Goal: Information Seeking & Learning: Check status

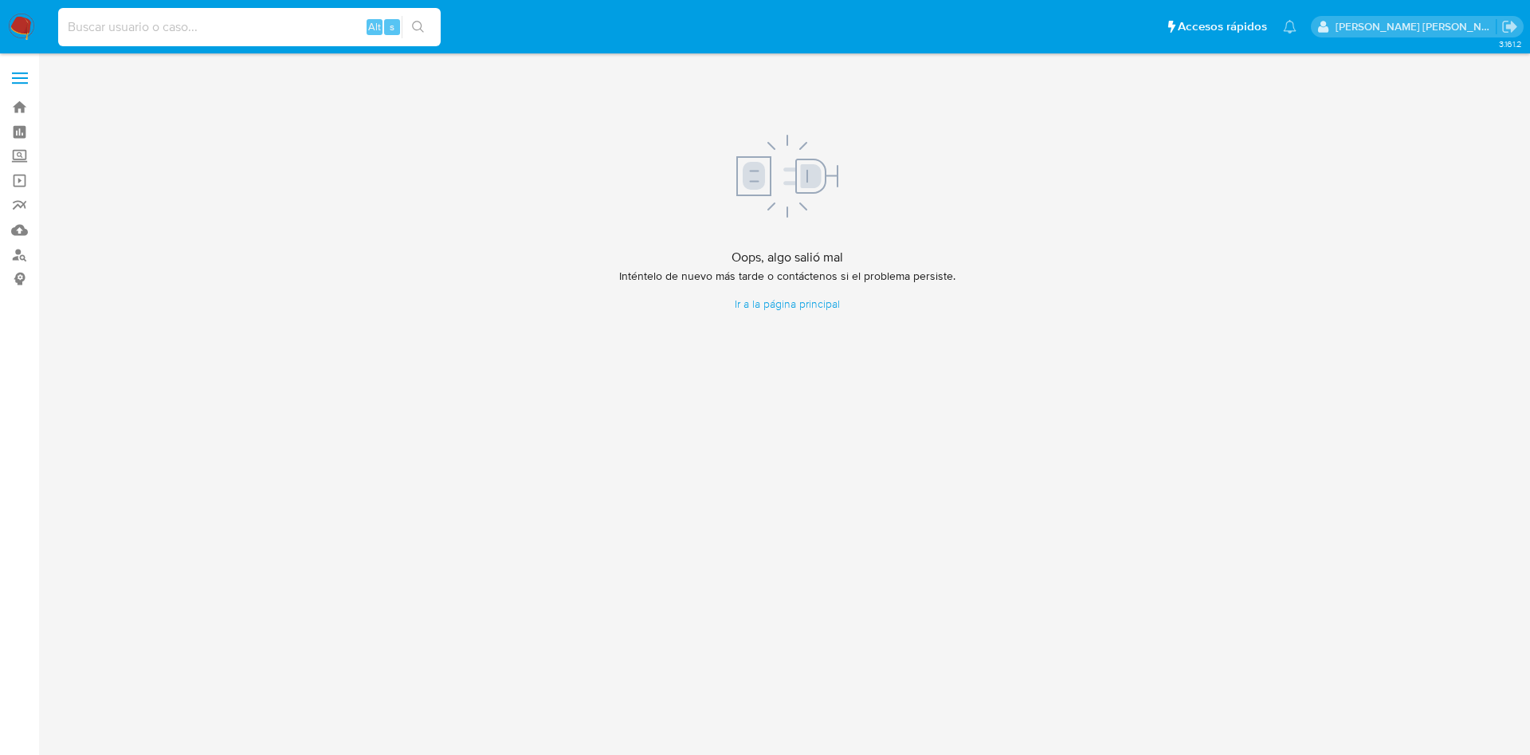
click at [244, 20] on input at bounding box center [249, 27] width 383 height 21
paste input "2477596392"
type input "2477596392"
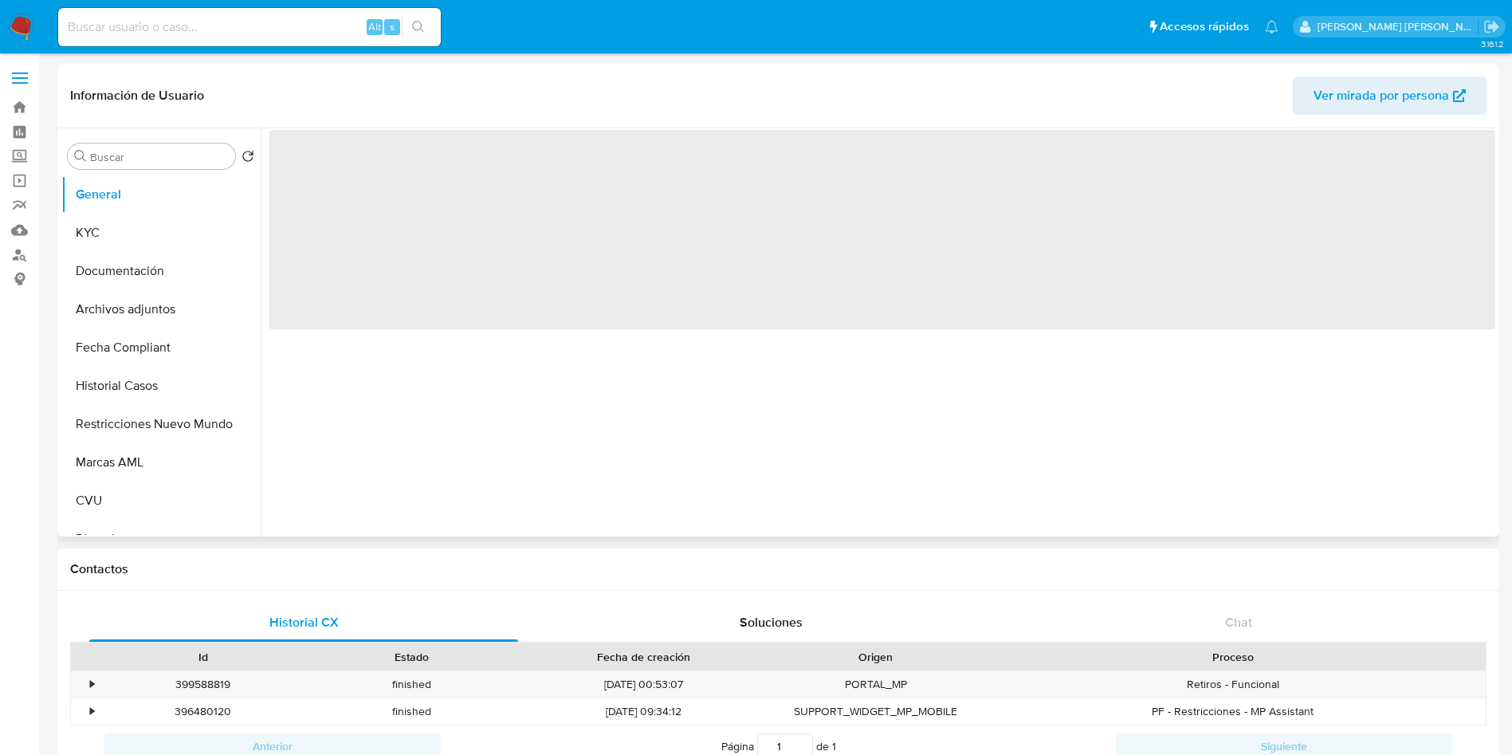
select select "10"
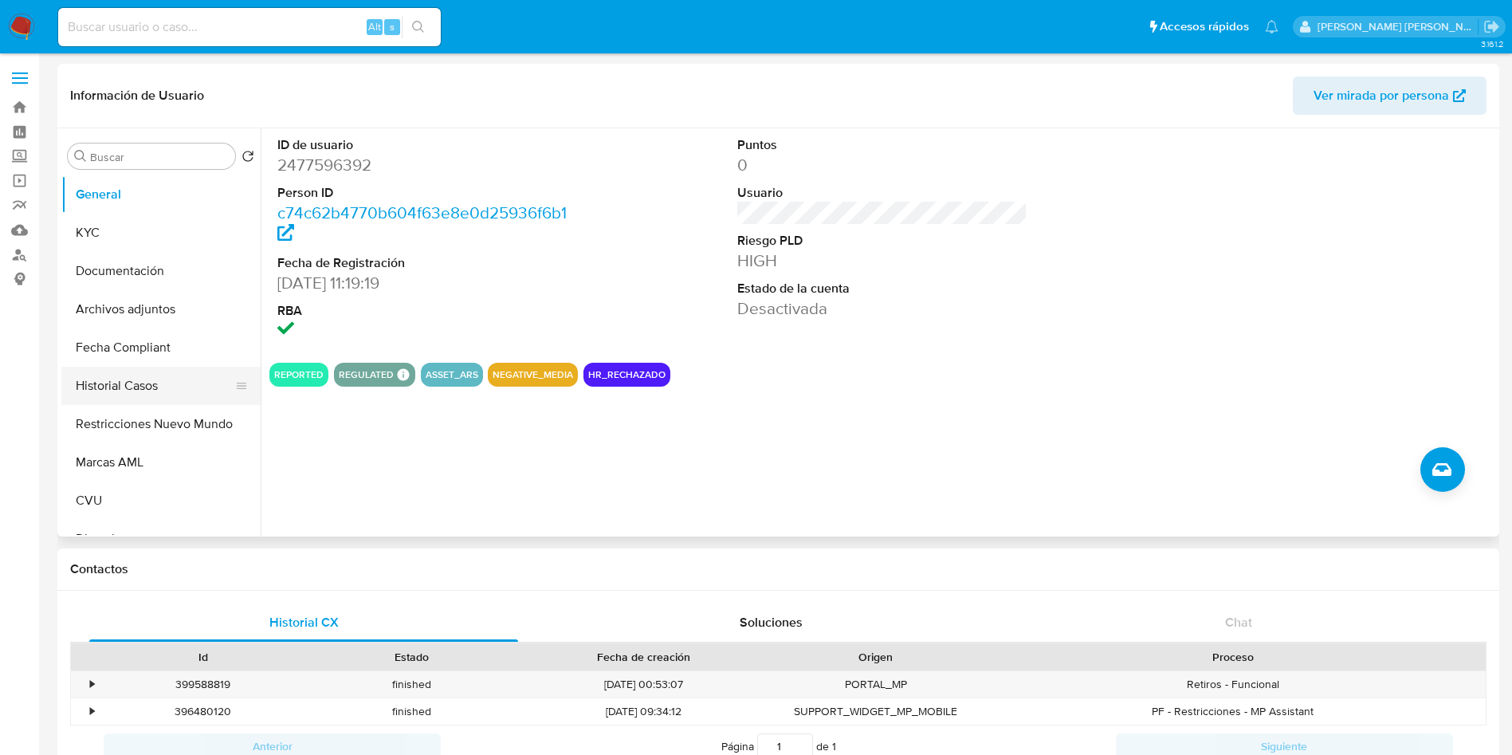
click at [124, 395] on button "Historial Casos" at bounding box center [154, 386] width 186 height 38
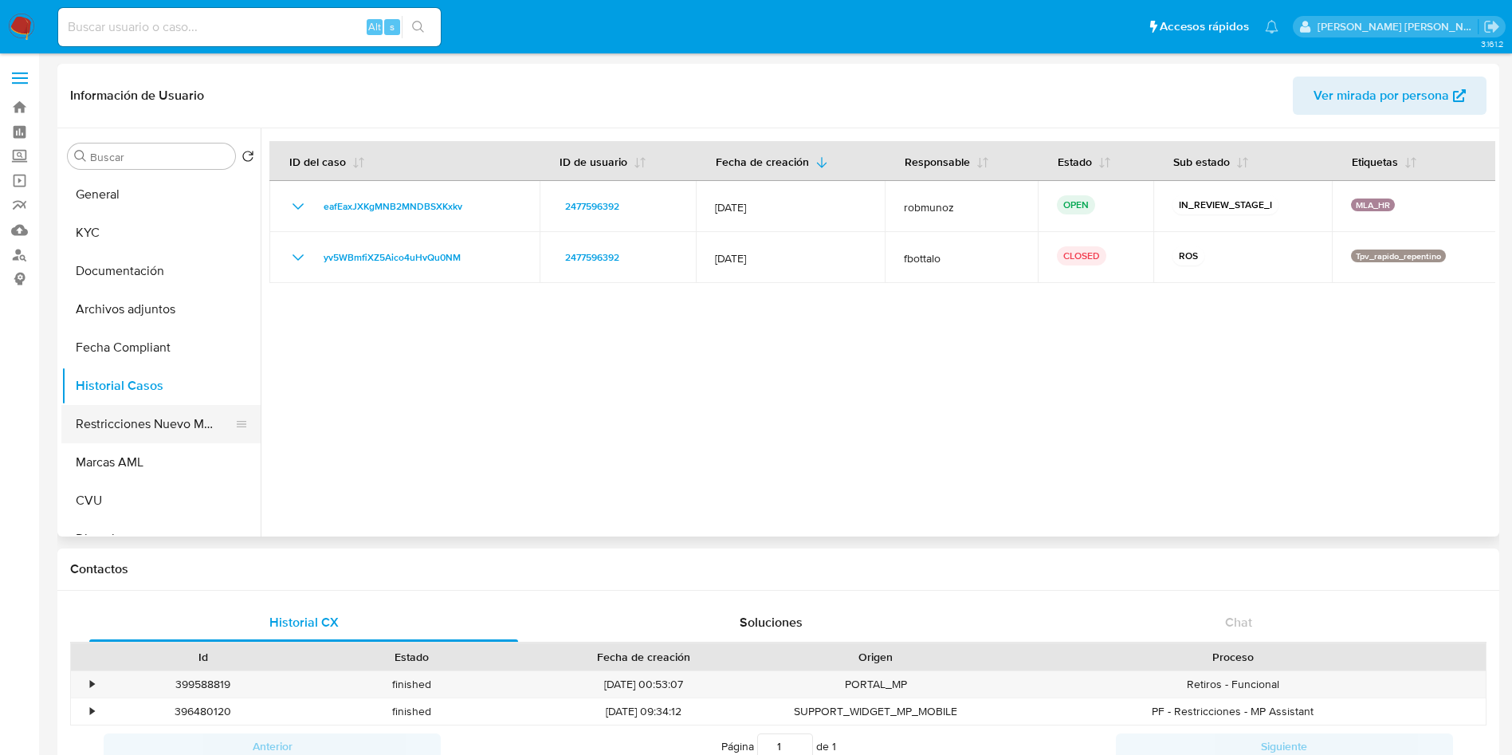
click at [137, 426] on button "Restricciones Nuevo Mundo" at bounding box center [154, 424] width 186 height 38
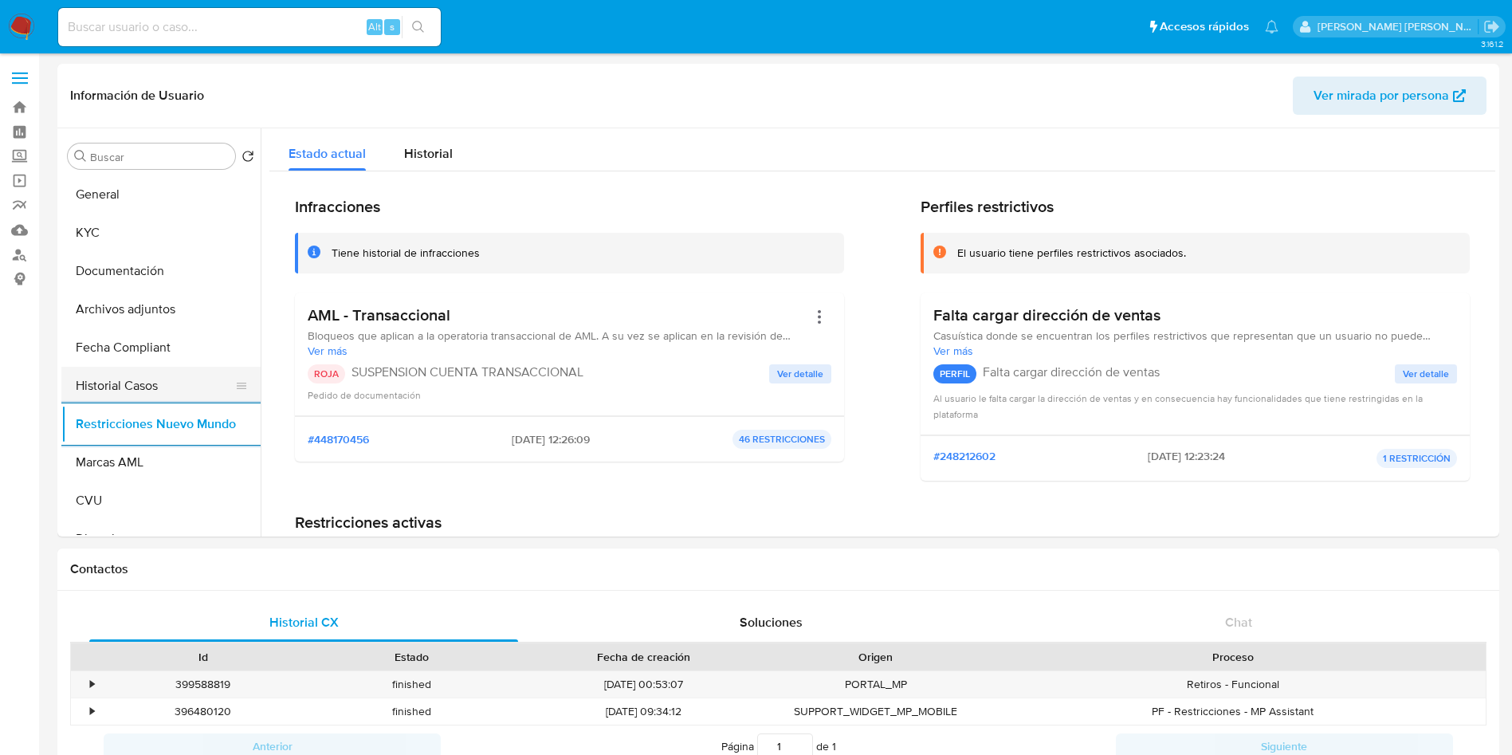
click at [147, 382] on button "Historial Casos" at bounding box center [154, 386] width 186 height 38
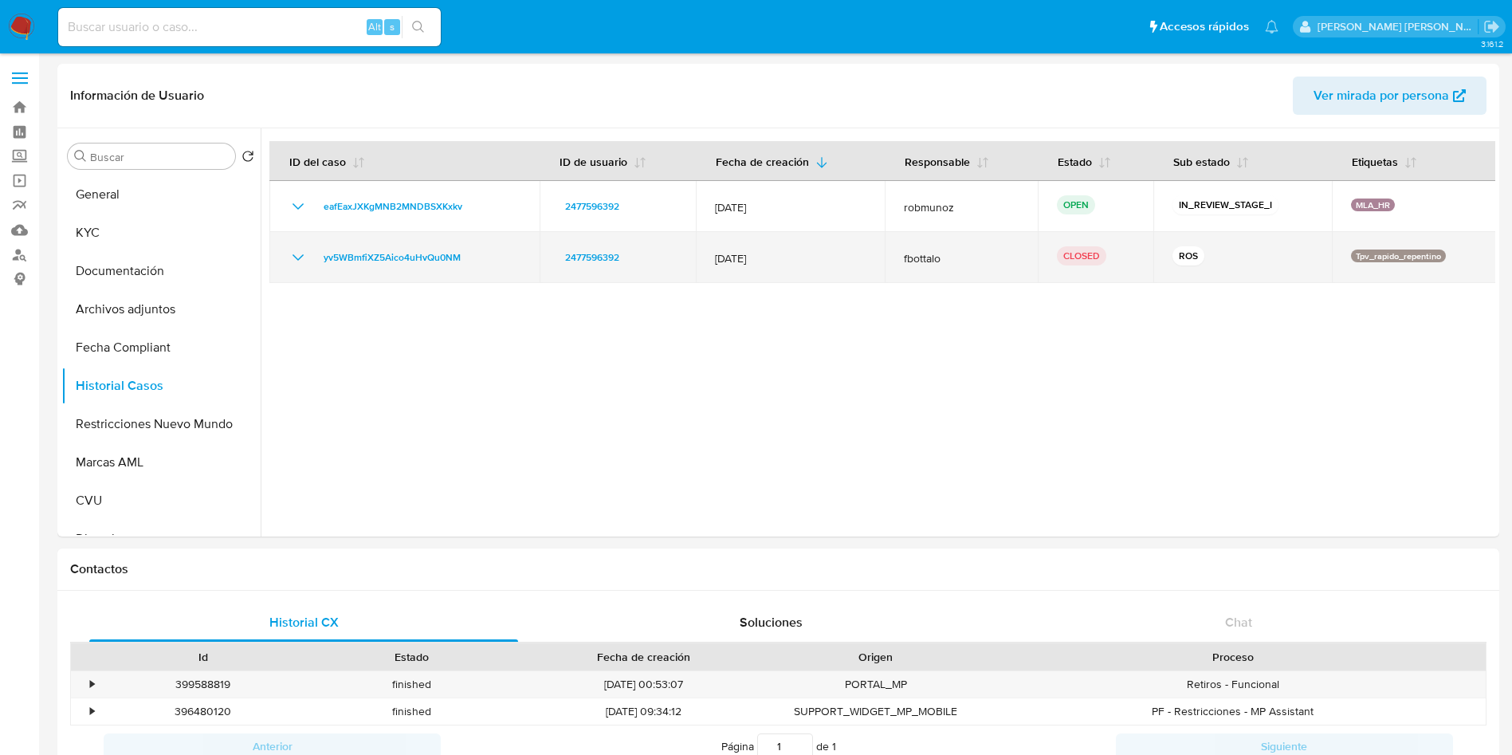
drag, startPoint x: 775, startPoint y: 260, endPoint x: 703, endPoint y: 261, distance: 71.7
click at [703, 261] on td "[DATE]" at bounding box center [790, 257] width 188 height 51
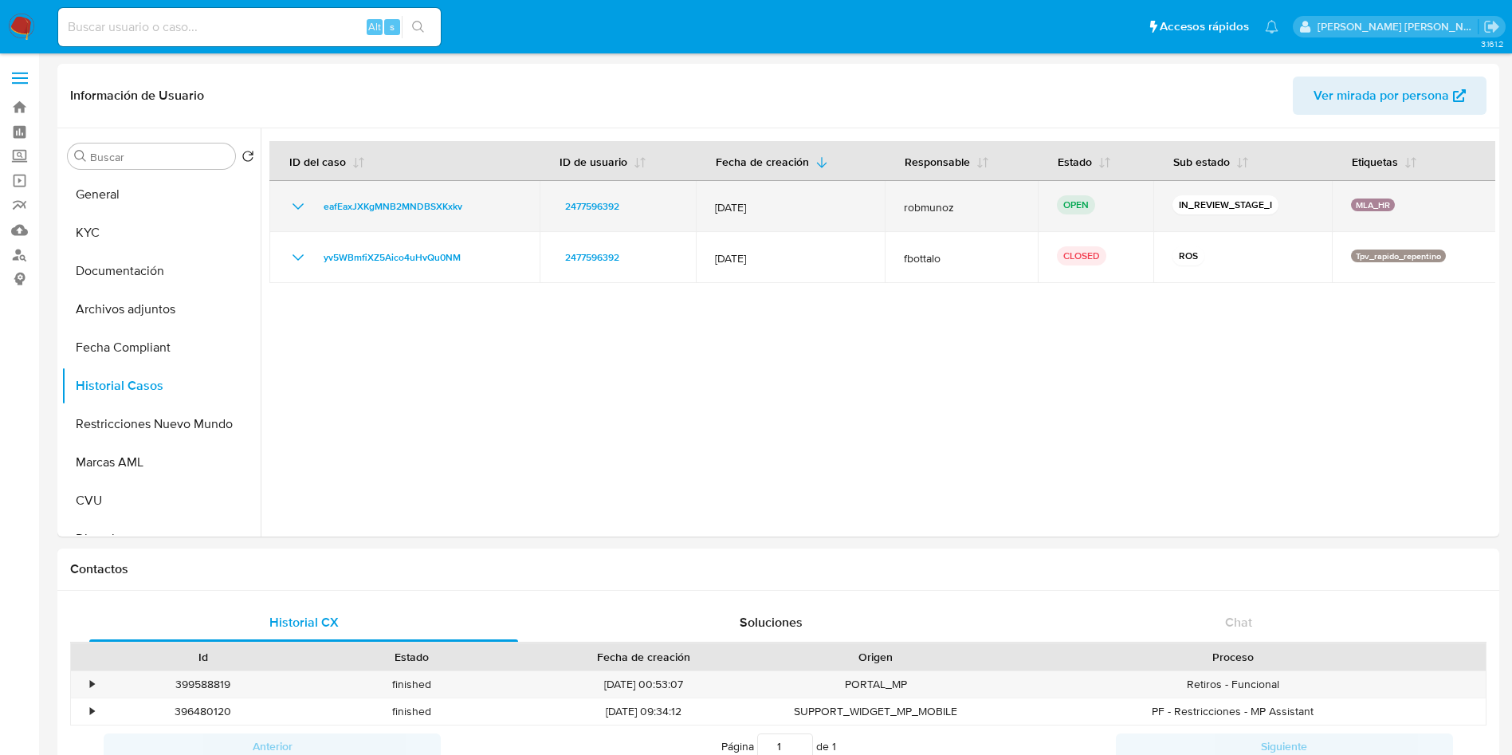
drag, startPoint x: 788, startPoint y: 210, endPoint x: 713, endPoint y: 210, distance: 74.9
click at [715, 210] on span "[DATE]" at bounding box center [790, 207] width 150 height 14
click at [1243, 207] on p "IN_REVIEW_STAGE_I" at bounding box center [1225, 204] width 106 height 19
drag, startPoint x: 1171, startPoint y: 206, endPoint x: 1267, endPoint y: 206, distance: 95.6
click at [1267, 206] on p "IN_REVIEW_STAGE_I" at bounding box center [1225, 204] width 106 height 19
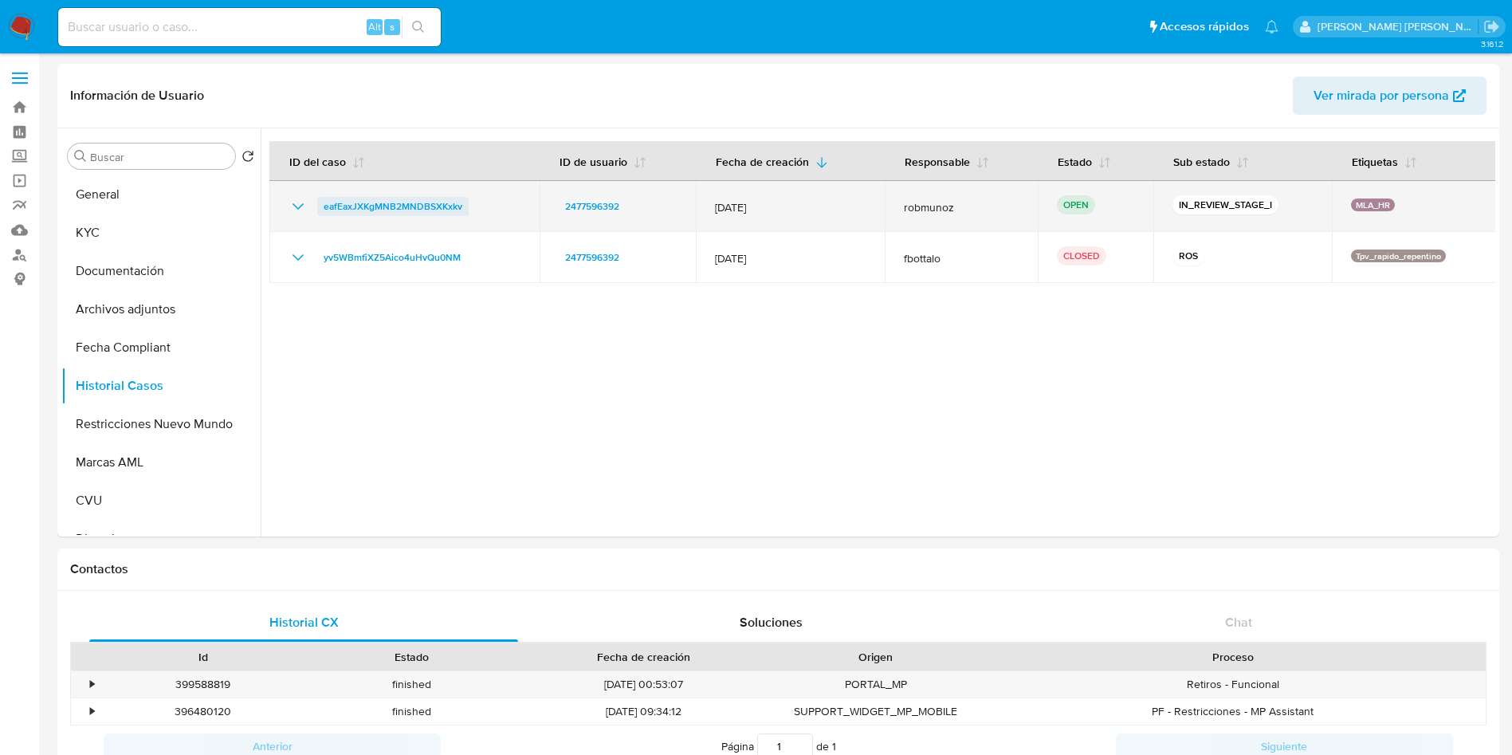
click at [408, 208] on span "eafEaxJXKgMNB2MNDBSXKxkv" at bounding box center [393, 206] width 139 height 19
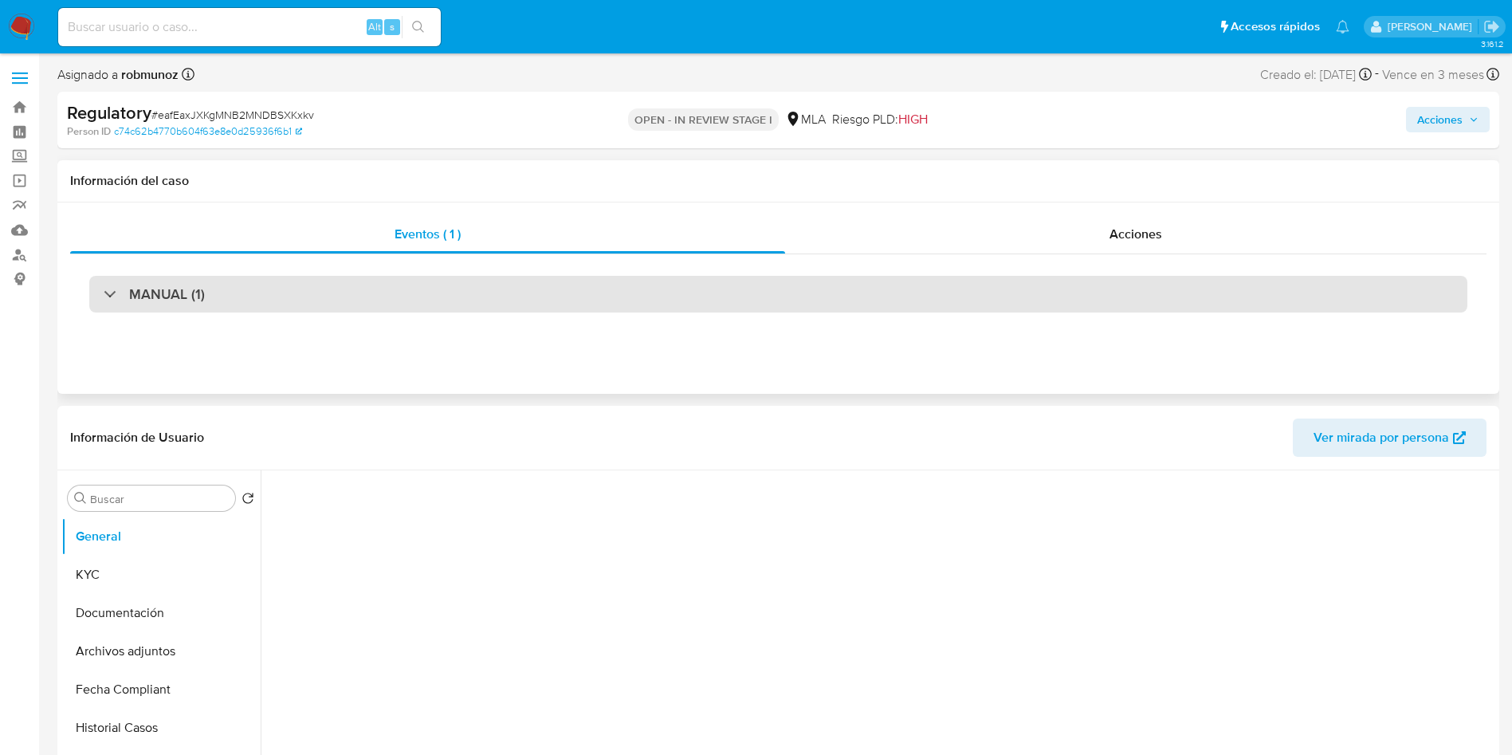
select select "10"
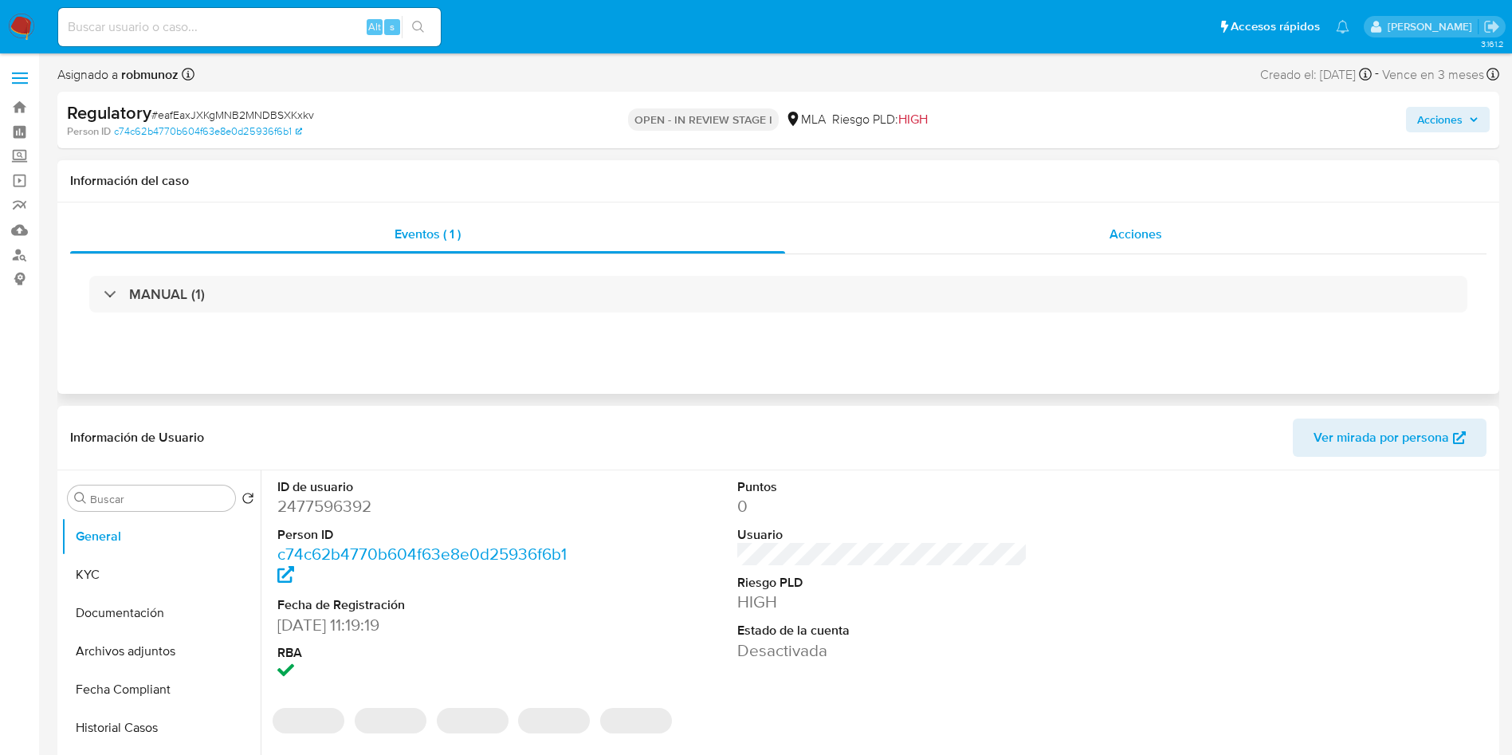
click at [1036, 241] on div "Acciones" at bounding box center [1135, 234] width 701 height 38
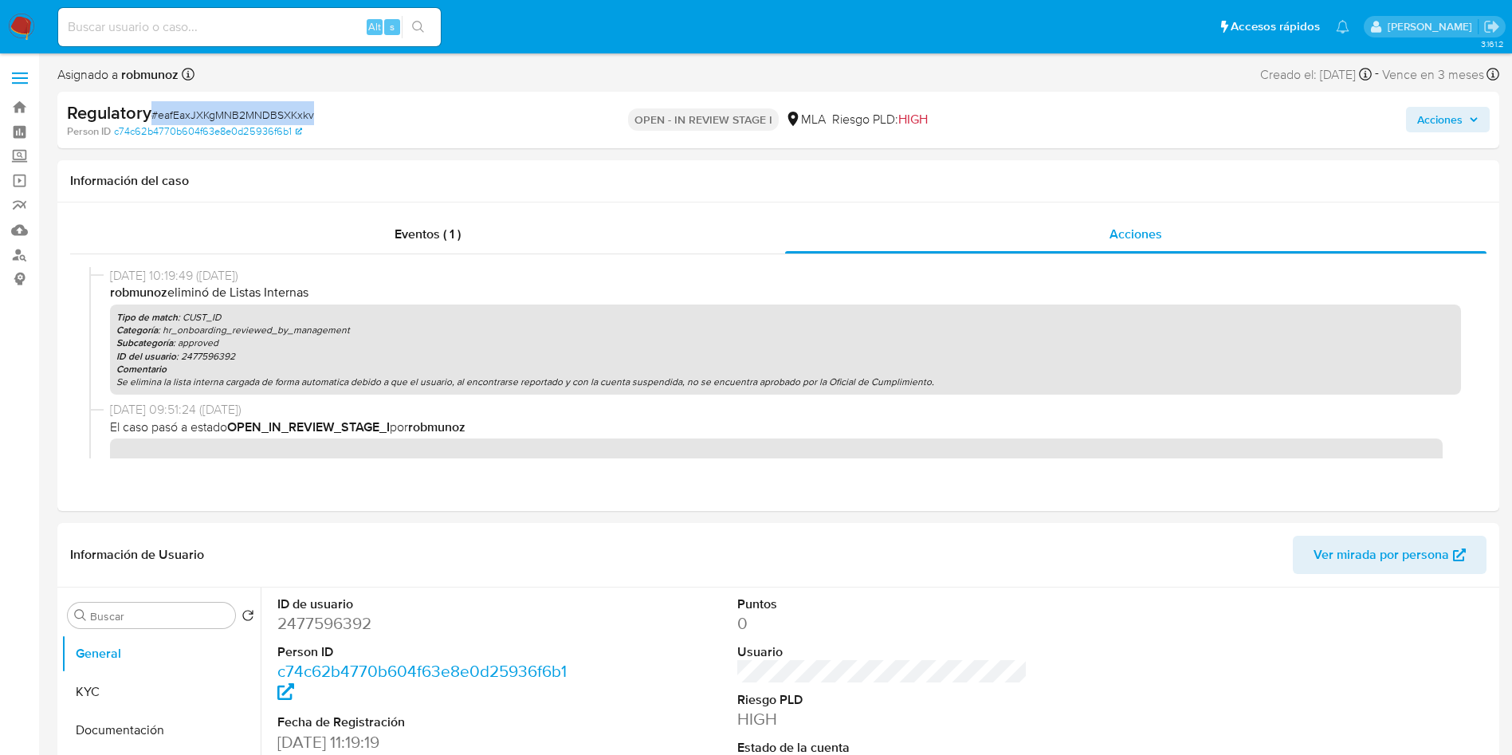
drag, startPoint x: 324, startPoint y: 118, endPoint x: 149, endPoint y: 117, distance: 174.5
click at [149, 117] on div "Regulatory # eafEaxJXKgMNB2MNDBSXKxkv" at bounding box center [301, 113] width 469 height 24
click at [318, 131] on div "Person ID c74c62b4770b604f63e8e0d25936f6b1" at bounding box center [302, 131] width 470 height 14
drag, startPoint x: 322, startPoint y: 122, endPoint x: 152, endPoint y: 116, distance: 169.9
click at [152, 116] on div "Regulatory # eafEaxJXKgMNB2MNDBSXKxkv" at bounding box center [301, 113] width 469 height 24
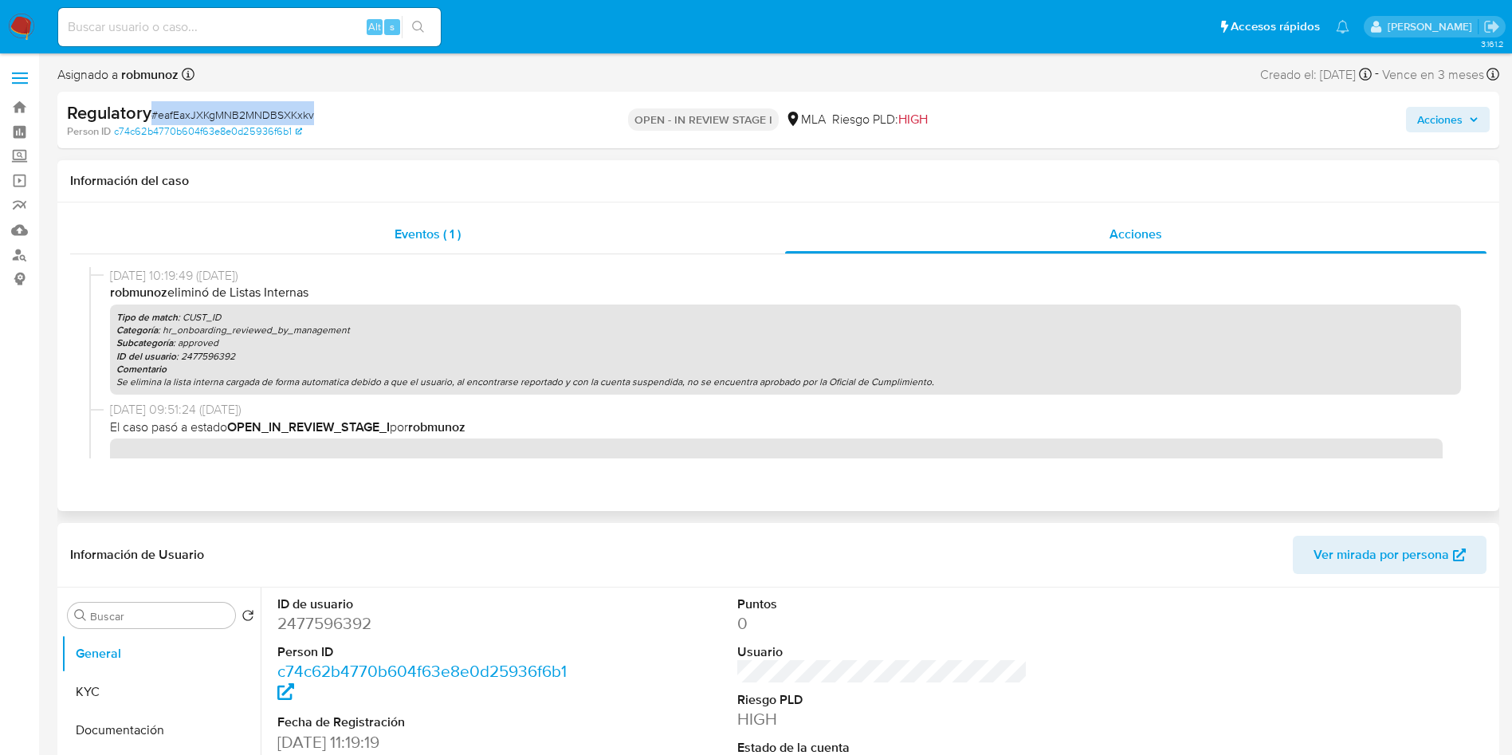
click at [405, 230] on span "Eventos ( 1 )" at bounding box center [427, 234] width 66 height 18
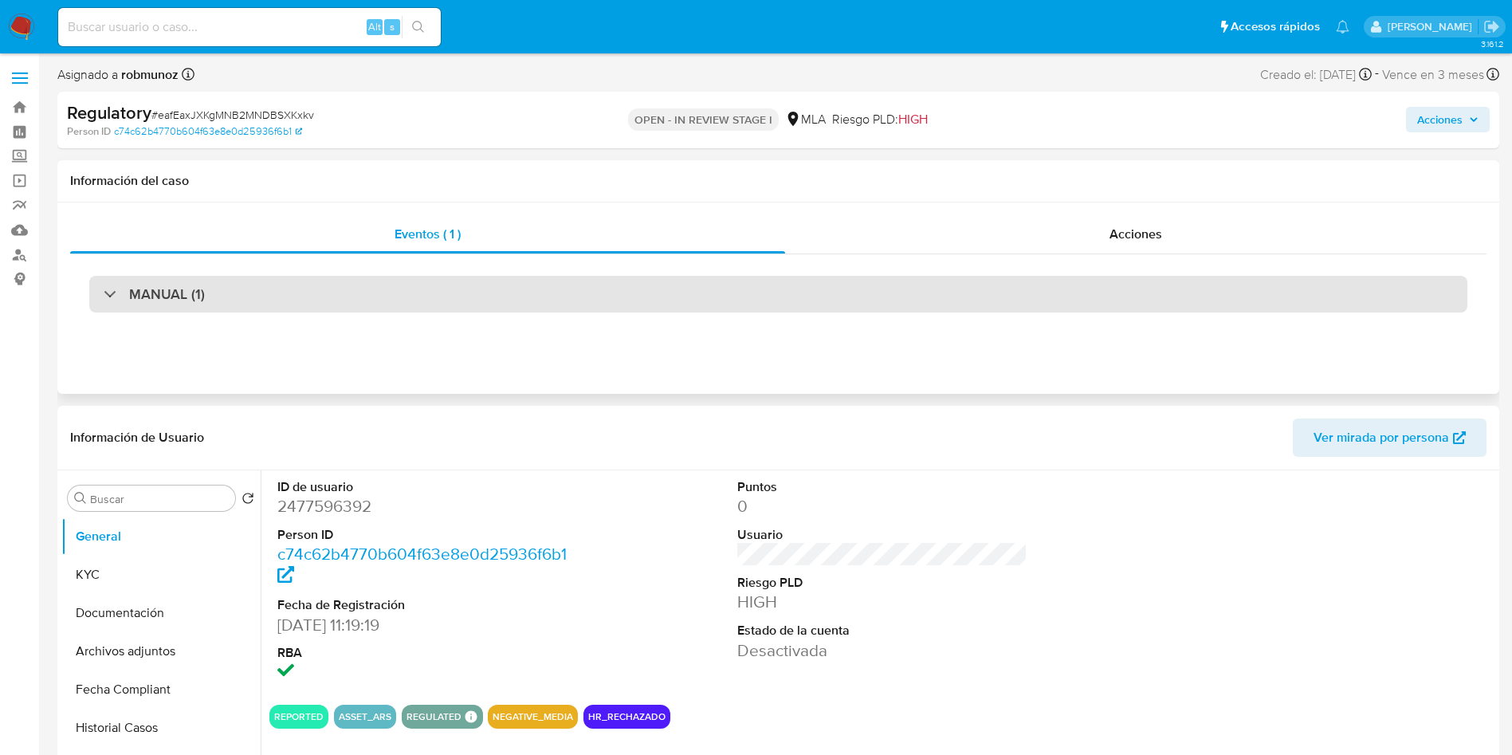
click at [153, 290] on h3 "MANUAL (1)" at bounding box center [167, 294] width 76 height 18
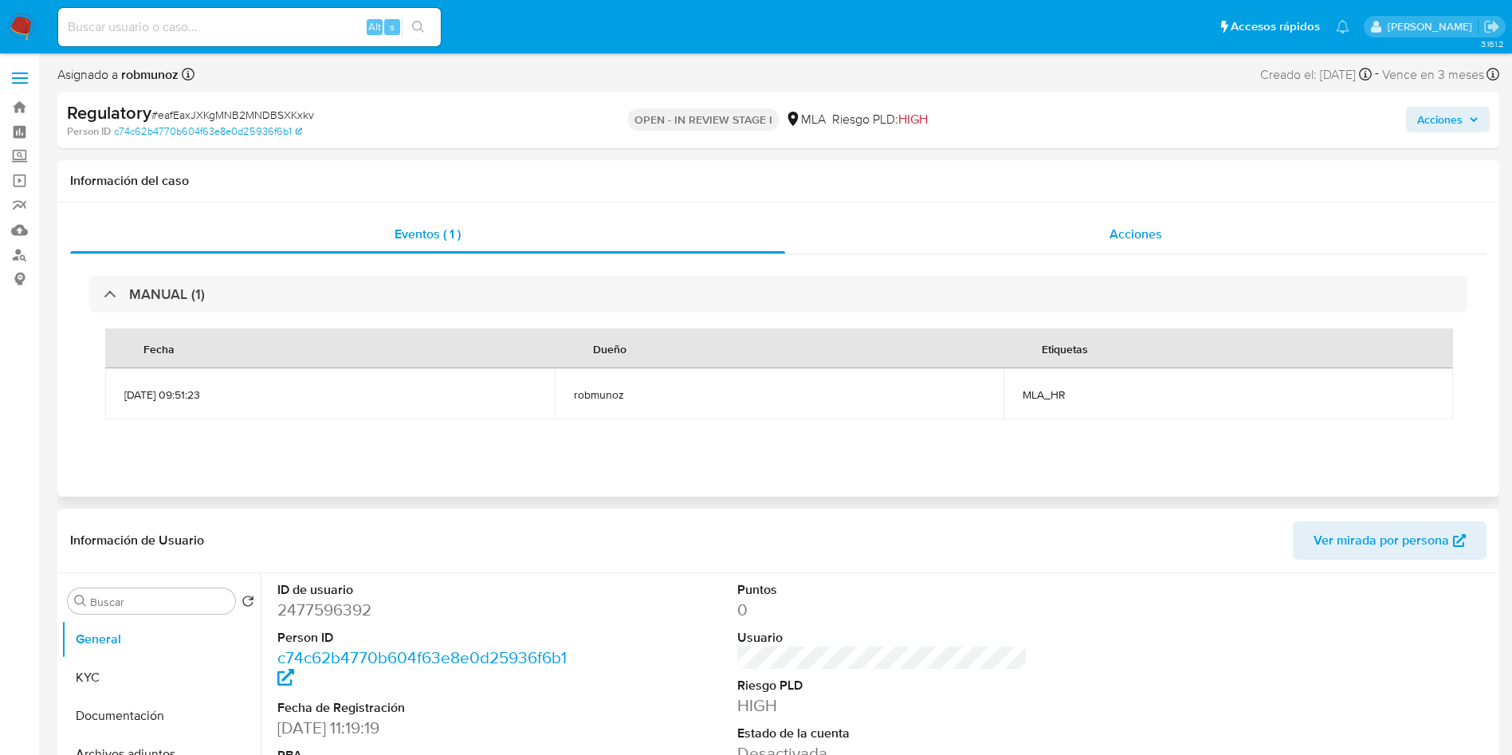
click at [1112, 235] on span "Acciones" at bounding box center [1135, 234] width 53 height 18
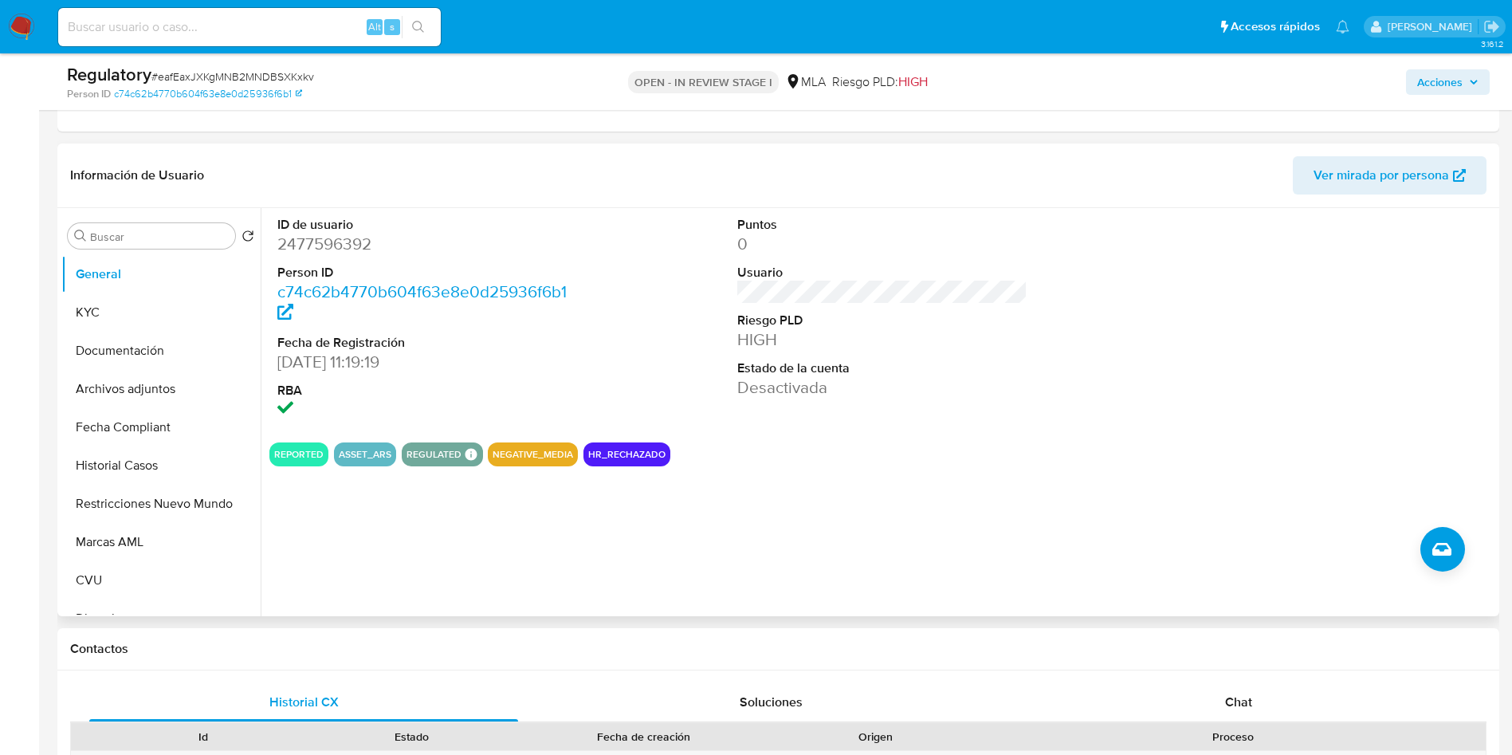
scroll to position [359, 0]
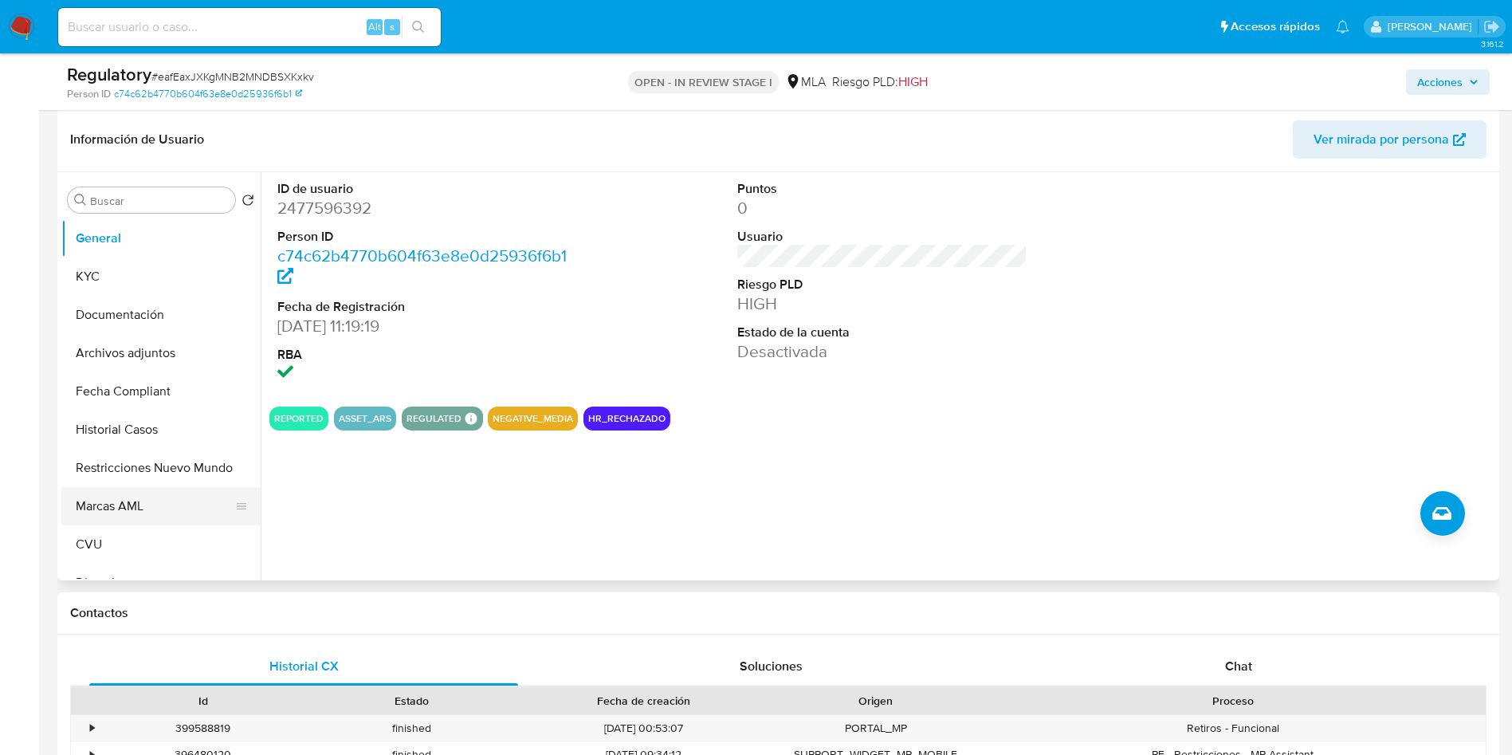
click at [120, 508] on button "Marcas AML" at bounding box center [154, 506] width 186 height 38
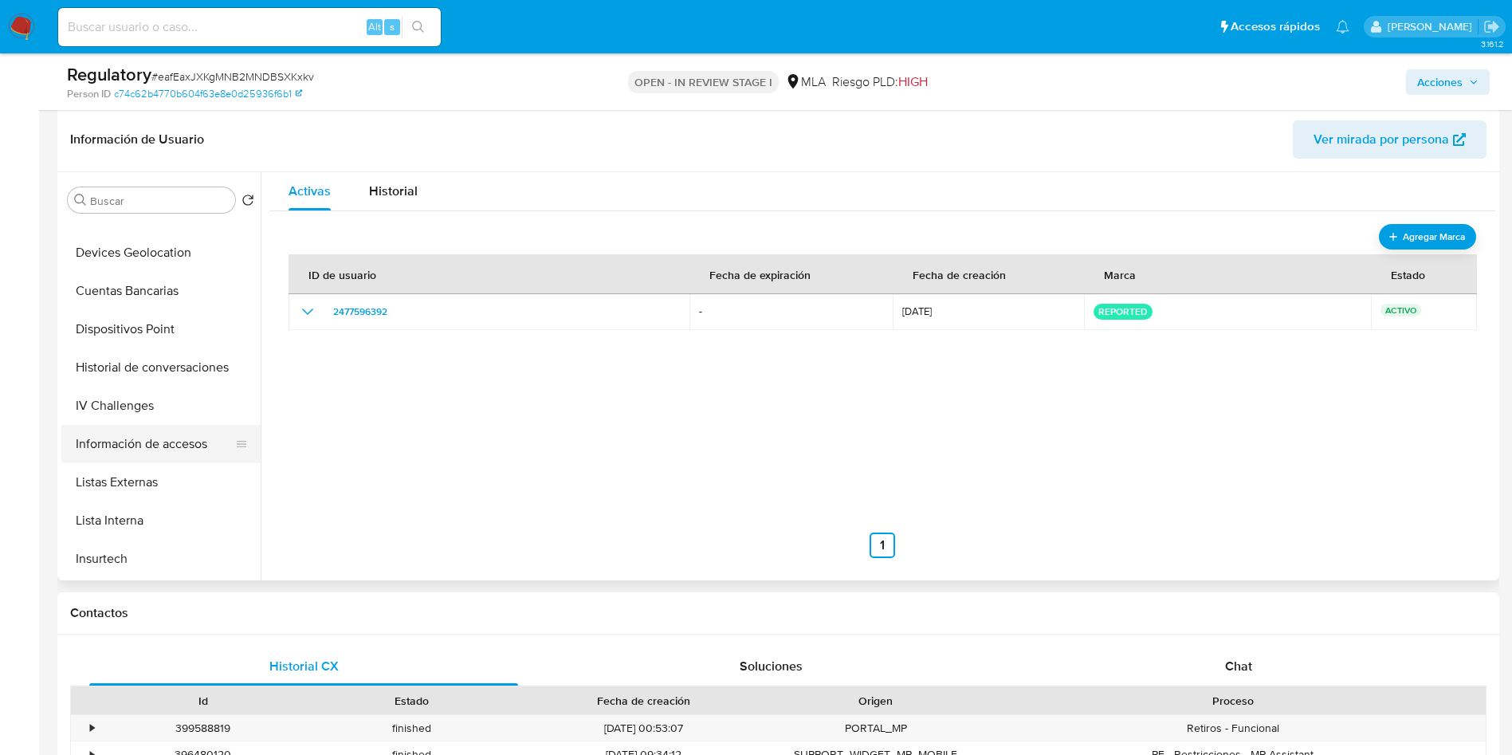
scroll to position [717, 0]
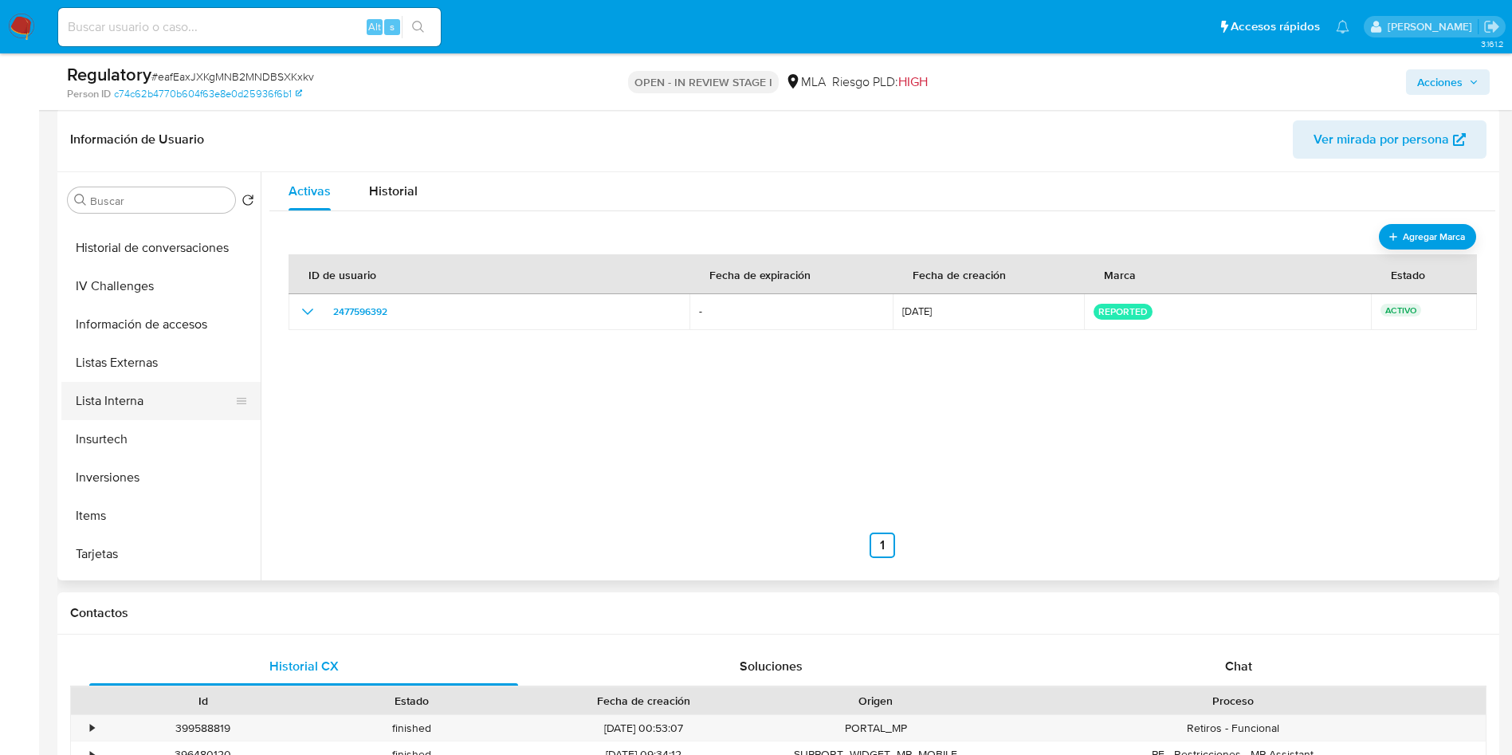
click at [134, 401] on button "Lista Interna" at bounding box center [154, 401] width 186 height 38
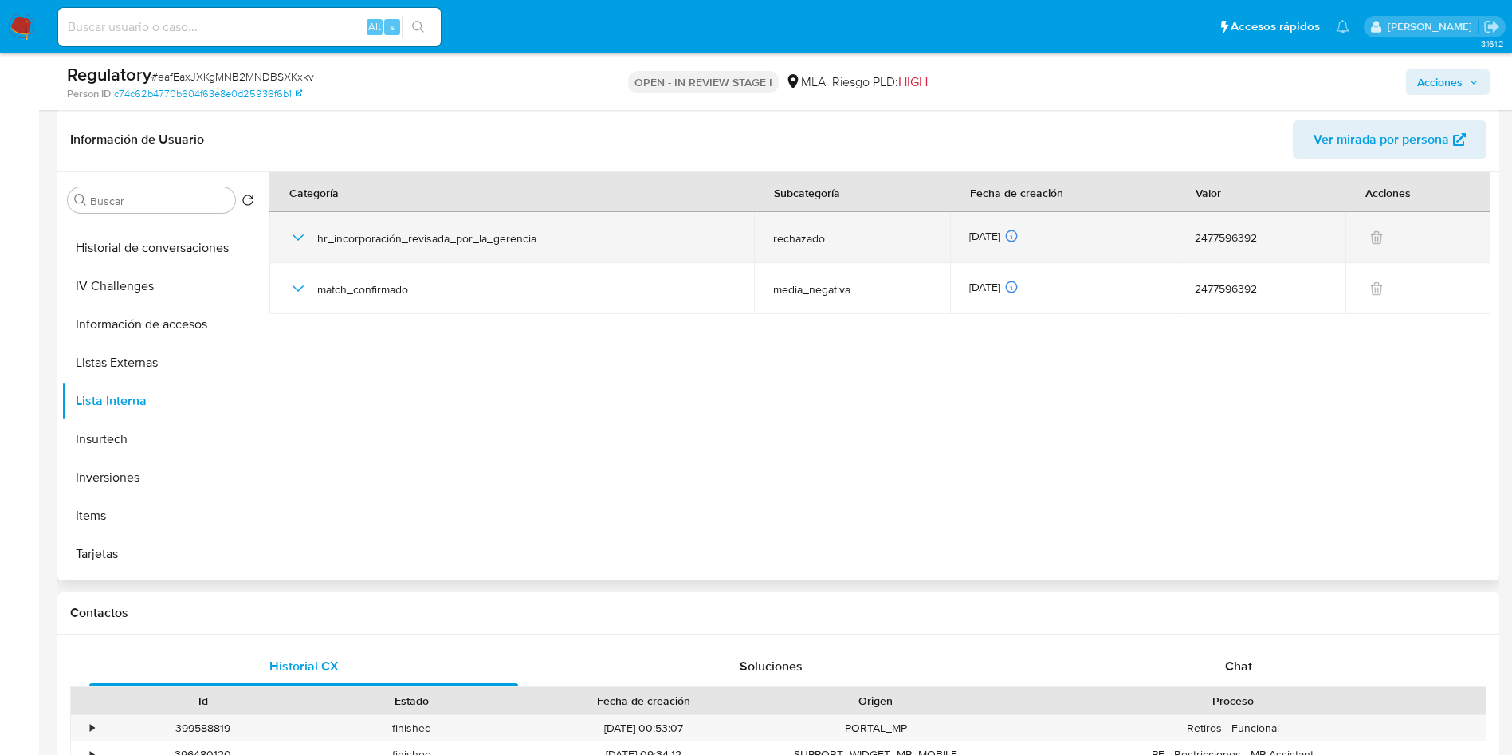
click at [296, 228] on icon "button" at bounding box center [297, 237] width 19 height 19
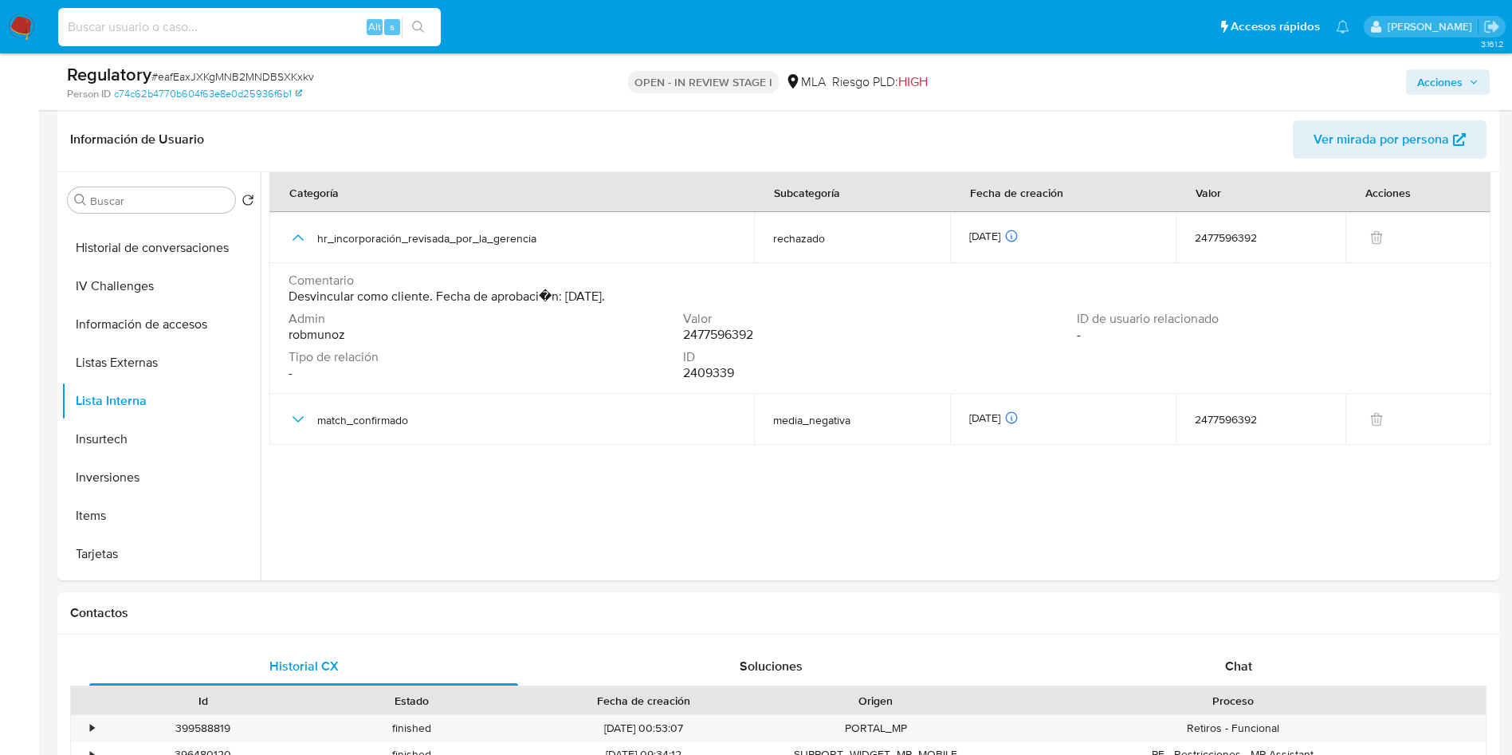
click at [233, 32] on input at bounding box center [249, 27] width 383 height 21
paste input "2429168577"
type input "2429168577"
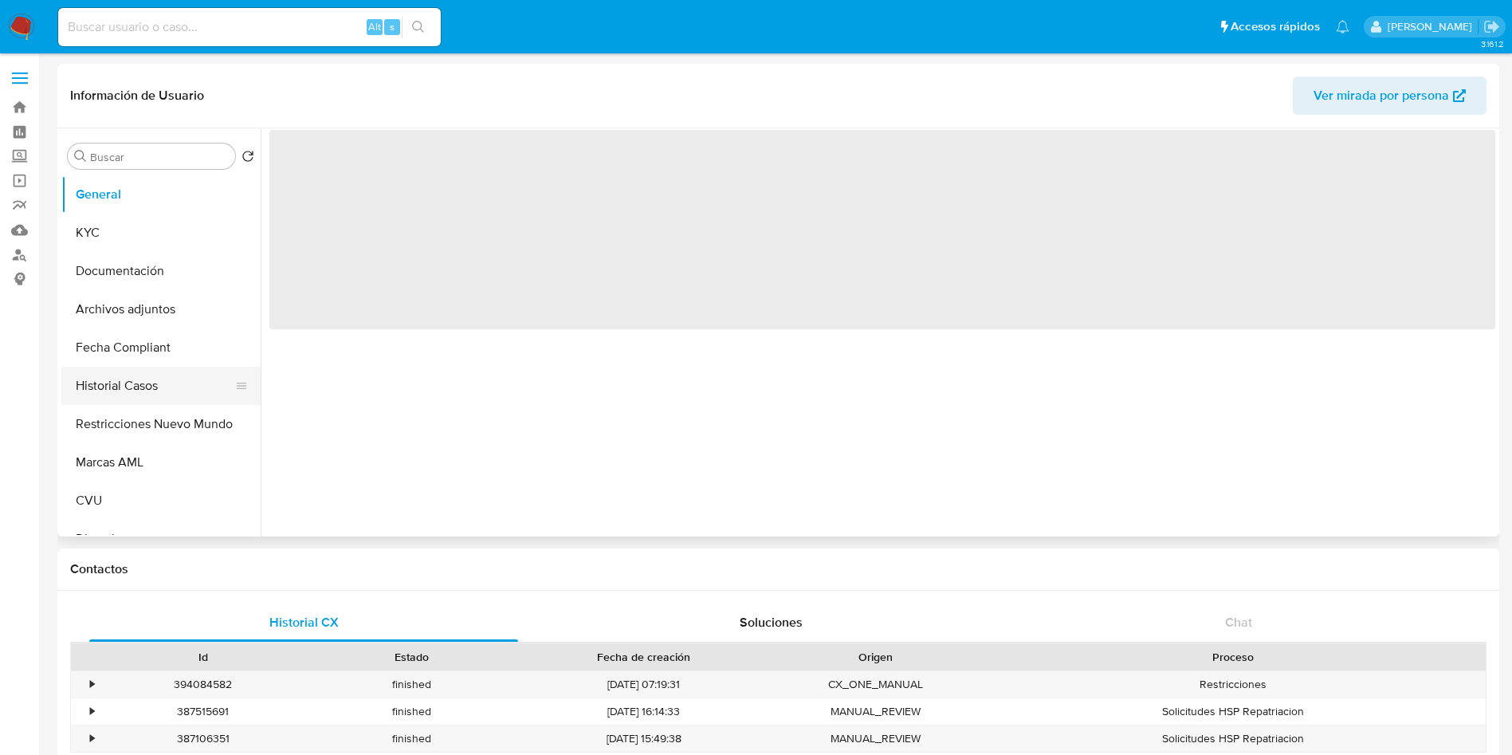
select select "10"
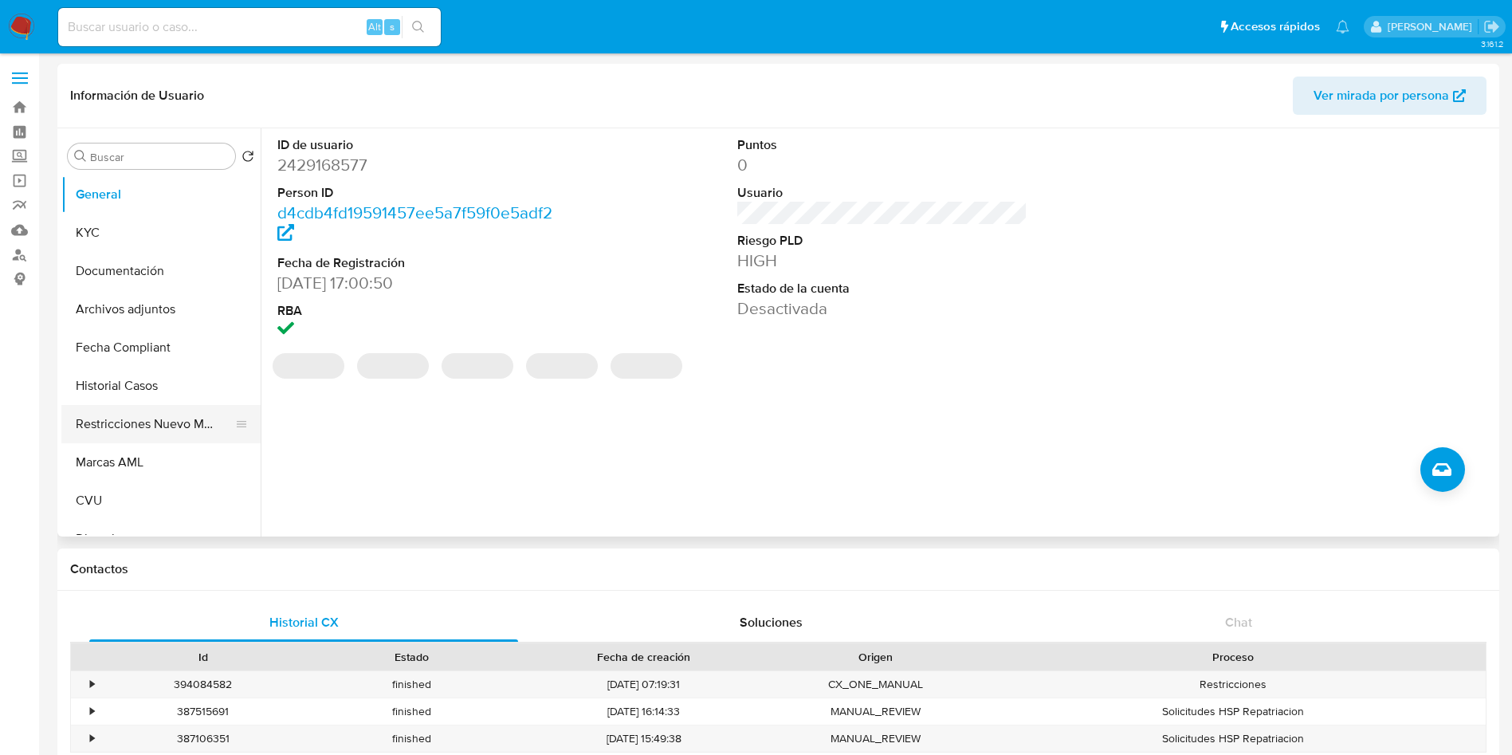
click at [139, 429] on button "Restricciones Nuevo Mundo" at bounding box center [154, 424] width 186 height 38
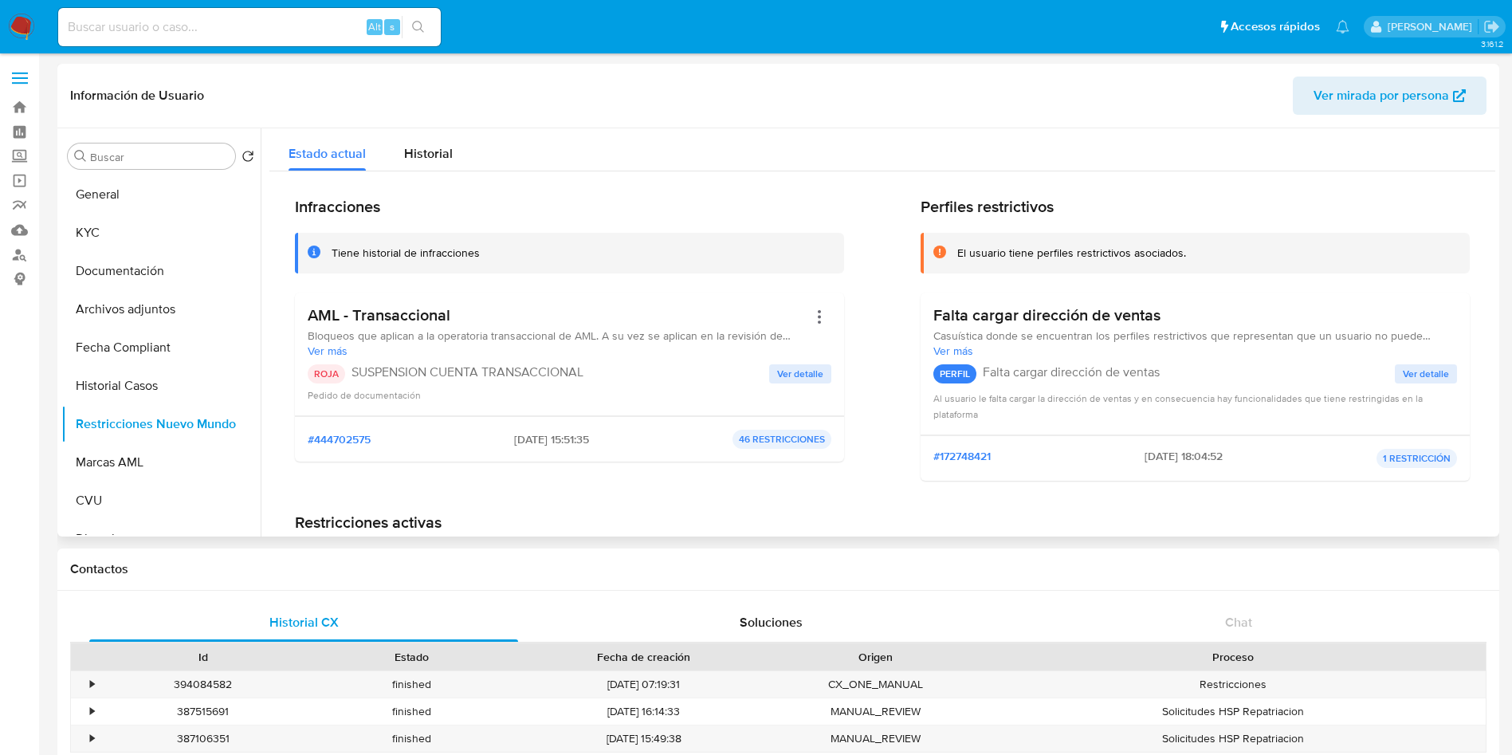
drag, startPoint x: 555, startPoint y: 438, endPoint x: 494, endPoint y: 438, distance: 60.6
click at [494, 438] on div "#444702575 07/07/2025 - 15:51:35 46 RESTRICCIONES" at bounding box center [570, 439] width 524 height 19
click at [143, 367] on button "Historial Casos" at bounding box center [154, 386] width 186 height 38
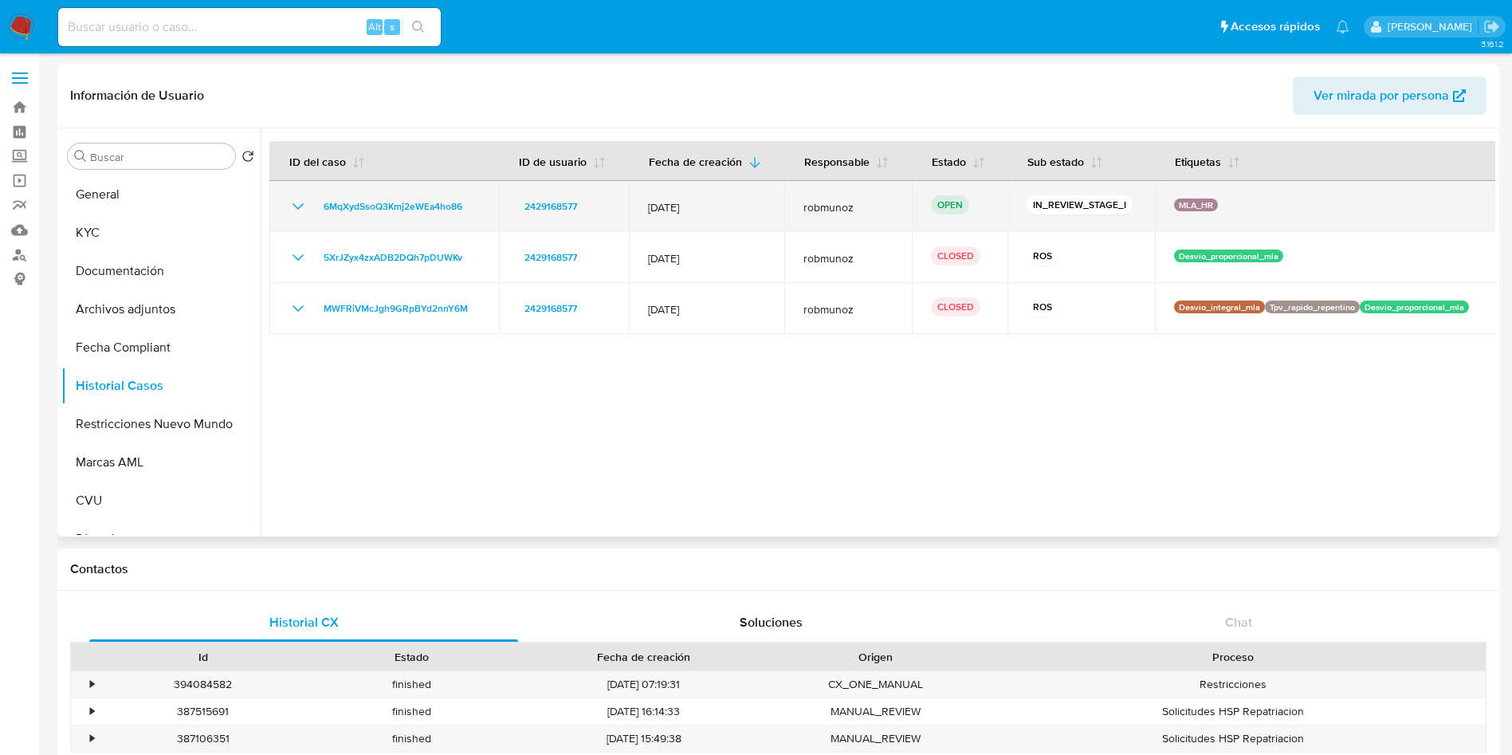
click at [293, 197] on icon "Mostrar/Ocultar" at bounding box center [297, 206] width 19 height 19
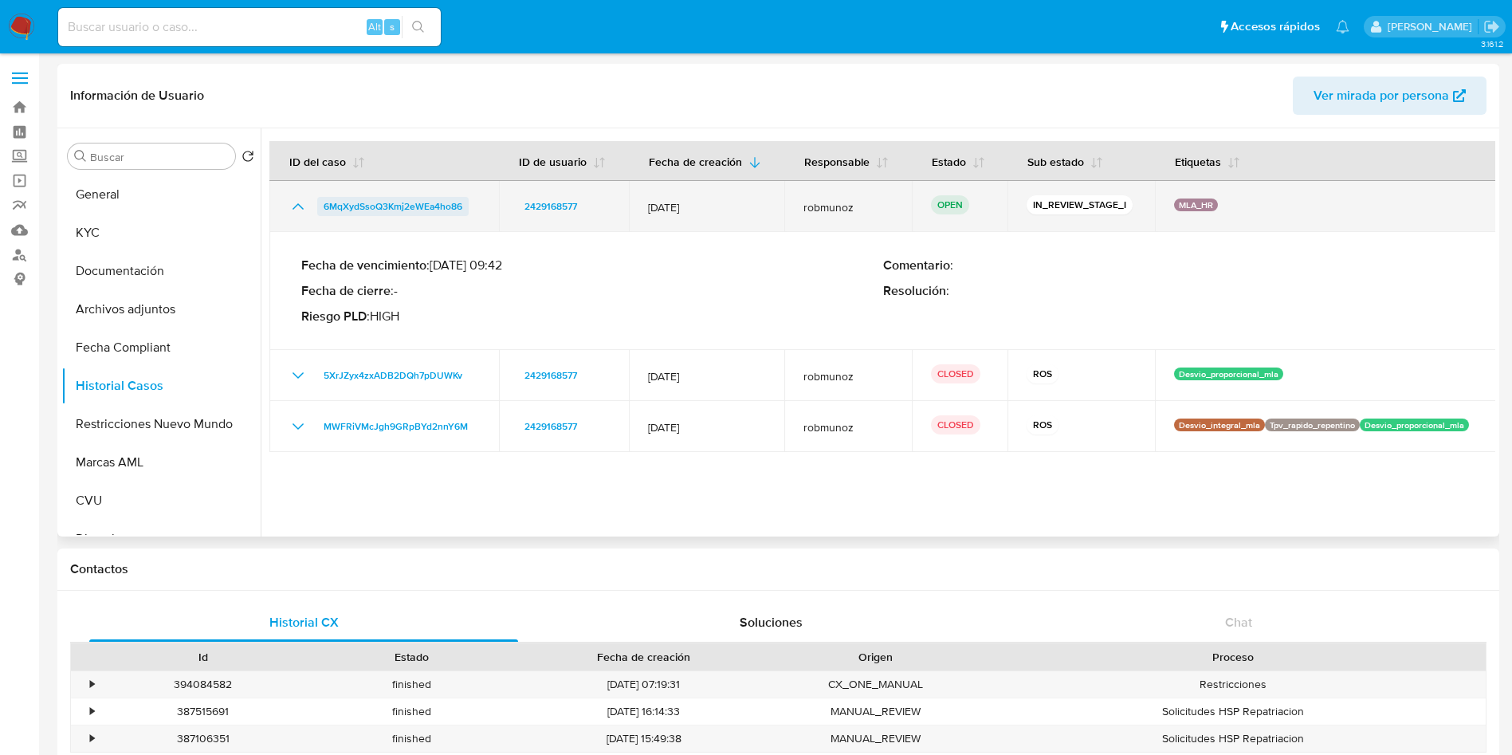
click at [423, 212] on span "6MqXydSsoQ3Kmj2eWEa4ho86" at bounding box center [393, 206] width 139 height 19
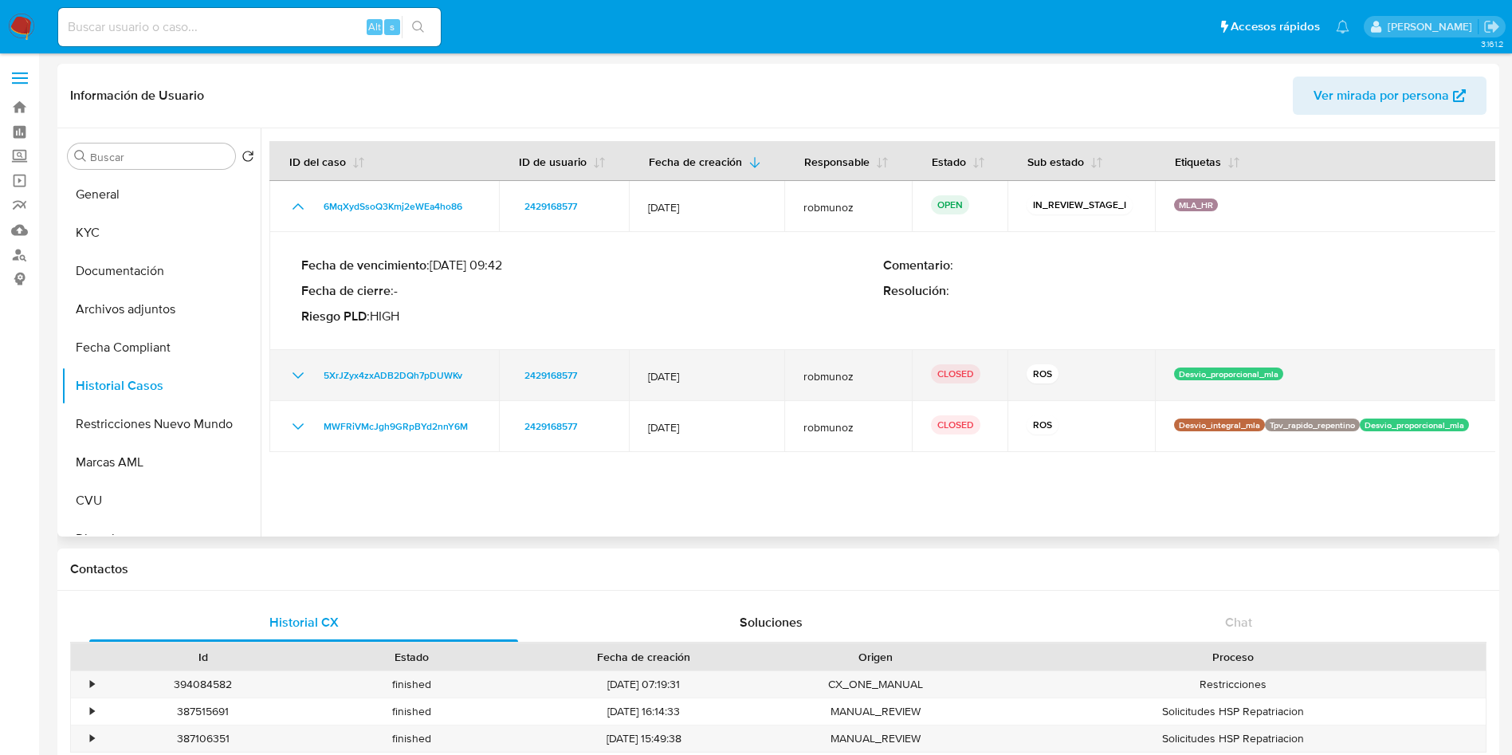
drag, startPoint x: 700, startPoint y: 381, endPoint x: 642, endPoint y: 381, distance: 58.2
click at [642, 381] on td "12/Jul/2025" at bounding box center [707, 375] width 156 height 51
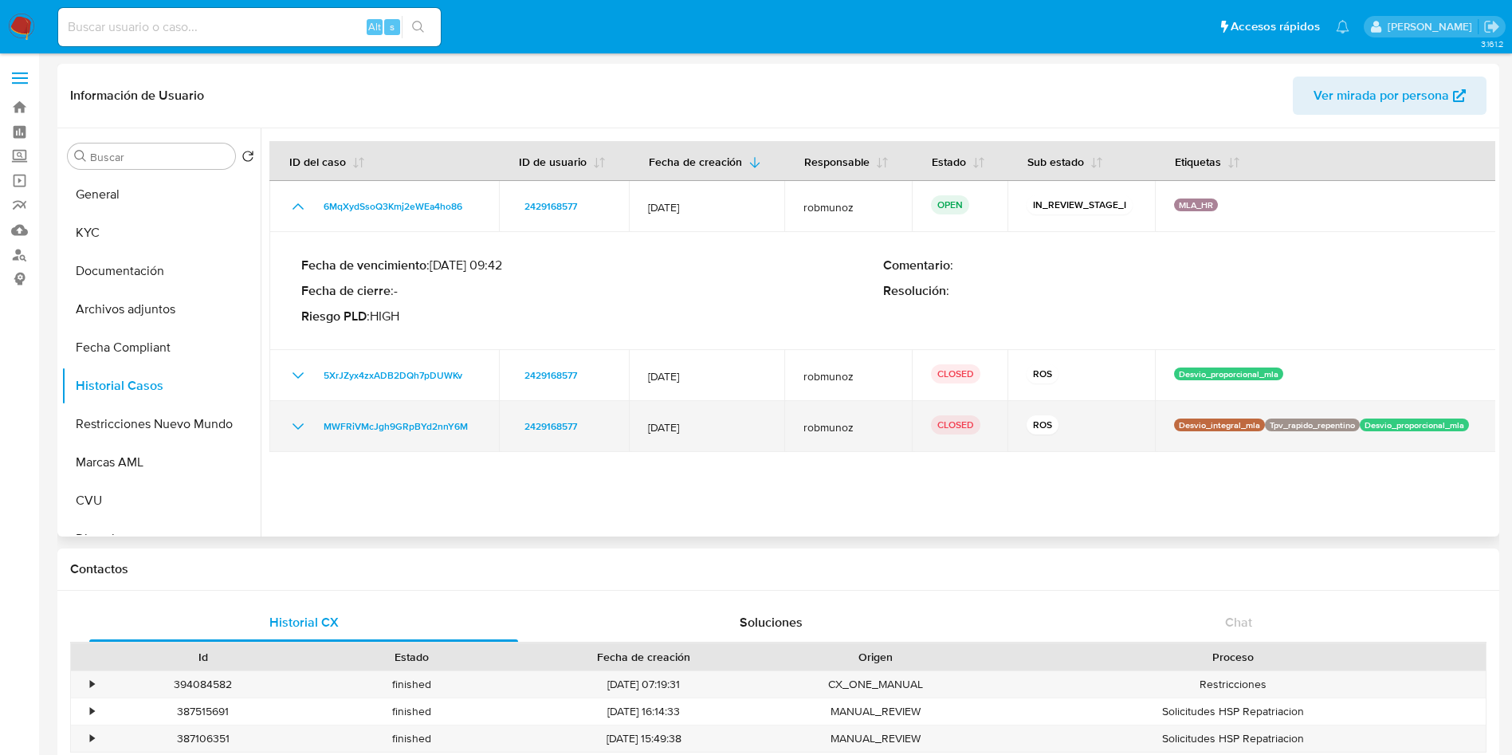
drag, startPoint x: 712, startPoint y: 422, endPoint x: 600, endPoint y: 422, distance: 112.4
click at [600, 422] on tr "MWFRiVMcJgh9GRpBYd2nnY6M 2429168577 12/Jun/2025 robmunoz CLOSED ROS Desvio_inte…" at bounding box center [882, 426] width 1227 height 51
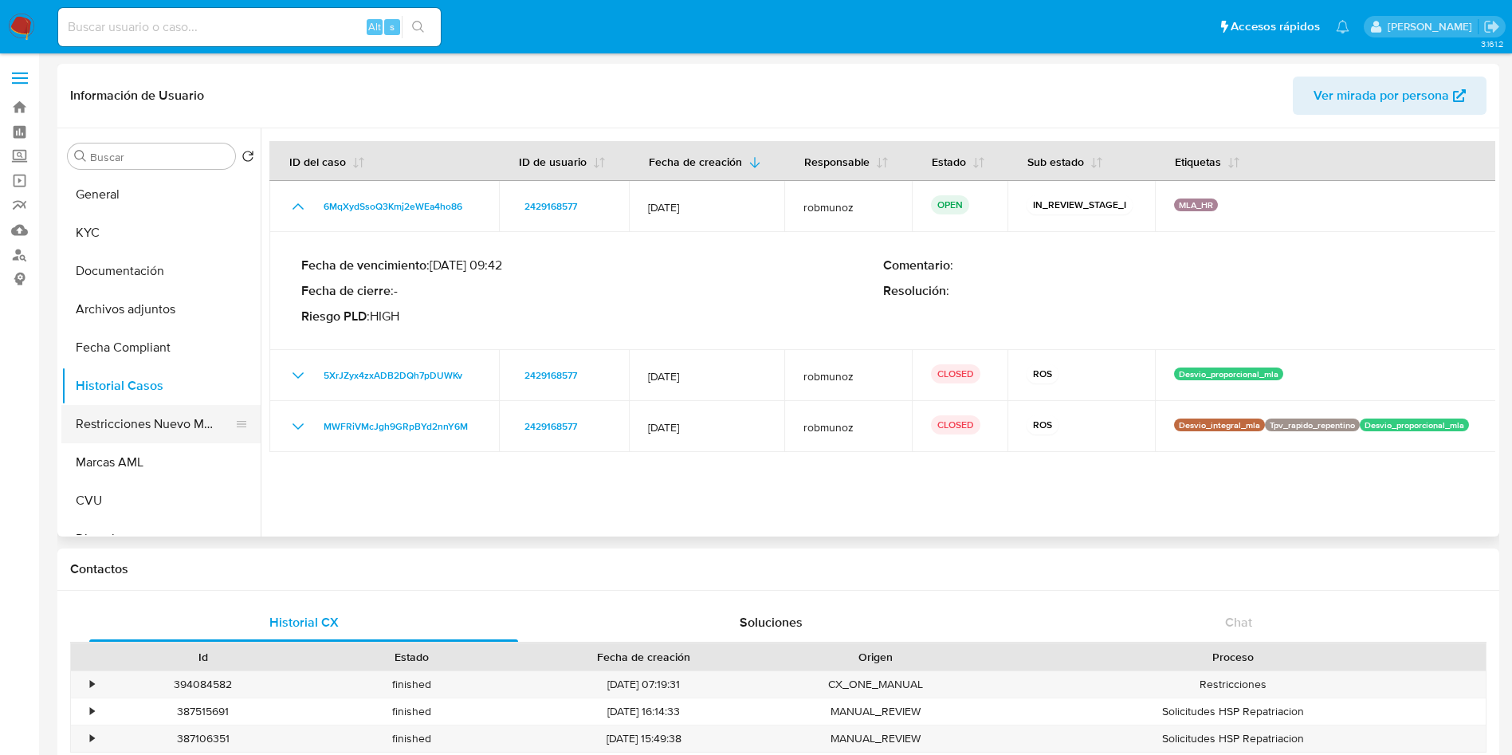
click at [120, 426] on button "Restricciones Nuevo Mundo" at bounding box center [154, 424] width 186 height 38
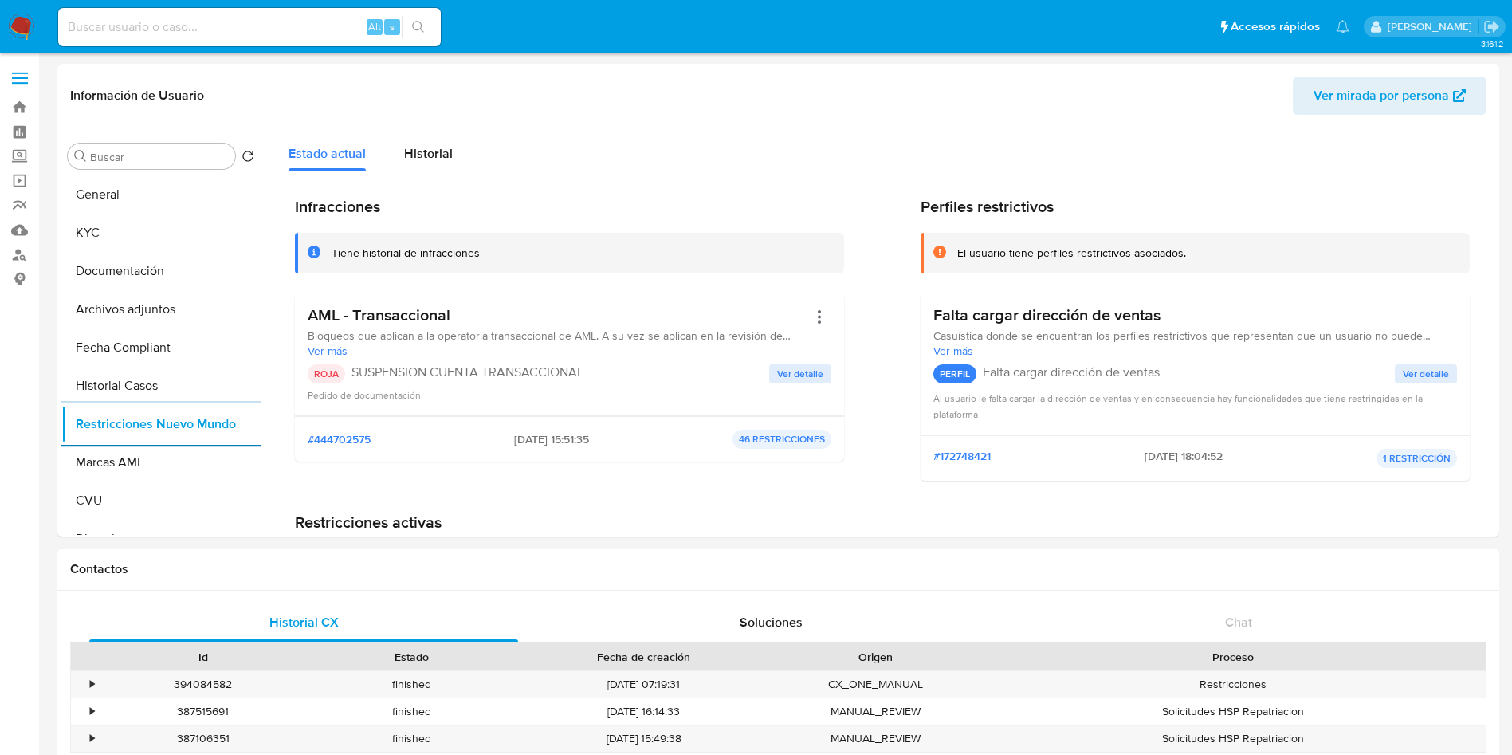
click at [171, 34] on input at bounding box center [249, 27] width 383 height 21
paste input "1821383979"
type input "1821383979"
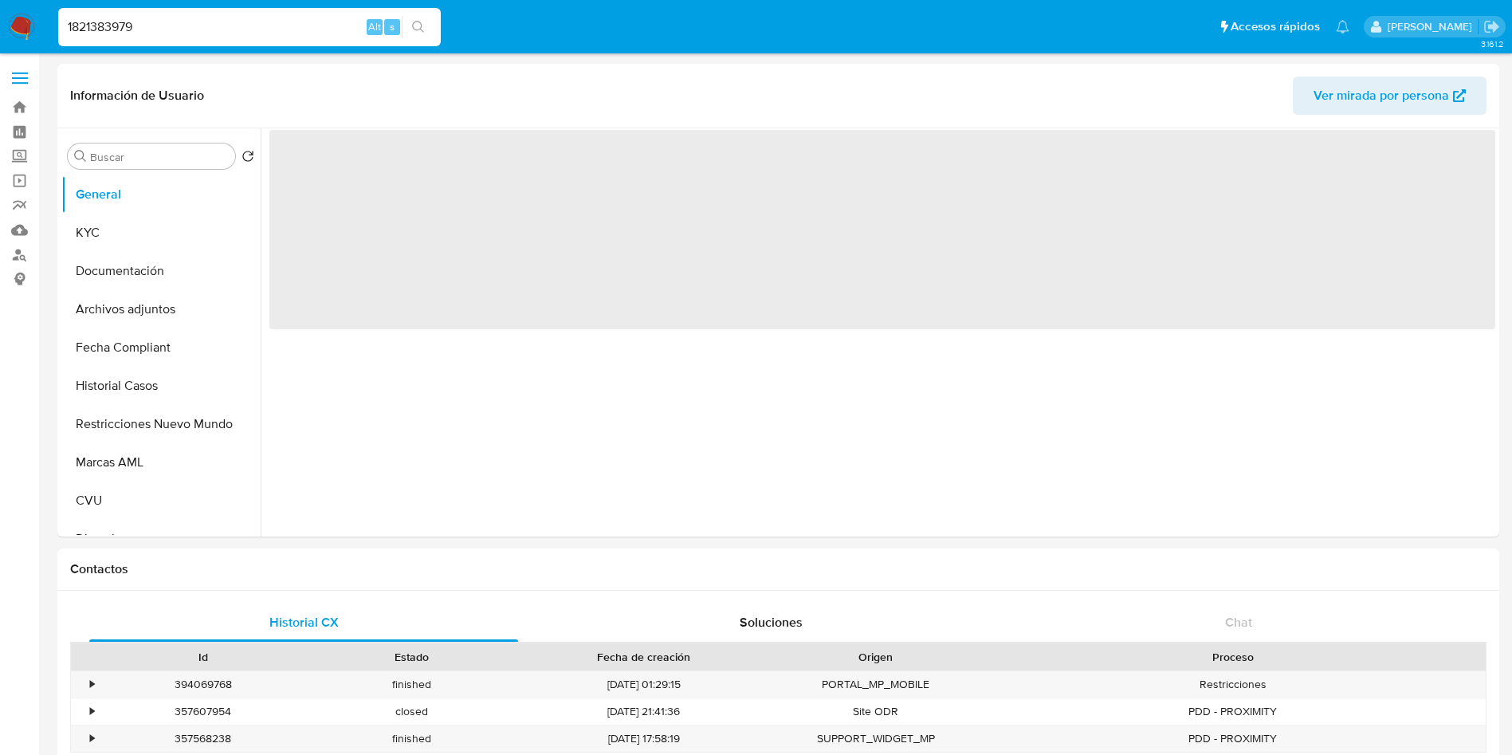
select select "10"
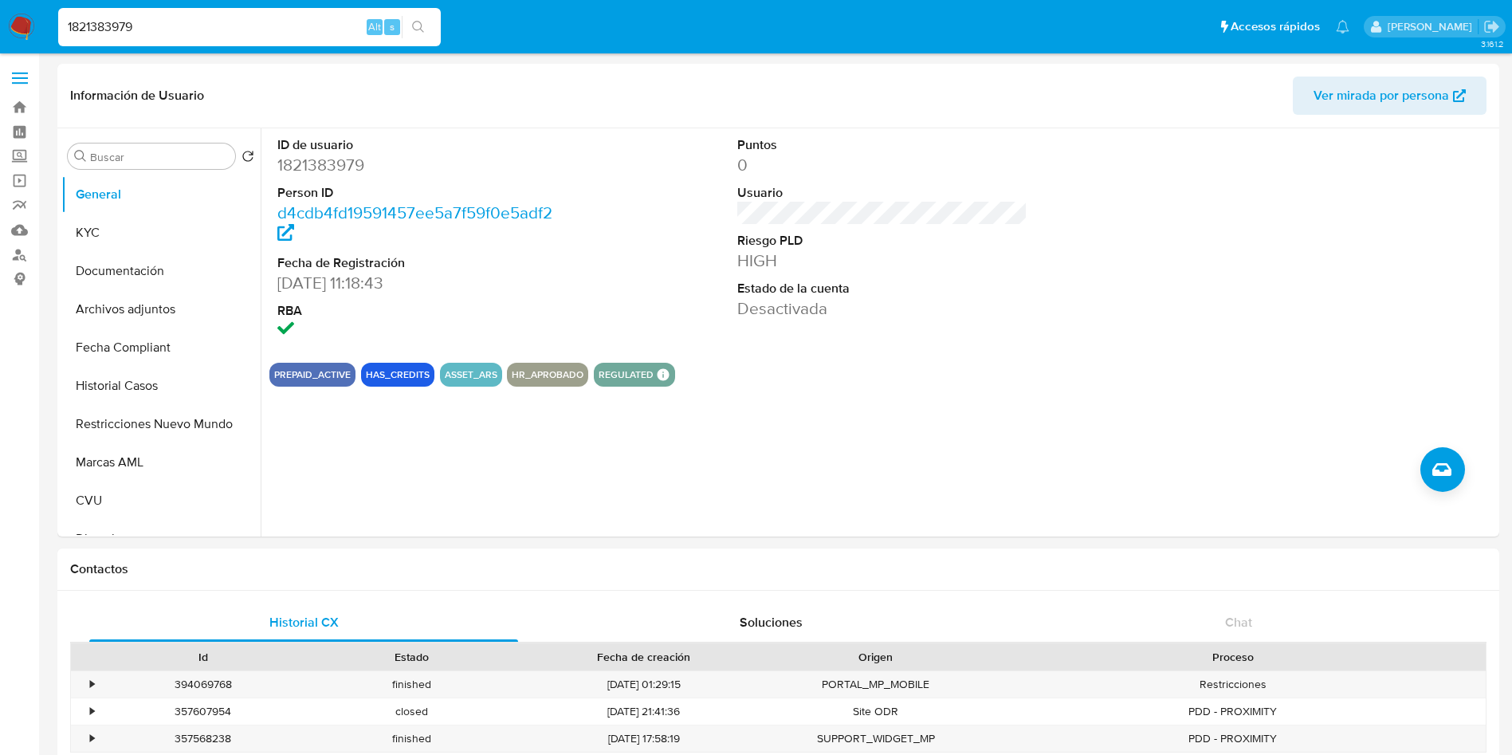
drag, startPoint x: 179, startPoint y: 24, endPoint x: 0, endPoint y: 26, distance: 179.3
click at [0, 26] on nav "Pausado Ver notificaciones 1821383979 Alt s Accesos rápidos Presiona las siguie…" at bounding box center [756, 26] width 1512 height 53
click at [161, 425] on button "Restricciones Nuevo Mundo" at bounding box center [154, 424] width 186 height 38
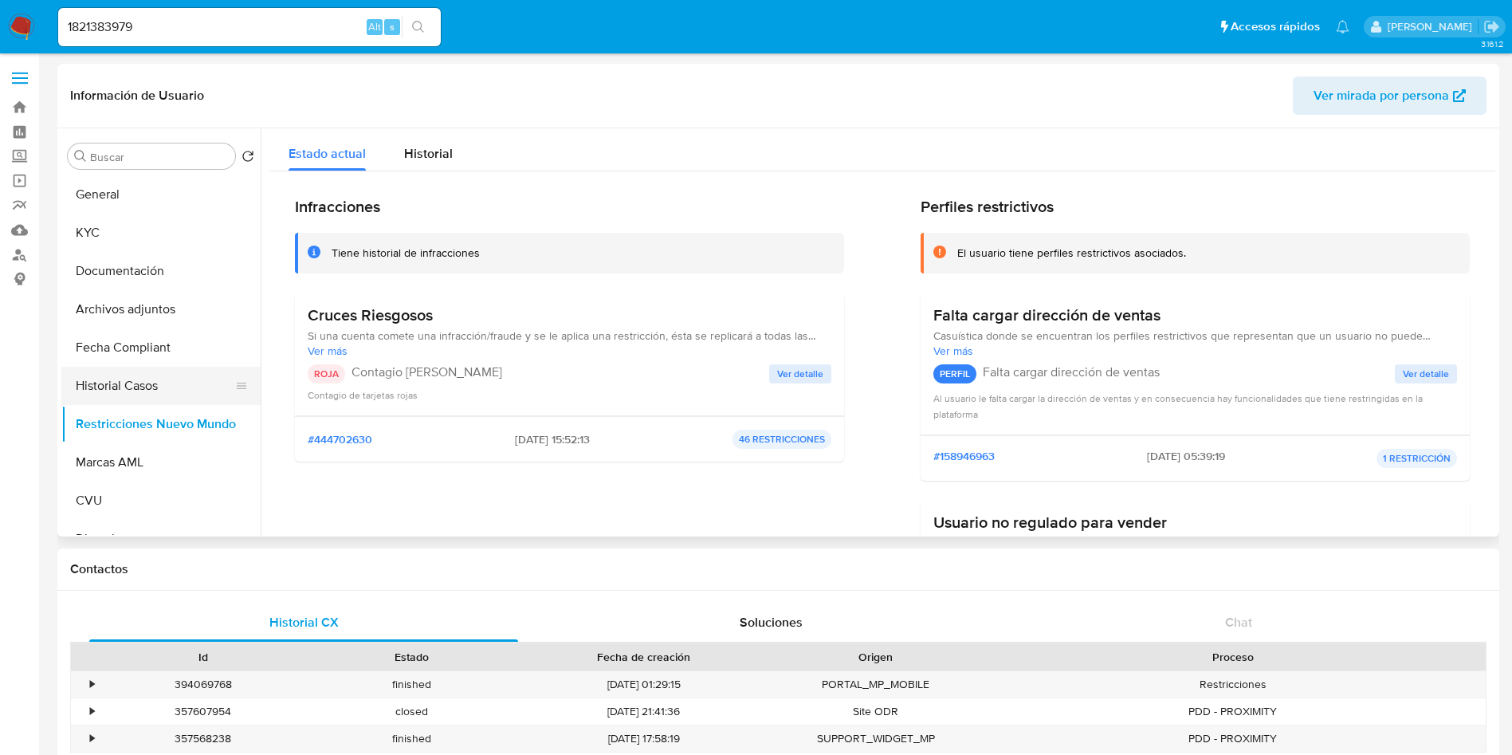
click at [126, 382] on button "Historial Casos" at bounding box center [154, 386] width 186 height 38
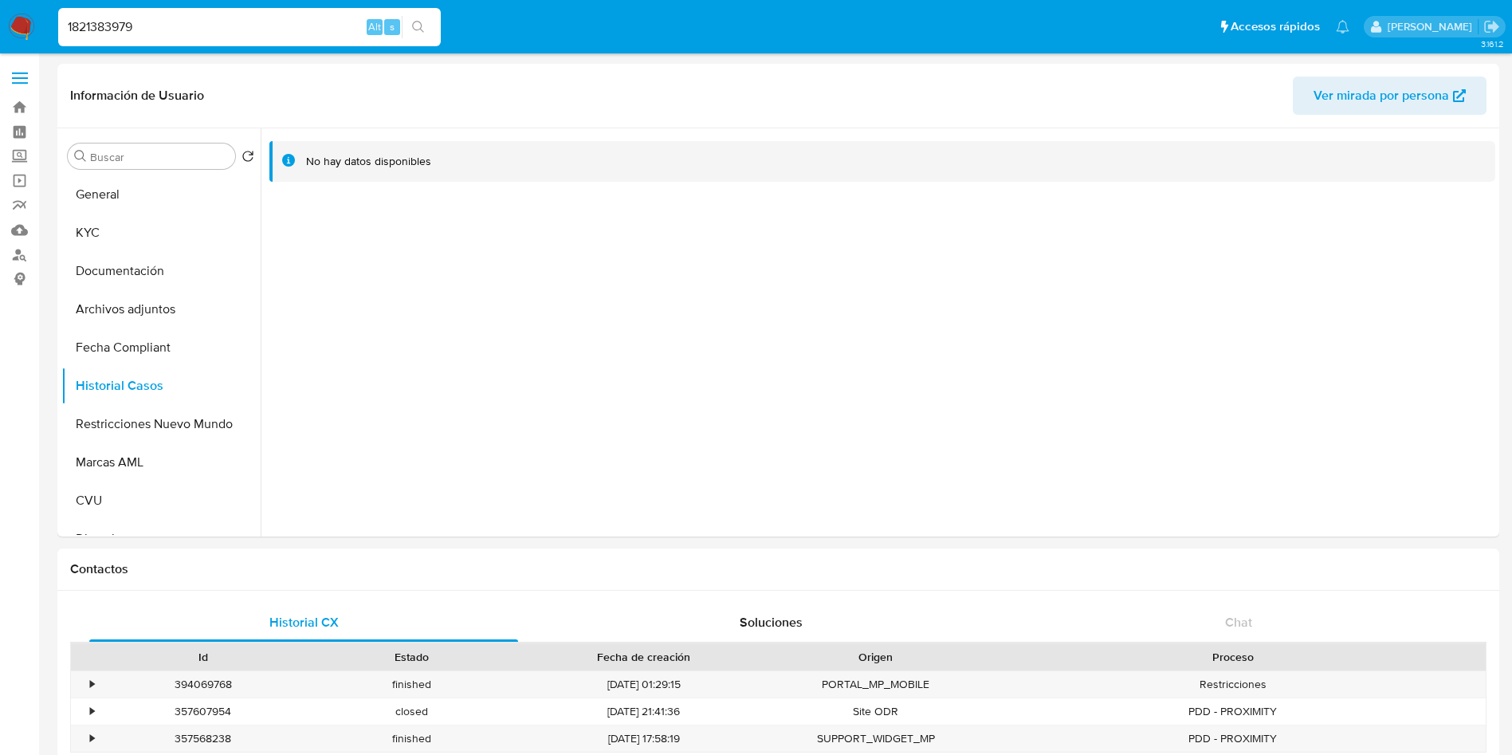
drag, startPoint x: 152, startPoint y: 28, endPoint x: 0, endPoint y: 29, distance: 152.2
click at [0, 29] on nav "Pausado Ver notificaciones 1821383979 Alt s Accesos rápidos Presiona las siguie…" at bounding box center [756, 26] width 1512 height 53
paste input "230679011"
type input "230679011"
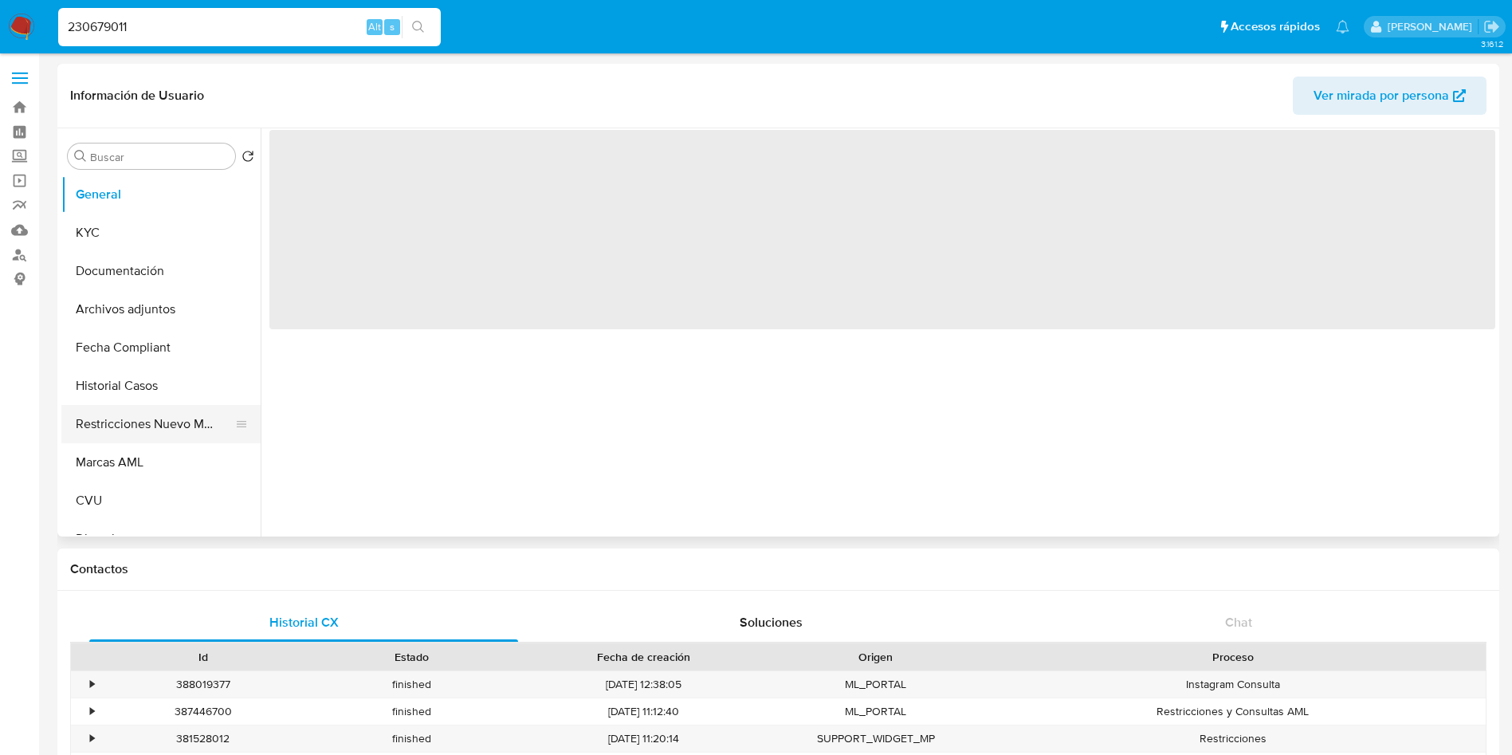
select select "10"
click at [159, 430] on button "Restricciones Nuevo Mundo" at bounding box center [154, 424] width 186 height 38
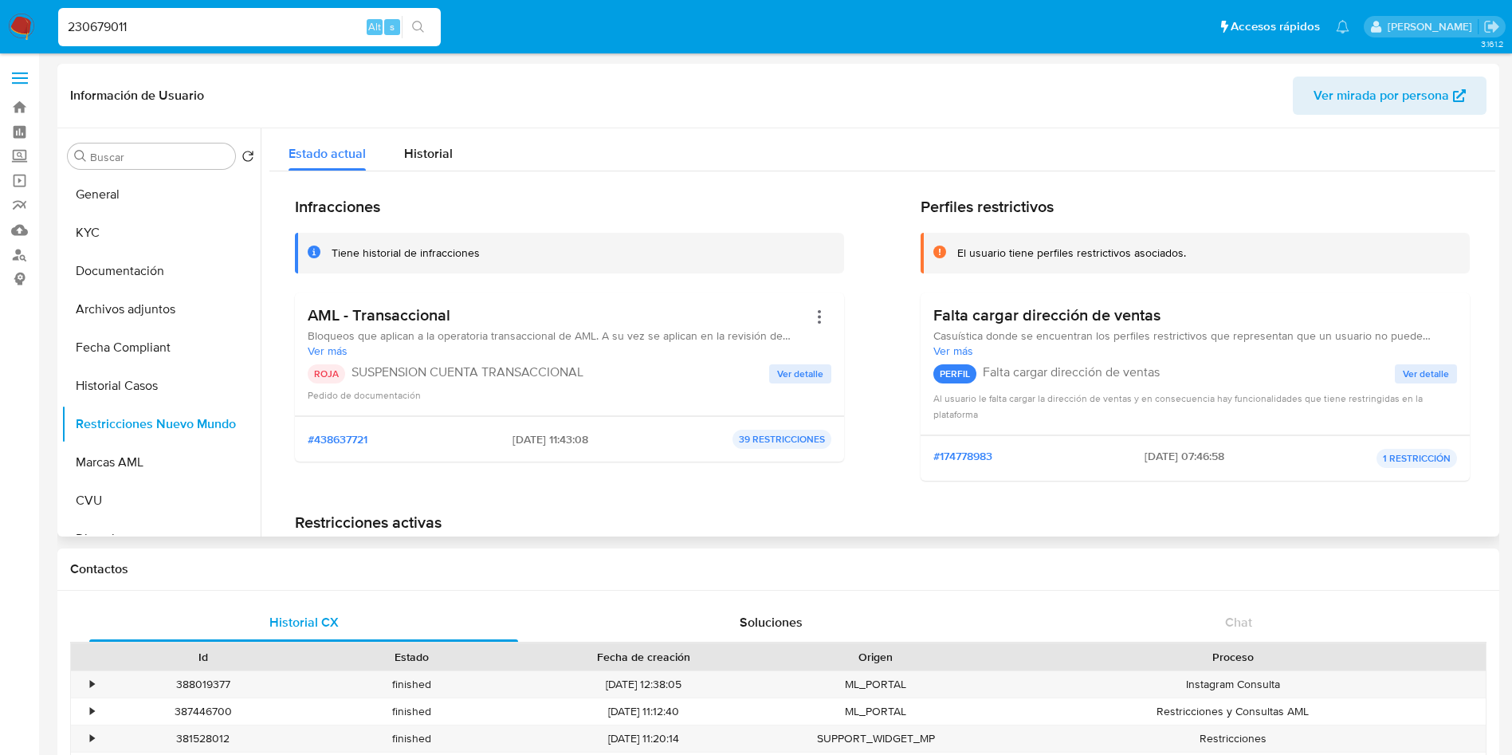
drag, startPoint x: 553, startPoint y: 441, endPoint x: 471, endPoint y: 440, distance: 82.1
click at [471, 440] on div "#438637721 29/05/2025 - 11:43:08 39 RESTRICCIONES" at bounding box center [570, 439] width 524 height 19
click at [155, 378] on button "Historial Casos" at bounding box center [154, 386] width 186 height 38
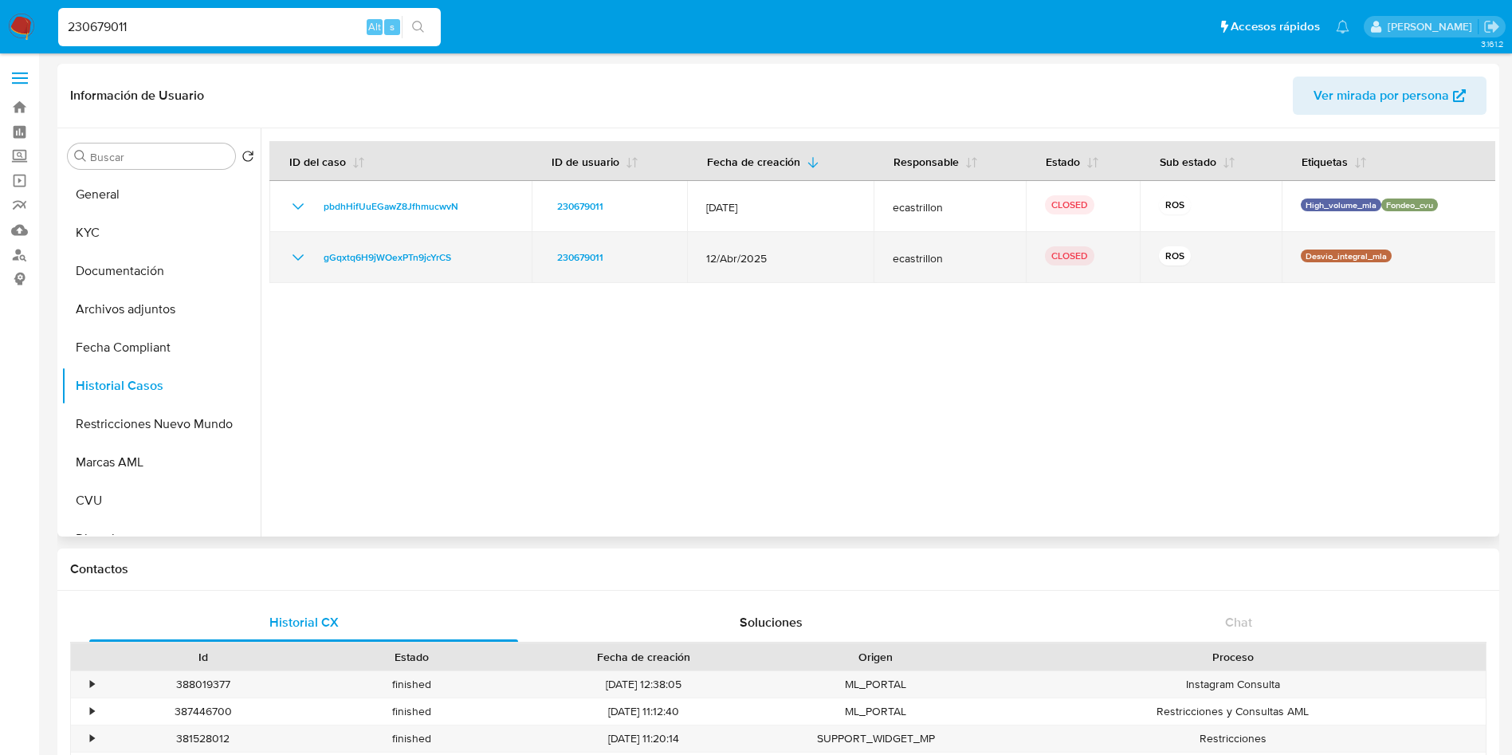
drag, startPoint x: 763, startPoint y: 257, endPoint x: 700, endPoint y: 259, distance: 63.0
click at [700, 259] on td "12/Abr/2025" at bounding box center [780, 257] width 186 height 51
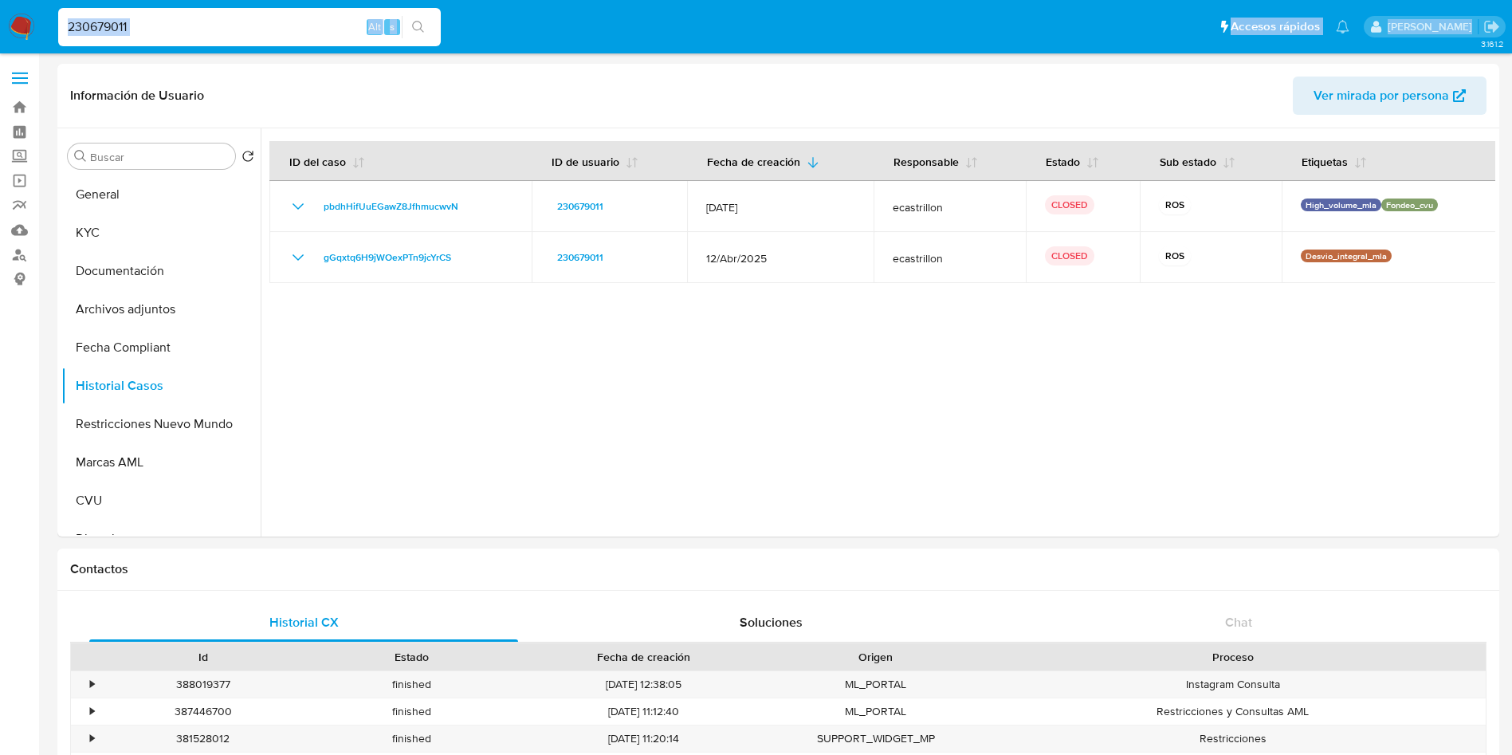
drag, startPoint x: 214, startPoint y: 37, endPoint x: 0, endPoint y: 75, distance: 216.8
click at [203, 33] on input "230679011" at bounding box center [249, 27] width 383 height 21
drag, startPoint x: 201, startPoint y: 28, endPoint x: 0, endPoint y: 18, distance: 201.0
click at [0, 18] on nav "Pausado Ver notificaciones 230679011 Alt s Accesos rápidos Presiona las siguien…" at bounding box center [756, 26] width 1512 height 53
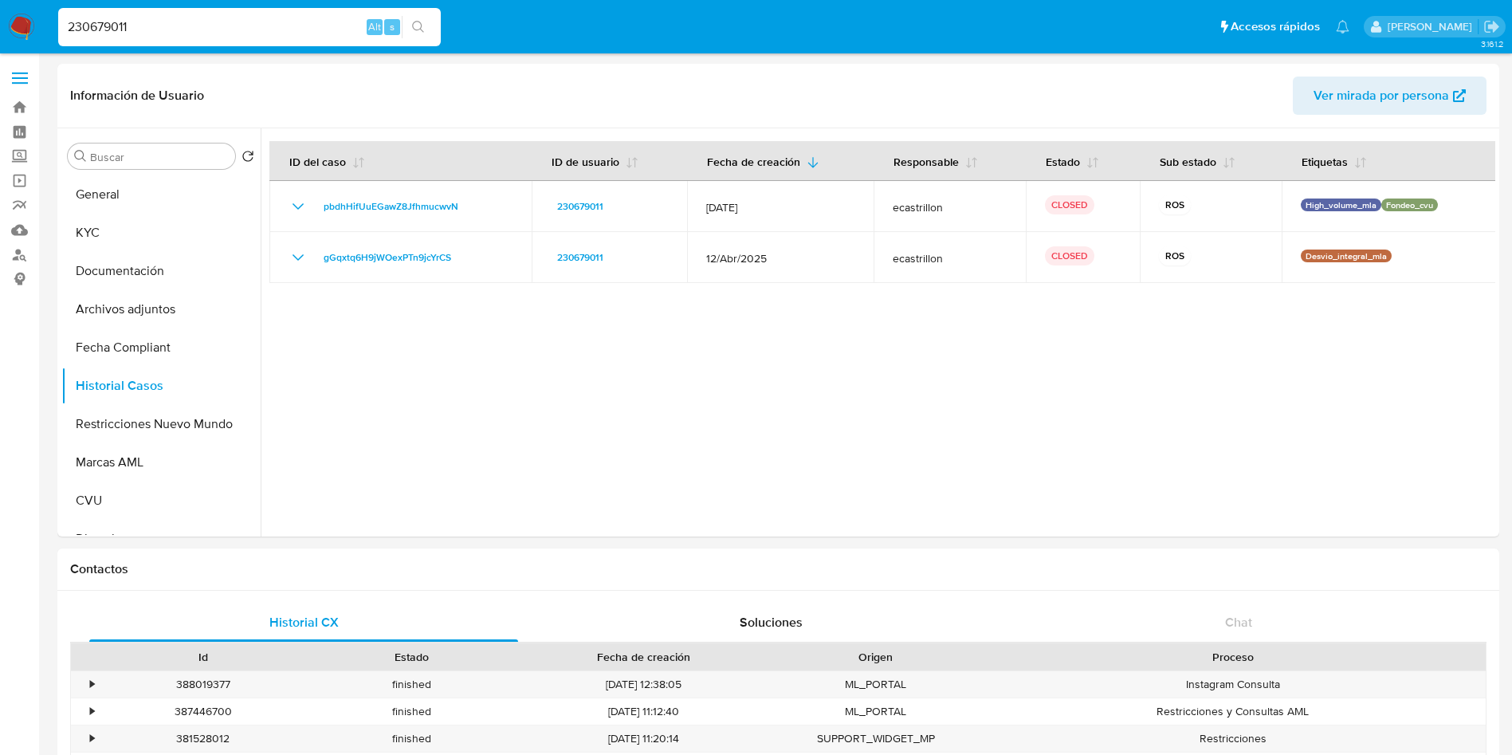
paste input "536202453"
type input "536202453"
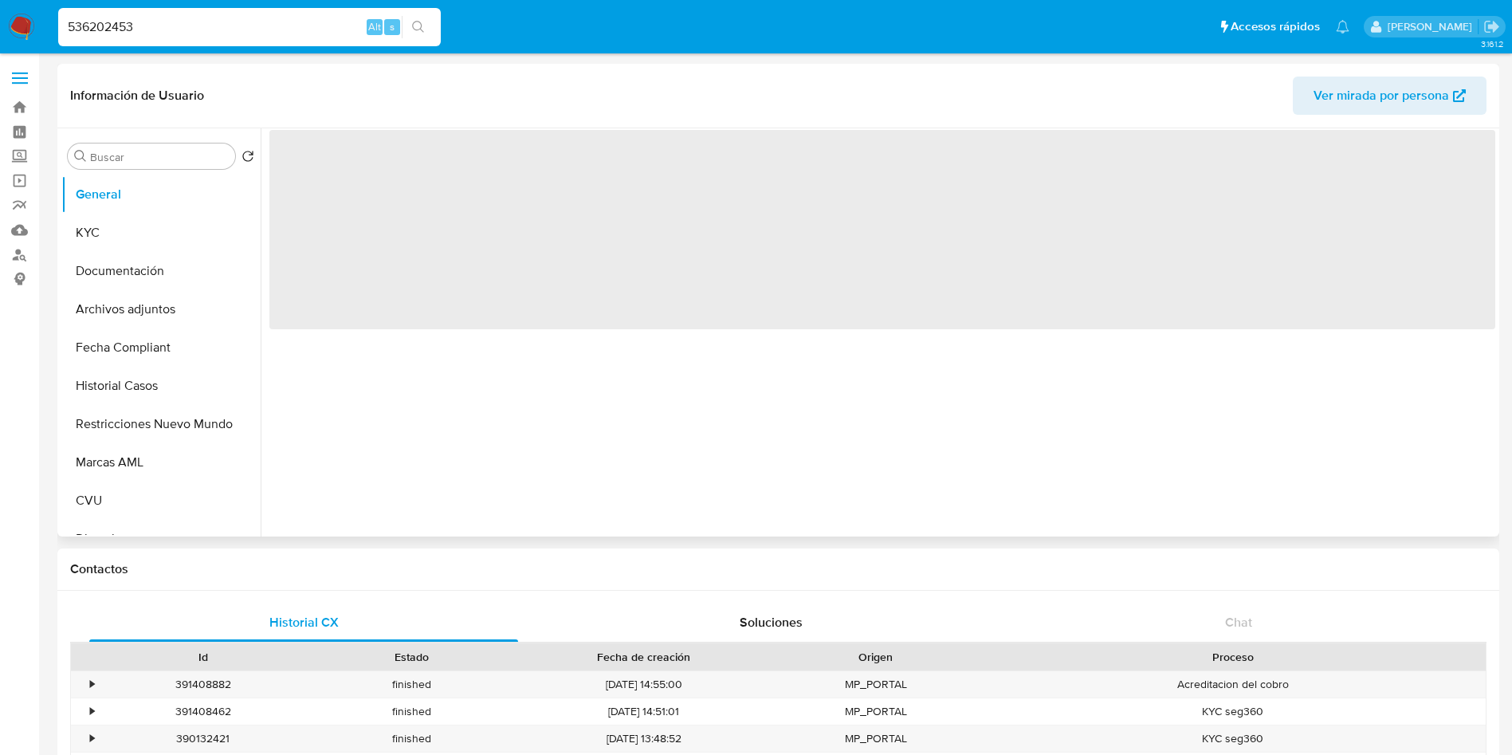
select select "10"
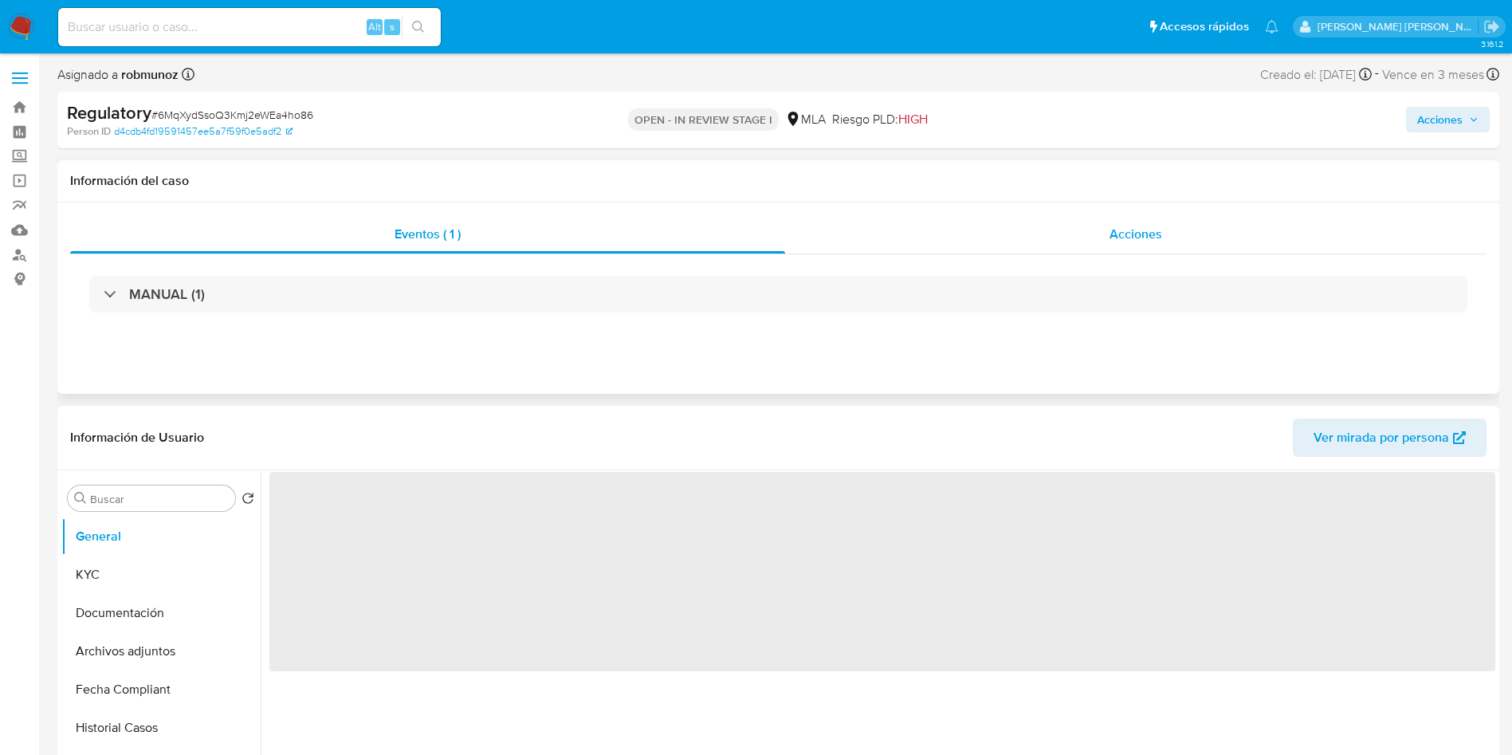
select select "10"
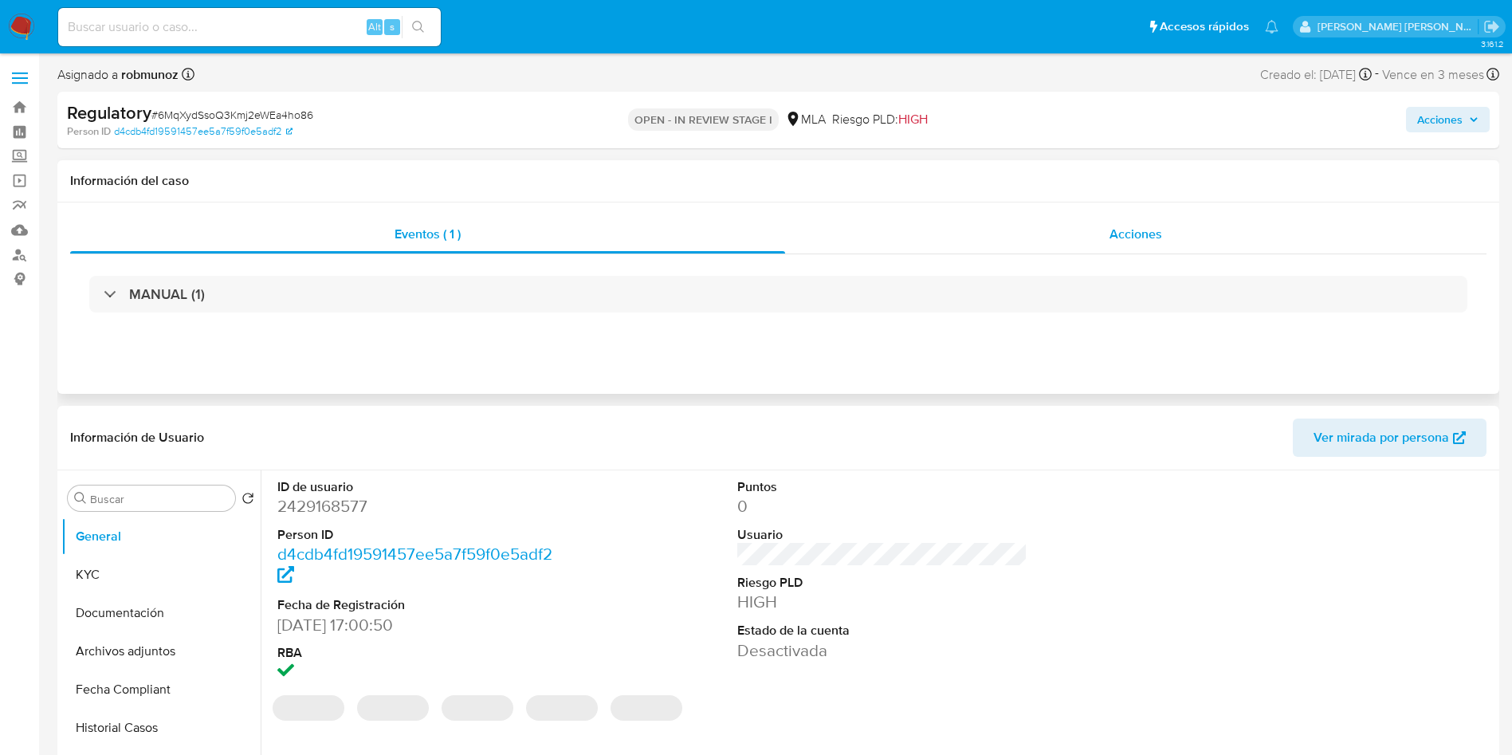
click at [931, 239] on div "Acciones" at bounding box center [1135, 234] width 701 height 38
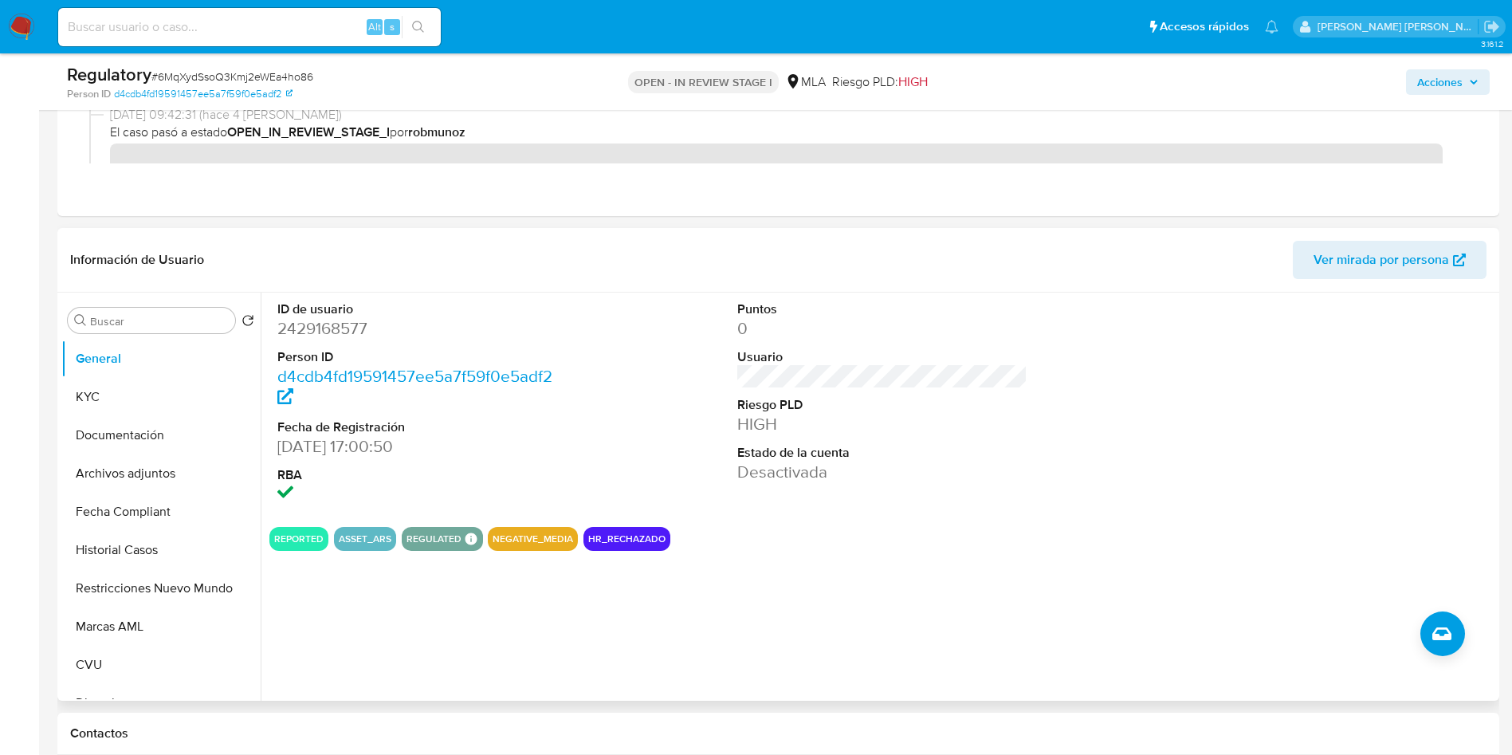
scroll to position [239, 0]
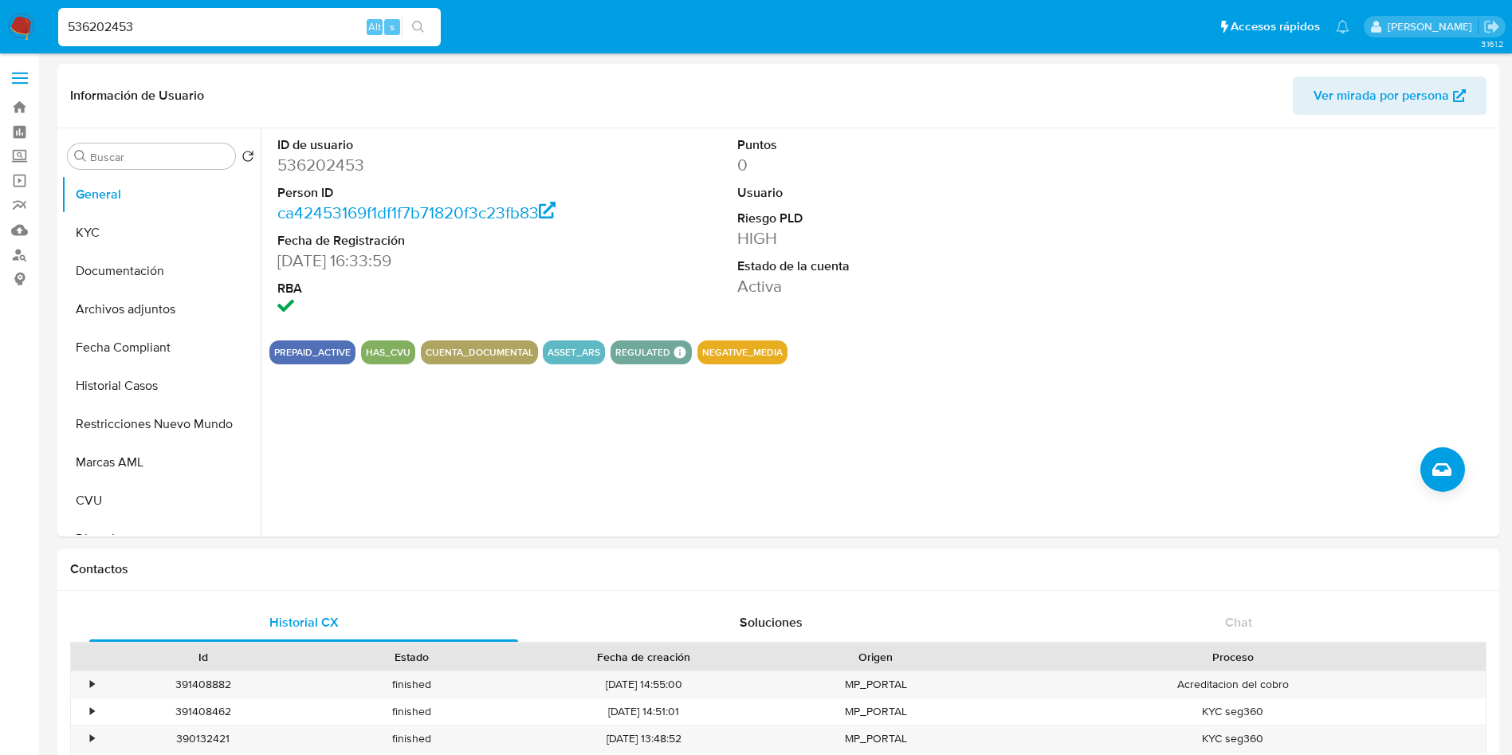
select select "10"
click at [101, 453] on button "Marcas AML" at bounding box center [154, 462] width 186 height 38
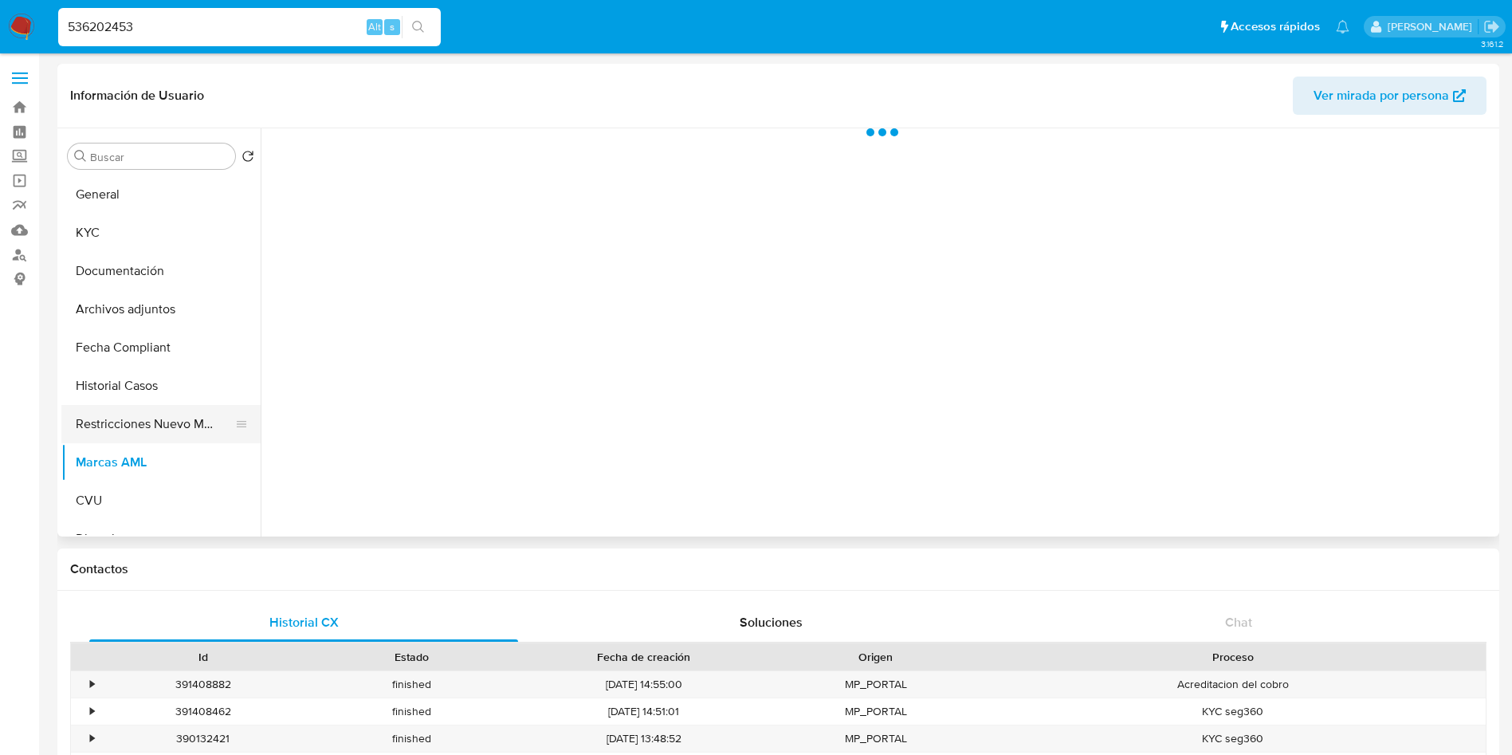
click at [181, 425] on button "Restricciones Nuevo Mundo" at bounding box center [154, 424] width 186 height 38
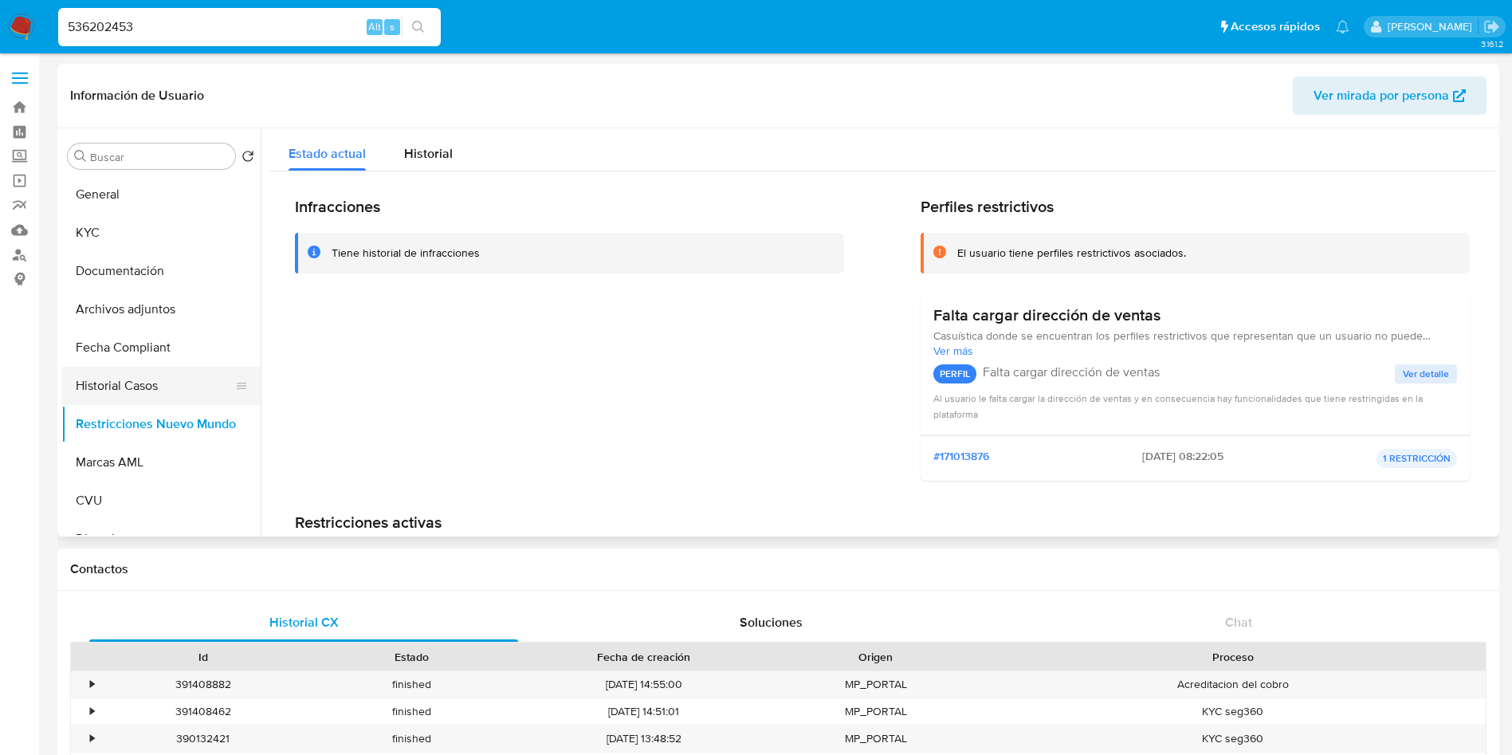
click at [151, 389] on button "Historial Casos" at bounding box center [154, 386] width 186 height 38
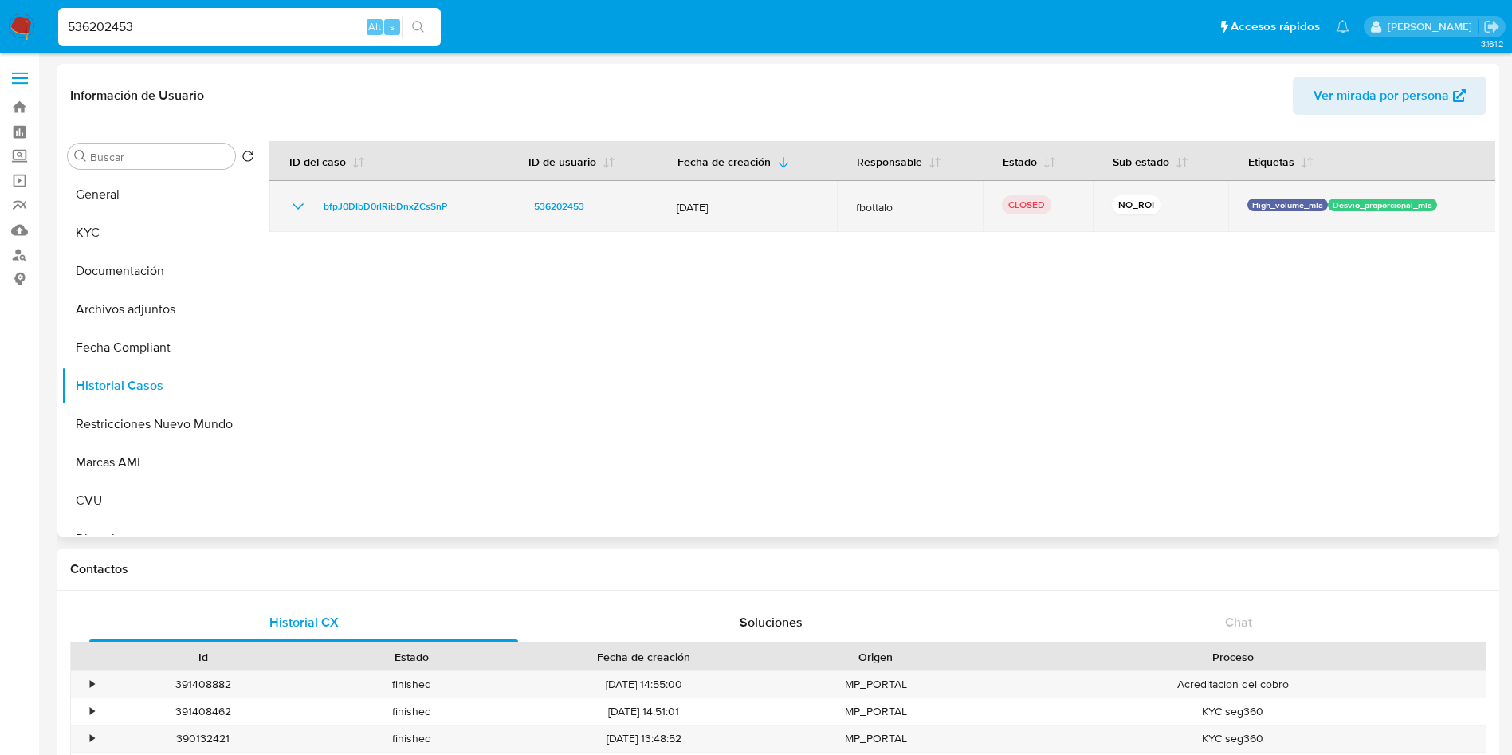
drag, startPoint x: 740, startPoint y: 206, endPoint x: 666, endPoint y: 209, distance: 74.2
click at [666, 209] on td "[DATE]" at bounding box center [746, 206] width 179 height 51
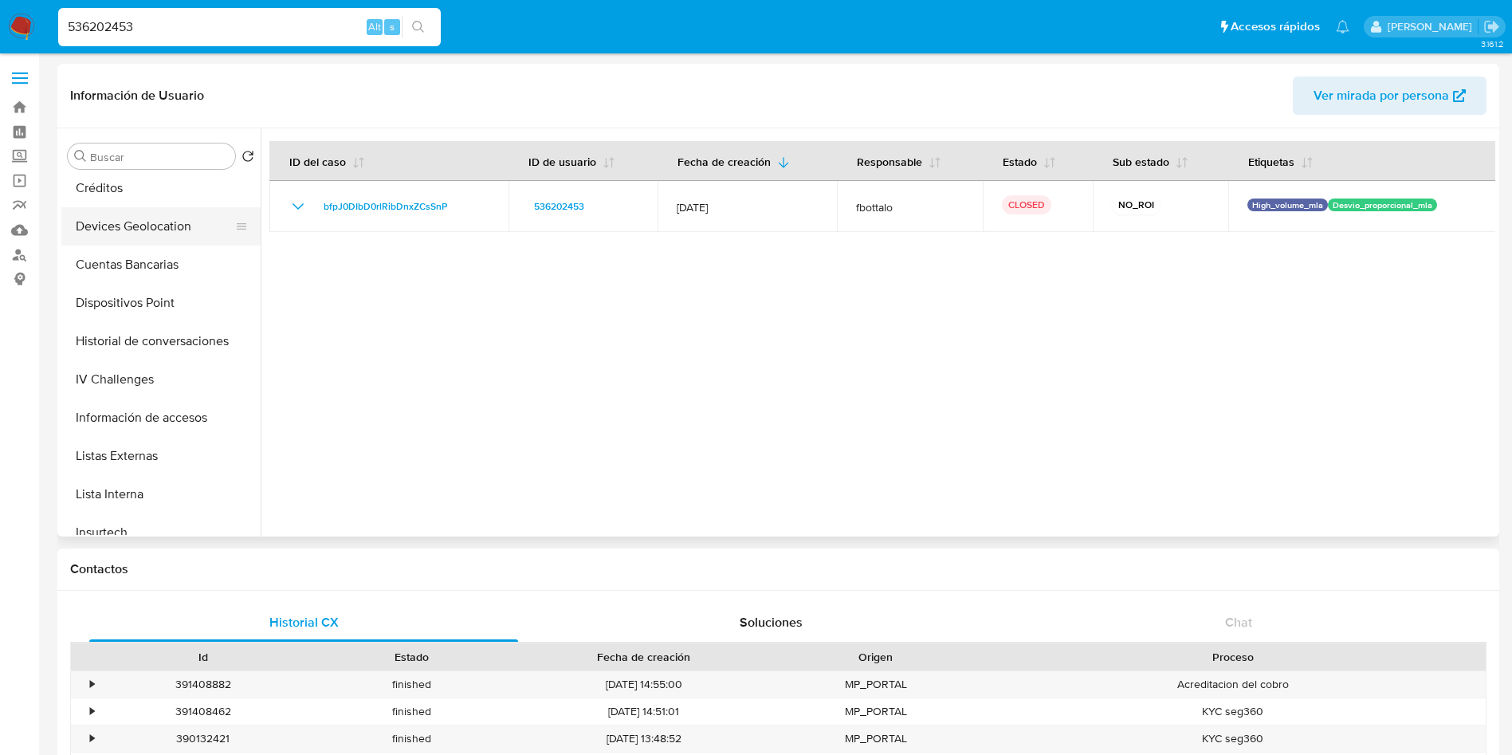
scroll to position [598, 0]
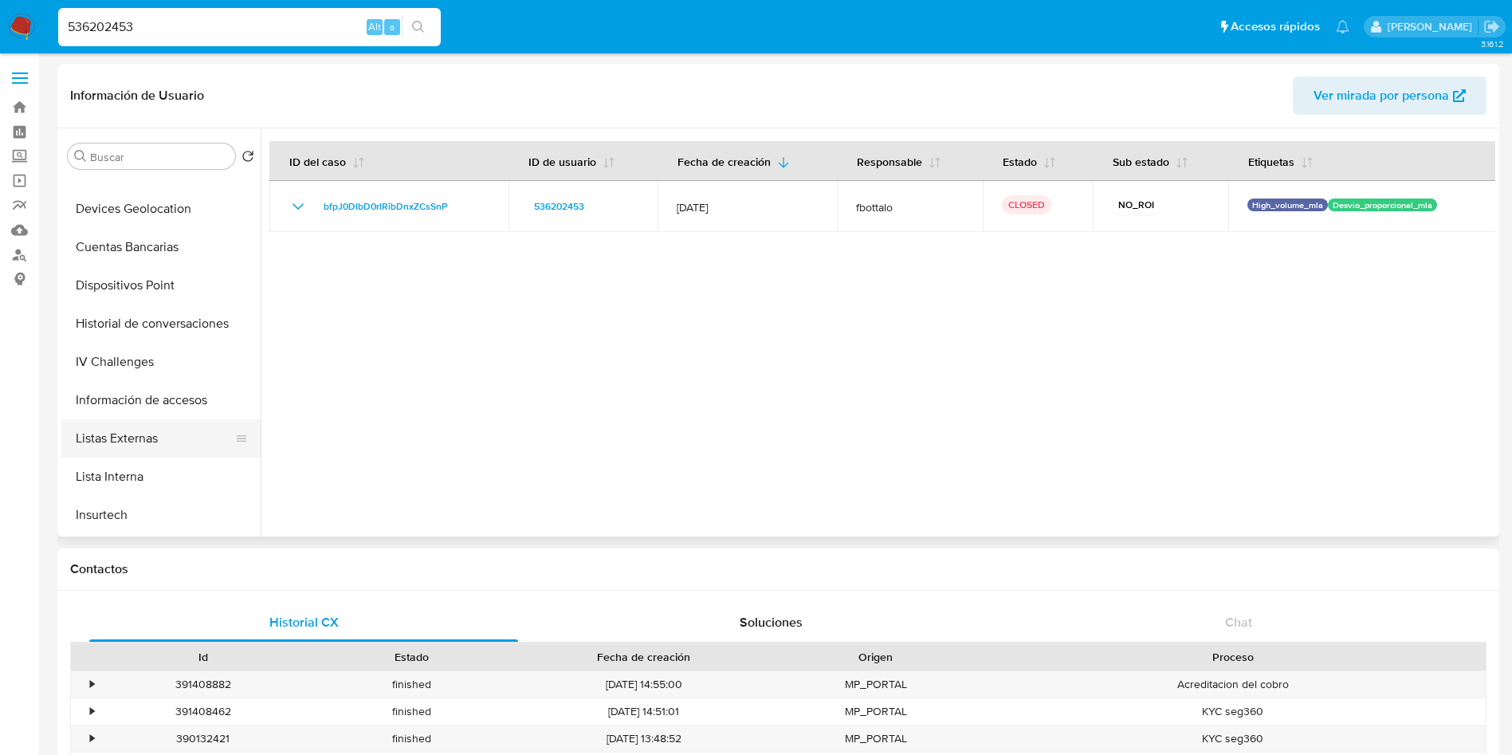
click at [143, 432] on button "Listas Externas" at bounding box center [154, 438] width 186 height 38
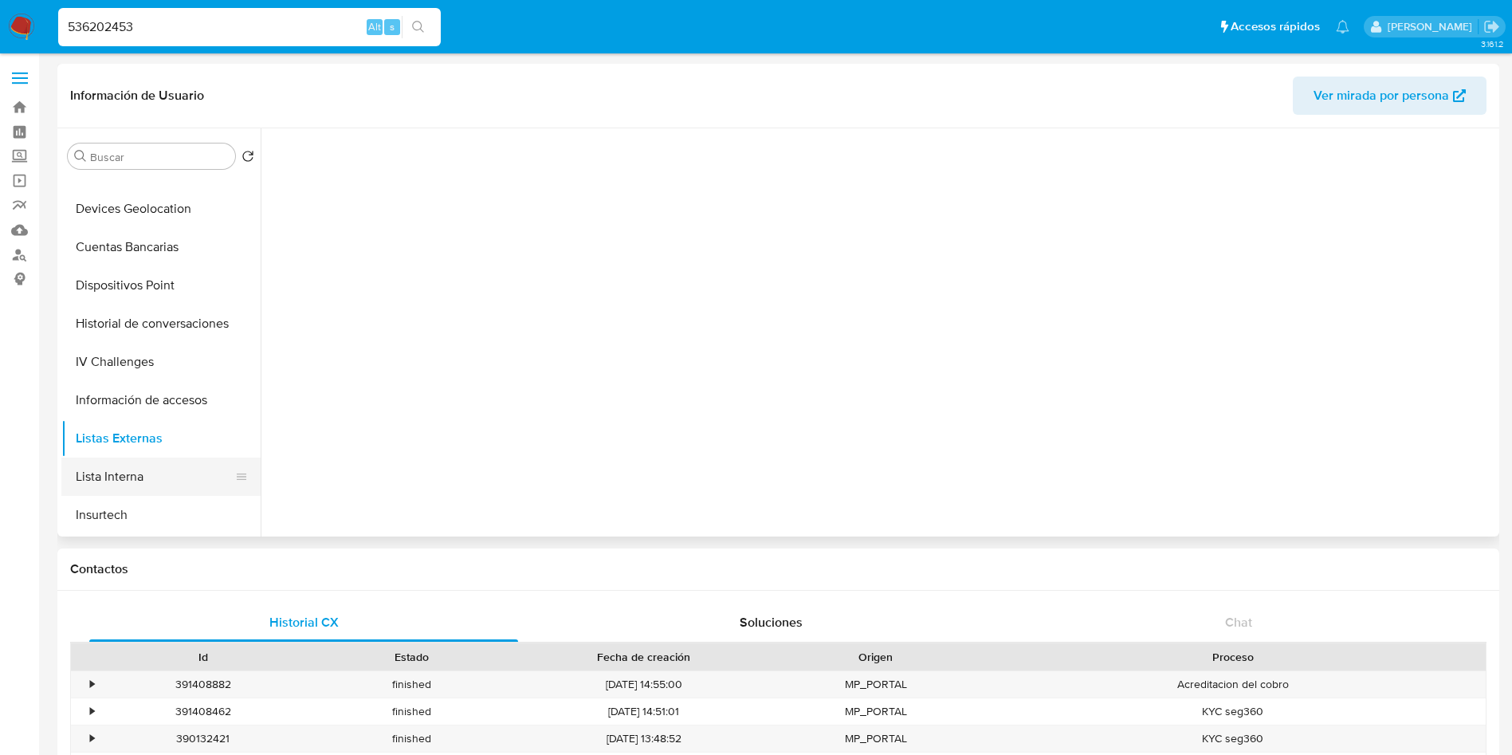
click at [119, 468] on button "Lista Interna" at bounding box center [154, 476] width 186 height 38
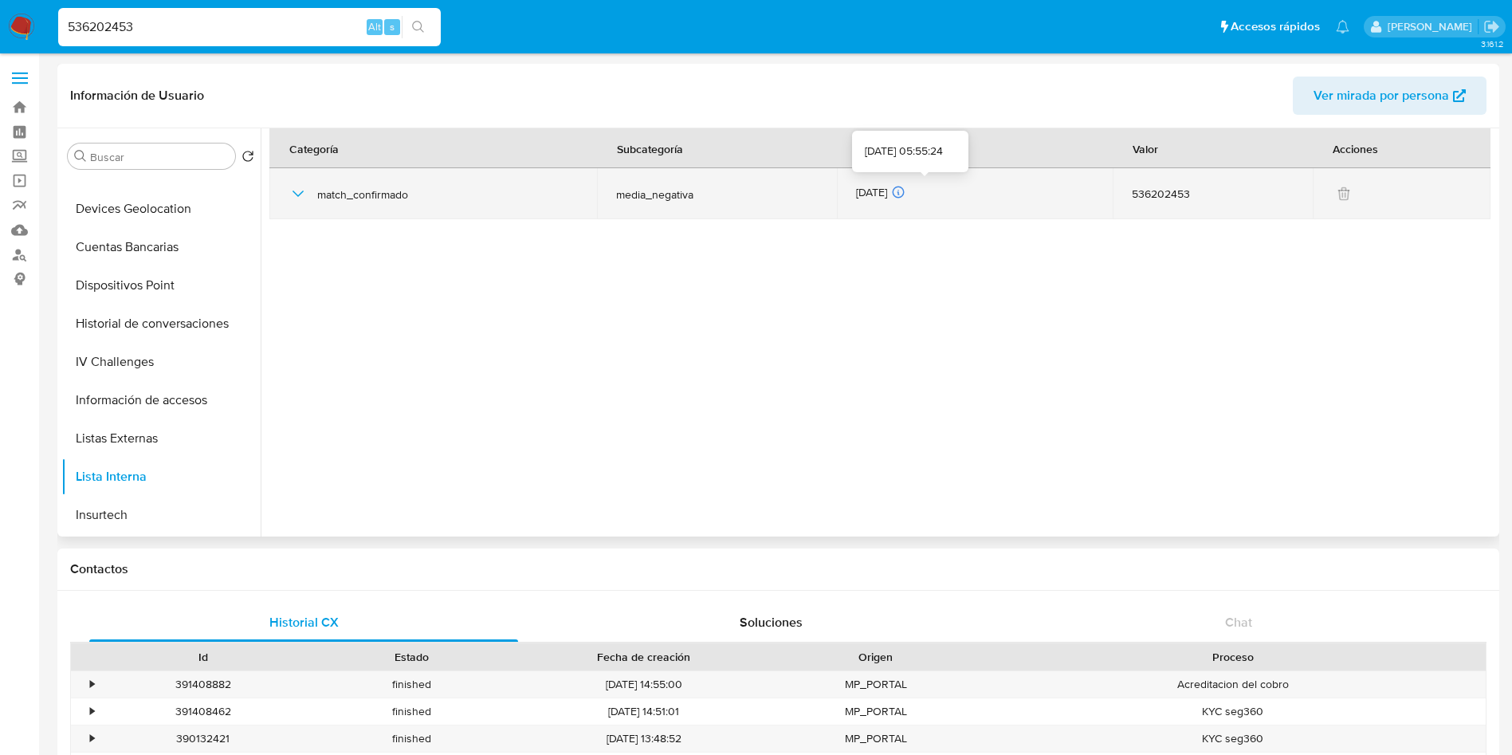
click at [905, 190] on icon at bounding box center [898, 192] width 14 height 14
click at [292, 190] on icon "button" at bounding box center [297, 193] width 19 height 19
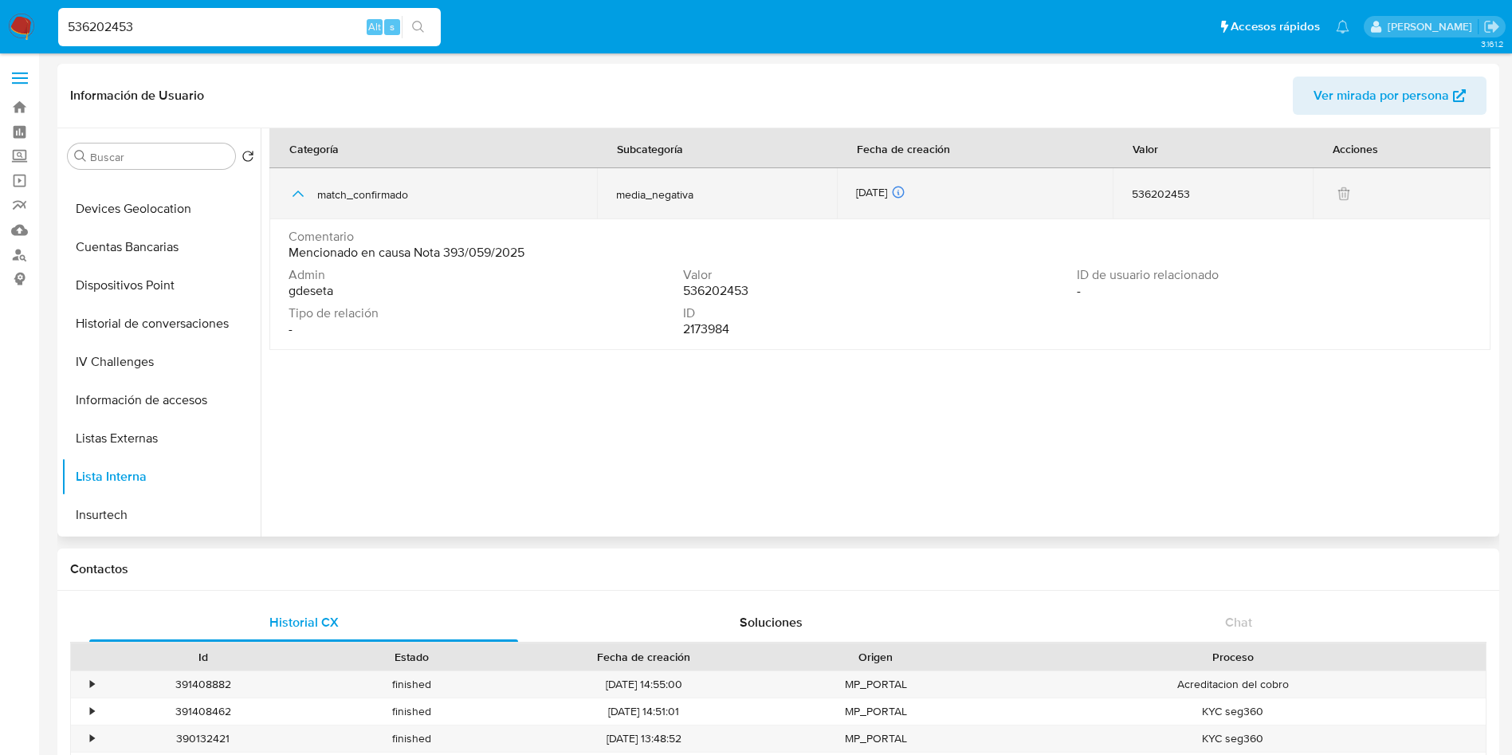
drag, startPoint x: 913, startPoint y: 190, endPoint x: 844, endPoint y: 190, distance: 69.3
click at [844, 190] on td "30/07/2025 30/07/2025 05:55:24" at bounding box center [975, 193] width 277 height 51
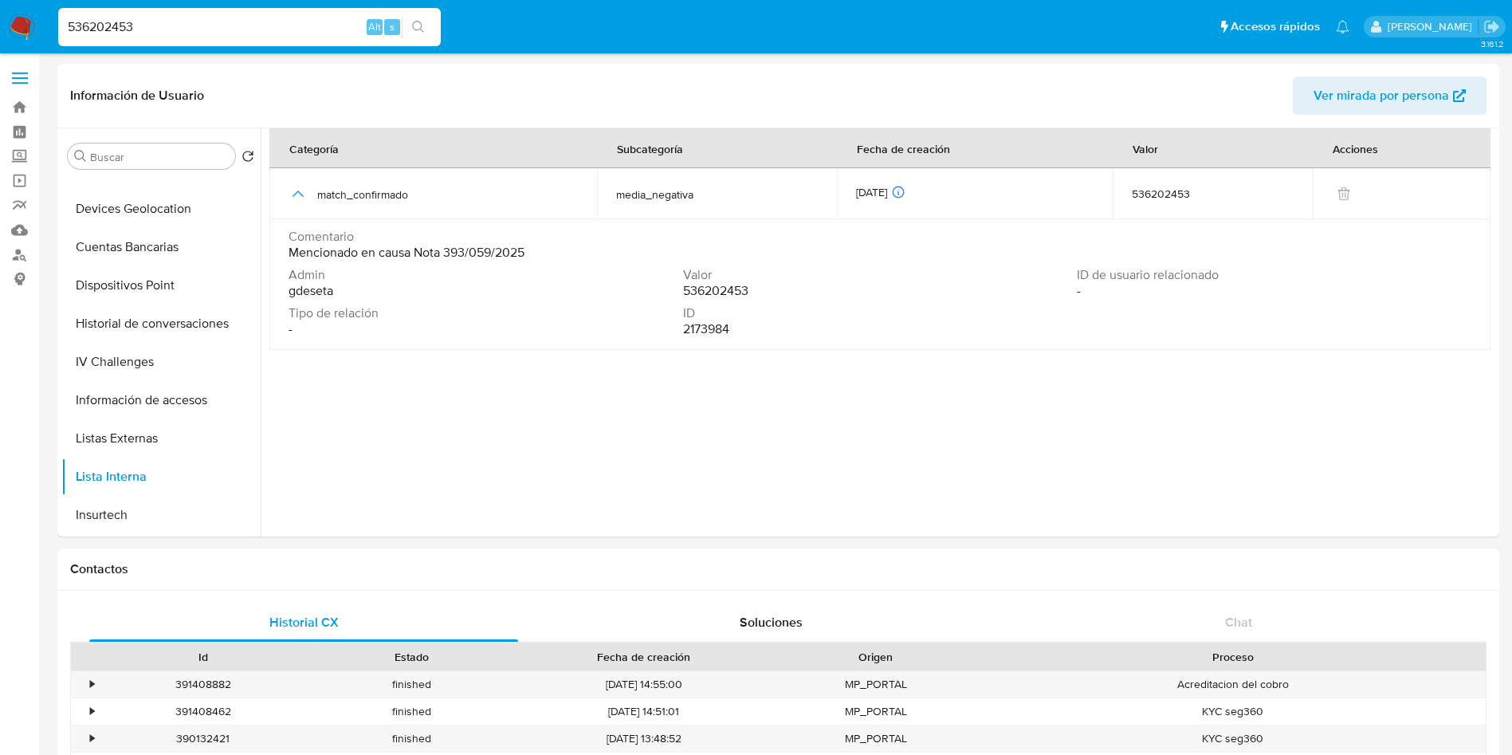
drag, startPoint x: 194, startPoint y: 32, endPoint x: 0, endPoint y: 31, distance: 194.4
click at [0, 31] on nav "Pausado Ver notificaciones 536202453 Alt s Accesos rápidos Presiona las siguien…" at bounding box center [756, 26] width 1512 height 53
paste input "1043667957"
type input "1043667957"
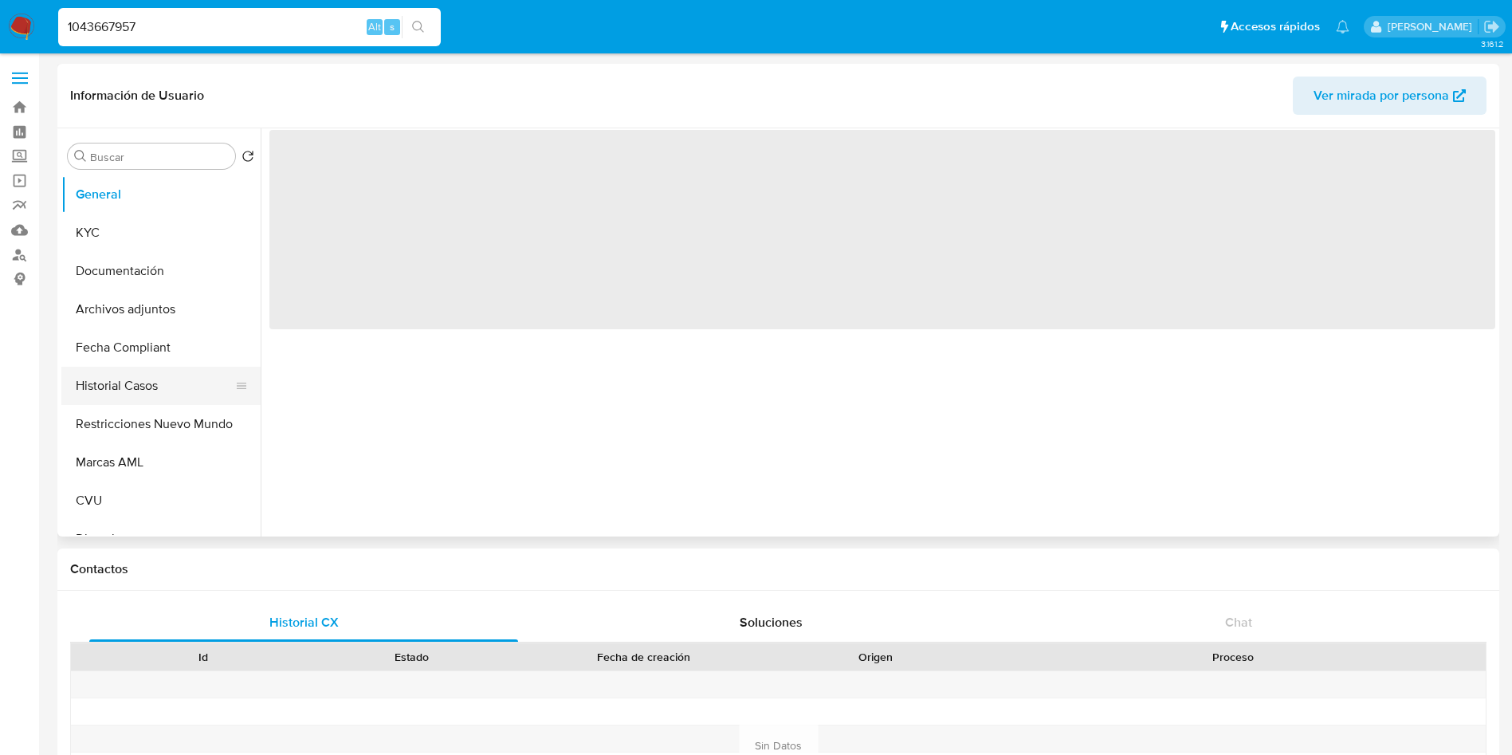
drag, startPoint x: 135, startPoint y: 416, endPoint x: 194, endPoint y: 403, distance: 61.1
click at [135, 416] on button "Restricciones Nuevo Mundo" at bounding box center [160, 424] width 199 height 38
select select "10"
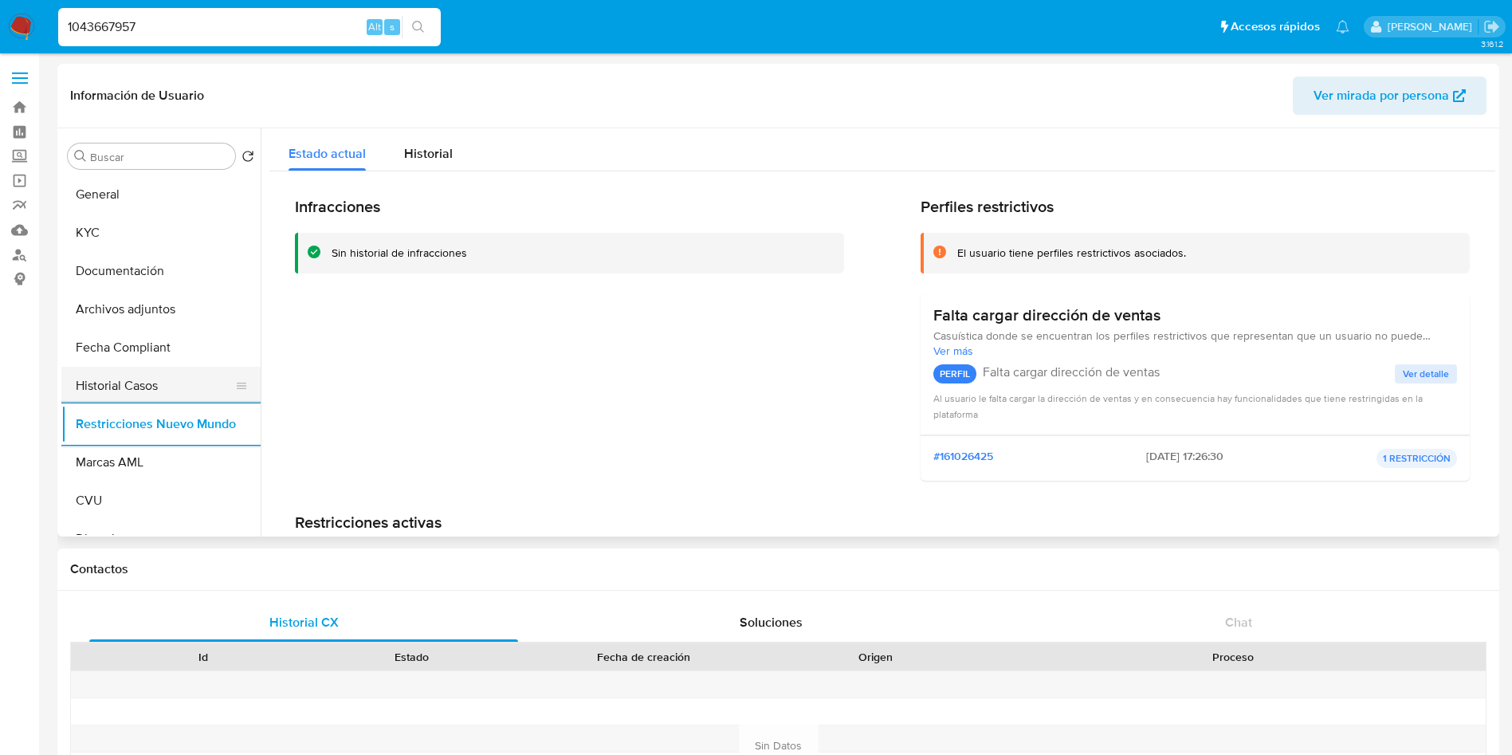
click at [161, 373] on button "Historial Casos" at bounding box center [154, 386] width 186 height 38
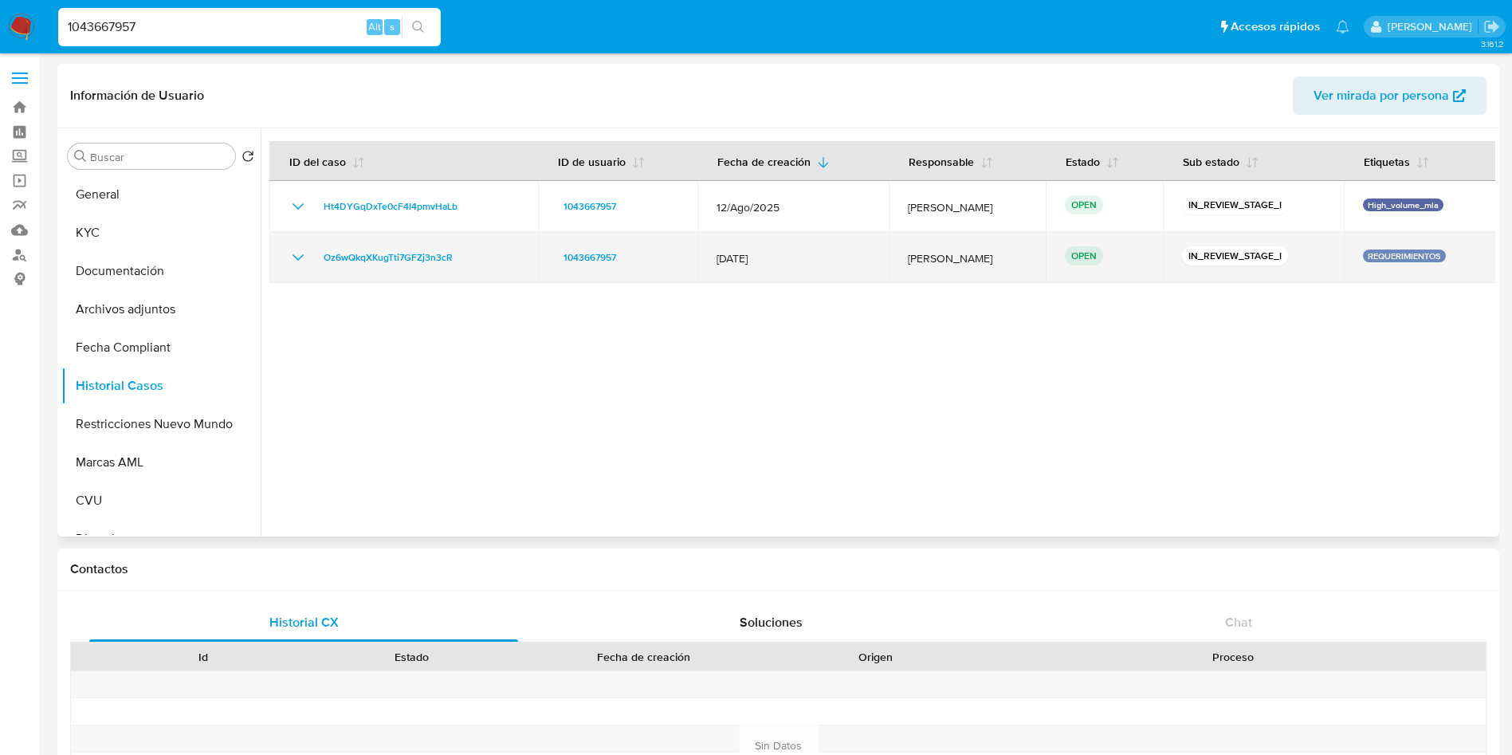
drag, startPoint x: 782, startPoint y: 254, endPoint x: 697, endPoint y: 255, distance: 85.3
click at [697, 255] on td "29/Jul/2025" at bounding box center [792, 257] width 191 height 51
click at [298, 252] on icon "Mostrar/Ocultar" at bounding box center [297, 257] width 19 height 19
click at [799, 269] on td "29/Jul/2025" at bounding box center [792, 257] width 191 height 51
drag, startPoint x: 784, startPoint y: 253, endPoint x: 711, endPoint y: 265, distance: 74.3
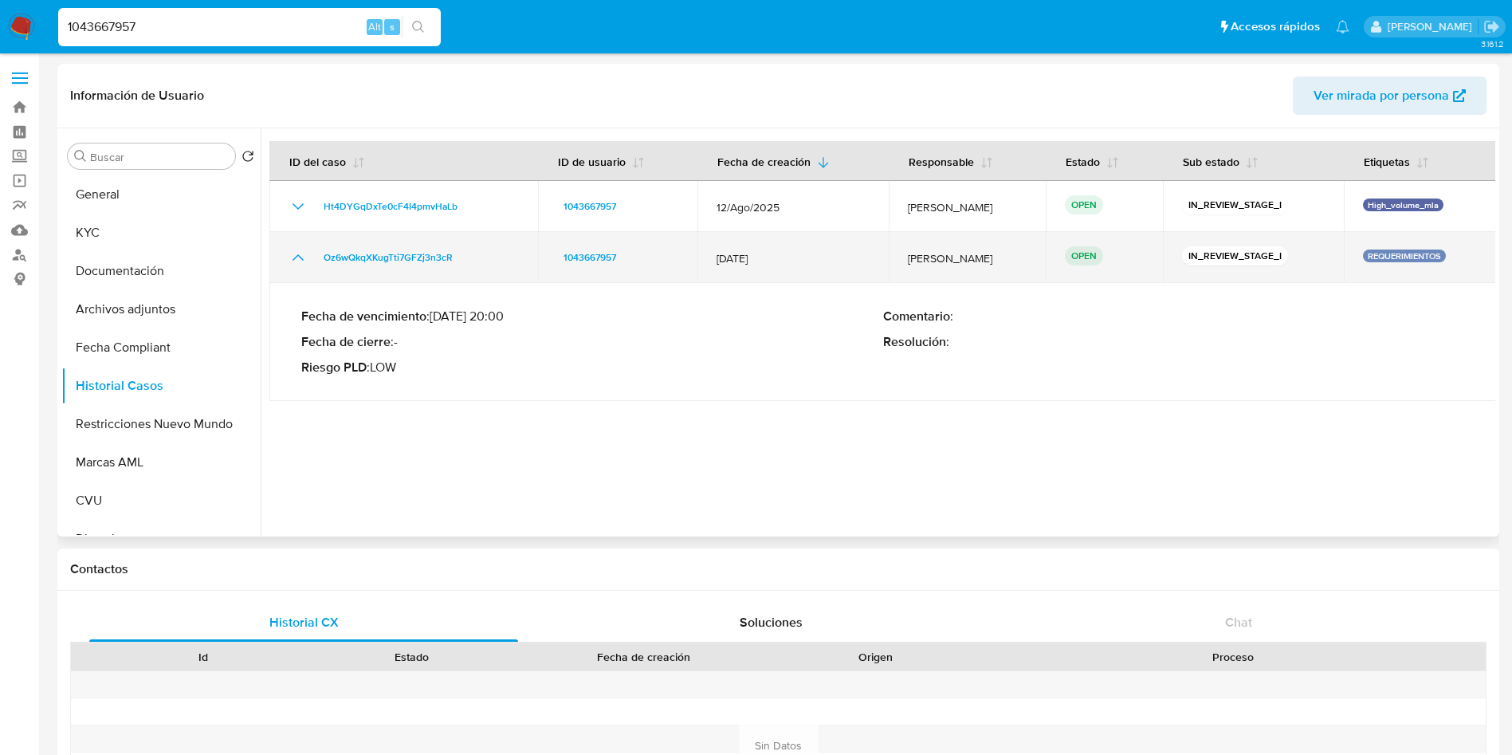
click at [711, 265] on td "29/Jul/2025" at bounding box center [792, 257] width 191 height 51
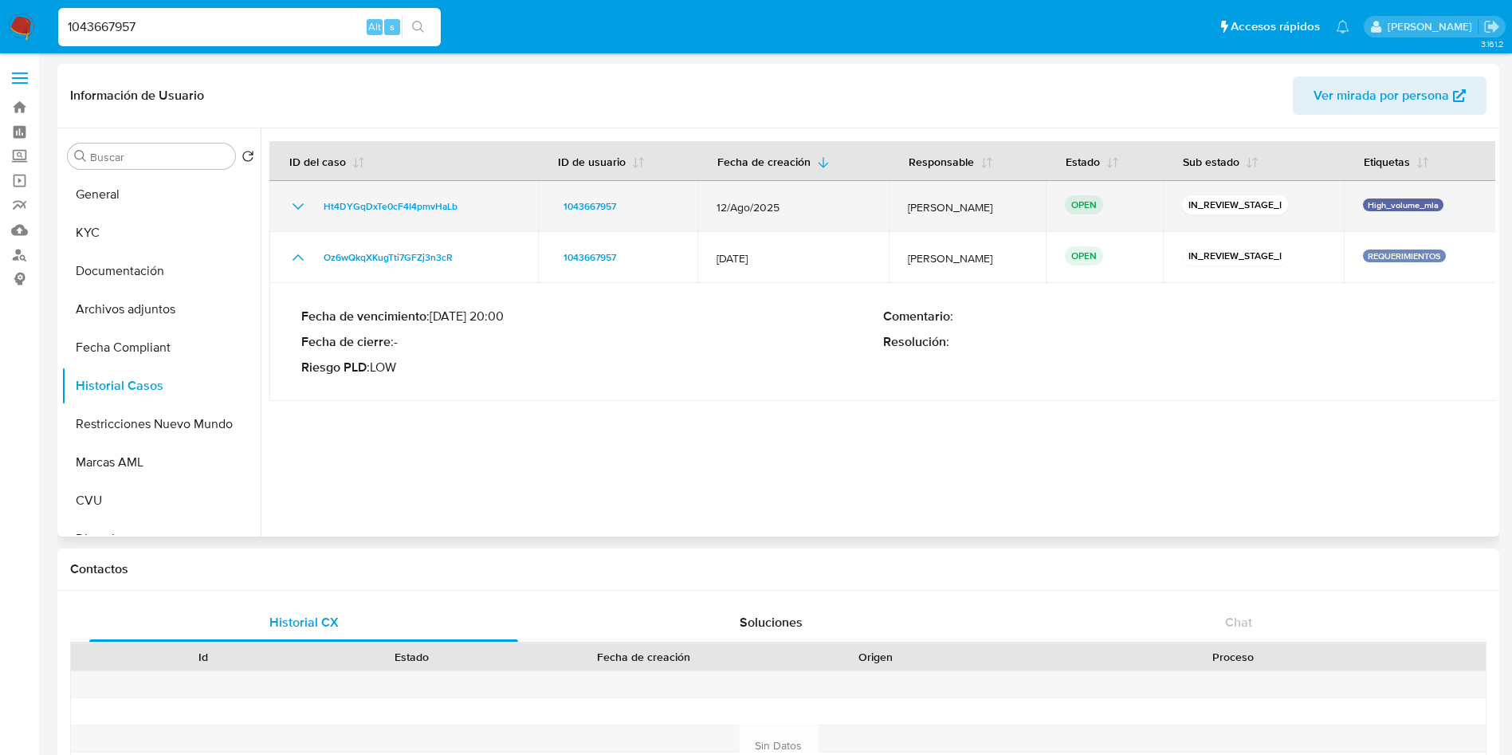
click at [298, 203] on icon "Mostrar/Ocultar" at bounding box center [297, 206] width 19 height 19
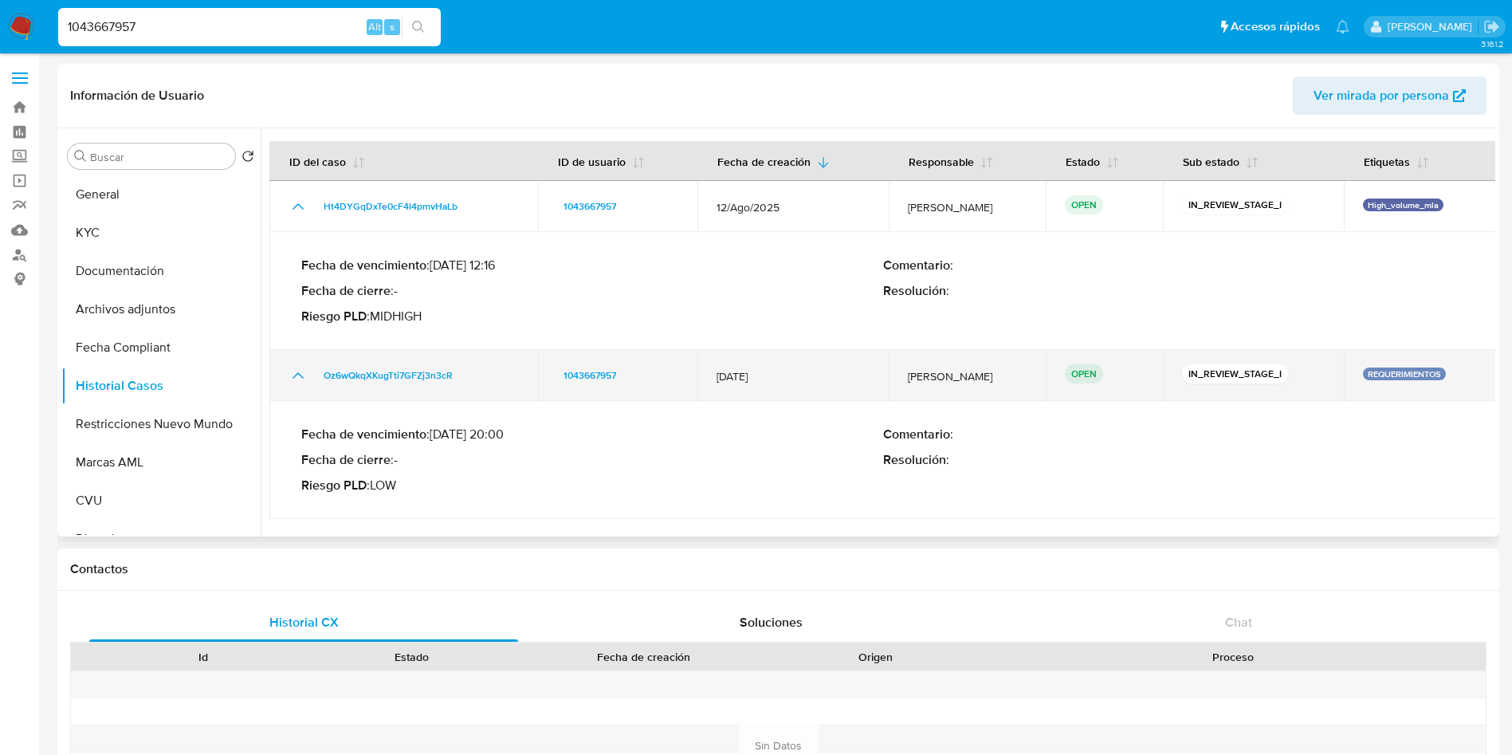
click at [759, 350] on td "29/Jul/2025" at bounding box center [792, 375] width 191 height 51
drag, startPoint x: 795, startPoint y: 380, endPoint x: 704, endPoint y: 381, distance: 90.1
click at [704, 381] on td "29/Jul/2025" at bounding box center [792, 375] width 191 height 51
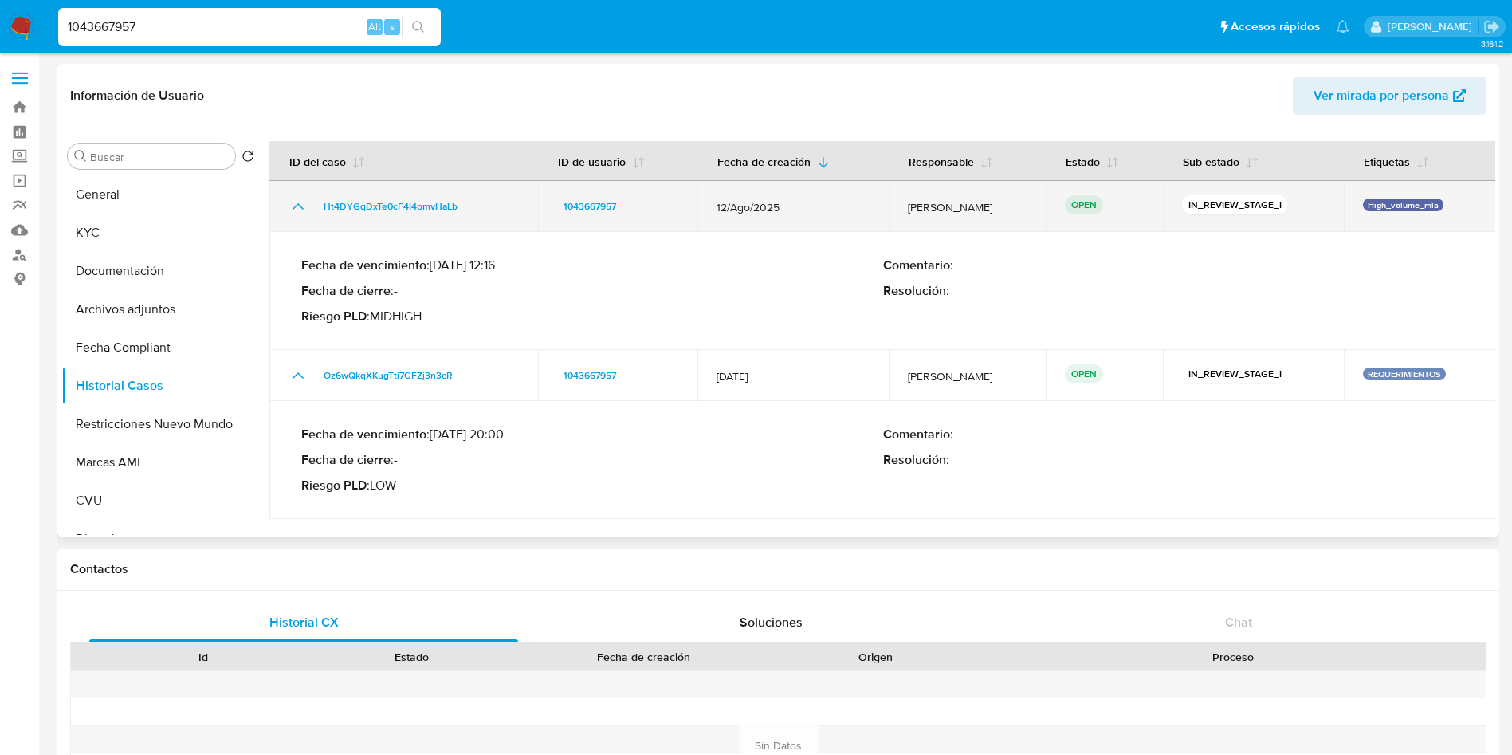
drag, startPoint x: 789, startPoint y: 203, endPoint x: 679, endPoint y: 212, distance: 110.3
click at [679, 212] on tr "Ht4DYGqDxTe0cF4I4pmvHaLb 1043667957 12/Ago/2025 amedzovich OPEN IN_REVIEW_STAGE…" at bounding box center [882, 206] width 1227 height 51
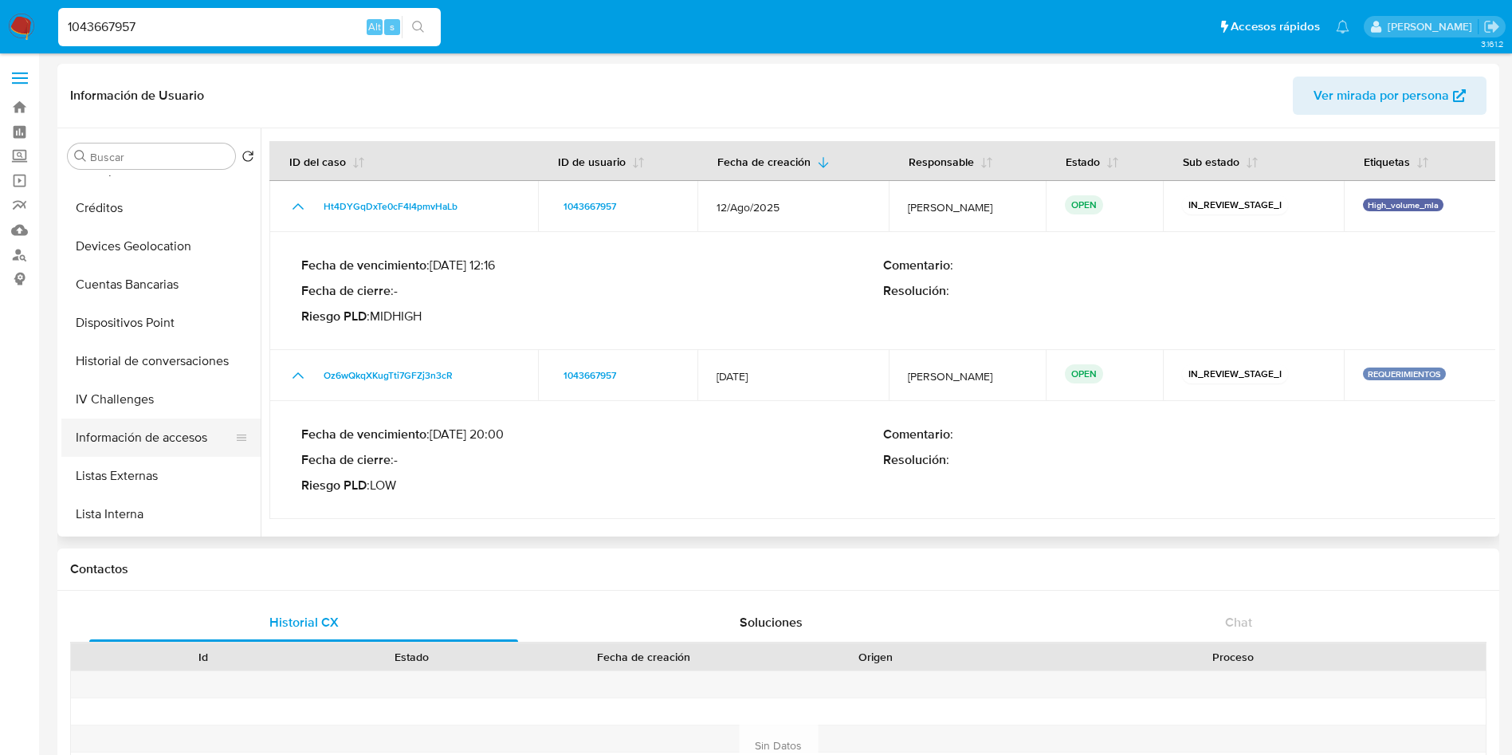
scroll to position [598, 0]
click at [149, 477] on button "Lista Interna" at bounding box center [154, 476] width 186 height 38
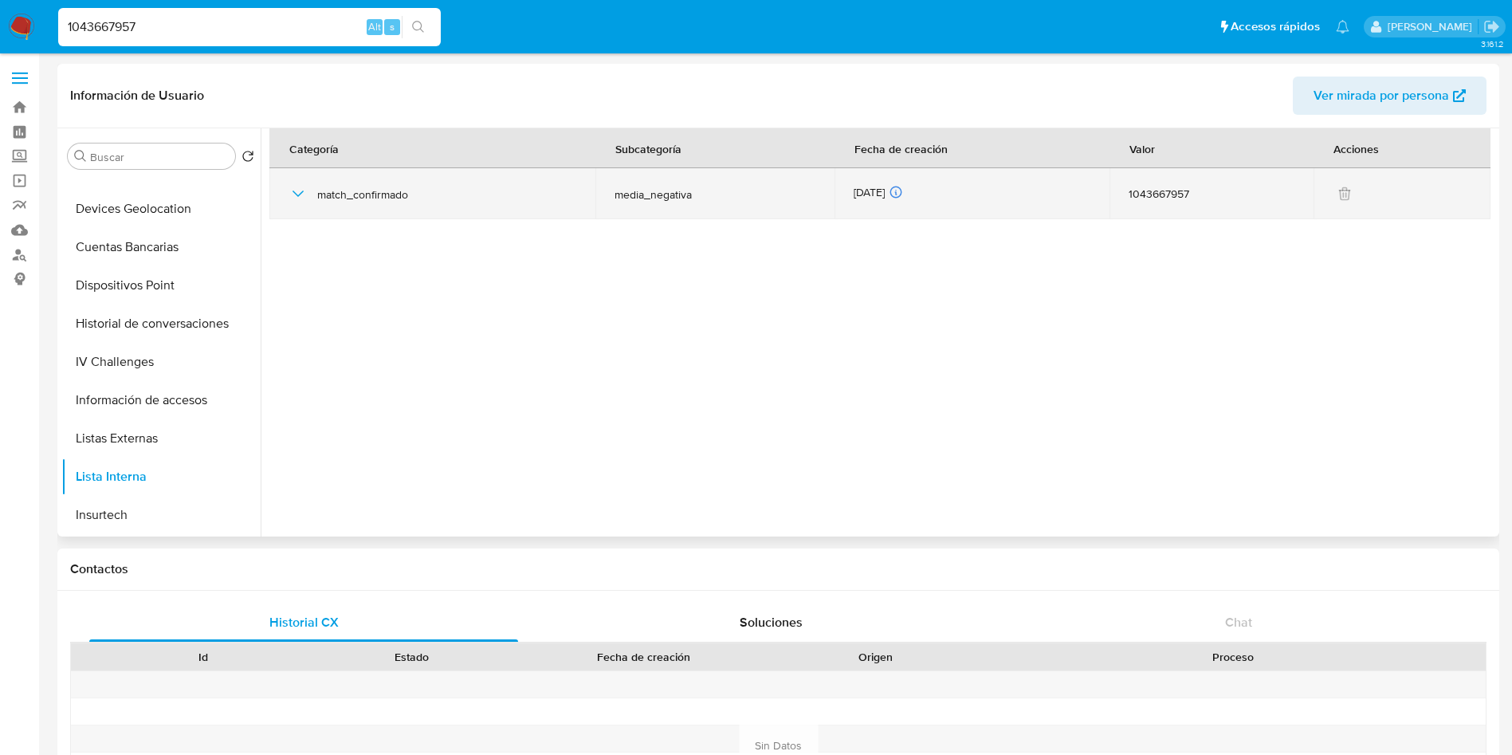
click at [298, 198] on icon "button" at bounding box center [297, 193] width 19 height 19
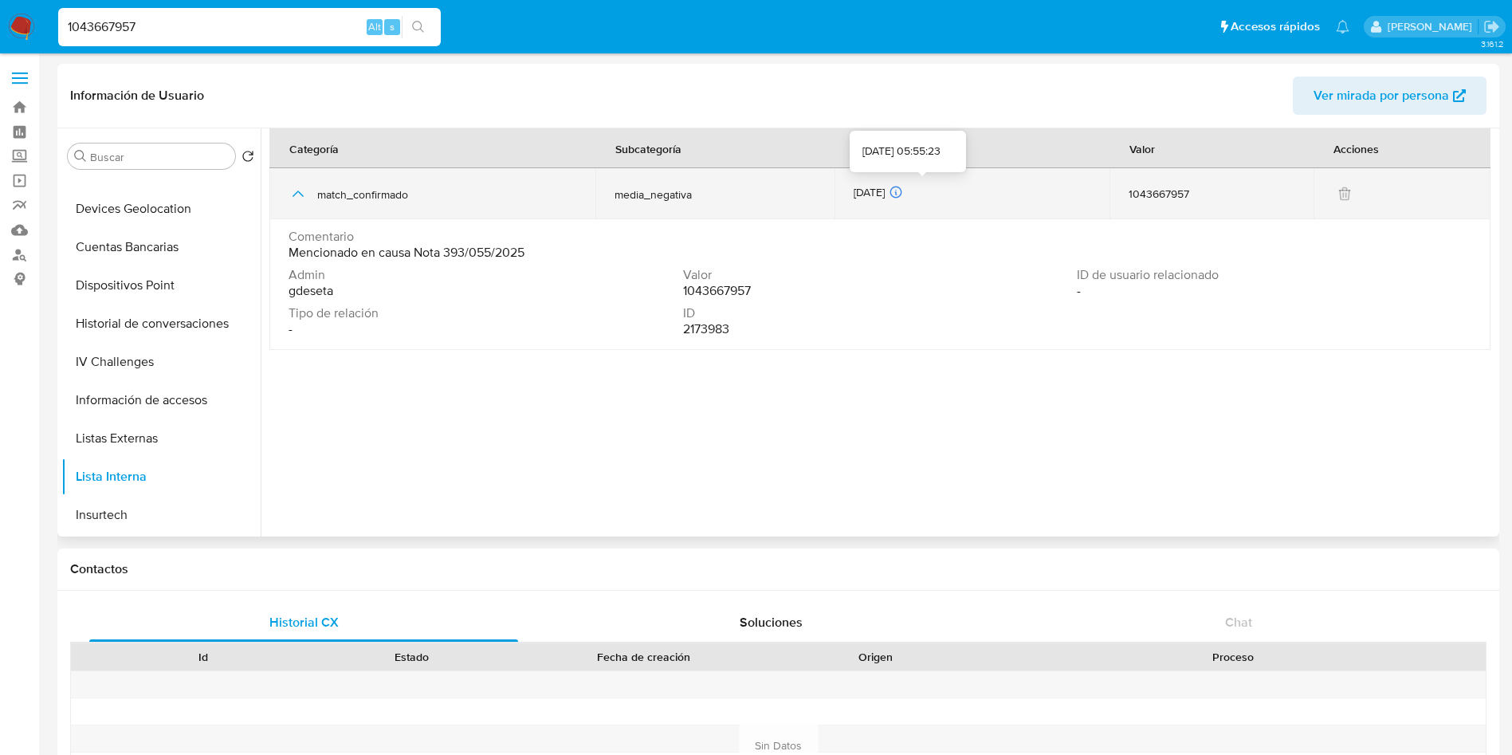
drag, startPoint x: 875, startPoint y: 195, endPoint x: 914, endPoint y: 195, distance: 39.0
click at [914, 195] on td "30/07/2025 30/07/2025 05:55:23" at bounding box center [971, 193] width 275 height 51
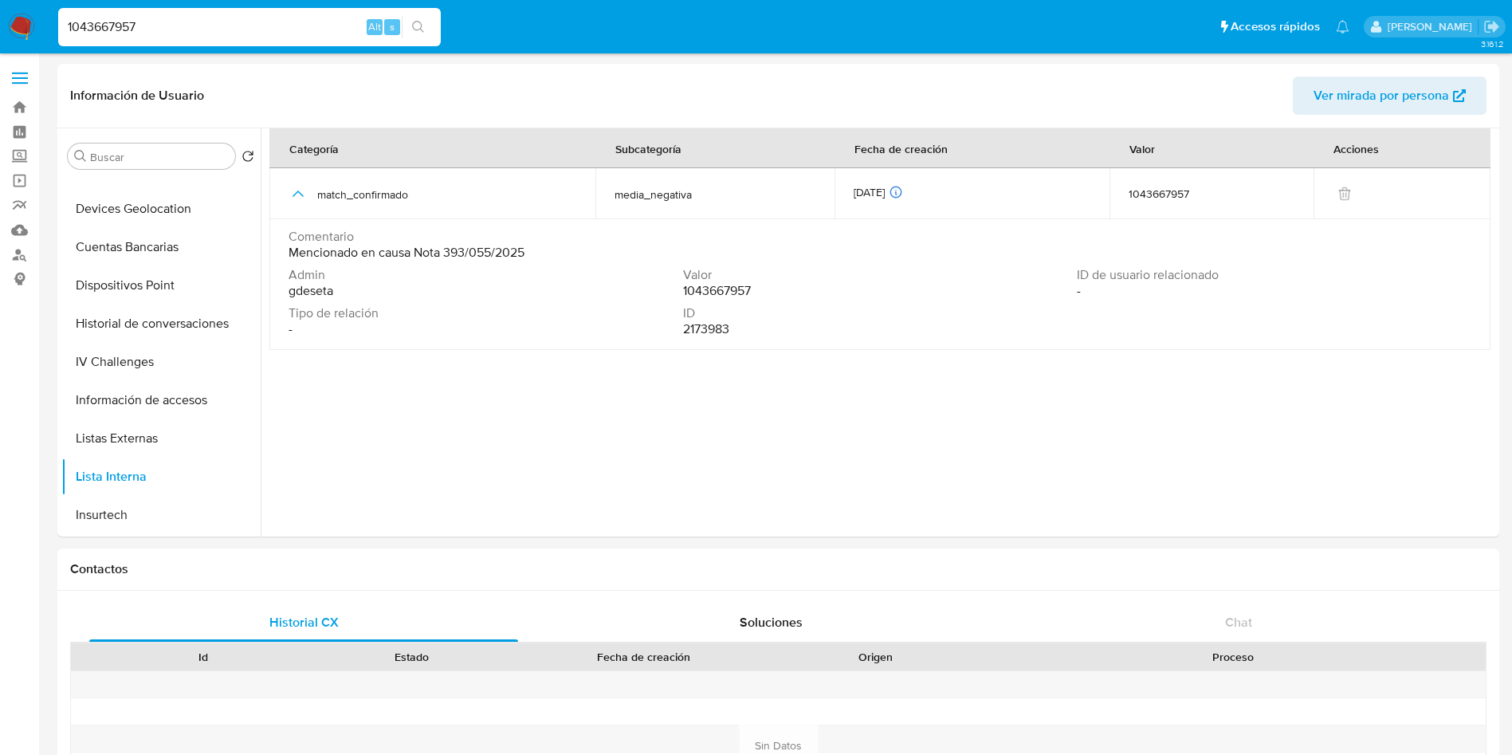
drag, startPoint x: 175, startPoint y: 29, endPoint x: 0, endPoint y: 44, distance: 175.2
click at [0, 44] on nav "Pausado Ver notificaciones 1043667957 Alt s Accesos rápidos Presiona las siguie…" at bounding box center [756, 26] width 1512 height 53
paste input "74140553"
type input "174140553"
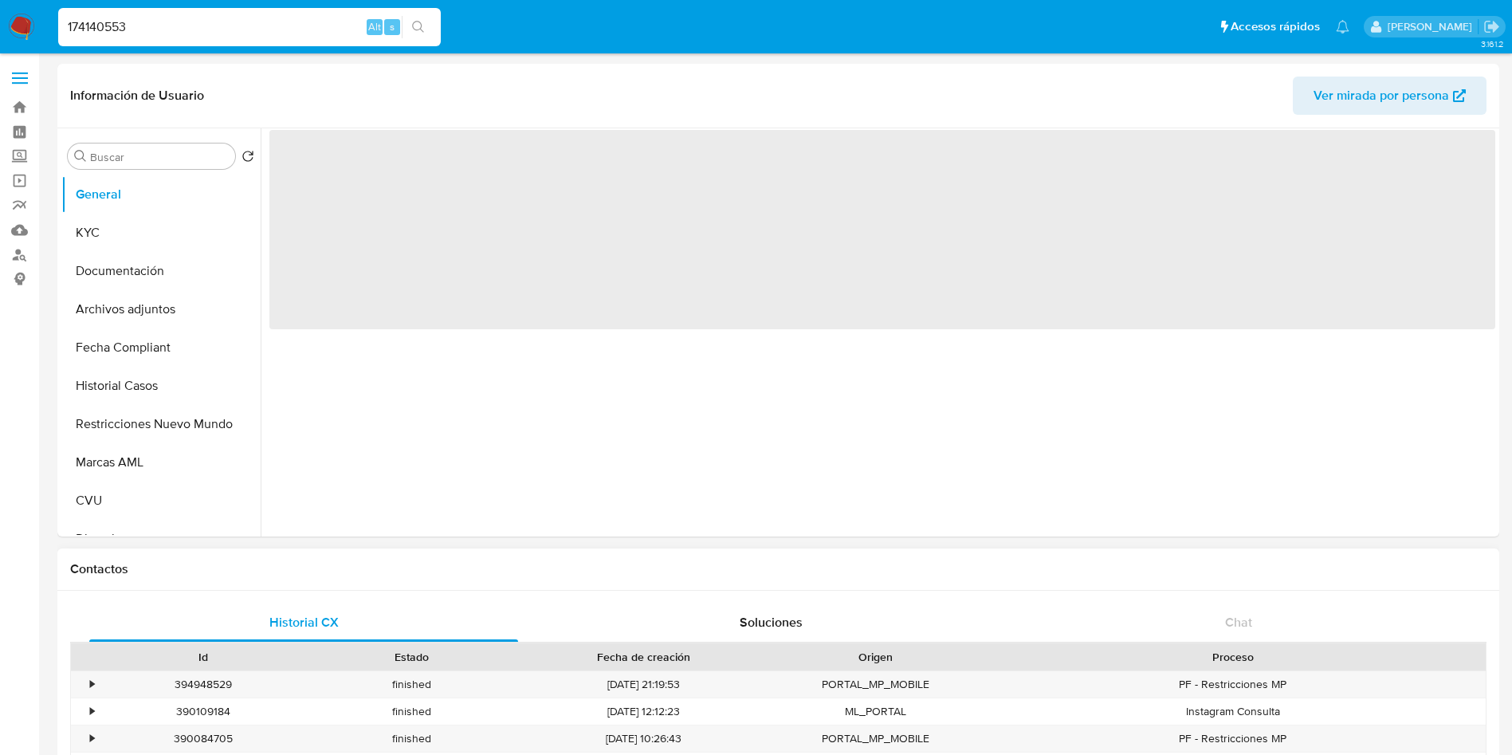
select select "10"
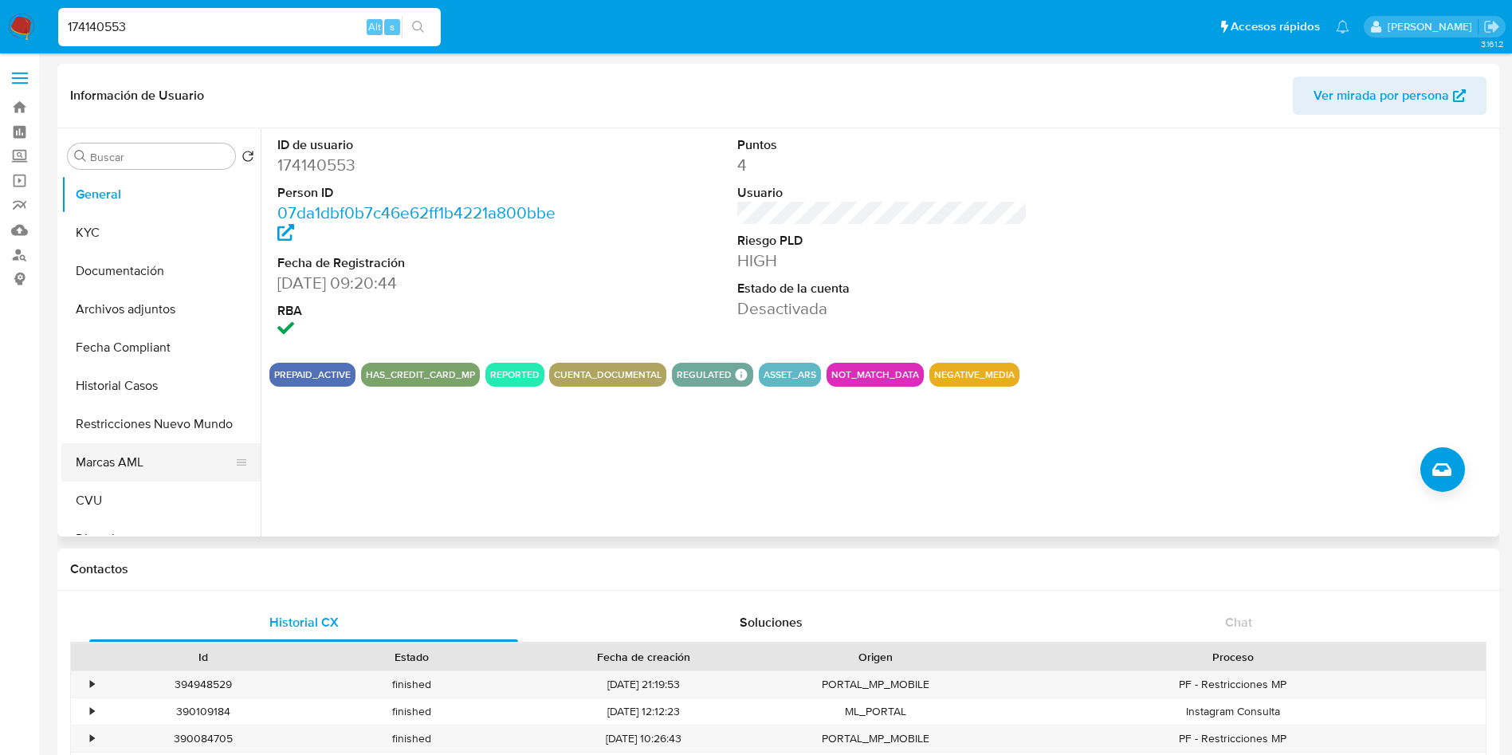
scroll to position [120, 0]
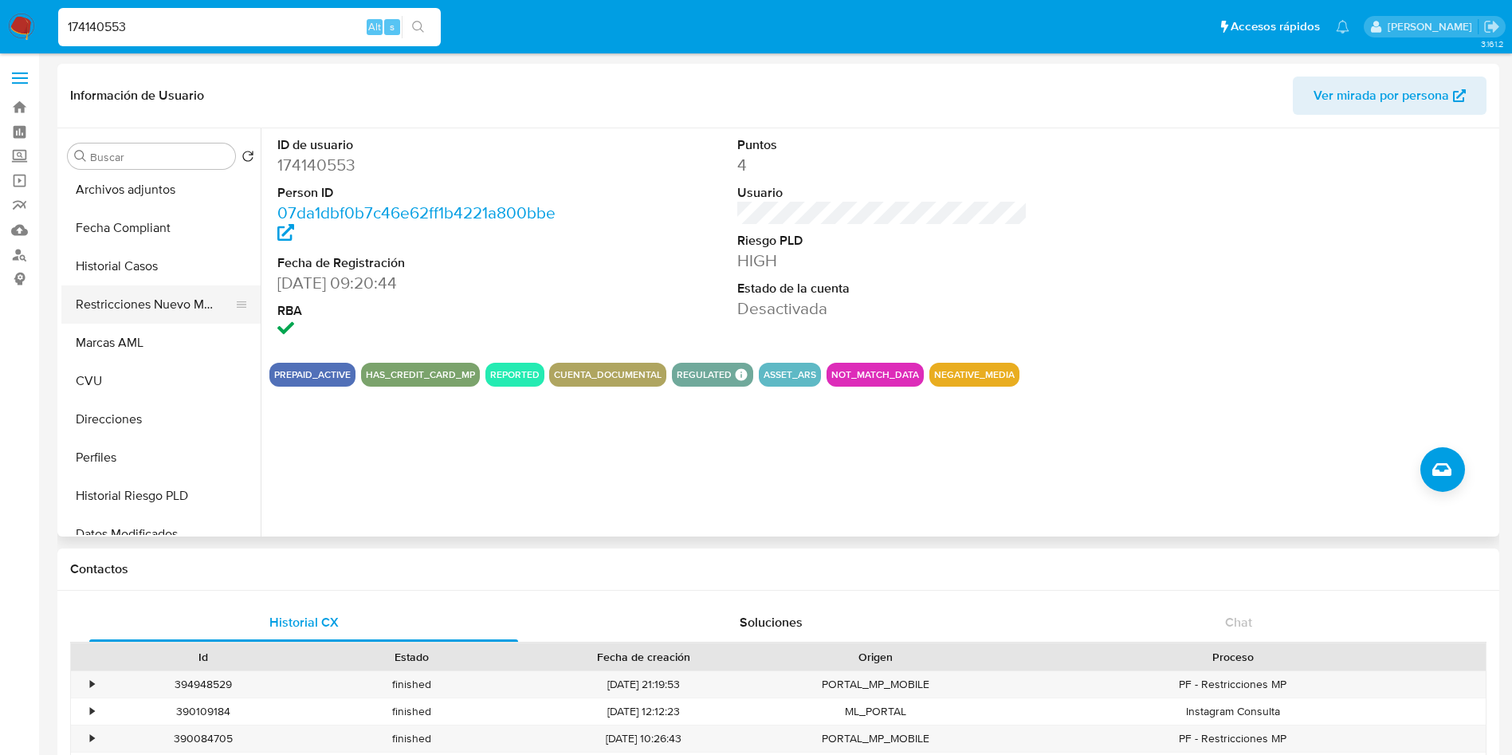
click at [171, 308] on button "Restricciones Nuevo Mundo" at bounding box center [154, 304] width 186 height 38
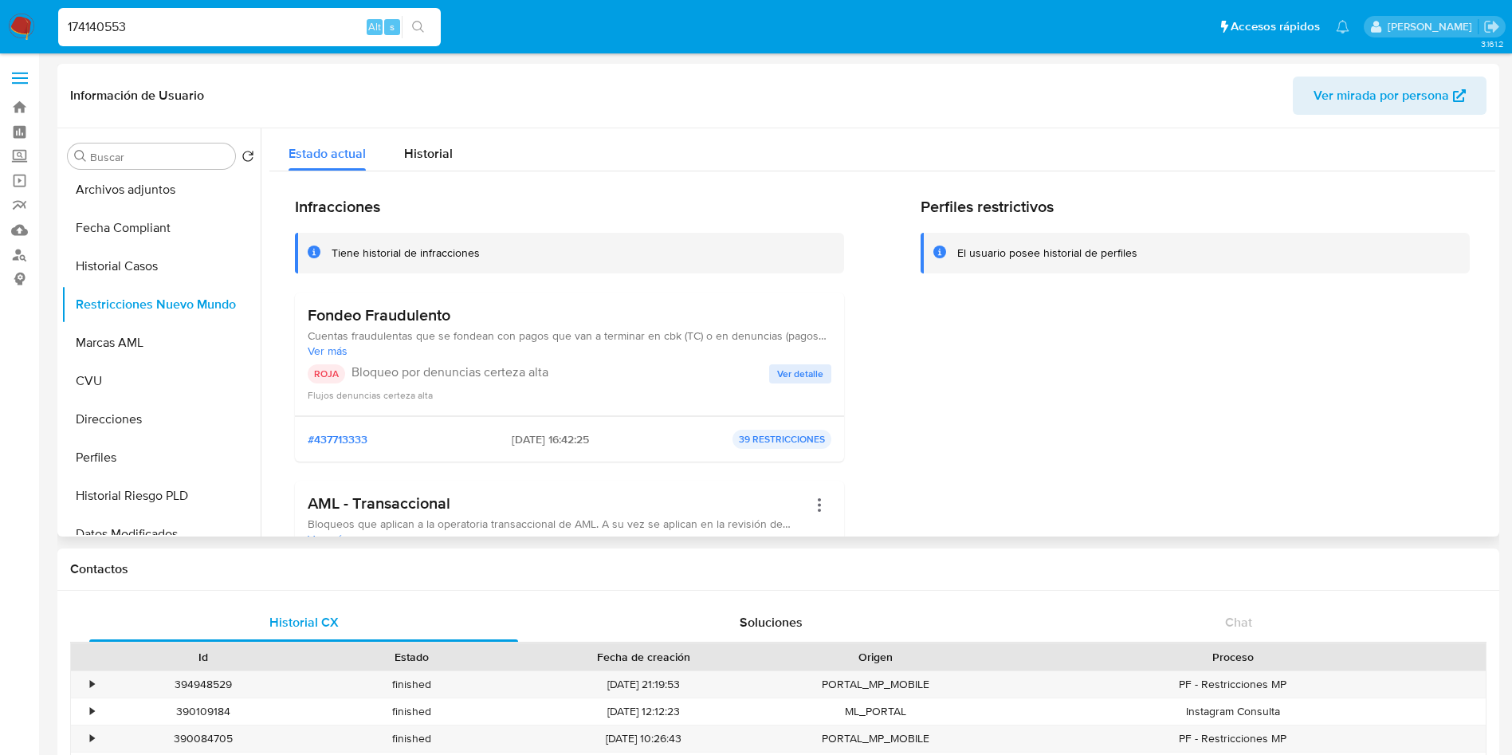
drag, startPoint x: 551, startPoint y: 438, endPoint x: 477, endPoint y: 442, distance: 75.0
click at [477, 442] on div "#437713333 22/05/2025 - 16:42:25 39 RESTRICCIONES" at bounding box center [570, 439] width 524 height 19
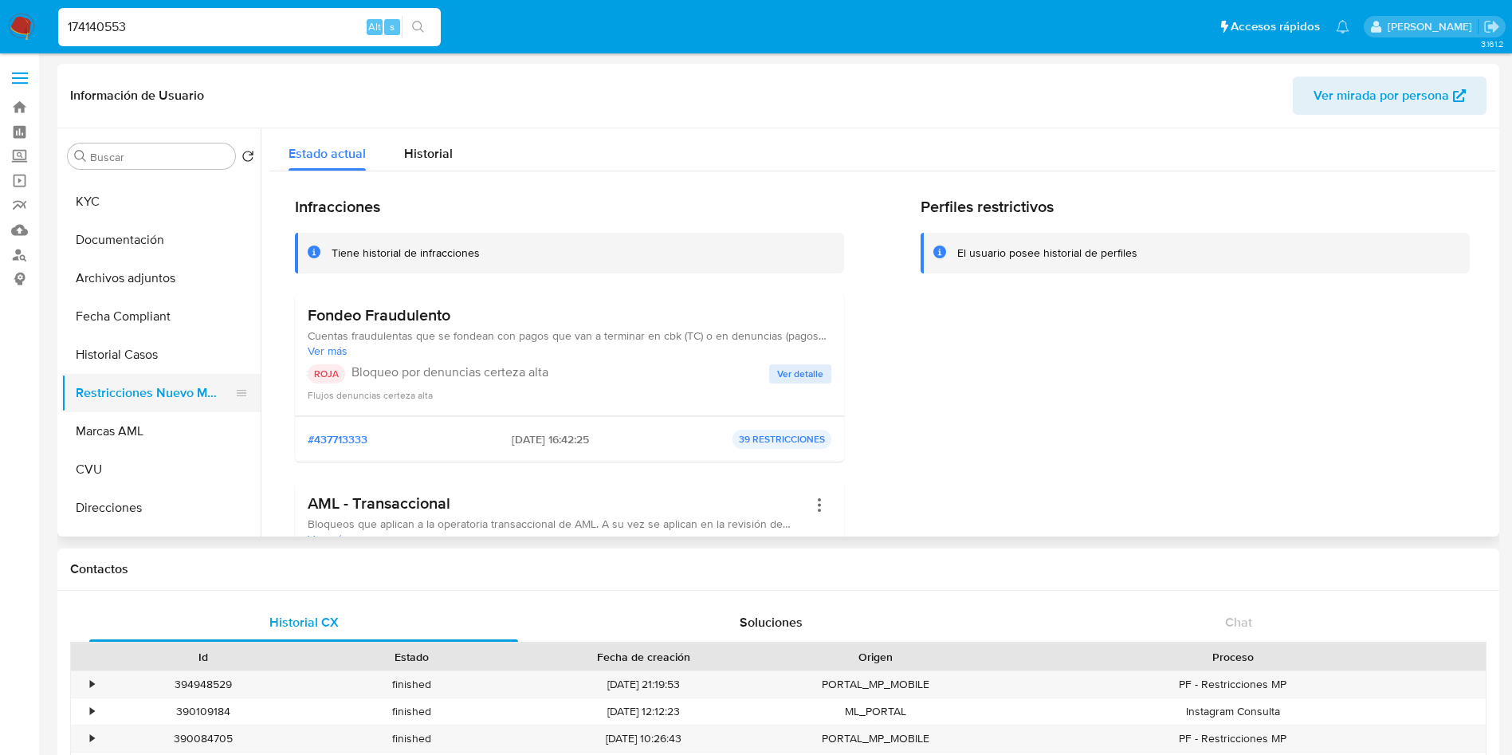
scroll to position [0, 0]
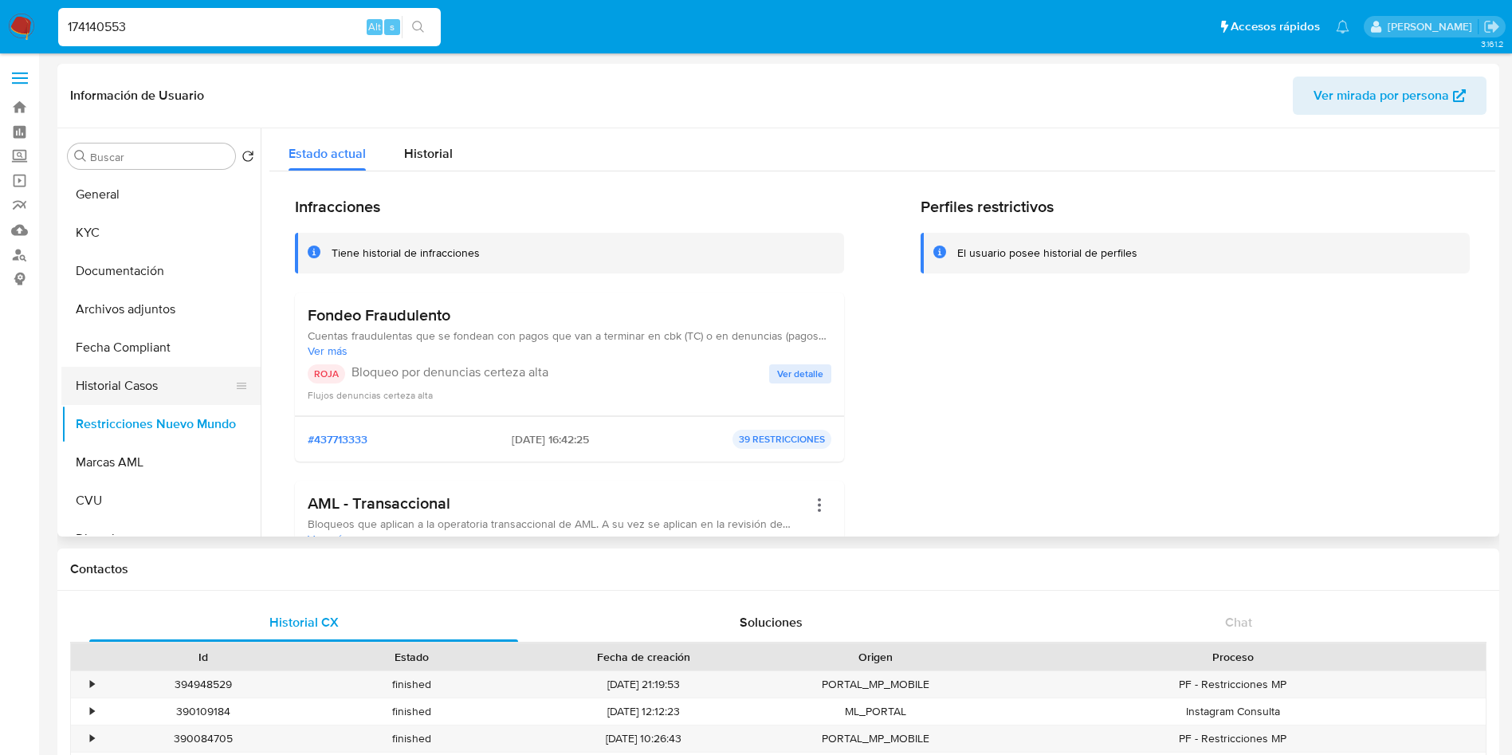
click at [139, 379] on button "Historial Casos" at bounding box center [154, 386] width 186 height 38
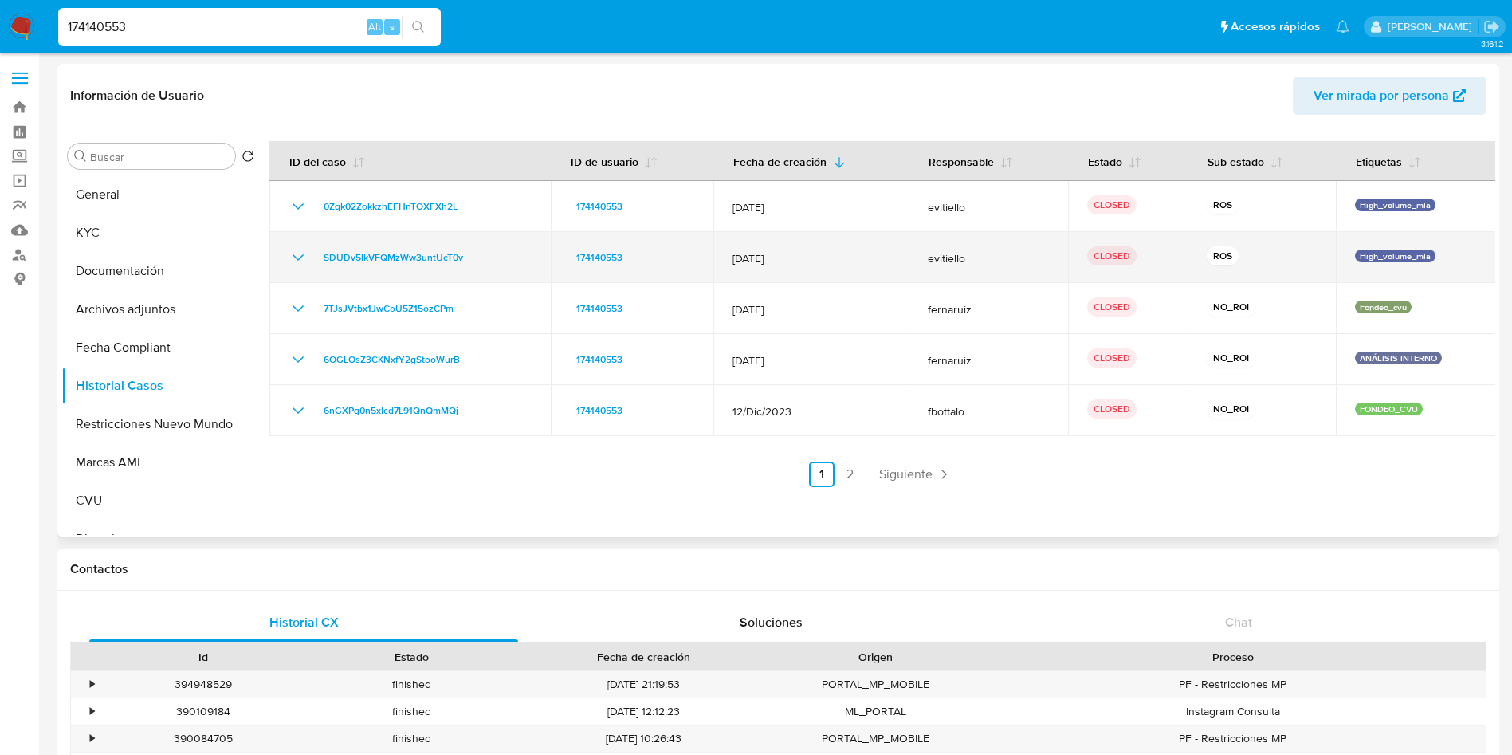
drag, startPoint x: 796, startPoint y: 261, endPoint x: 737, endPoint y: 262, distance: 59.0
click at [737, 262] on span "[DATE]" at bounding box center [810, 258] width 157 height 14
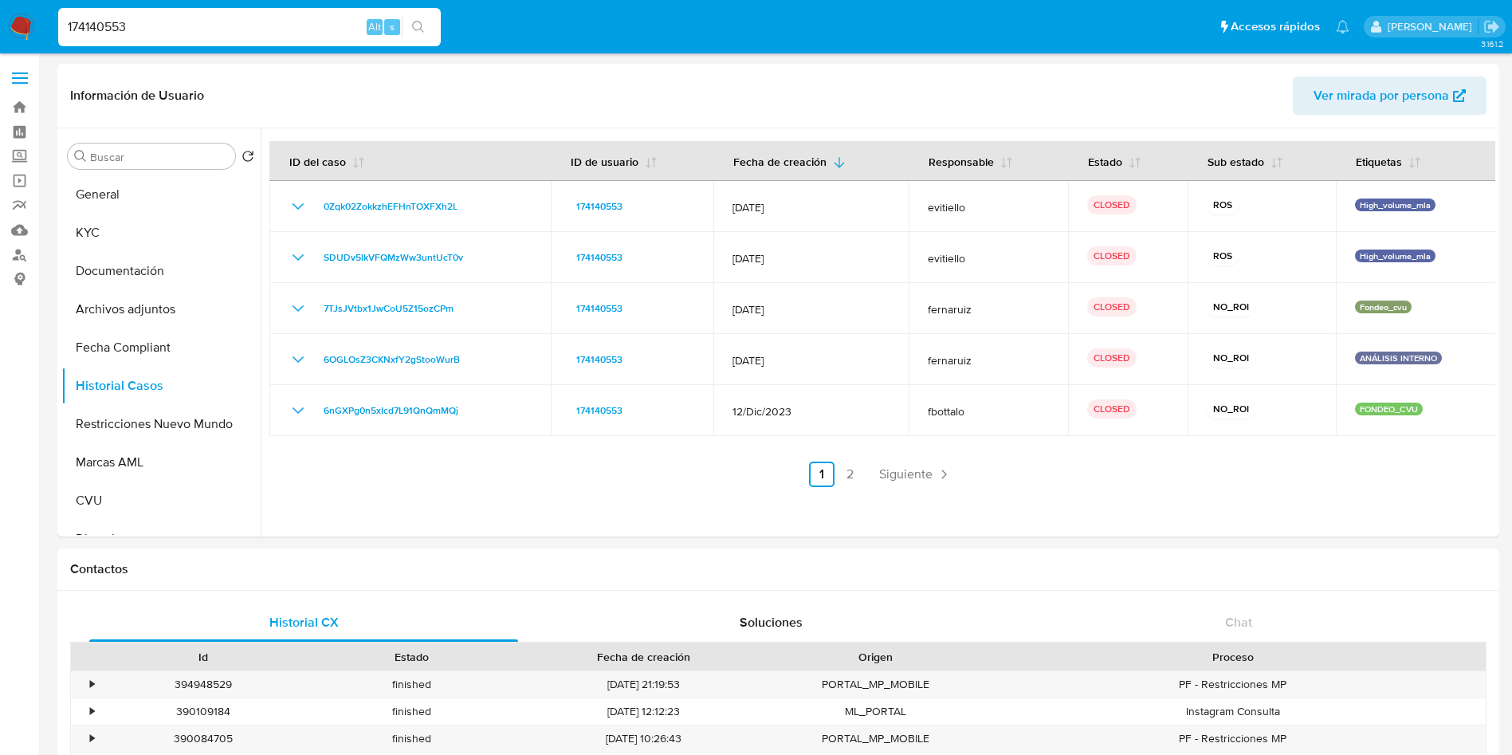
drag, startPoint x: 233, startPoint y: 22, endPoint x: 91, endPoint y: 18, distance: 142.7
click at [0, 18] on nav "Pausado Ver notificaciones 174140553 Alt s Accesos rápidos Presiona las siguien…" at bounding box center [756, 26] width 1512 height 53
paste input "432677159"
type input "1432677159"
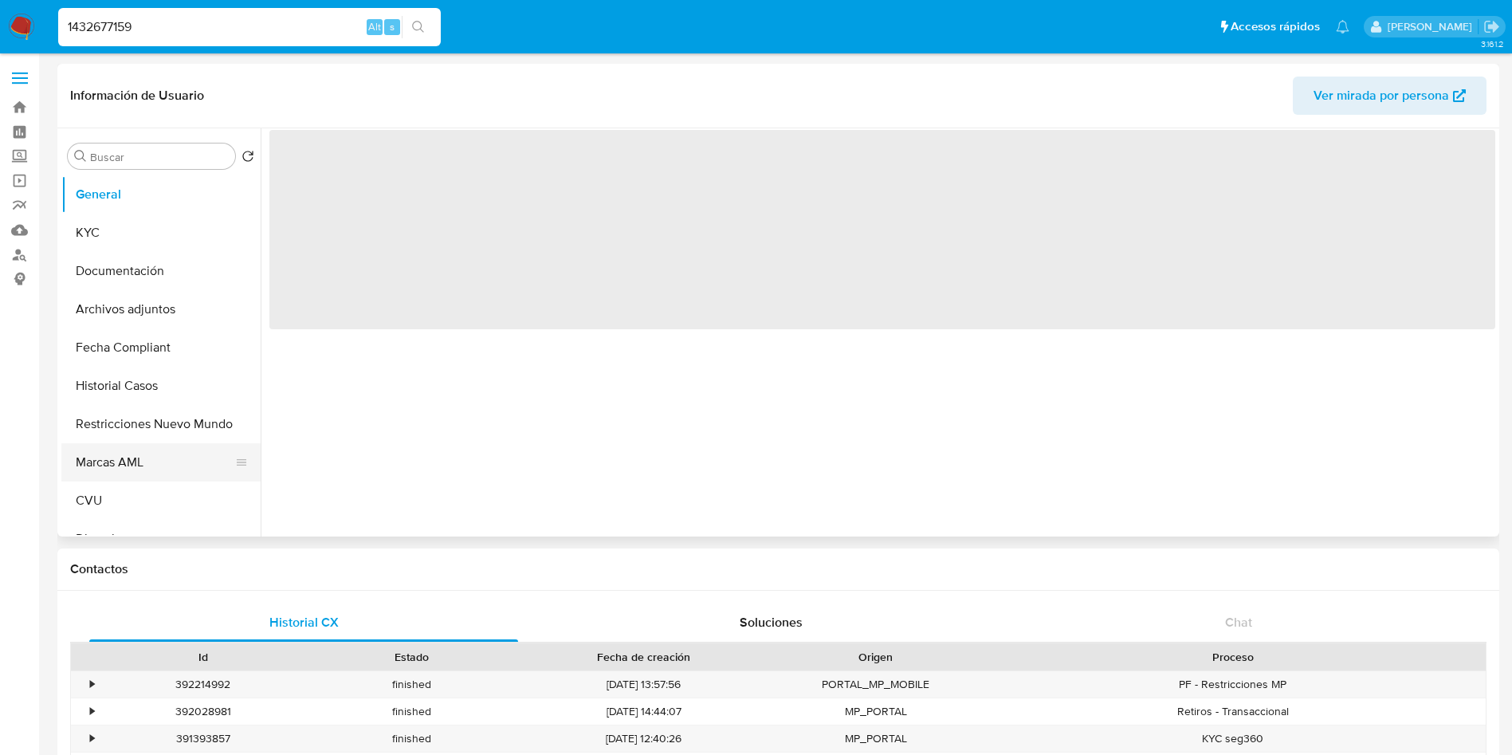
select select "10"
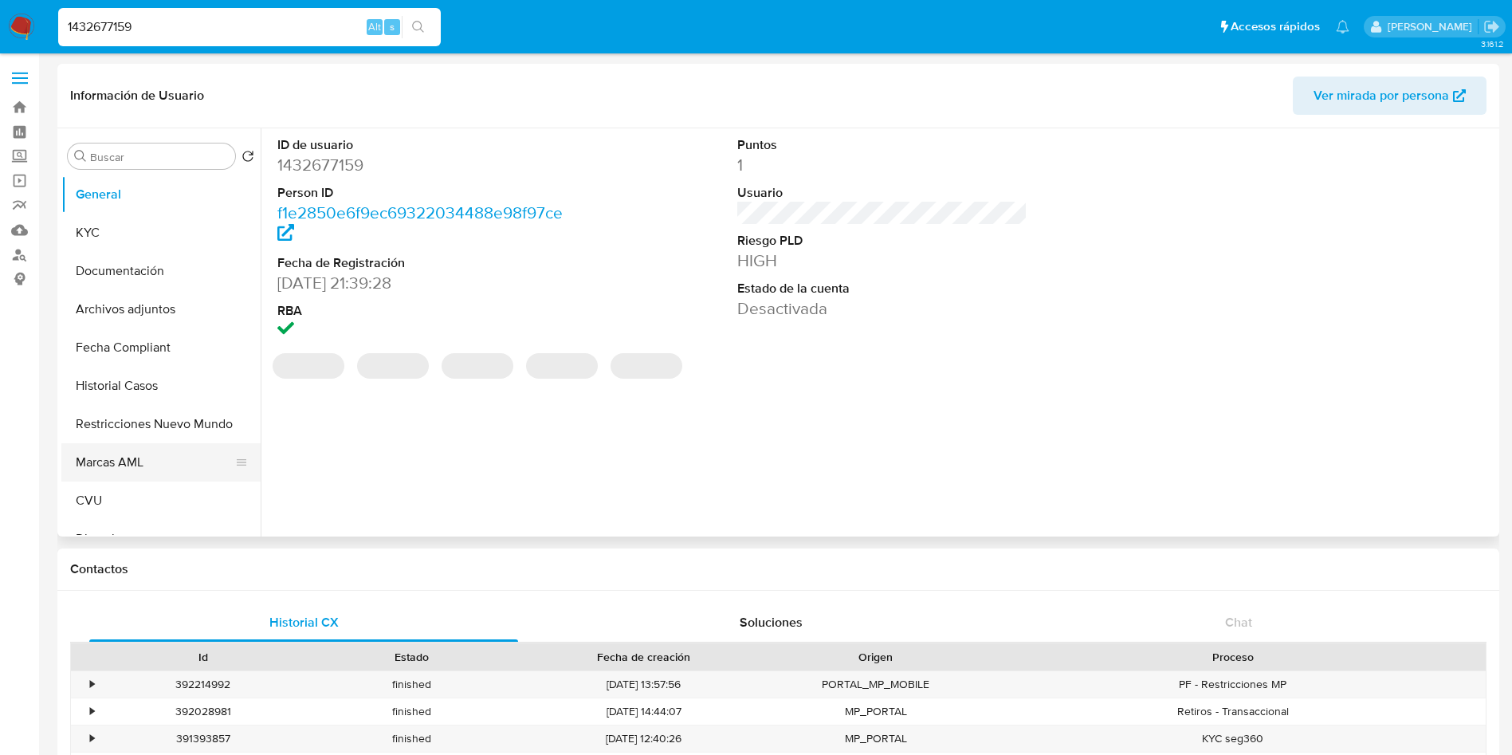
click at [92, 473] on button "Marcas AML" at bounding box center [154, 462] width 186 height 38
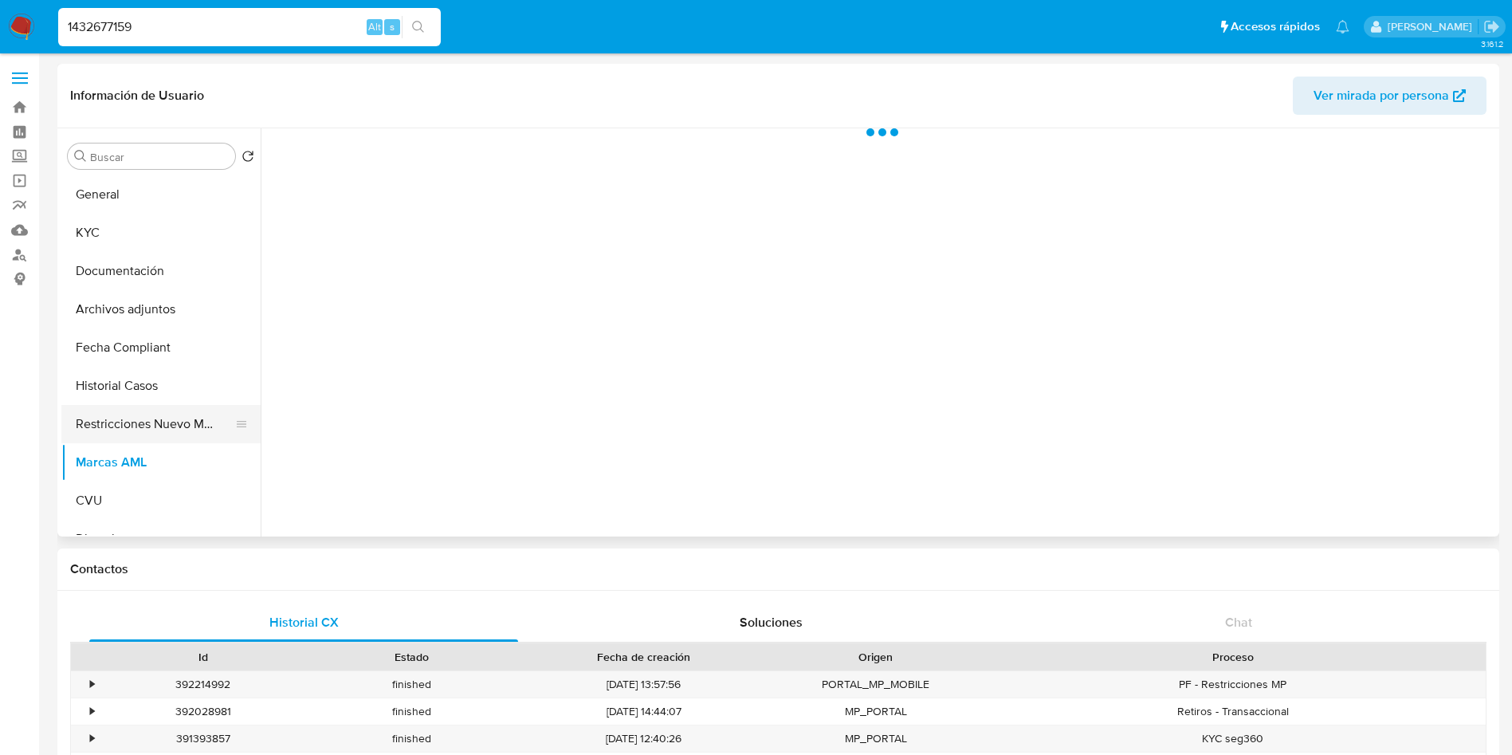
click at [135, 422] on button "Restricciones Nuevo Mundo" at bounding box center [154, 424] width 186 height 38
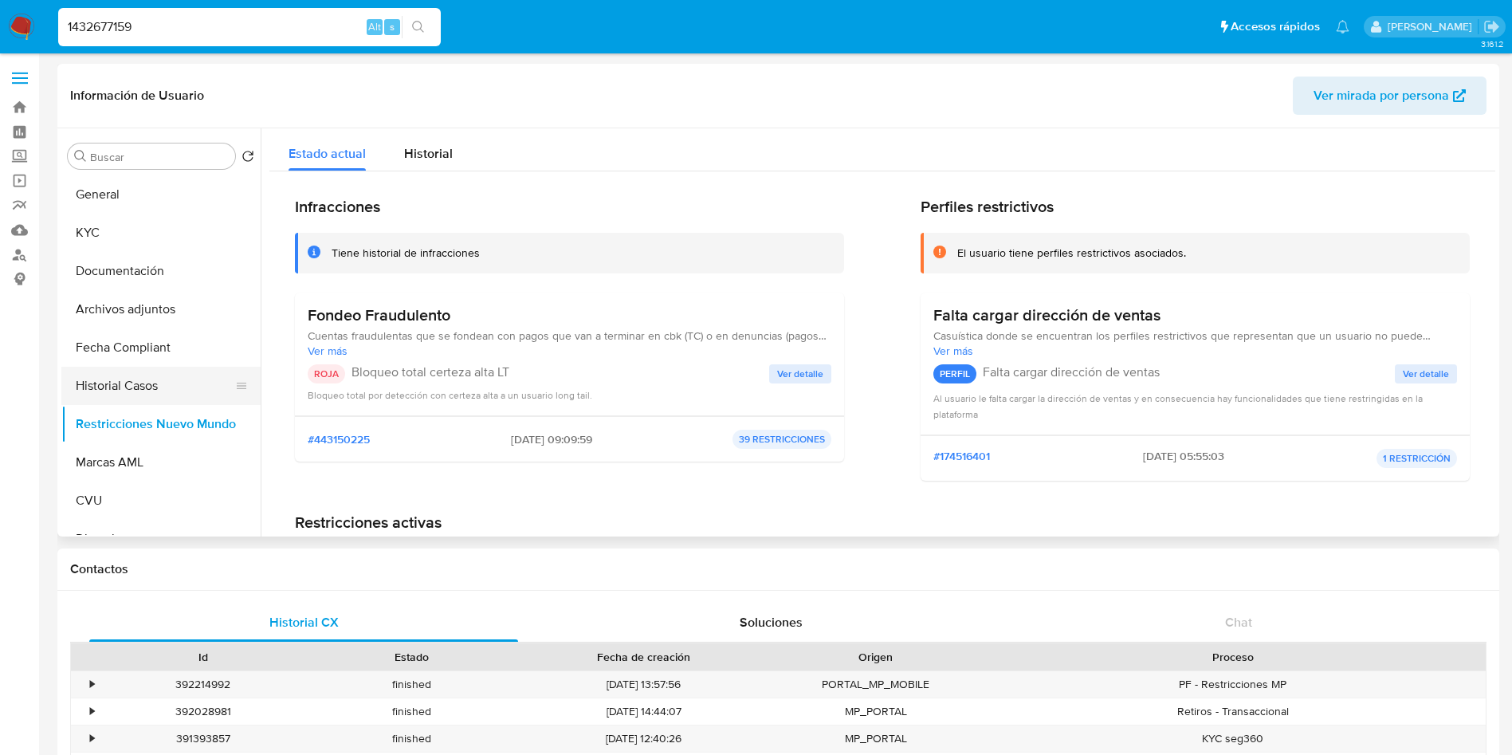
click at [151, 383] on button "Historial Casos" at bounding box center [154, 386] width 186 height 38
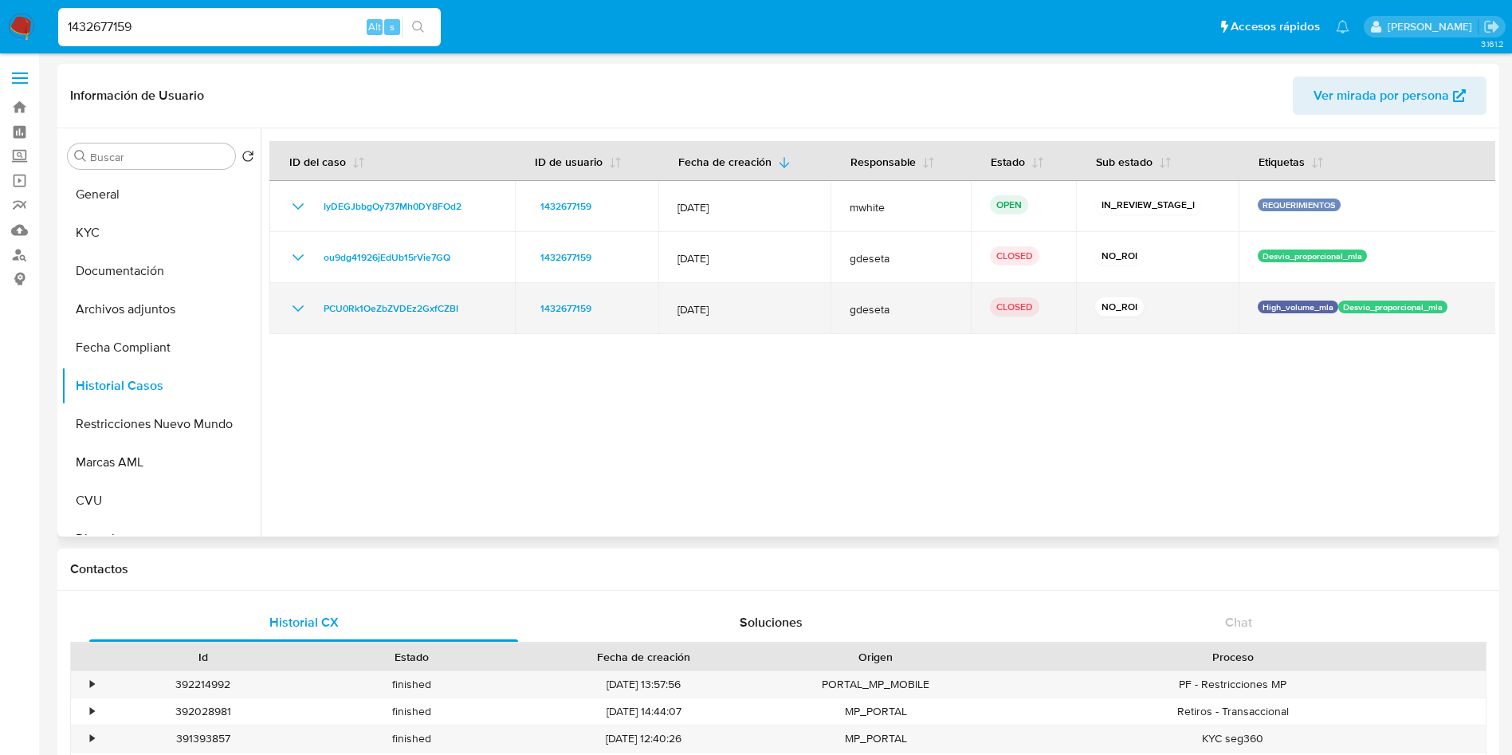
drag, startPoint x: 742, startPoint y: 305, endPoint x: 676, endPoint y: 314, distance: 66.7
click at [677, 314] on span "[DATE]" at bounding box center [744, 309] width 134 height 14
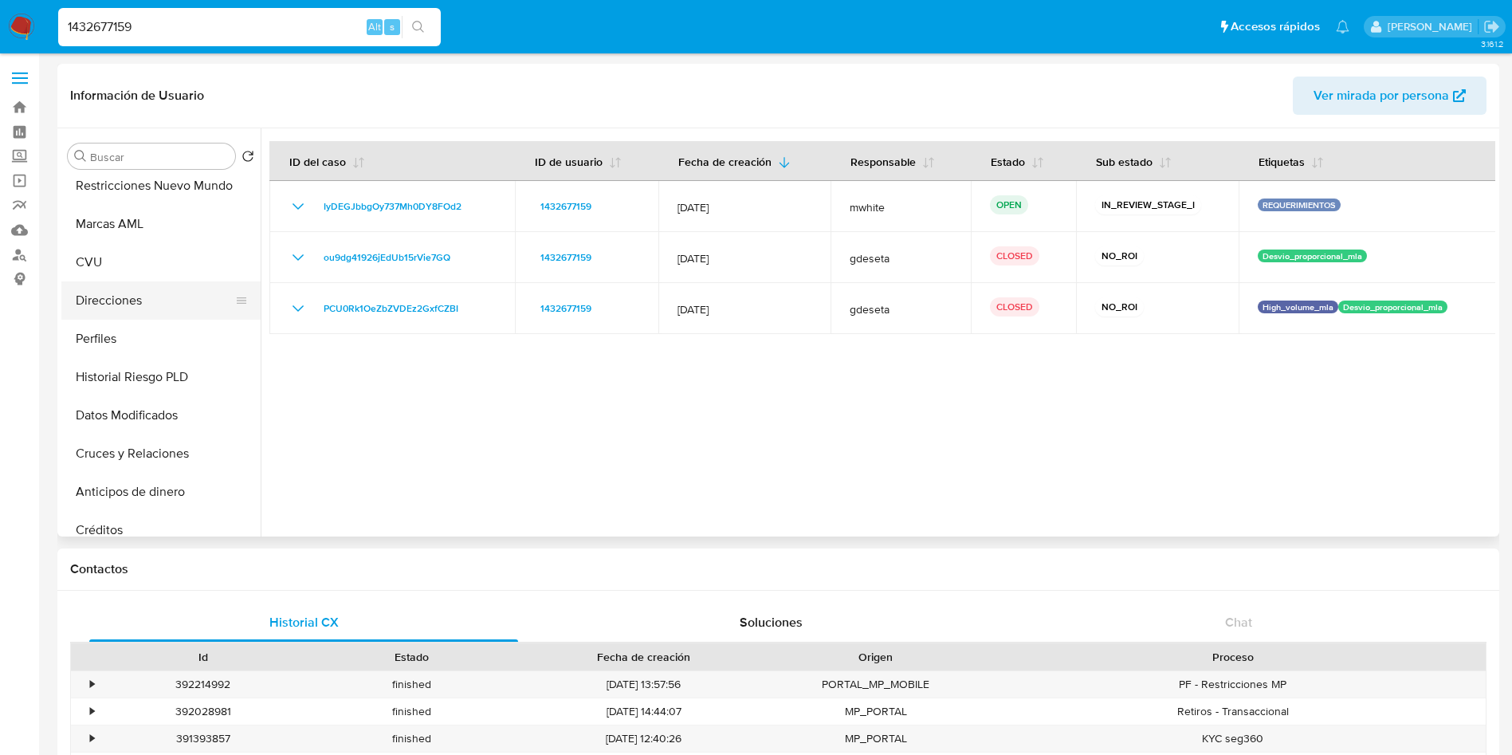
scroll to position [239, 0]
click at [154, 189] on button "Restricciones Nuevo Mundo" at bounding box center [154, 185] width 186 height 38
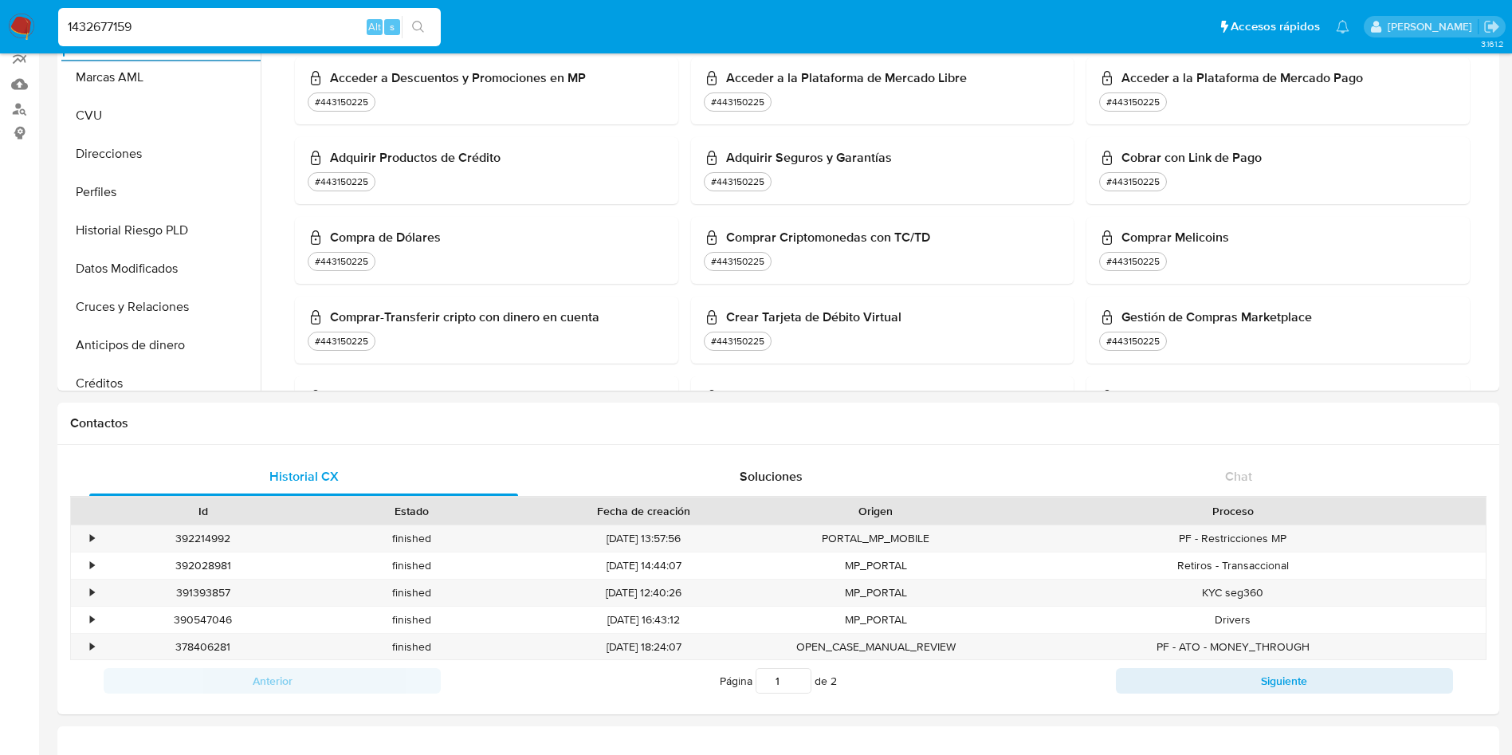
scroll to position [0, 0]
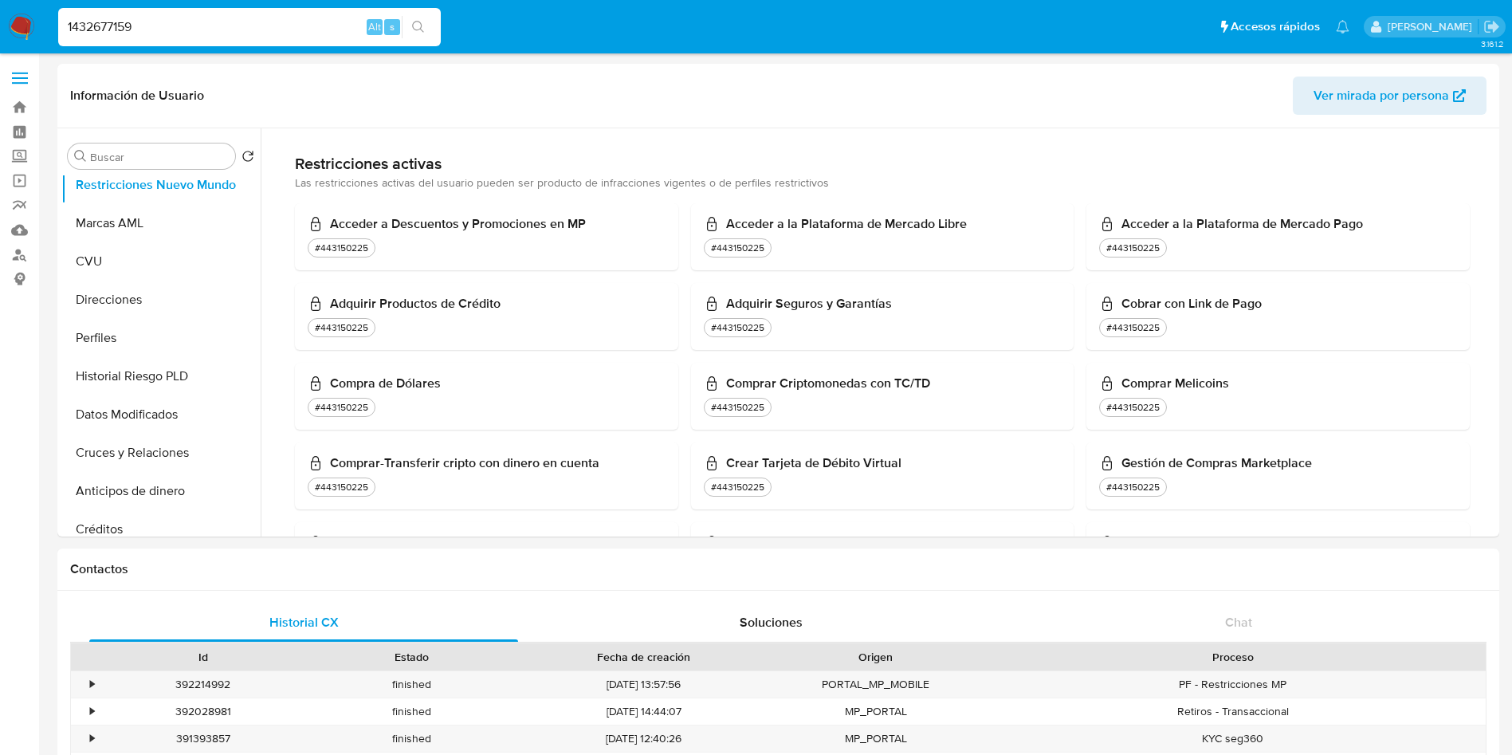
click at [217, 41] on div "1432677159 Alt s" at bounding box center [249, 27] width 383 height 38
drag, startPoint x: 214, startPoint y: 26, endPoint x: 0, endPoint y: 26, distance: 213.6
click at [0, 26] on nav "Pausado Ver notificaciones 1432677159 Alt s Accesos rápidos Presiona las siguie…" at bounding box center [756, 26] width 1512 height 53
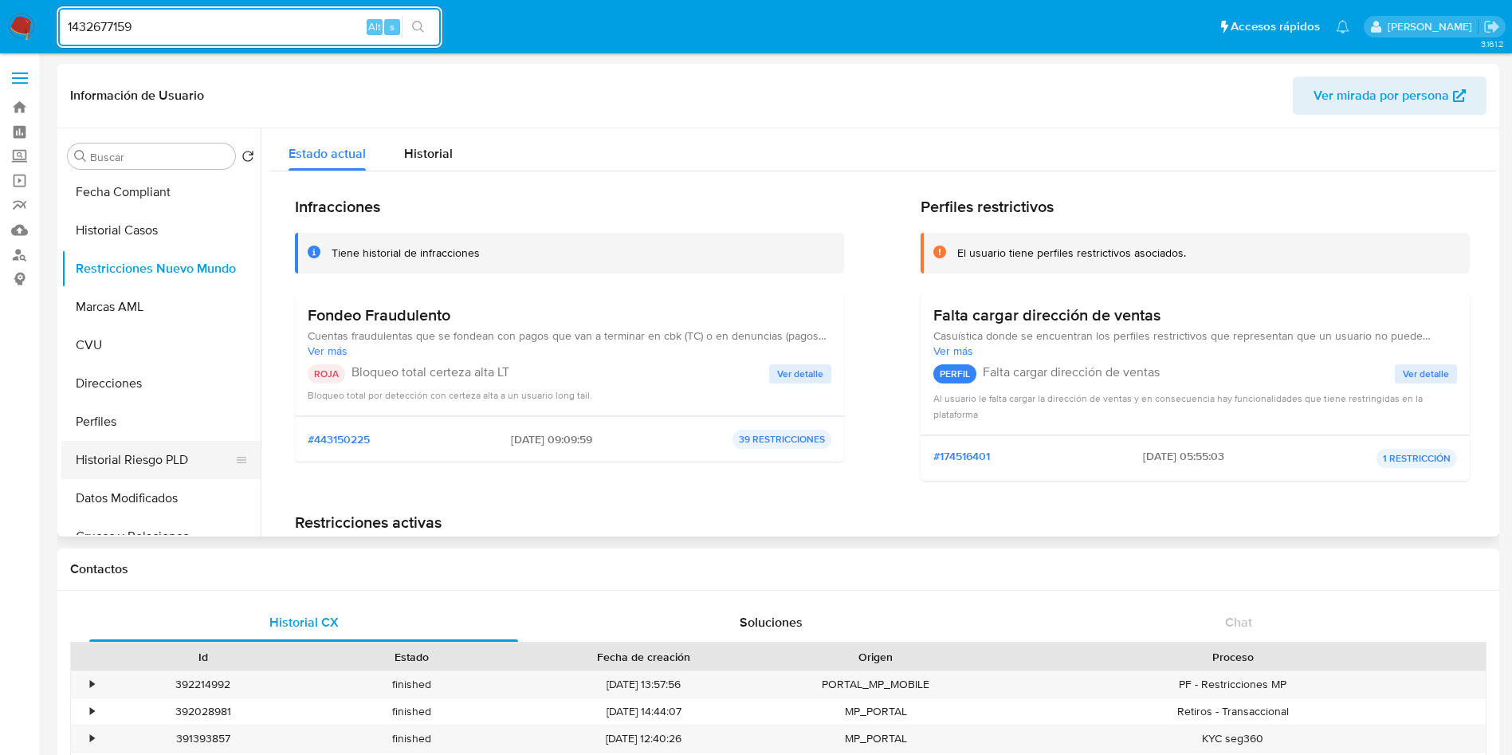
scroll to position [120, 0]
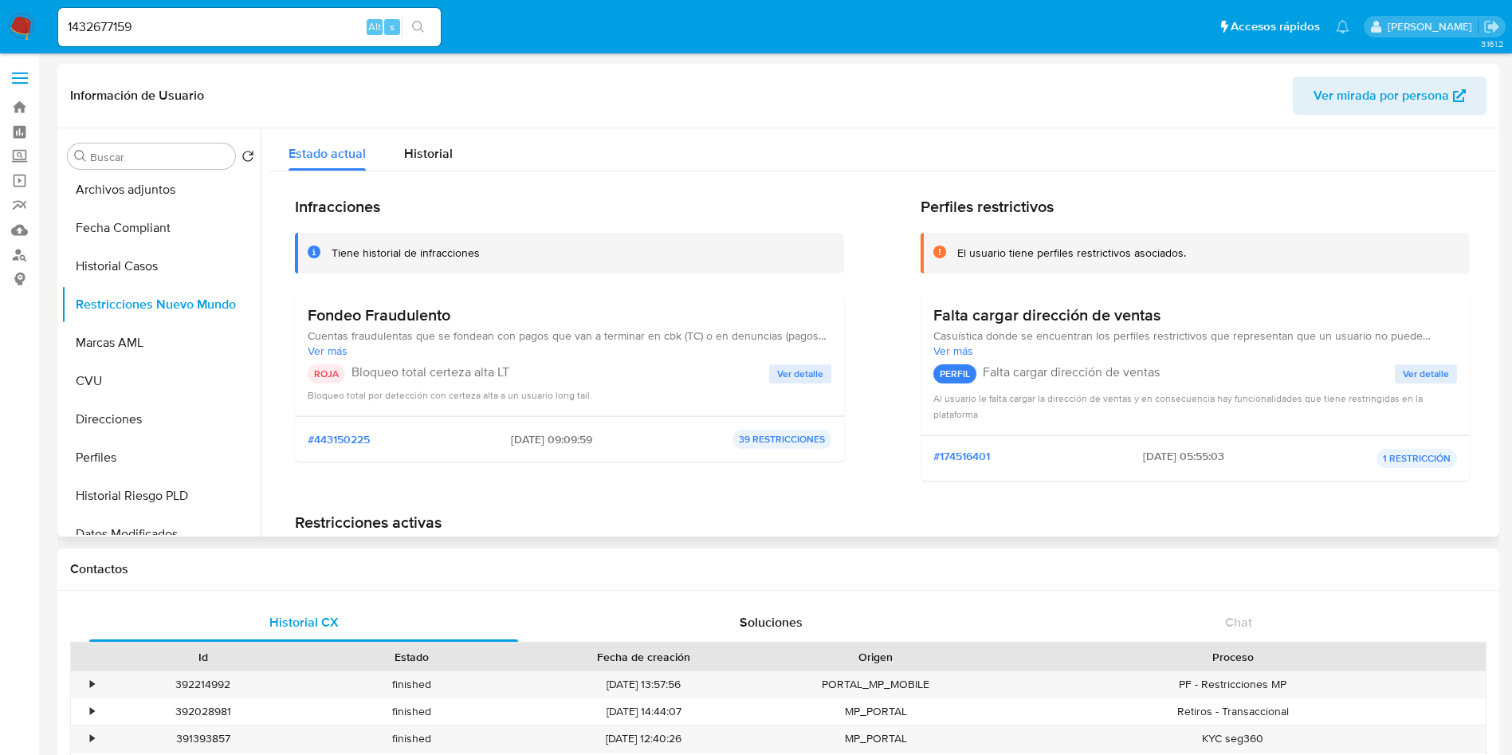
drag, startPoint x: 385, startPoint y: 318, endPoint x: 291, endPoint y: 311, distance: 94.3
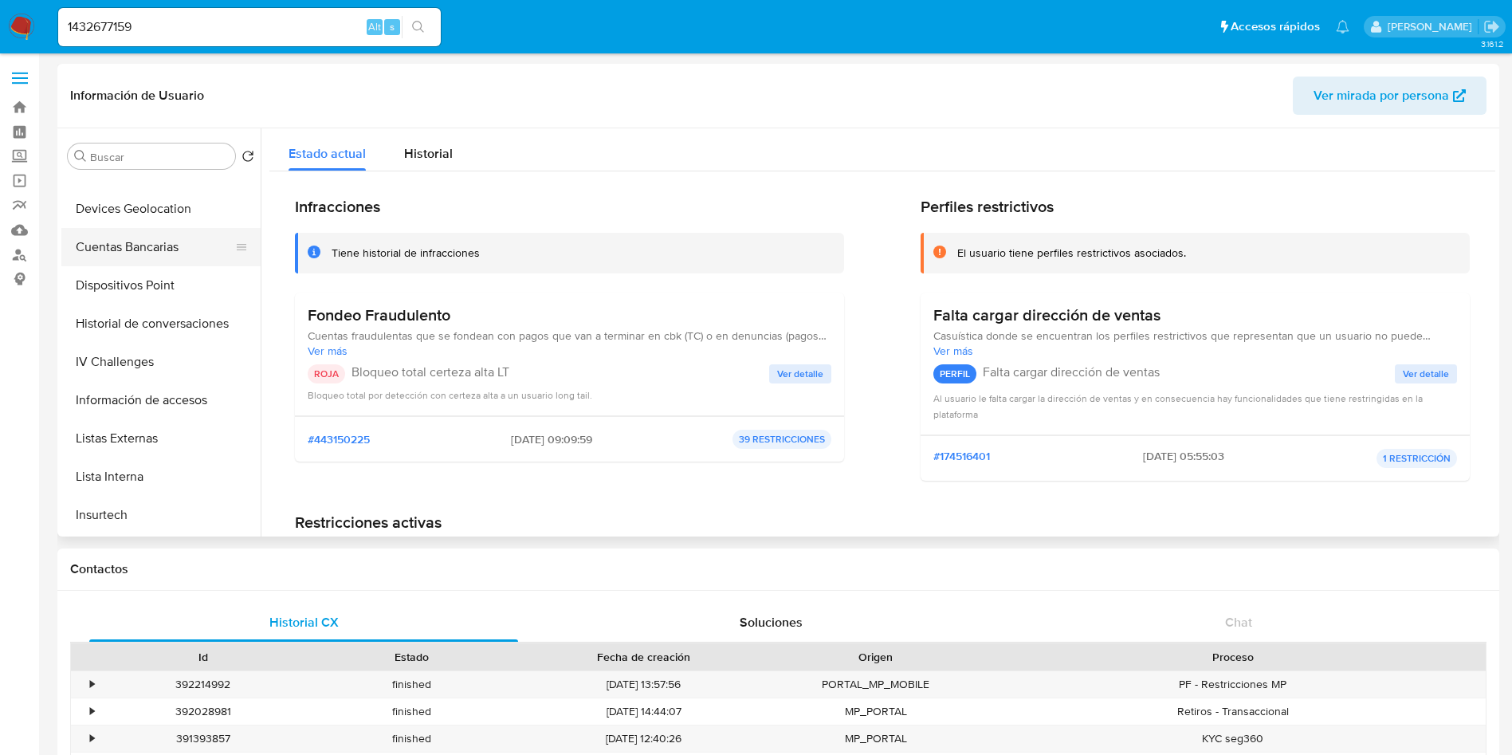
scroll to position [717, 0]
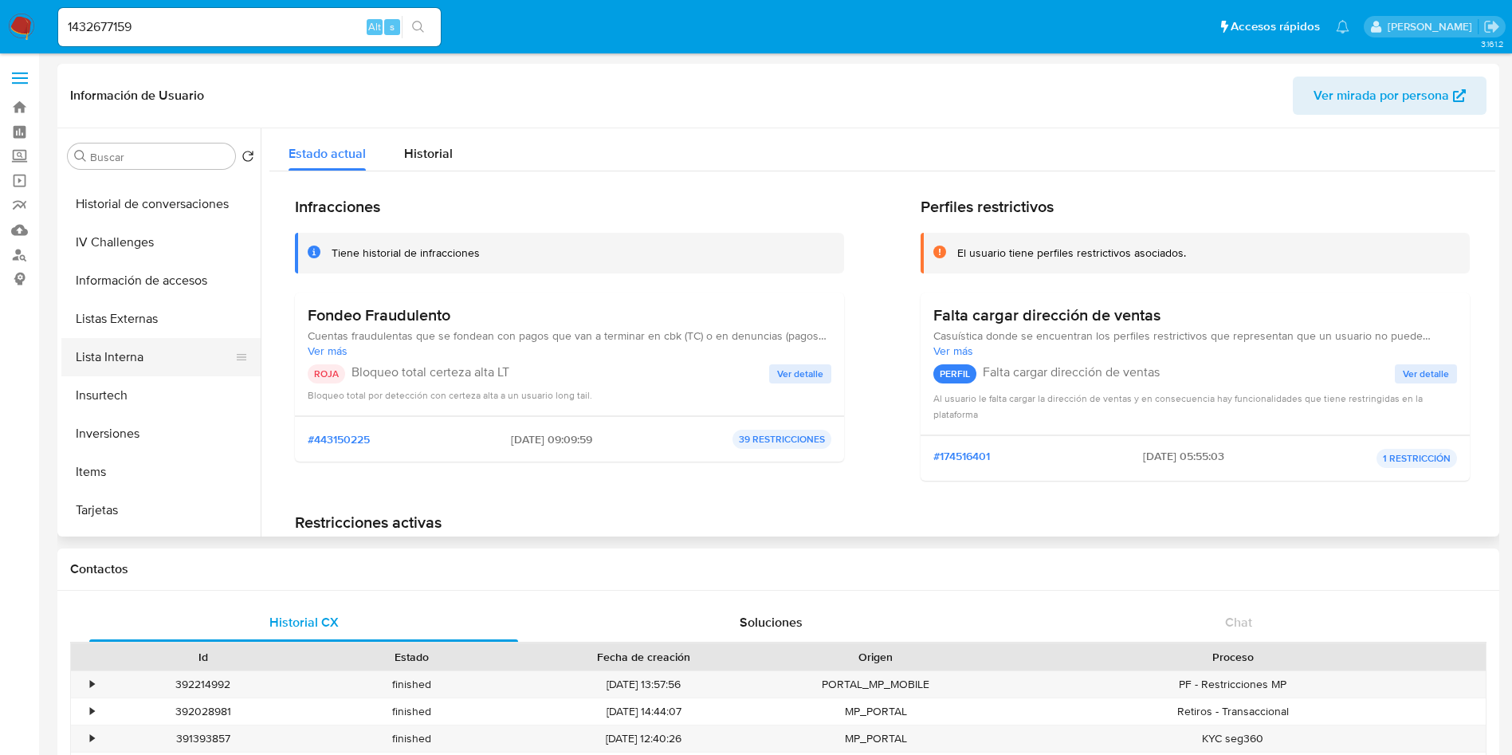
click at [124, 354] on button "Lista Interna" at bounding box center [154, 357] width 186 height 38
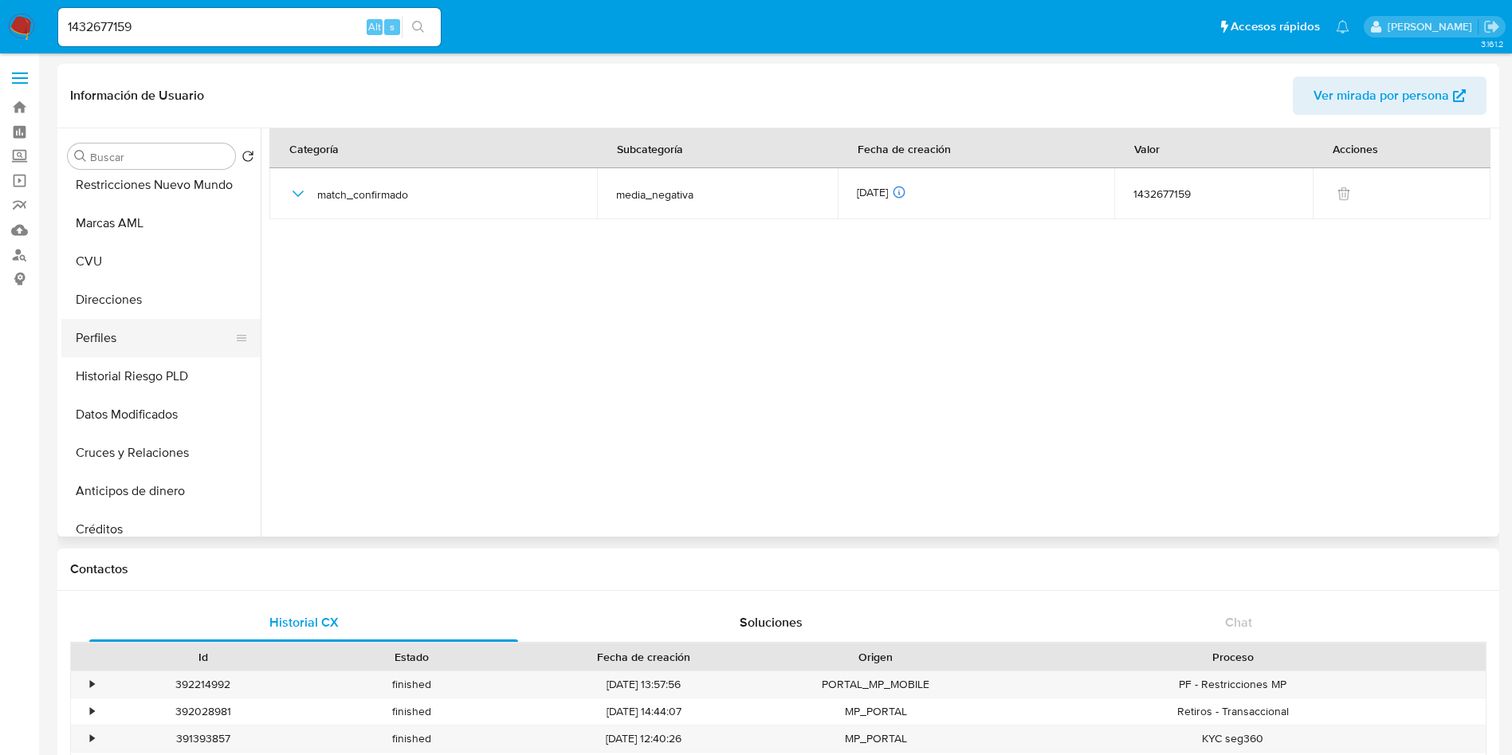
scroll to position [0, 0]
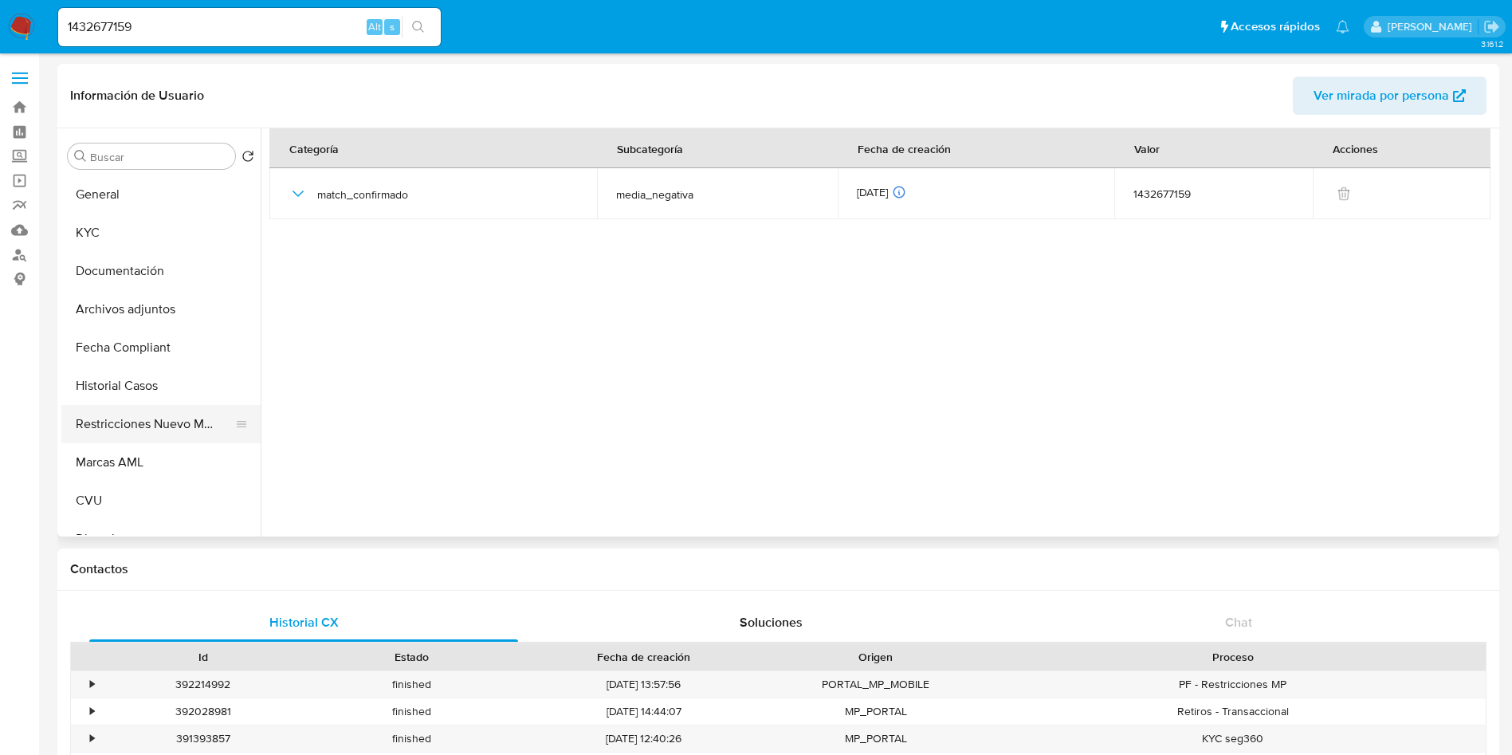
click at [154, 427] on button "Restricciones Nuevo Mundo" at bounding box center [154, 424] width 186 height 38
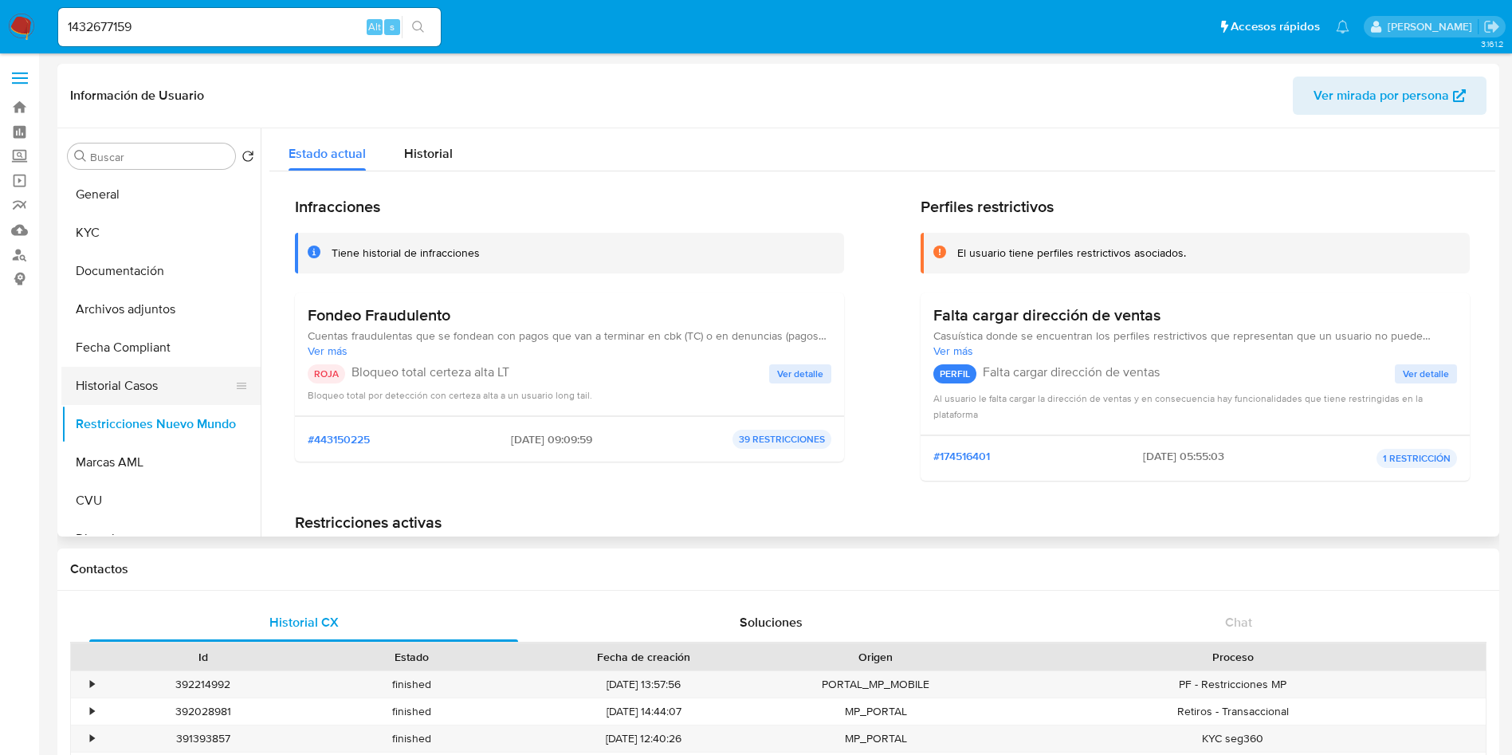
click at [131, 383] on button "Historial Casos" at bounding box center [154, 386] width 186 height 38
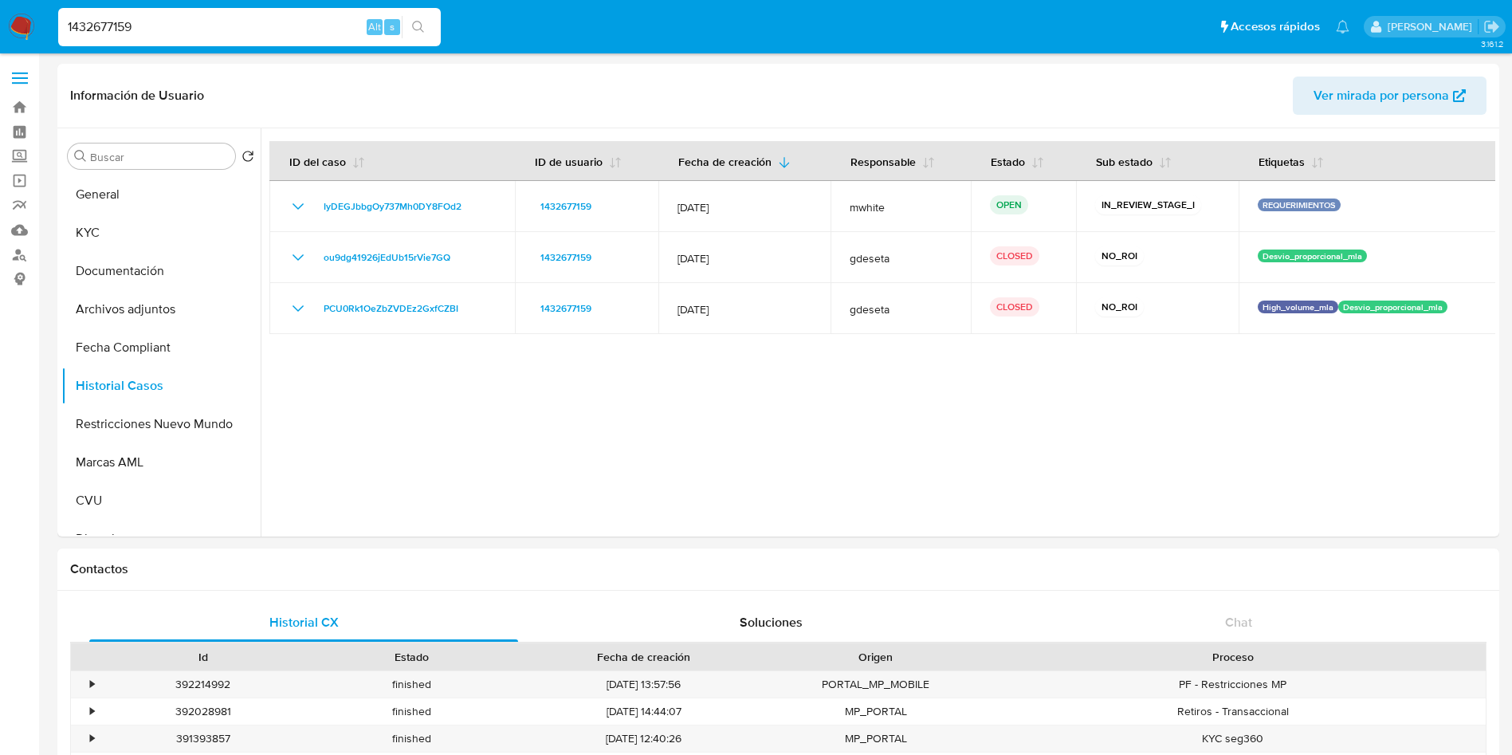
drag, startPoint x: 165, startPoint y: 20, endPoint x: 0, endPoint y: 19, distance: 165.0
click at [0, 19] on nav "Pausado Ver notificaciones 1432677159 Alt s Accesos rápidos Presiona las siguie…" at bounding box center [756, 26] width 1512 height 53
paste input "94113240"
type input "94113240"
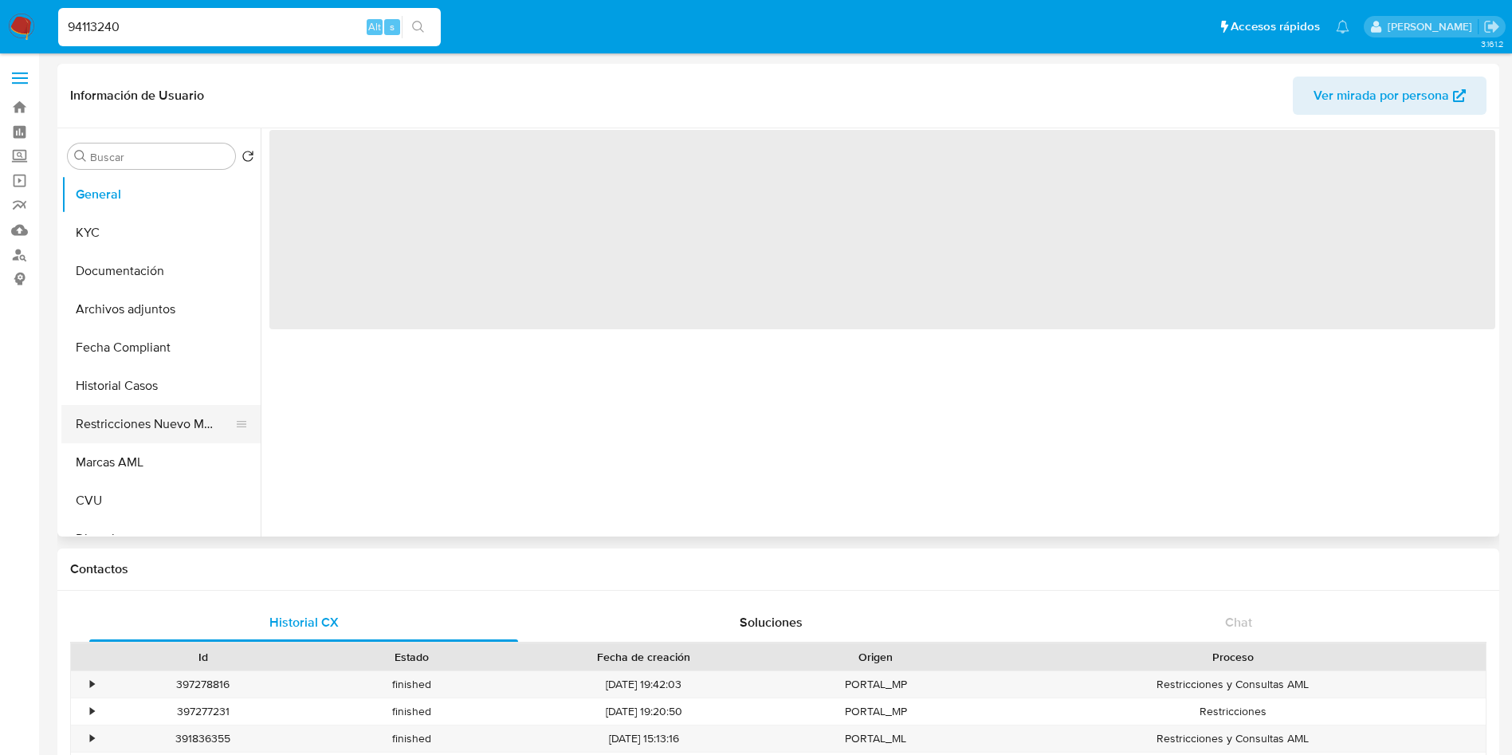
select select "10"
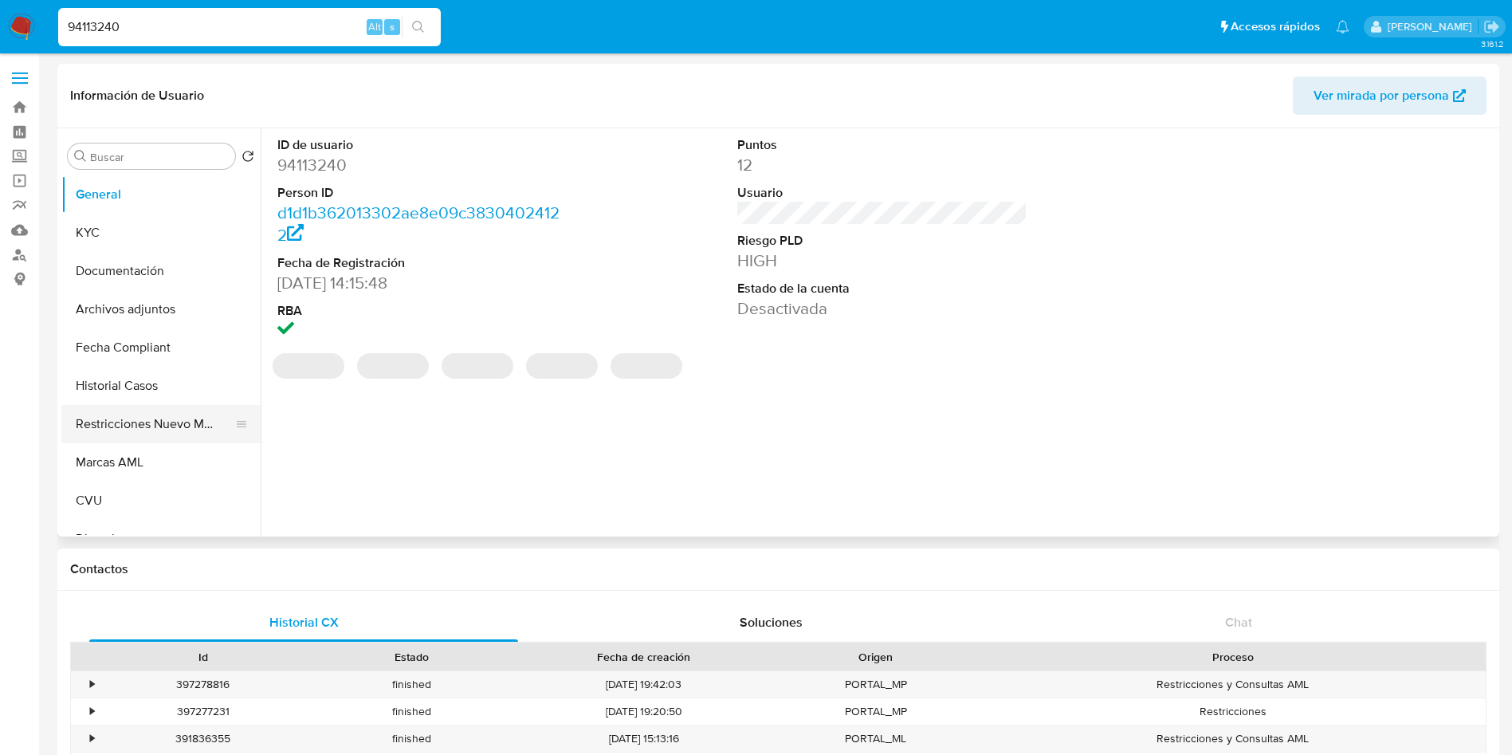
click at [158, 426] on button "Restricciones Nuevo Mundo" at bounding box center [154, 424] width 186 height 38
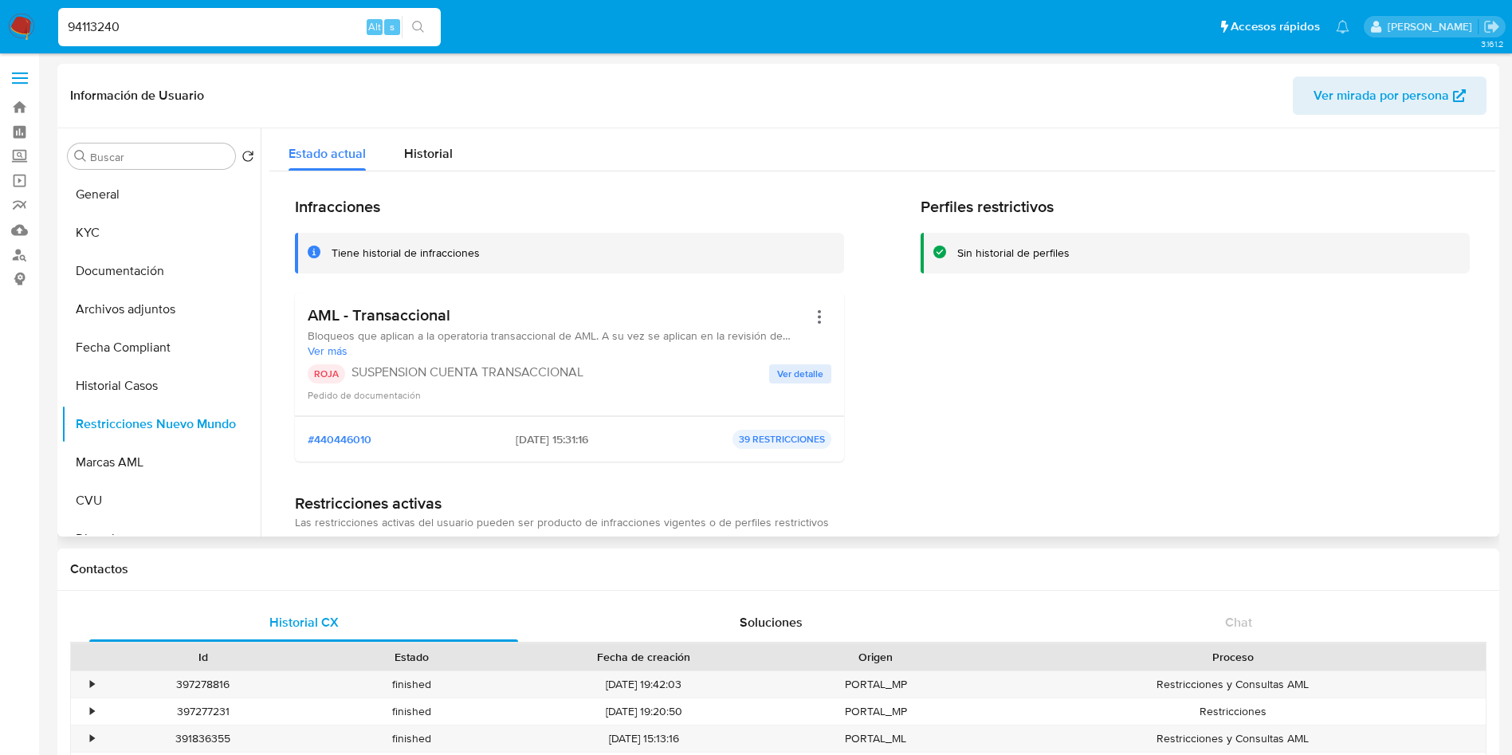
drag, startPoint x: 559, startPoint y: 438, endPoint x: 492, endPoint y: 437, distance: 66.1
click at [490, 438] on div "#440446010 09/06/2025 - 15:31:16 39 RESTRICCIONES" at bounding box center [570, 439] width 524 height 19
click at [139, 387] on button "Historial Casos" at bounding box center [154, 386] width 186 height 38
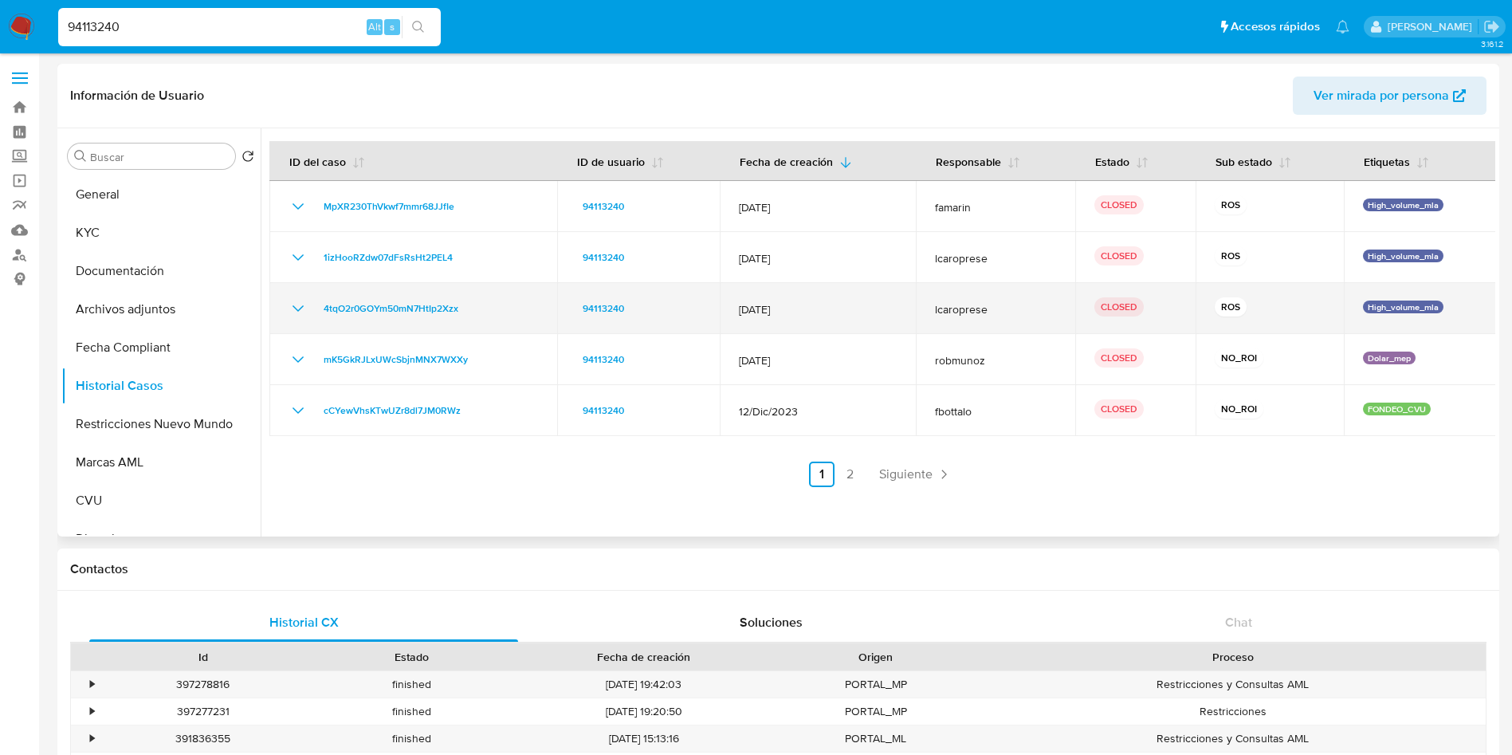
drag, startPoint x: 806, startPoint y: 306, endPoint x: 736, endPoint y: 305, distance: 70.1
click at [739, 305] on span "[DATE]" at bounding box center [817, 309] width 157 height 14
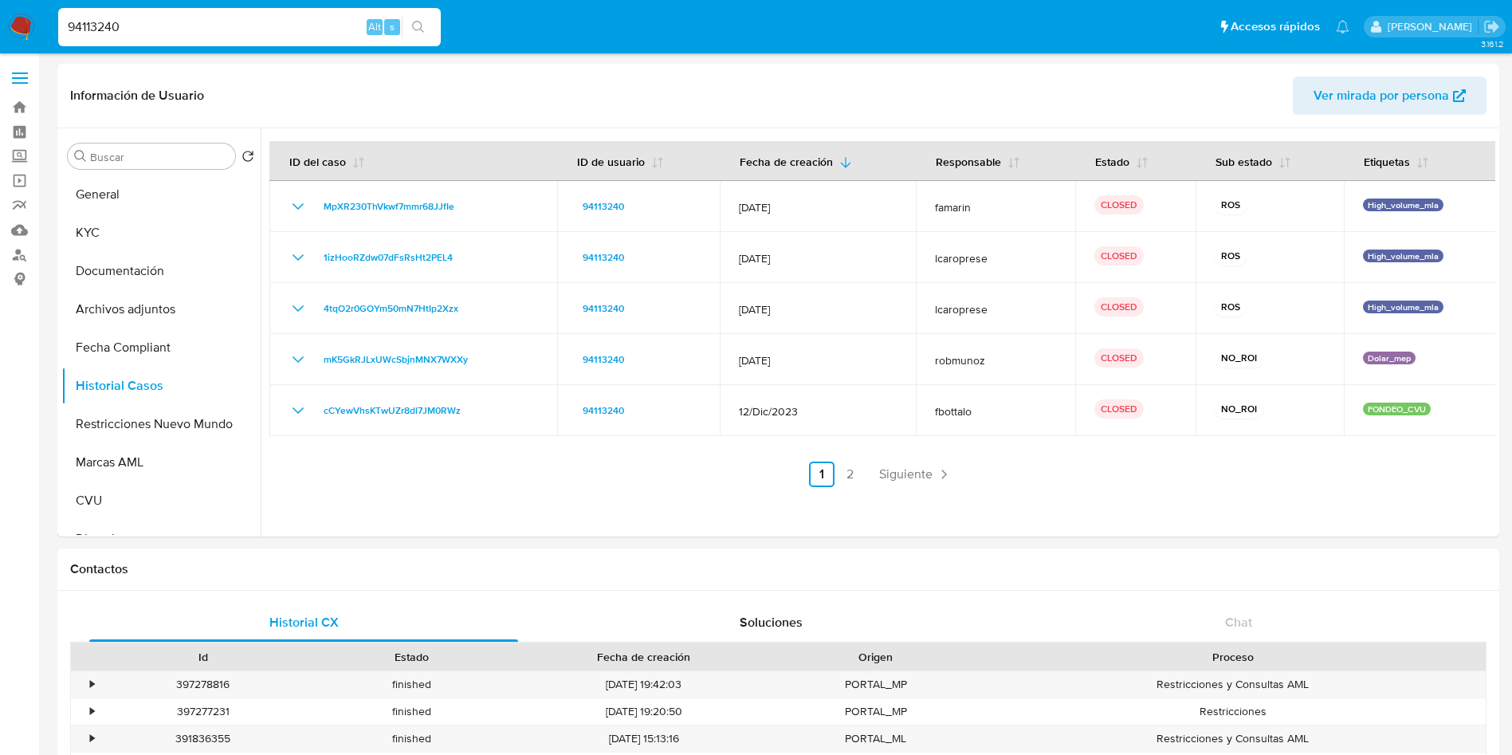
drag, startPoint x: 261, startPoint y: 30, endPoint x: 0, endPoint y: 38, distance: 261.5
click at [0, 38] on nav "Pausado Ver notificaciones 94113240 Alt s Accesos rápidos Presiona las siguient…" at bounding box center [756, 26] width 1512 height 53
paste input "186401141"
type input "186401141"
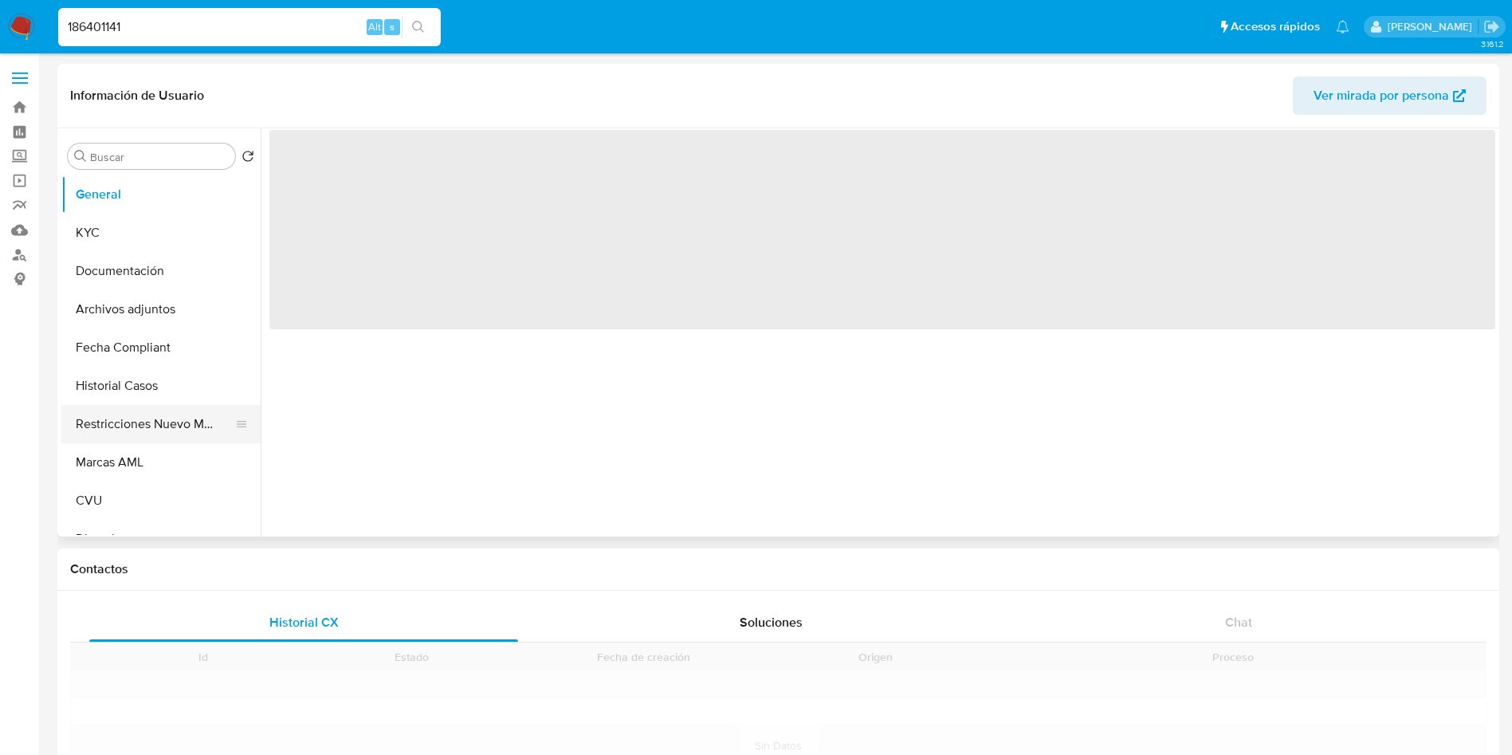
click at [165, 417] on button "Restricciones Nuevo Mundo" at bounding box center [154, 424] width 186 height 38
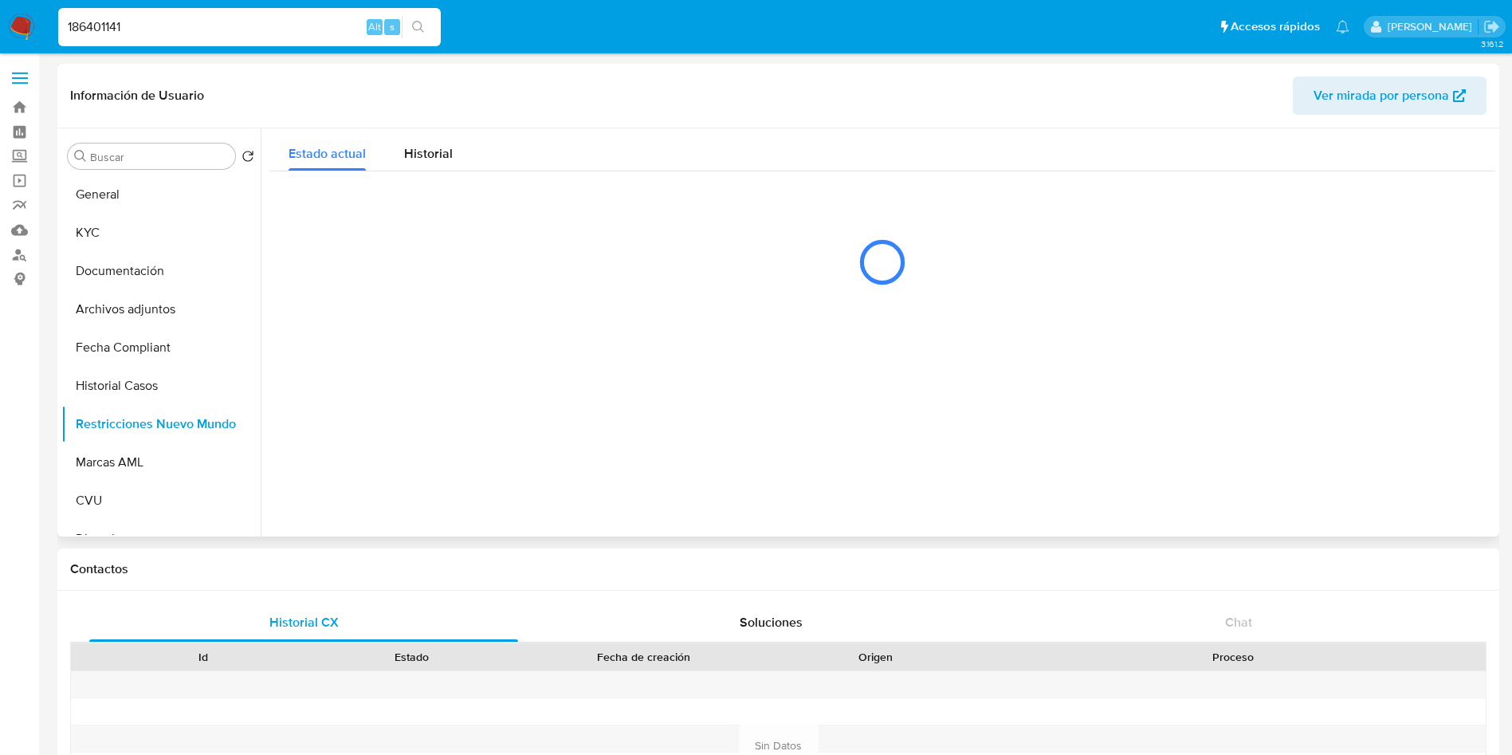
select select "10"
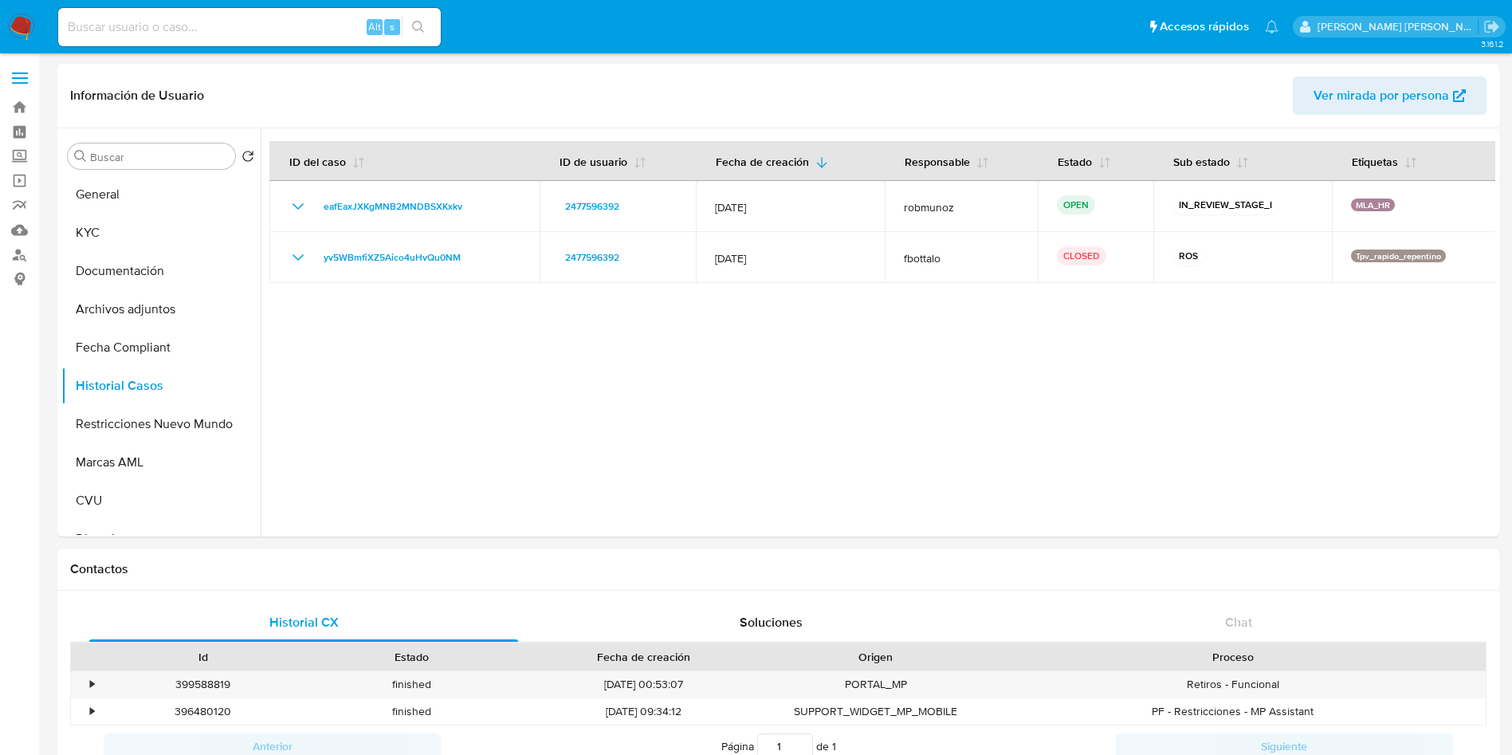
select select "10"
click at [213, 26] on input at bounding box center [249, 27] width 383 height 21
paste input "1432677159"
type input "1432677159"
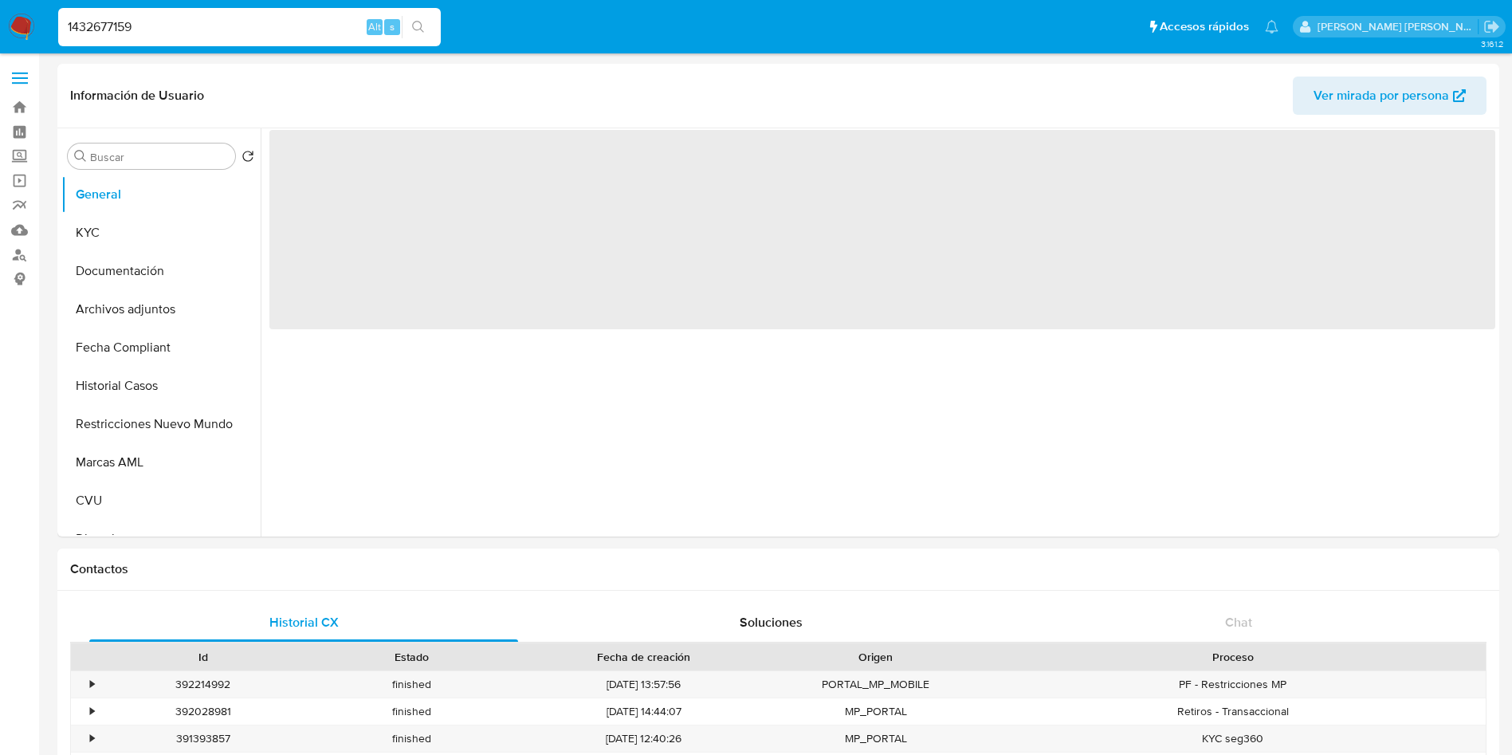
select select "10"
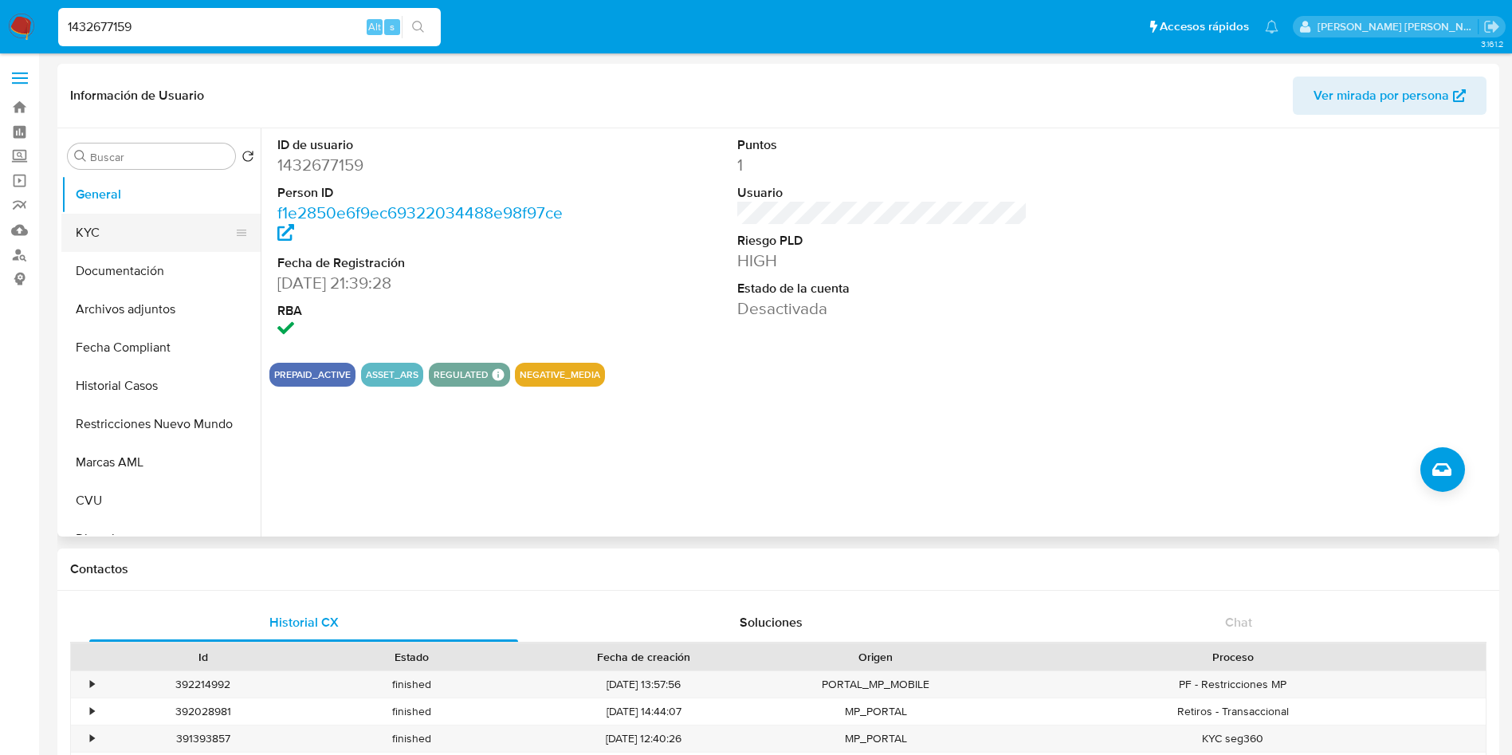
click at [91, 234] on button "KYC" at bounding box center [154, 233] width 186 height 38
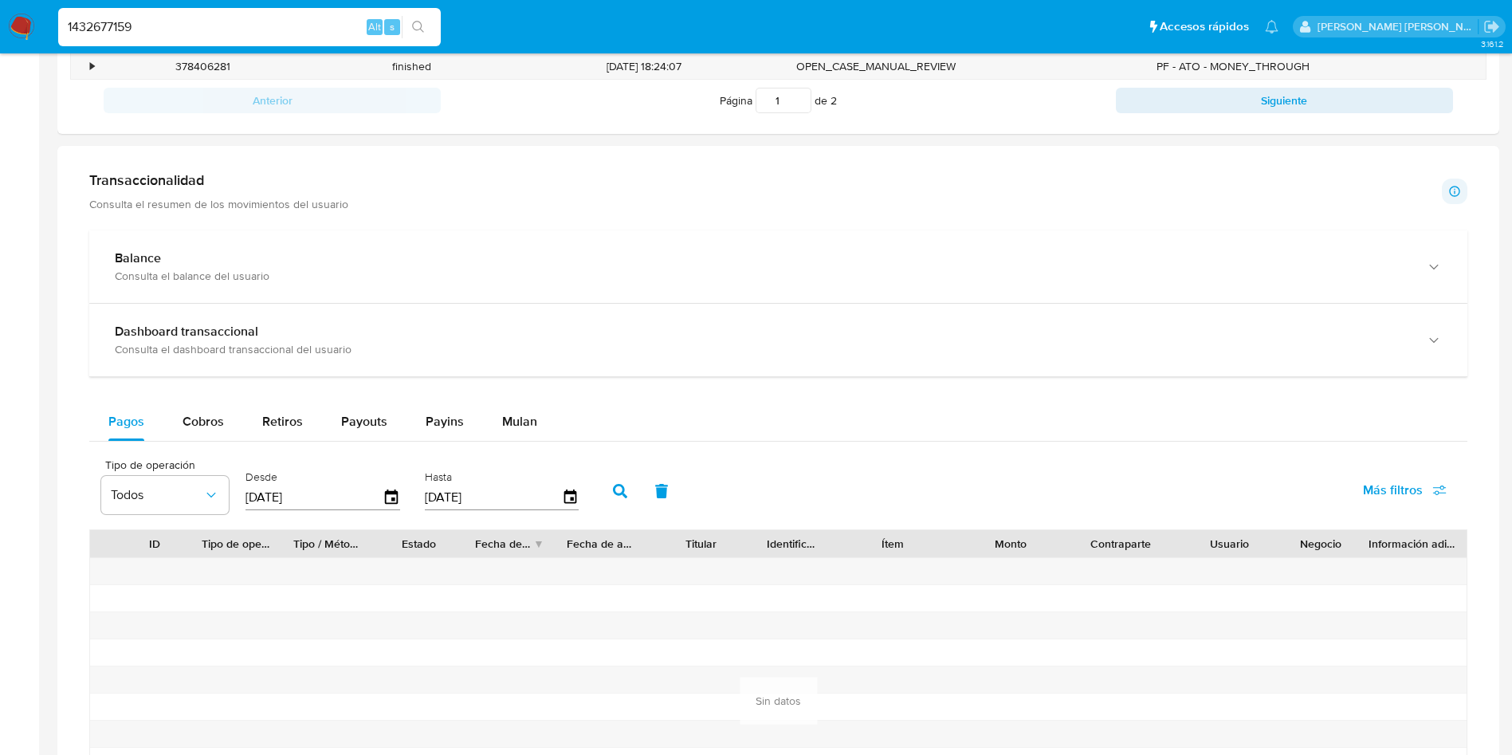
scroll to position [837, 0]
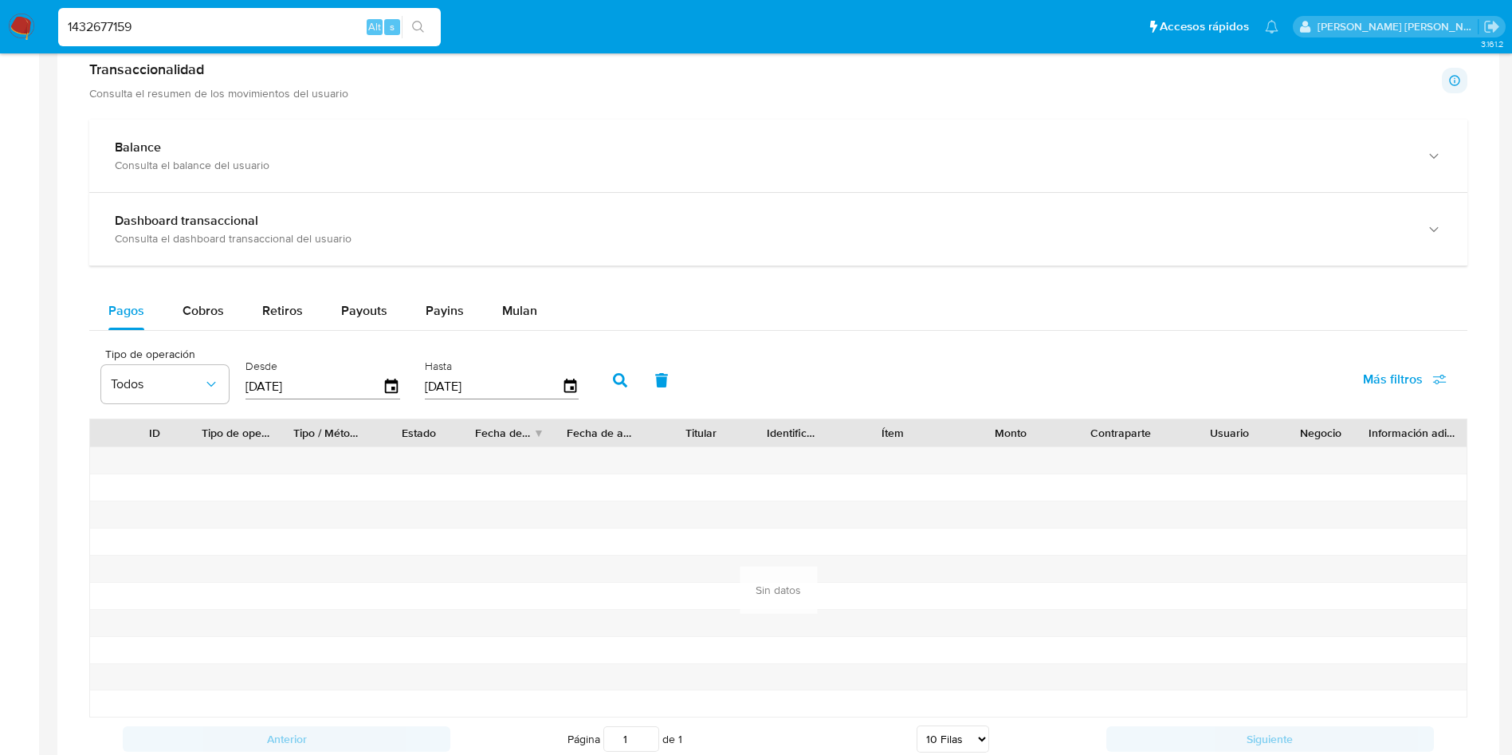
click at [622, 371] on button "button" at bounding box center [619, 380] width 41 height 38
drag, startPoint x: 269, startPoint y: 385, endPoint x: 277, endPoint y: 385, distance: 8.8
click at [277, 385] on input "[DATE]" at bounding box center [313, 387] width 137 height 26
type input "02/02/025_"
type input "1_/__/____"
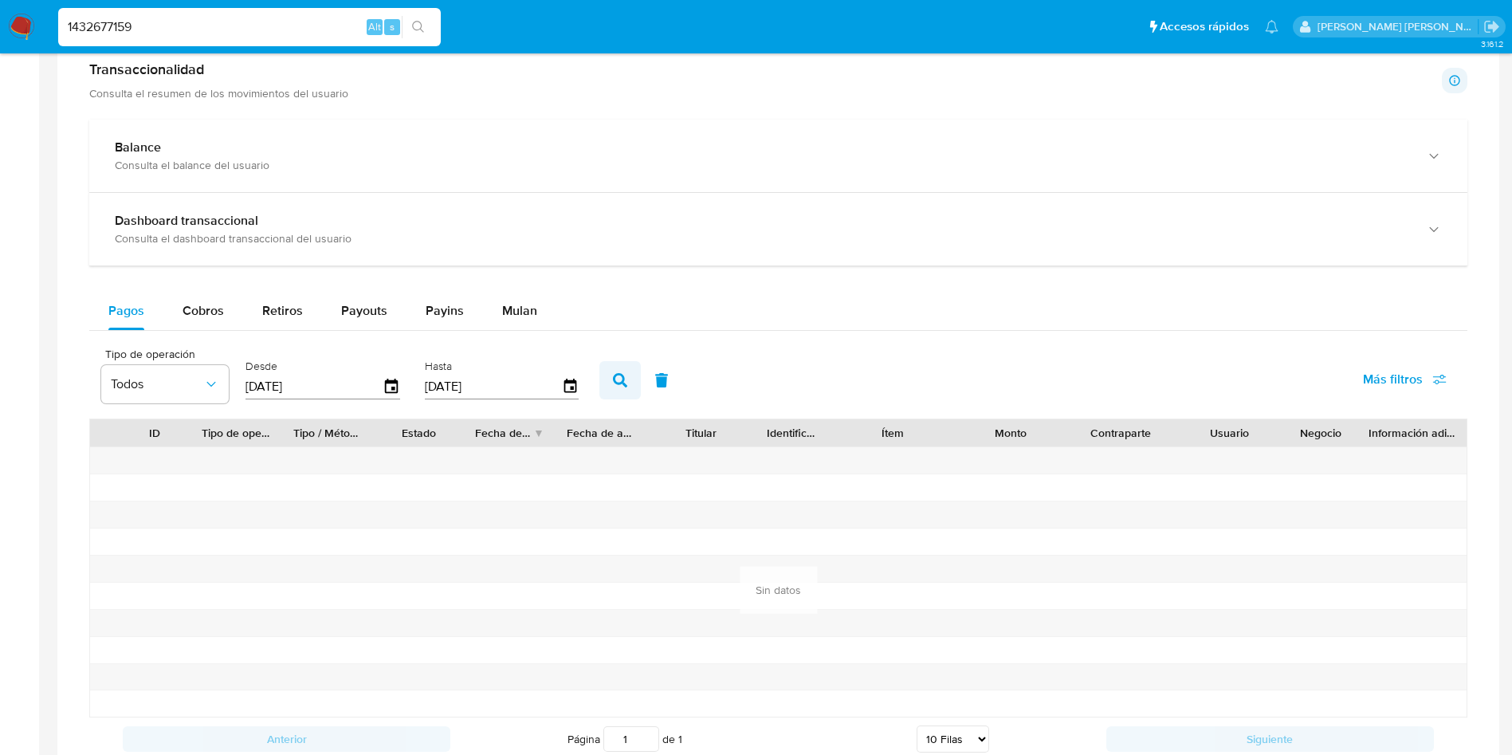
type input "01/01/2025"
click at [620, 362] on button "button" at bounding box center [619, 380] width 41 height 38
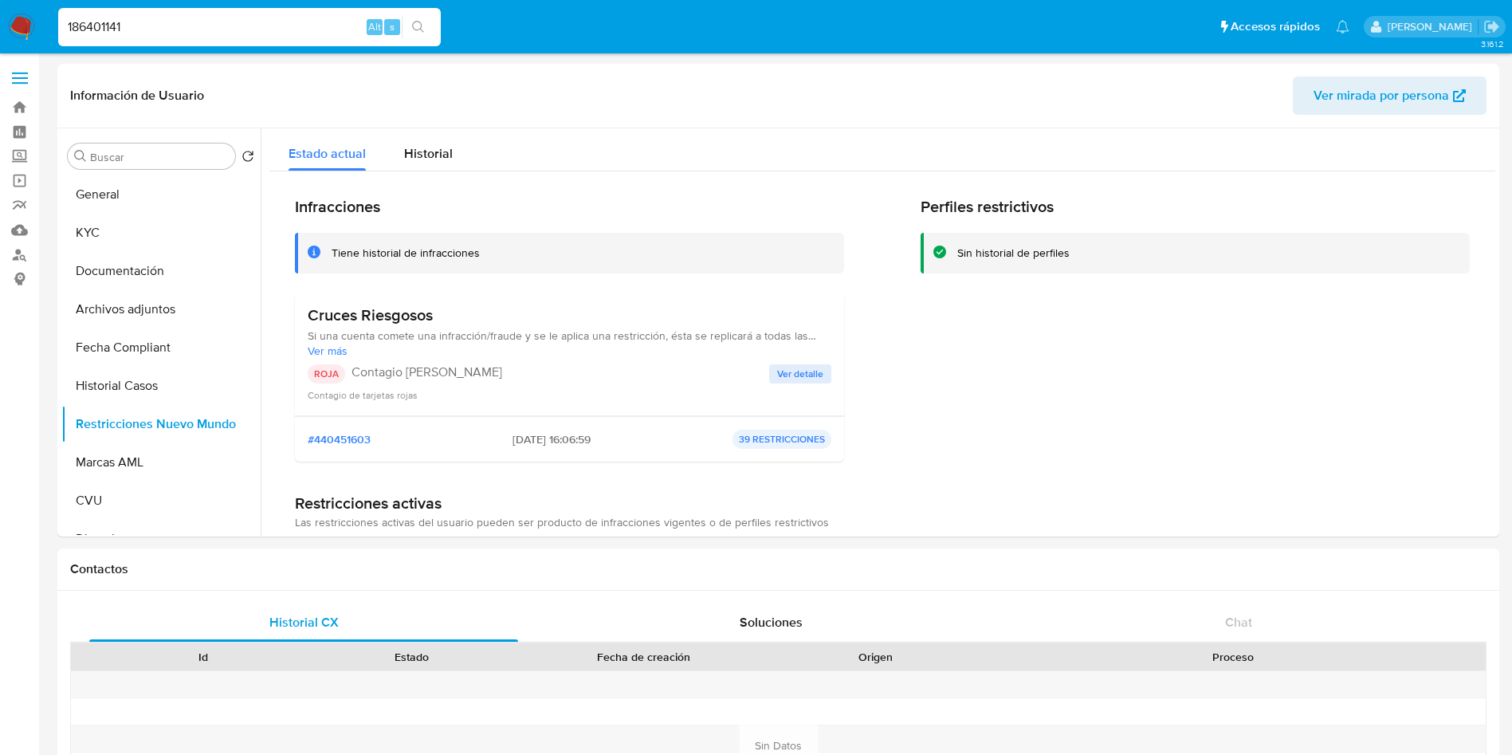
select select "10"
click at [123, 380] on button "Historial Casos" at bounding box center [154, 386] width 186 height 38
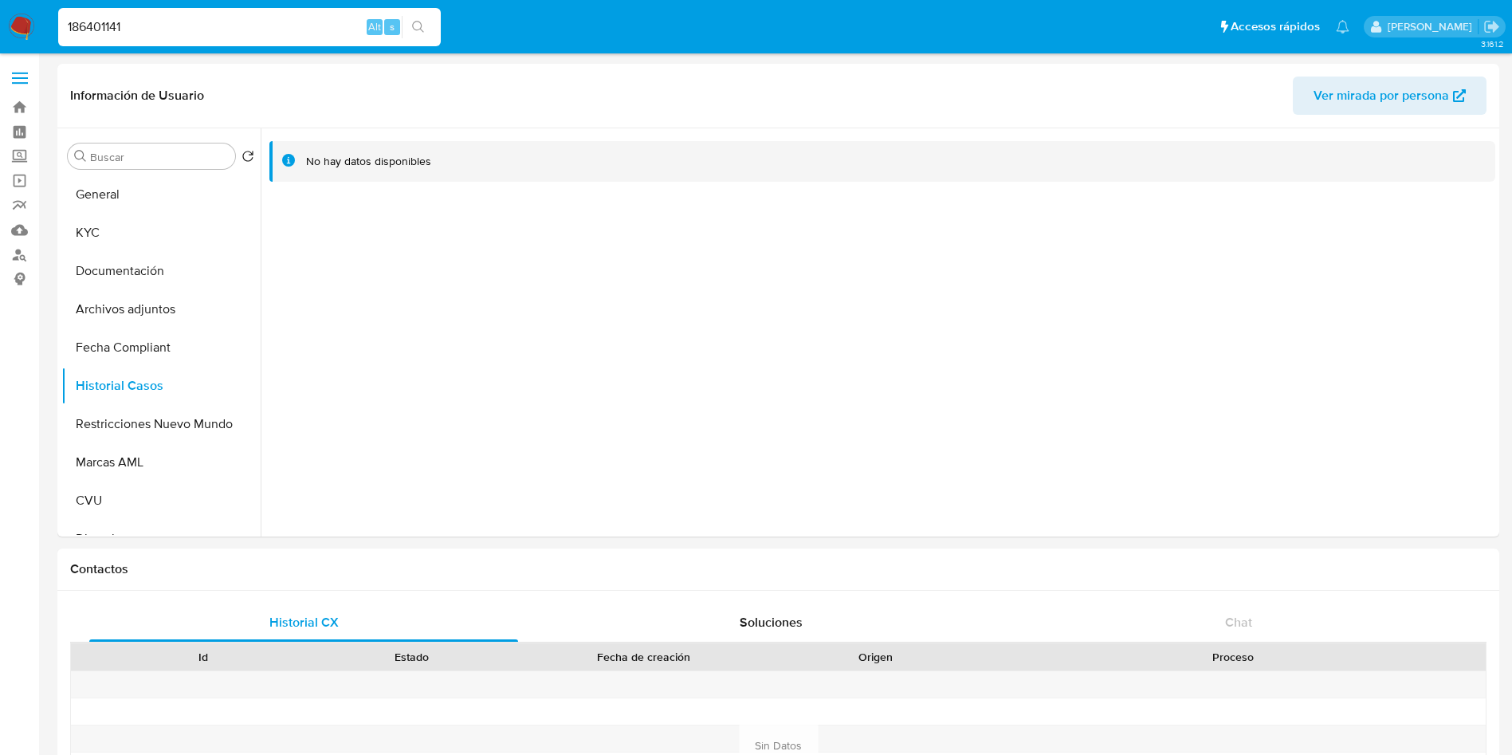
drag, startPoint x: 163, startPoint y: 25, endPoint x: 0, endPoint y: -22, distance: 169.2
paste input "2486215025"
type input "2486215025"
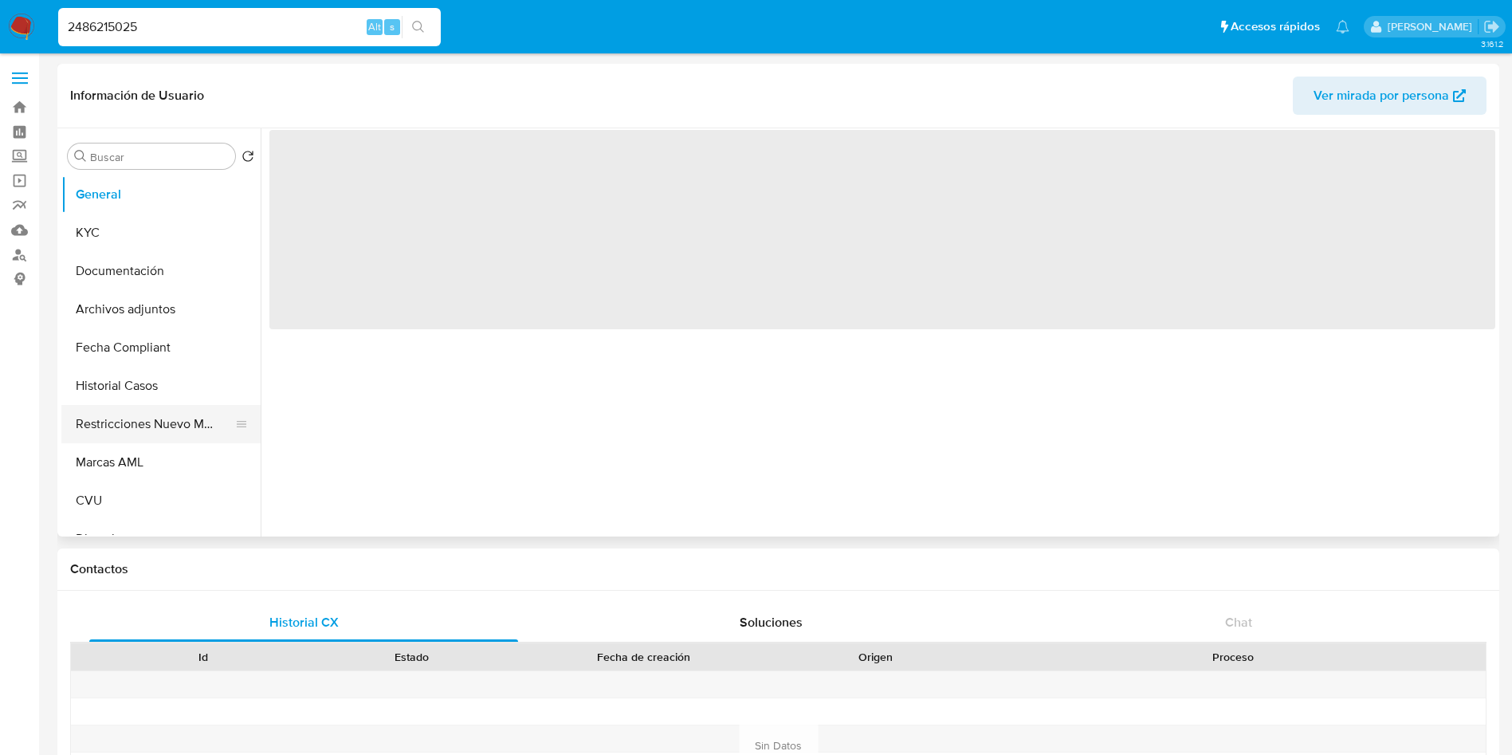
click at [160, 430] on button "Restricciones Nuevo Mundo" at bounding box center [154, 424] width 186 height 38
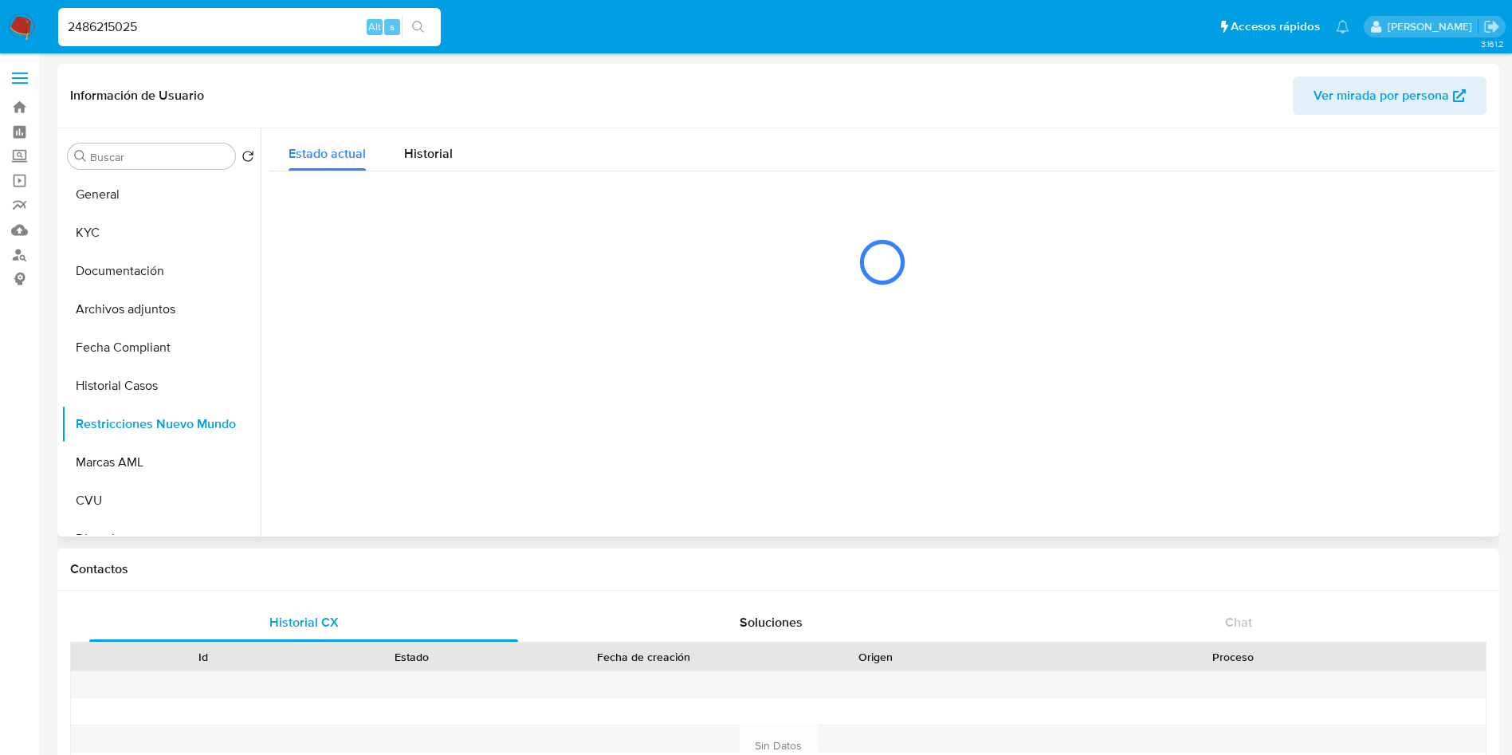
select select "10"
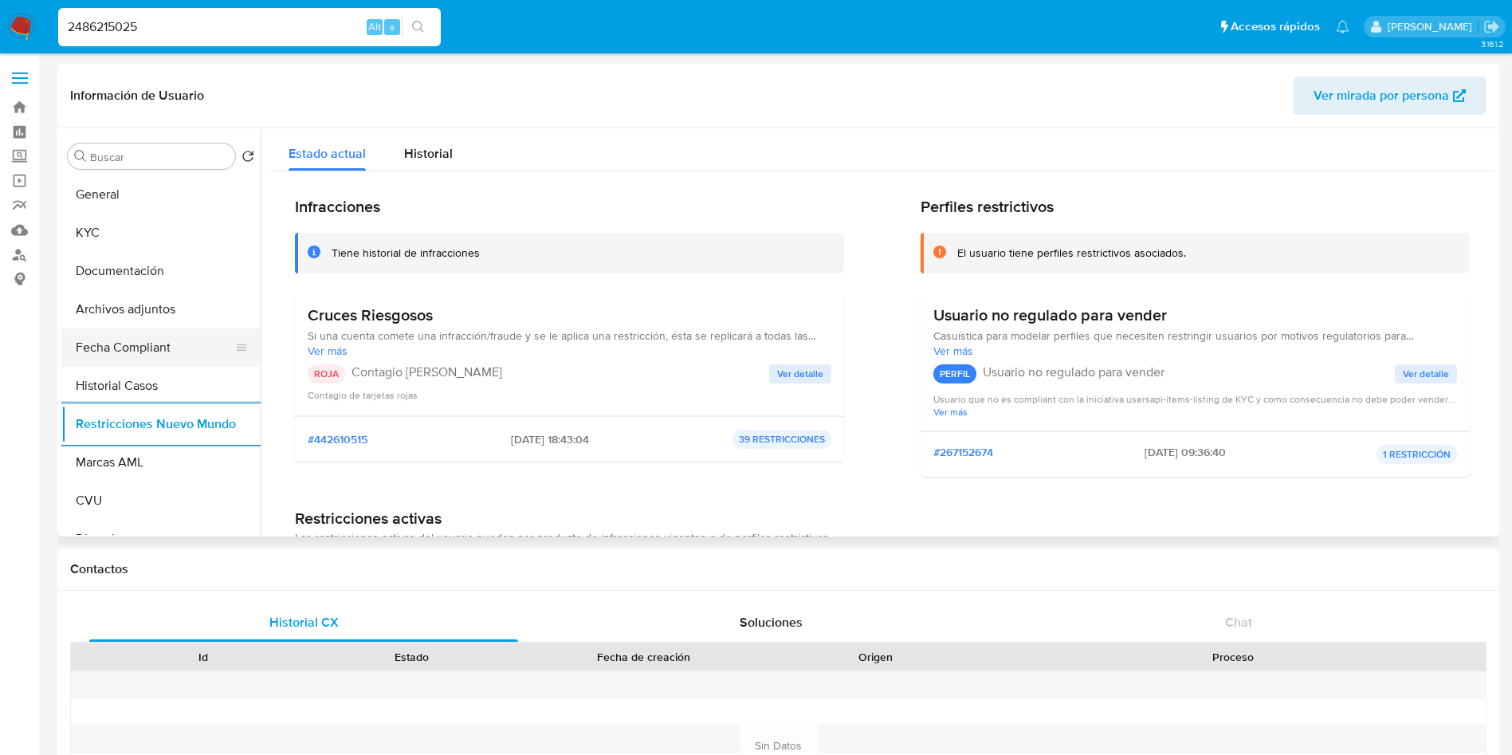
click at [110, 361] on button "Fecha Compliant" at bounding box center [154, 347] width 186 height 38
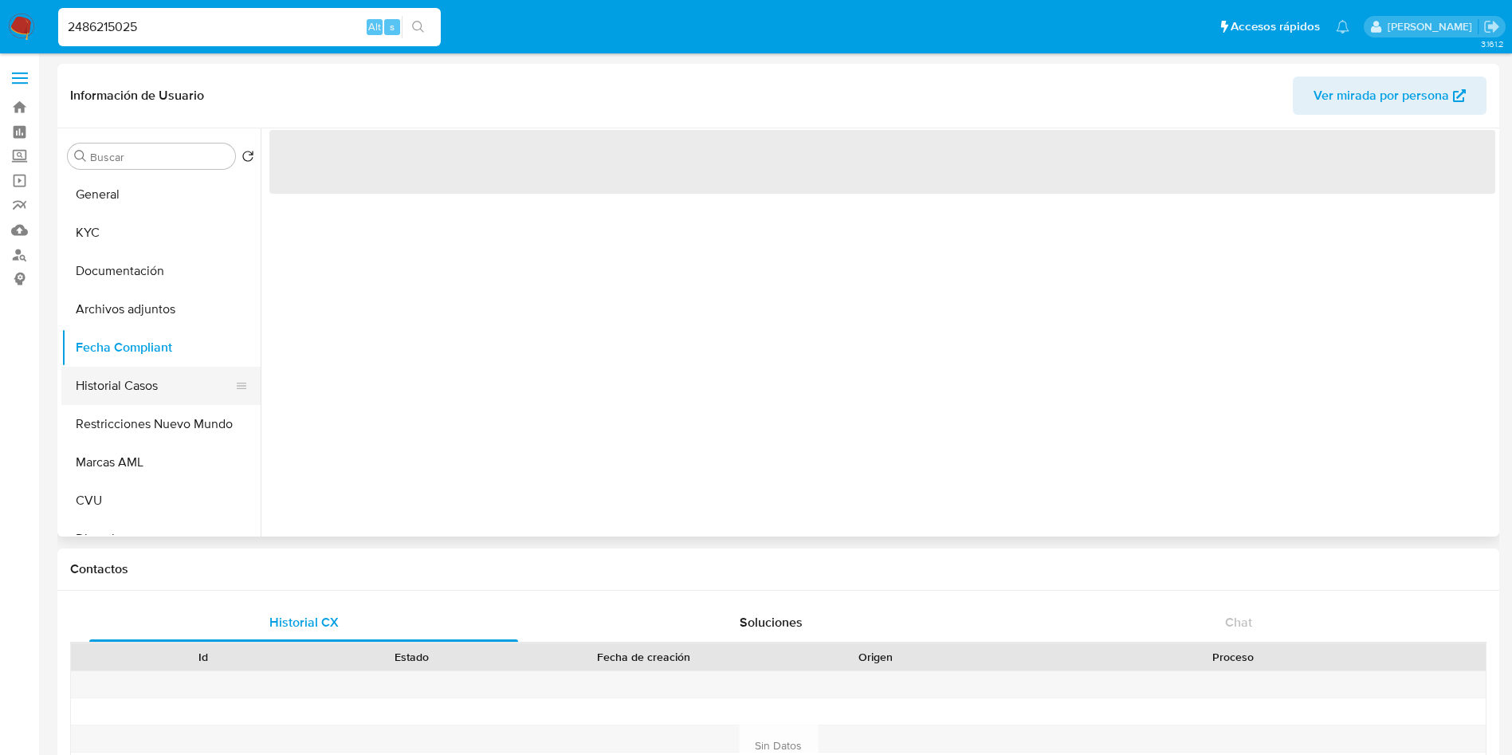
click at [114, 376] on button "Historial Casos" at bounding box center [154, 386] width 186 height 38
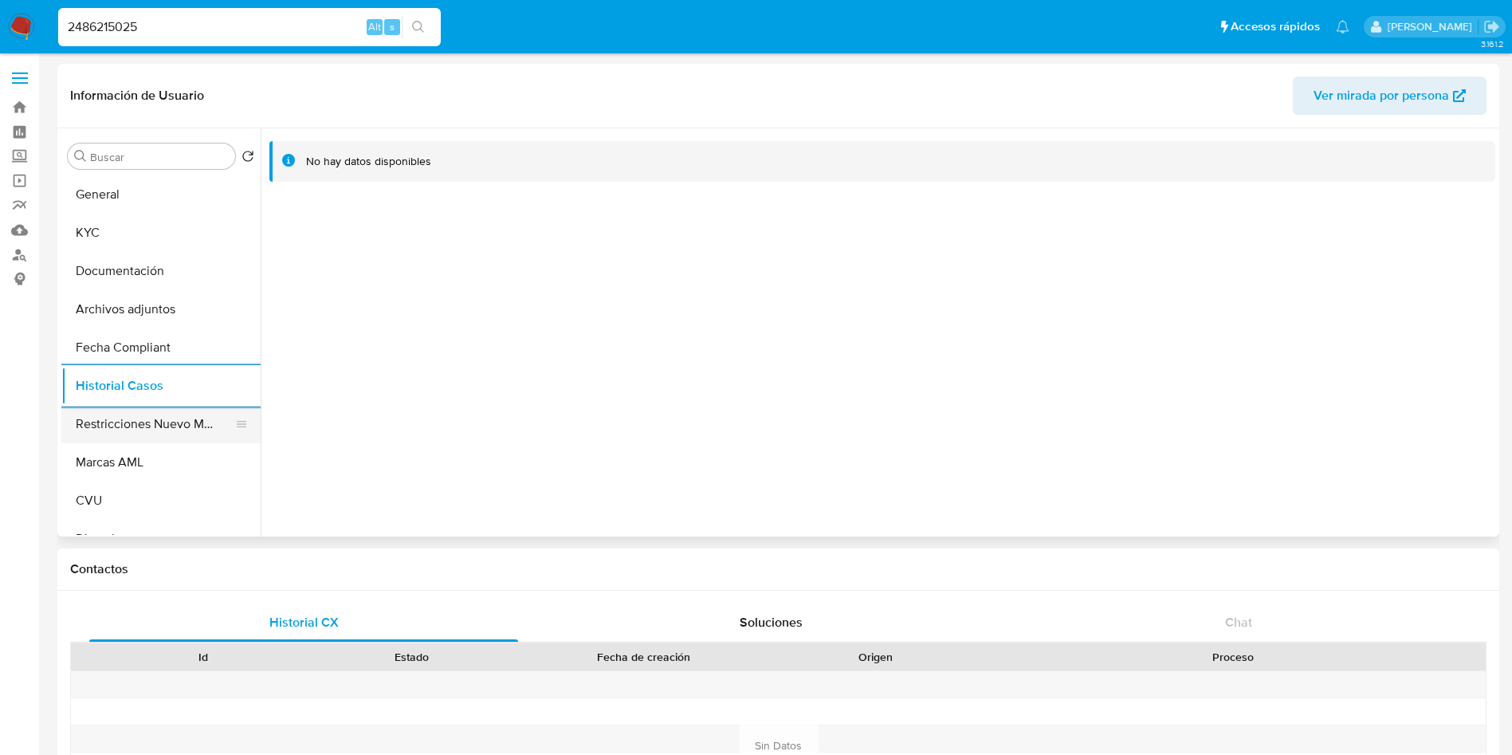
click at [124, 419] on button "Restricciones Nuevo Mundo" at bounding box center [154, 424] width 186 height 38
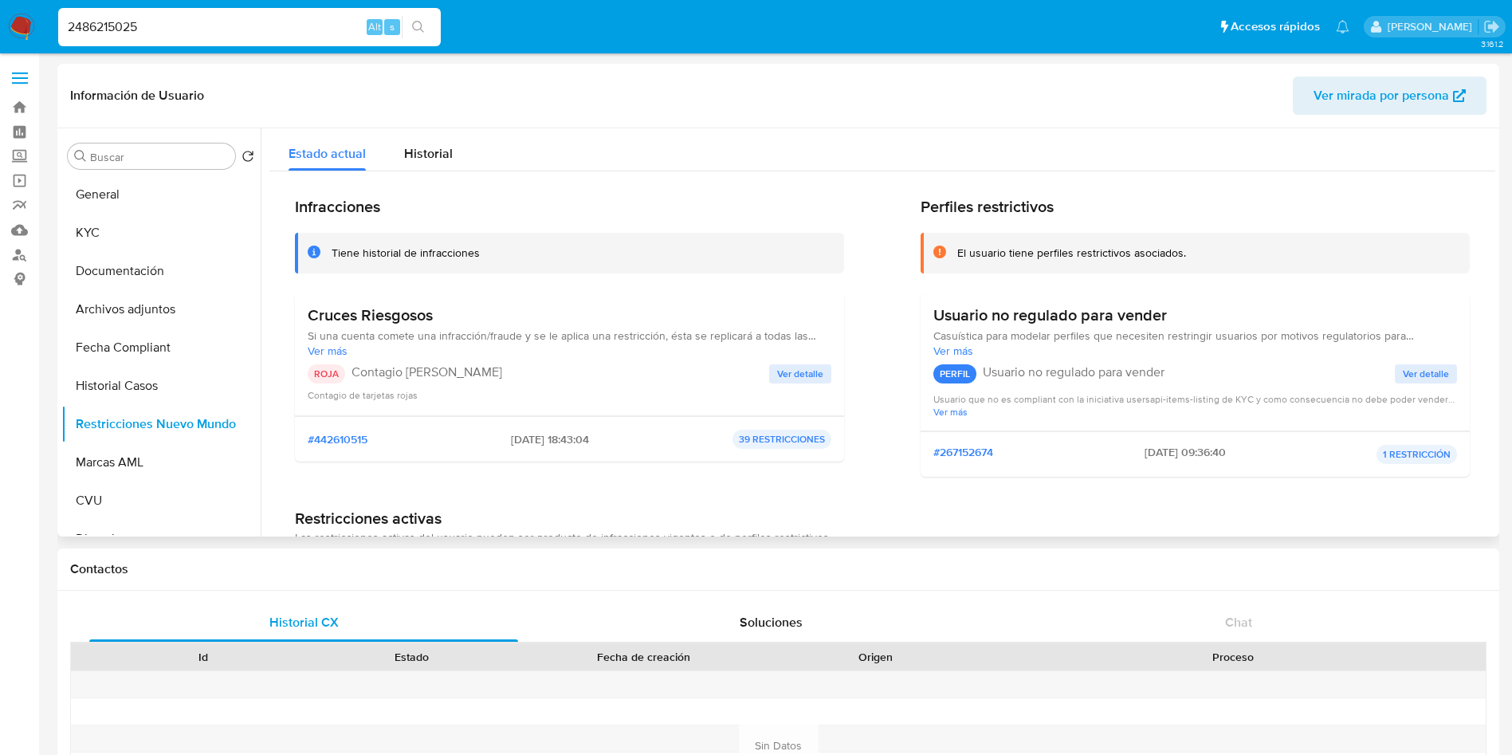
click at [323, 355] on span "Ver más" at bounding box center [570, 350] width 524 height 14
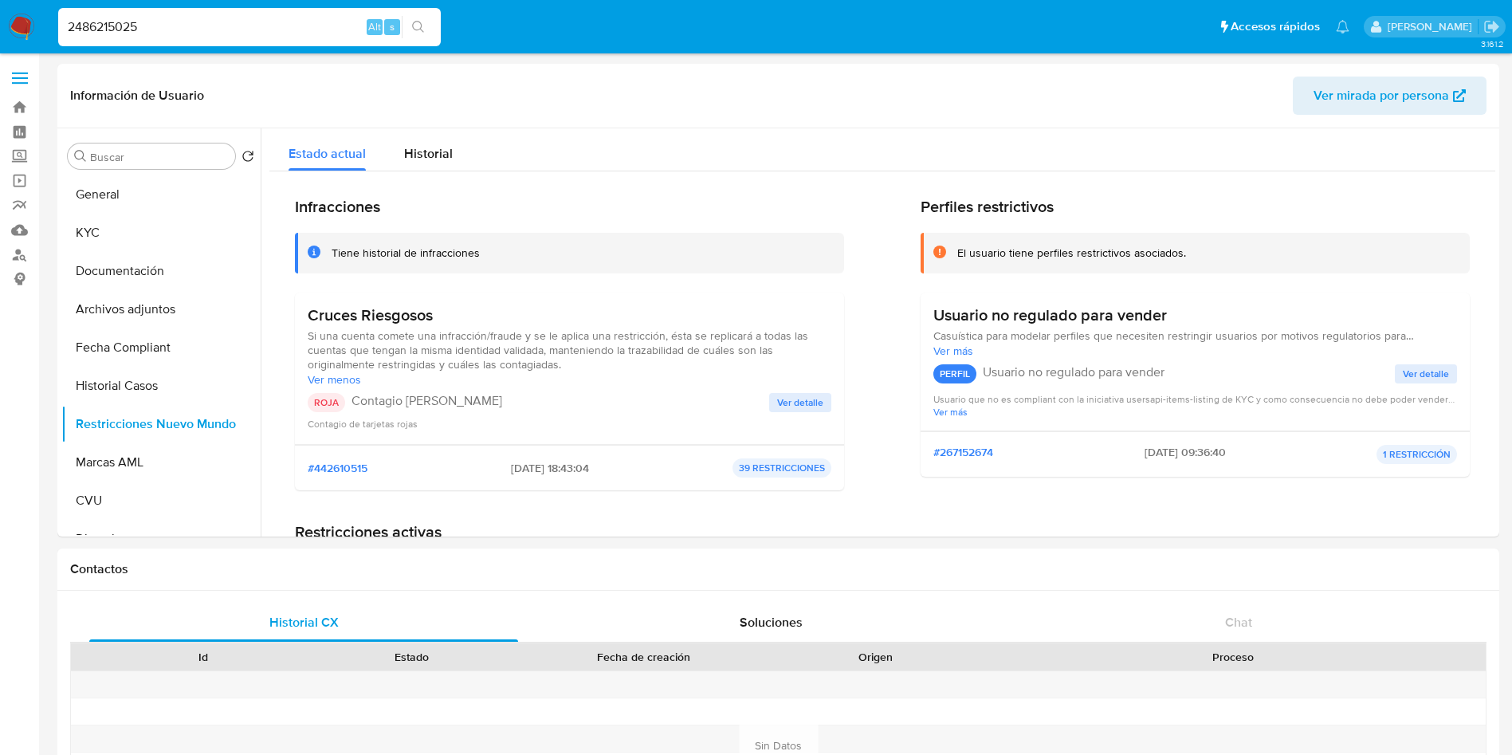
drag, startPoint x: 190, startPoint y: 16, endPoint x: 0, endPoint y: 13, distance: 189.7
click at [0, 13] on nav "Pausado Ver notificaciones 2486215025 Alt s Accesos rápidos Presiona las siguie…" at bounding box center [756, 26] width 1512 height 53
paste input "551749228"
type input "2551749228"
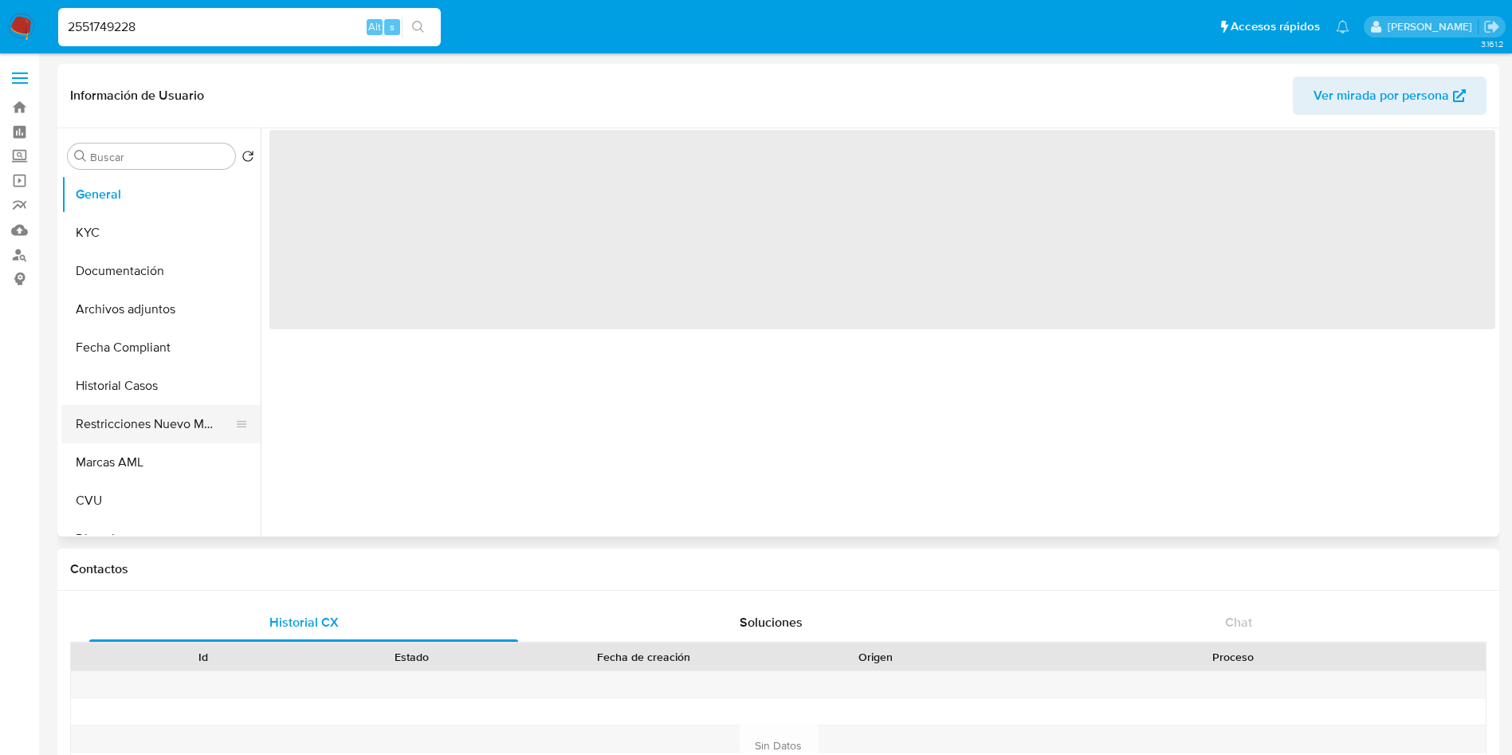
click at [164, 420] on button "Restricciones Nuevo Mundo" at bounding box center [154, 424] width 186 height 38
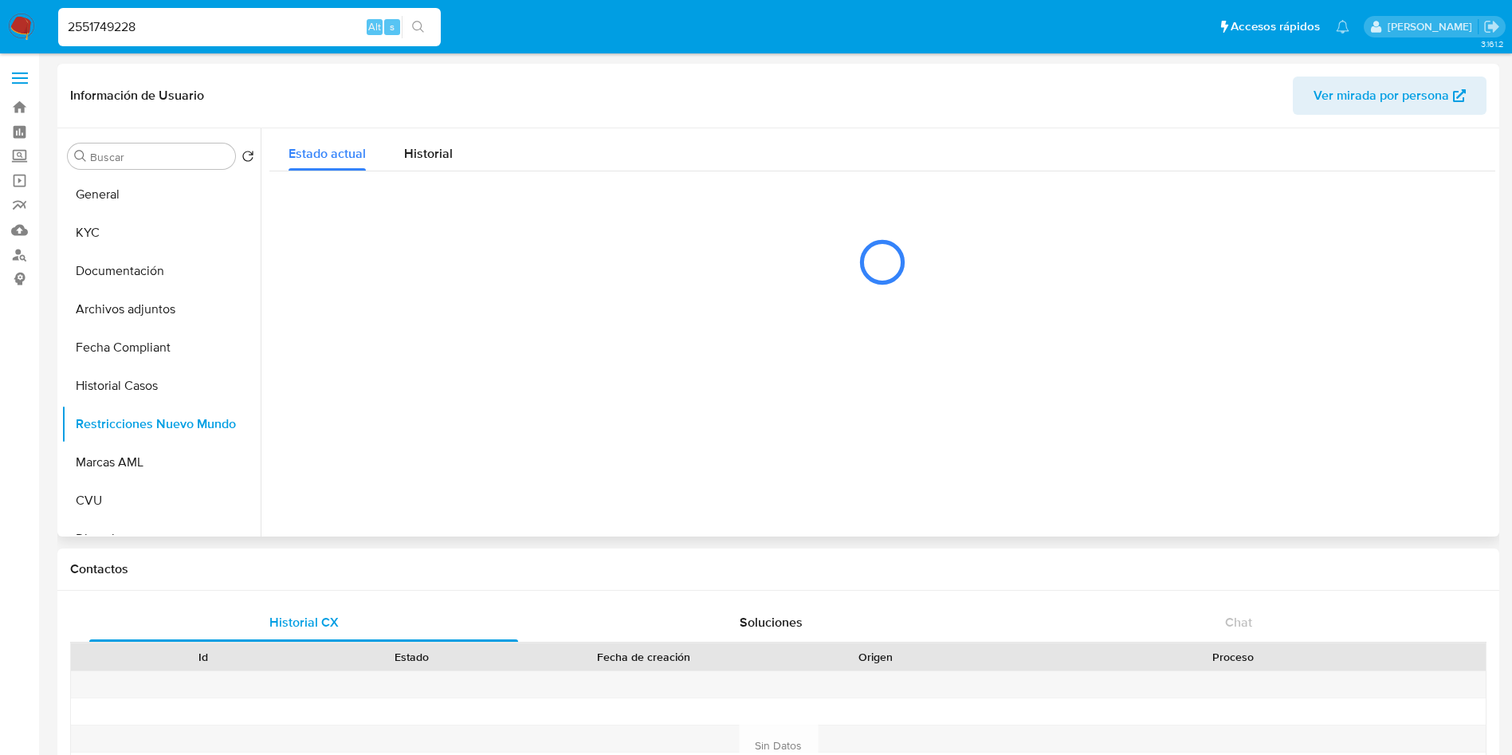
select select "10"
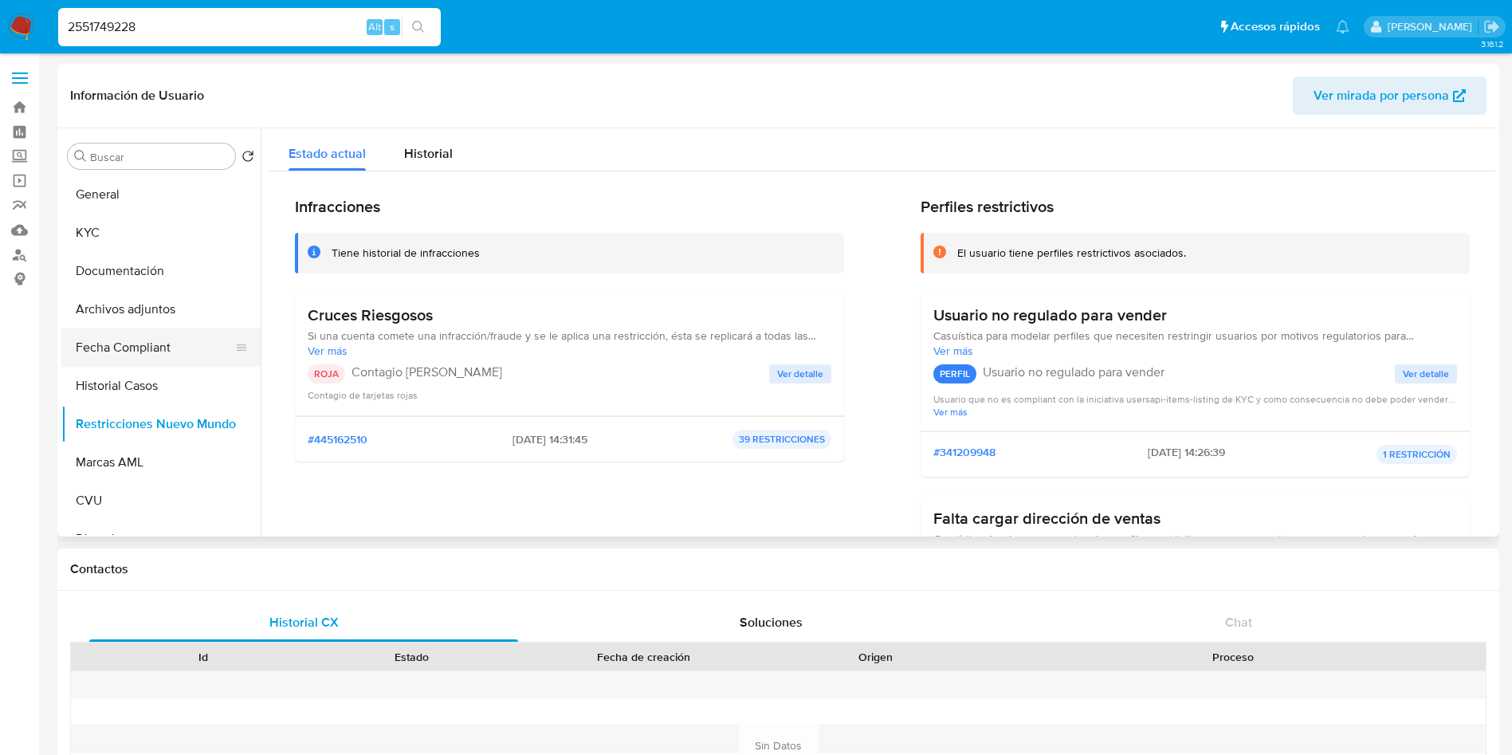
click at [155, 340] on button "Fecha Compliant" at bounding box center [154, 347] width 186 height 38
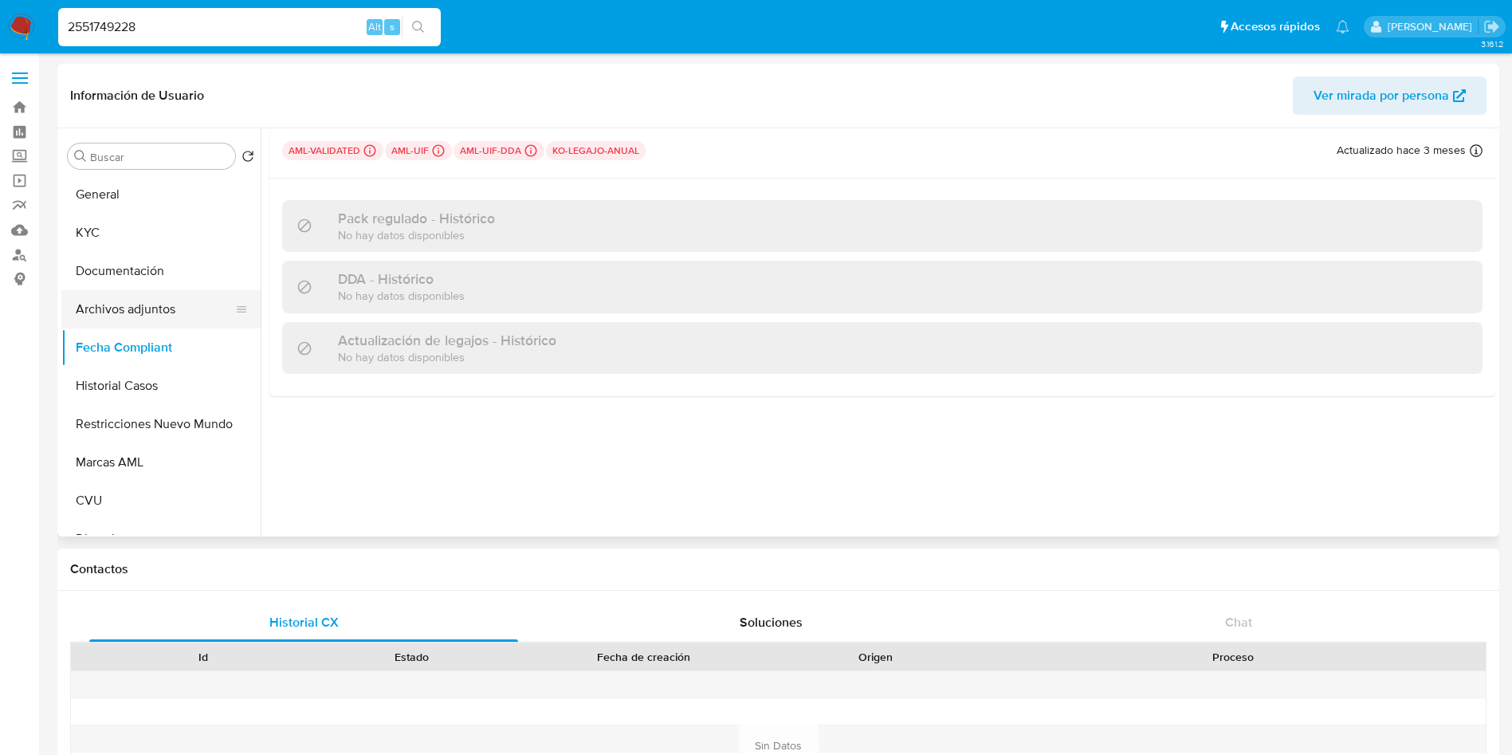
click at [153, 315] on button "Archivos adjuntos" at bounding box center [154, 309] width 186 height 38
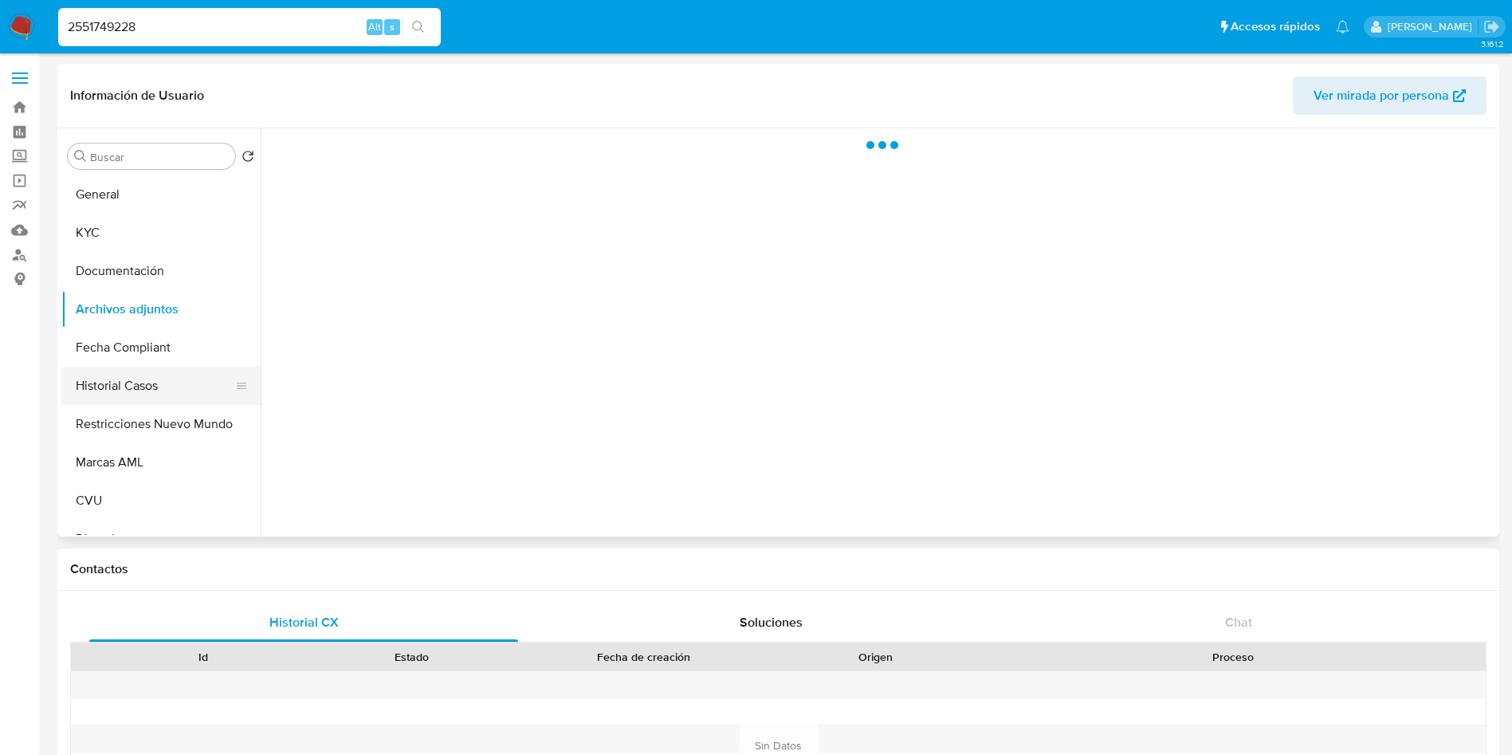
click at [143, 390] on button "Historial Casos" at bounding box center [154, 386] width 186 height 38
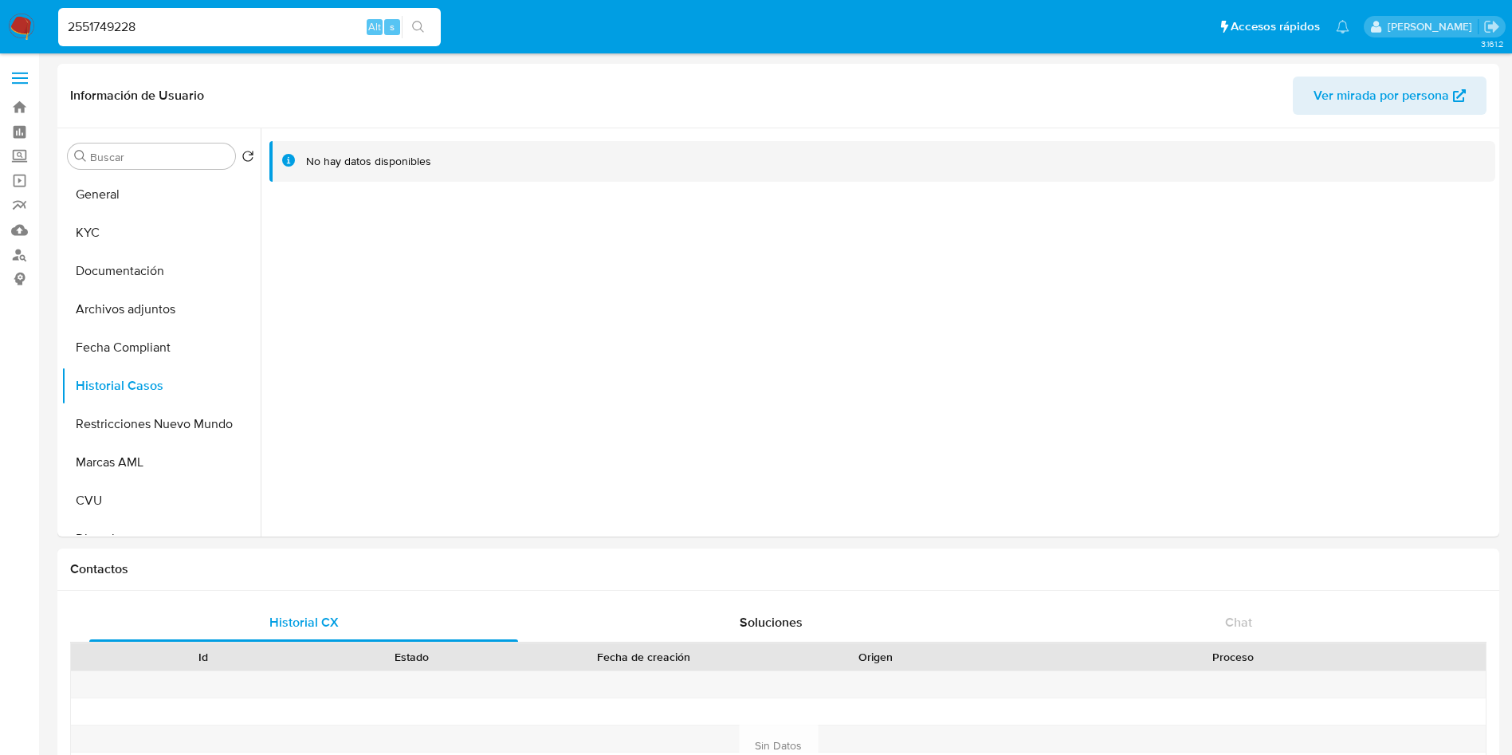
drag, startPoint x: 222, startPoint y: 23, endPoint x: 0, endPoint y: 15, distance: 221.7
click at [0, 15] on nav "Pausado Ver notificaciones 2551749228 Alt s Accesos rápidos Presiona las siguie…" at bounding box center [756, 26] width 1512 height 53
paste input "39787477"
type input "39787477"
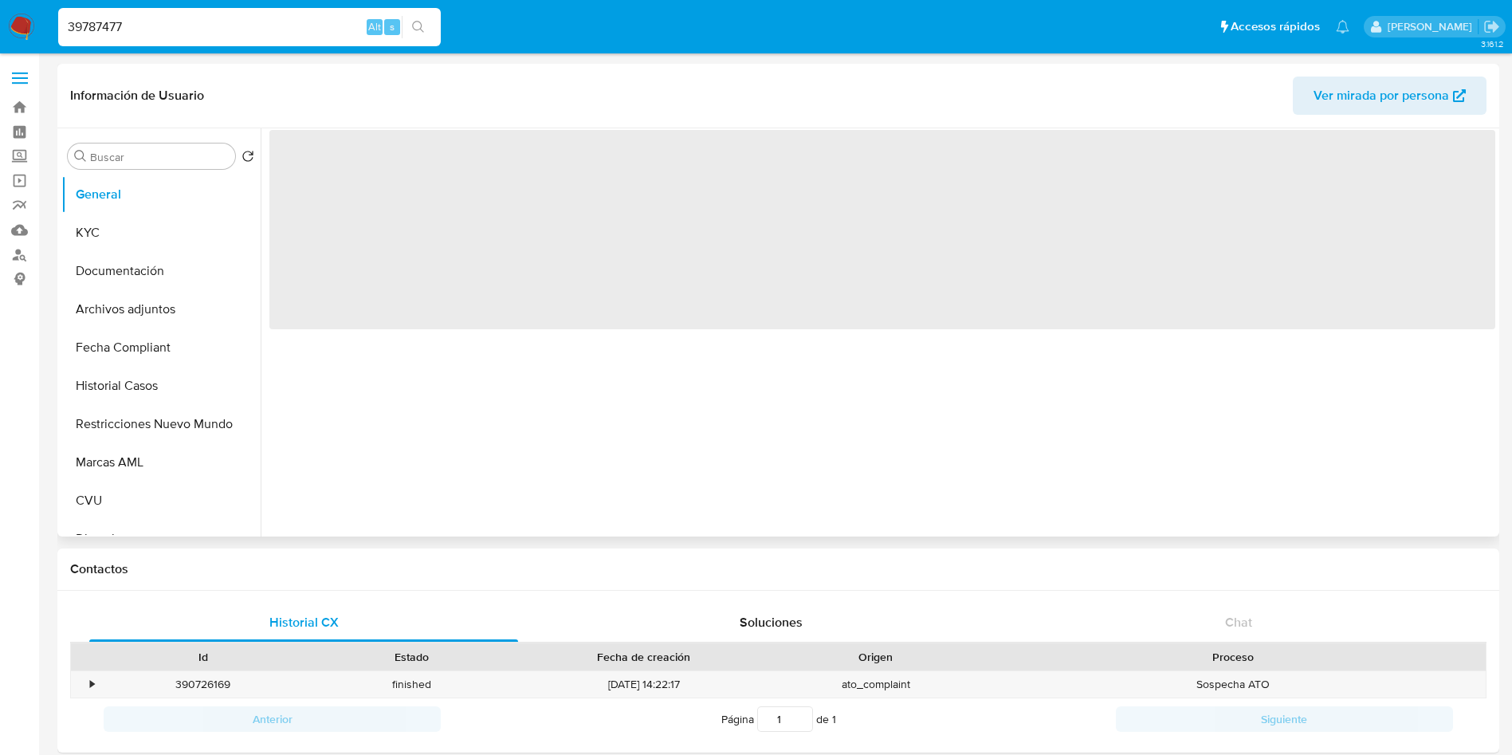
select select "10"
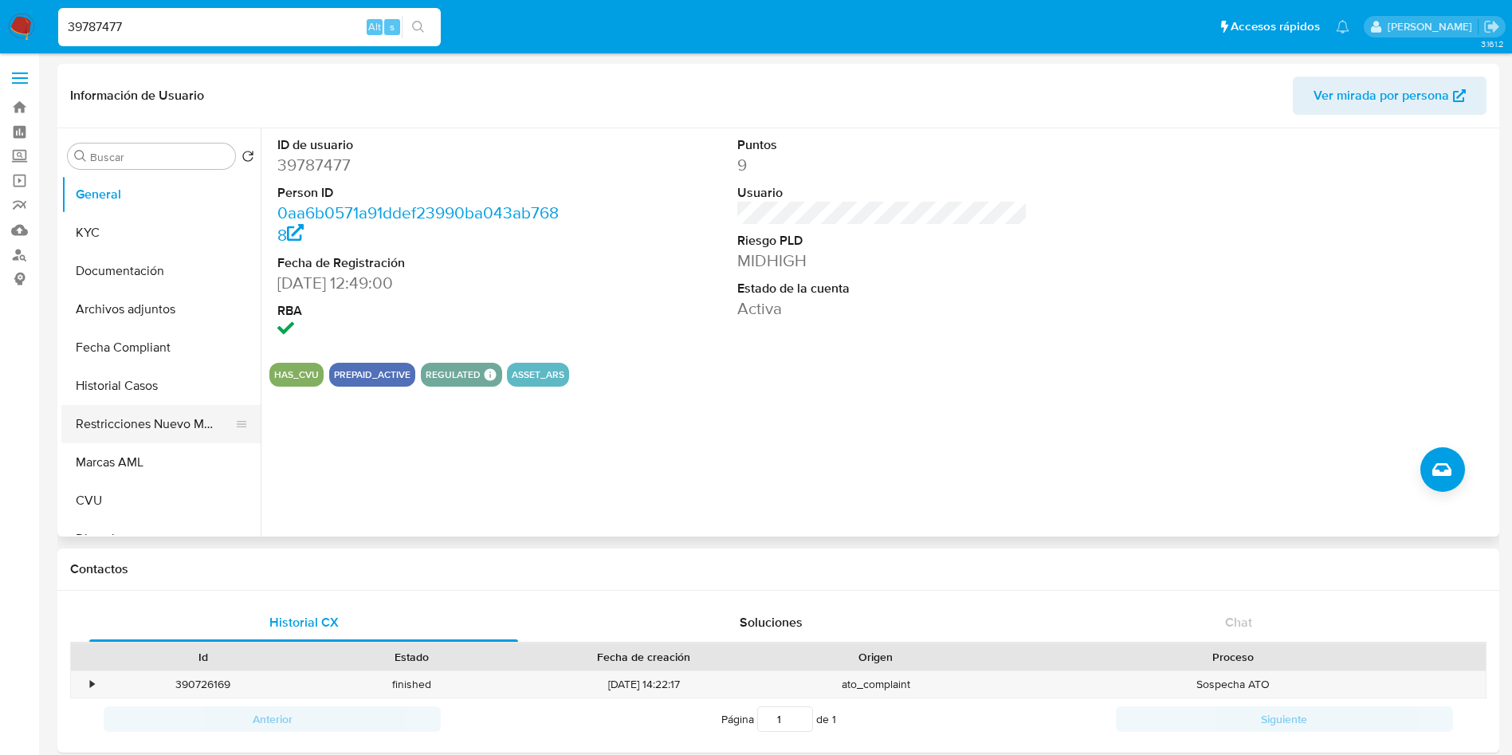
click at [128, 422] on button "Restricciones Nuevo Mundo" at bounding box center [154, 424] width 186 height 38
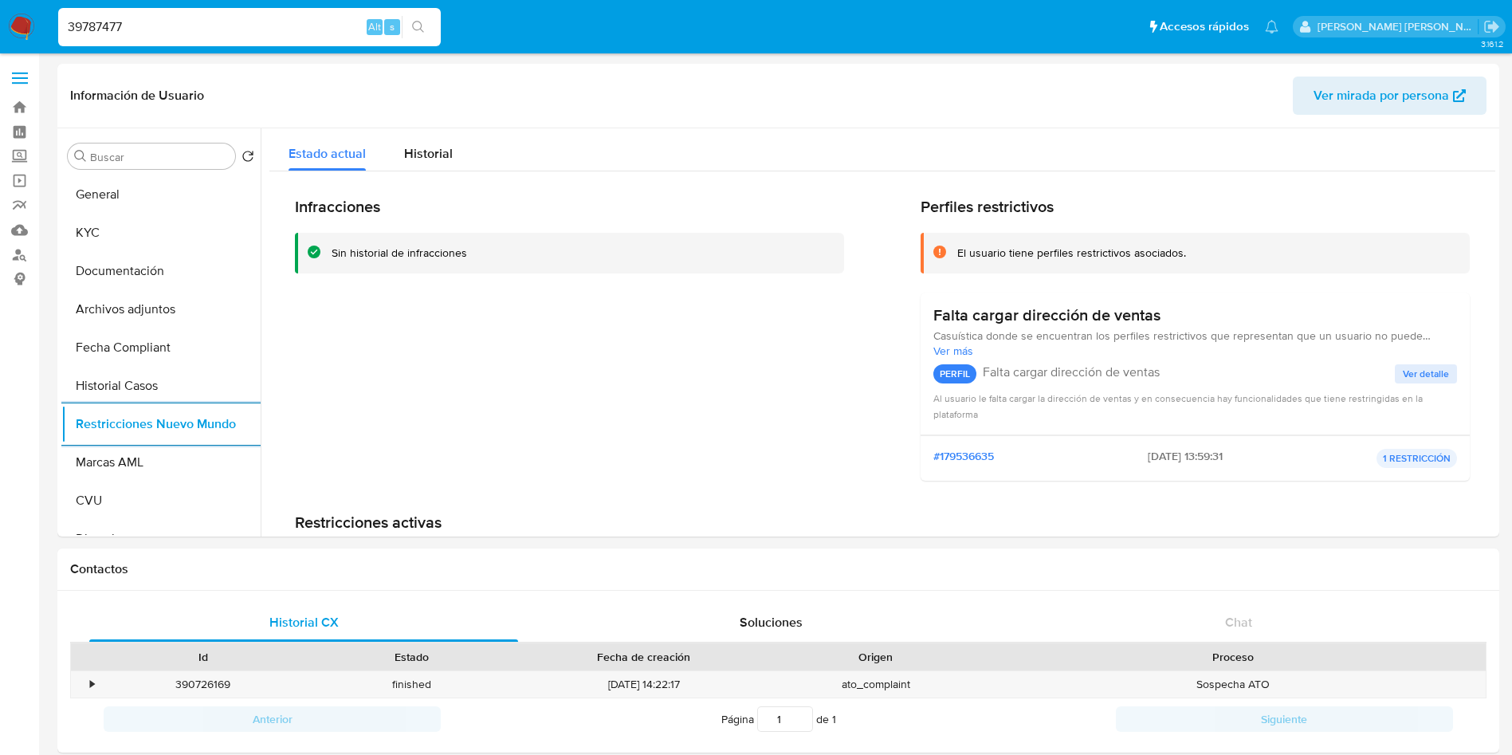
select select "10"
click at [149, 380] on button "Historial Casos" at bounding box center [154, 386] width 186 height 38
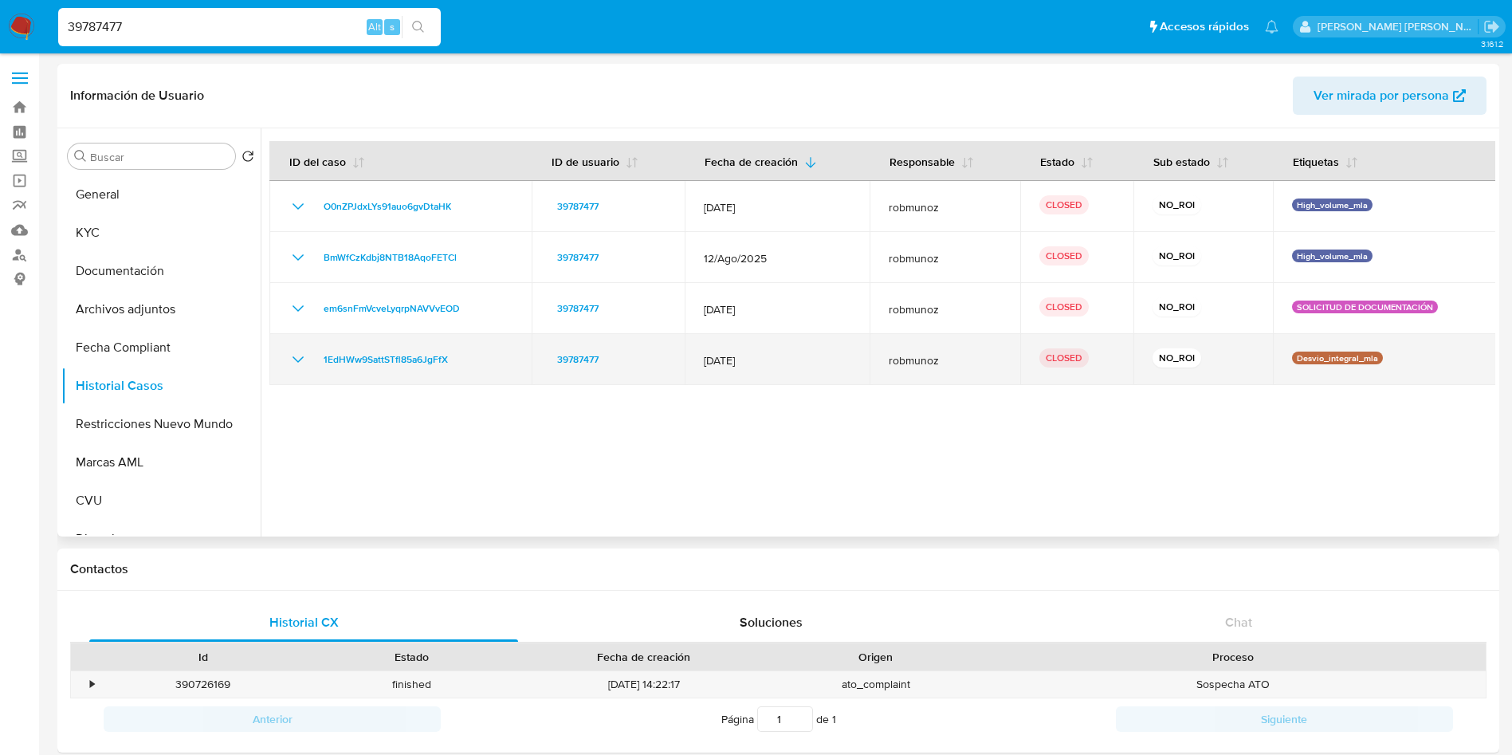
click at [761, 357] on span "[DATE]" at bounding box center [777, 360] width 147 height 14
drag, startPoint x: 757, startPoint y: 359, endPoint x: 677, endPoint y: 359, distance: 80.5
click at [677, 359] on tr "1EdHWw9SattSTfl85a6JgFfX 39787477 [DATE] robmunoz CLOSED NO_ROI Desvio_integral…" at bounding box center [882, 359] width 1227 height 51
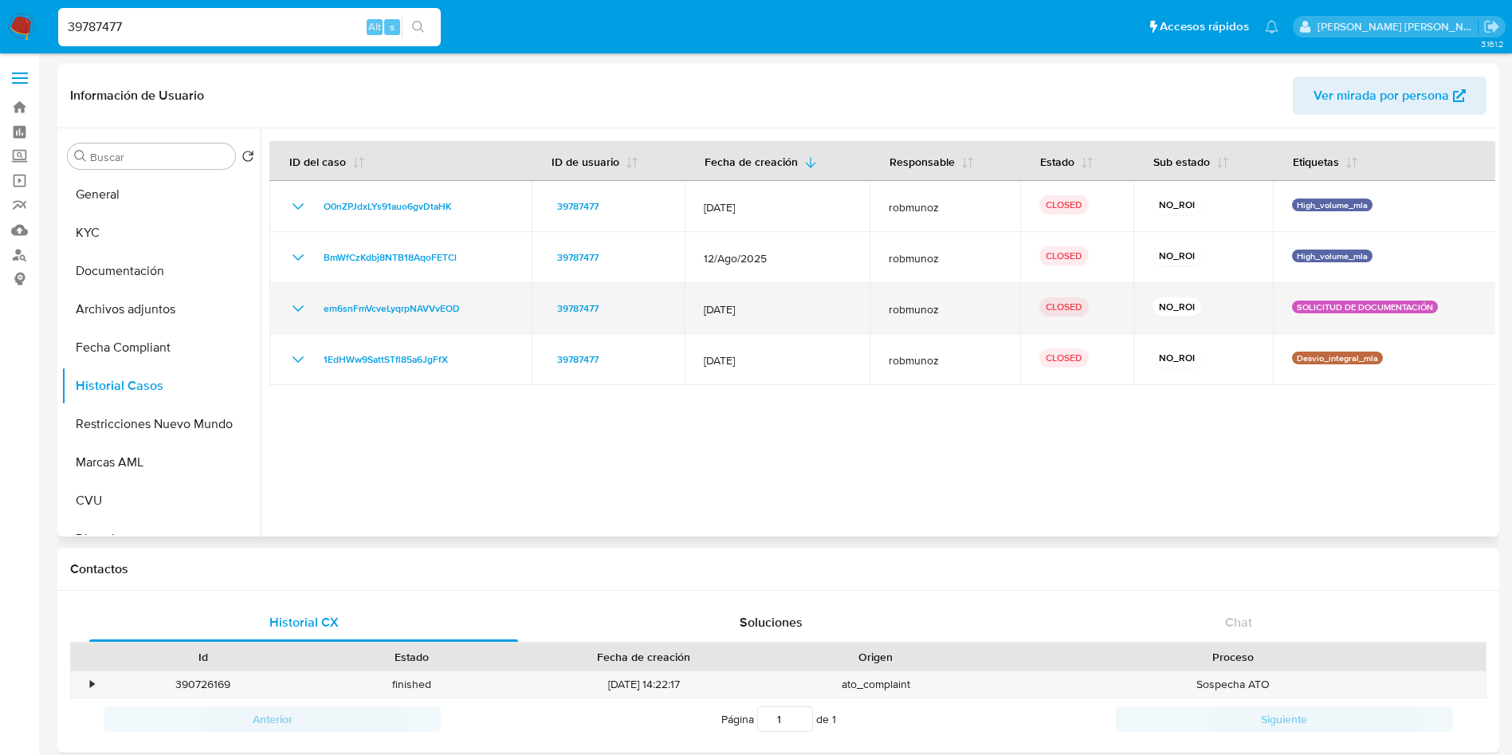
click at [293, 308] on icon "Mostrar/Ocultar" at bounding box center [297, 308] width 19 height 19
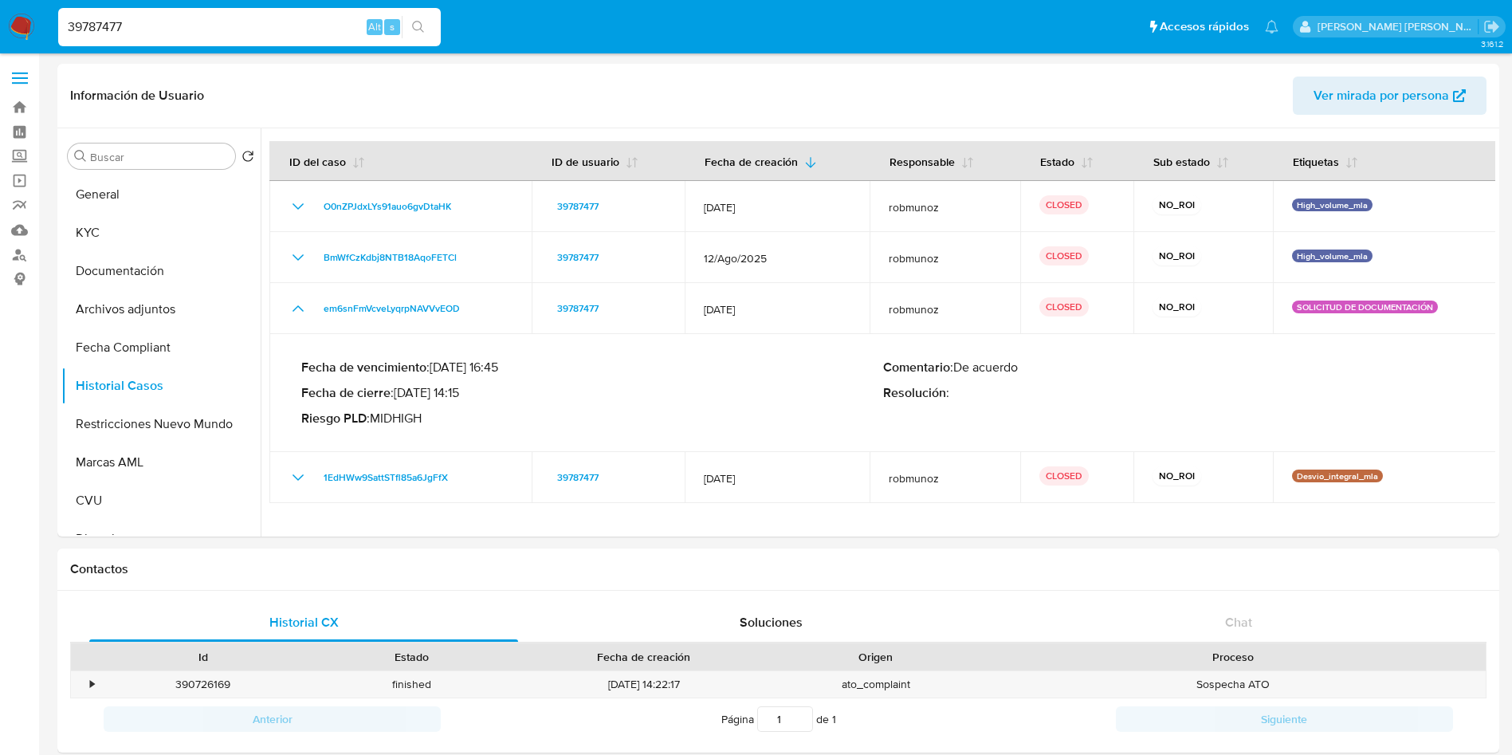
drag, startPoint x: 217, startPoint y: 31, endPoint x: 0, endPoint y: 29, distance: 216.8
click at [0, 28] on nav "Pausado Ver notificaciones 39787477 Alt s Accesos rápidos Presiona las siguient…" at bounding box center [756, 26] width 1512 height 53
paste input "1158603985"
type input "1158603985"
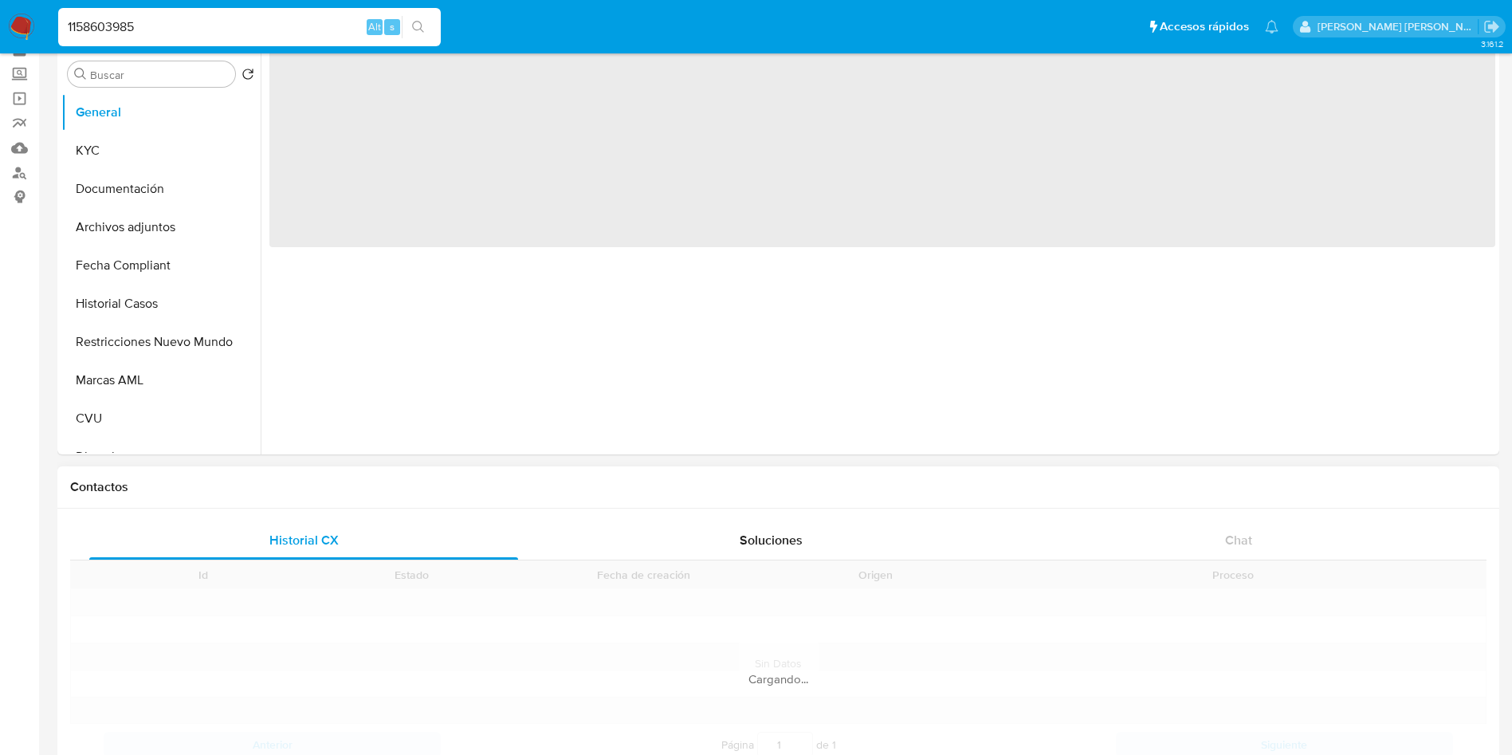
scroll to position [120, 0]
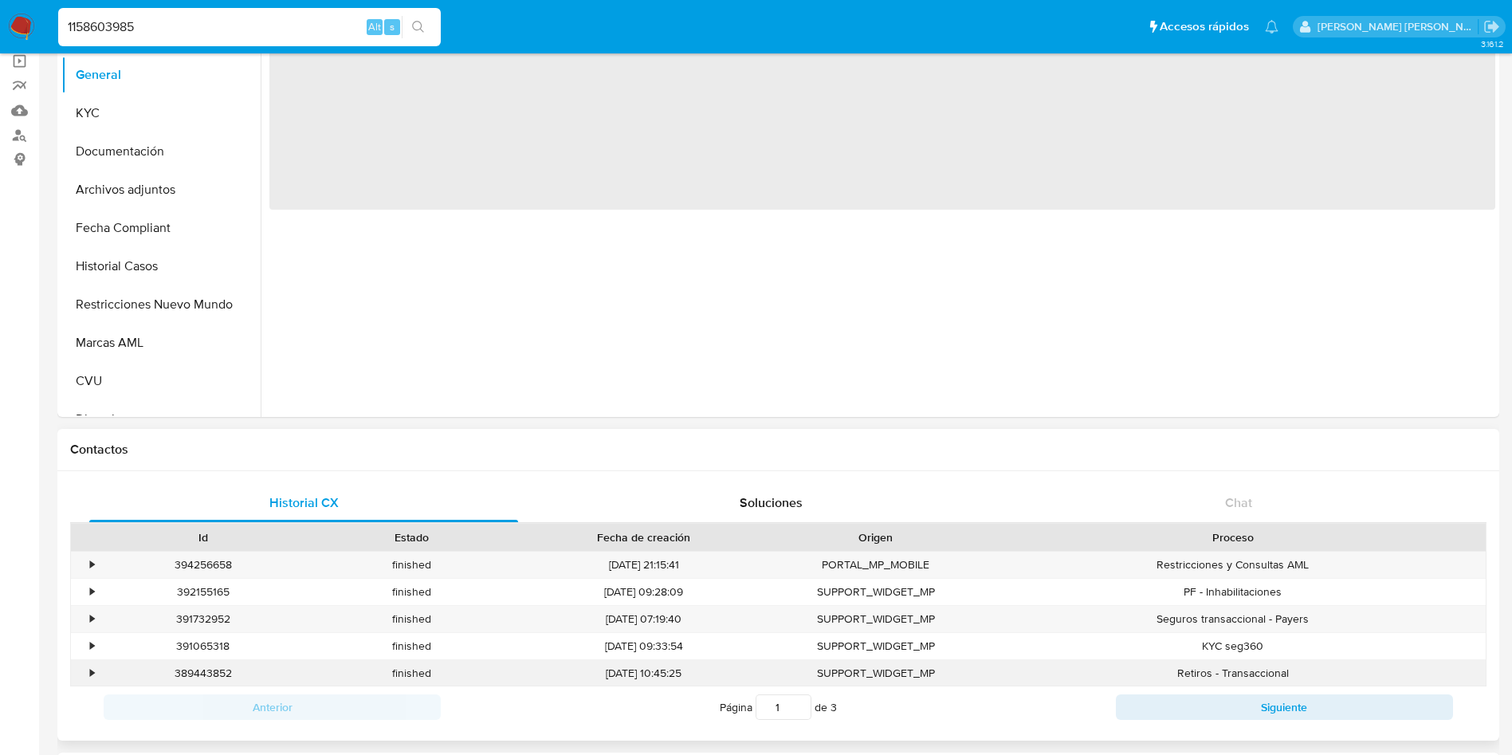
select select "10"
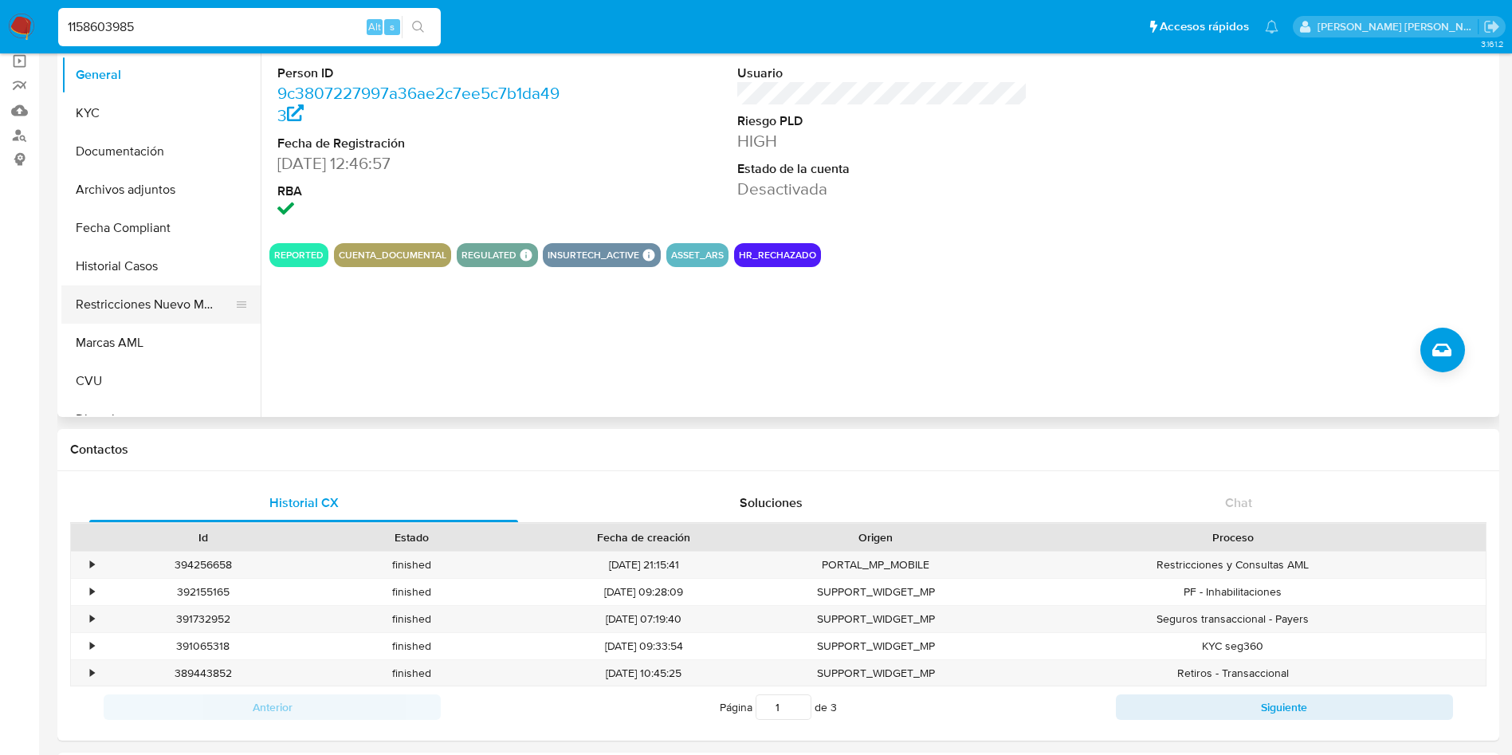
click at [139, 309] on button "Restricciones Nuevo Mundo" at bounding box center [154, 304] width 186 height 38
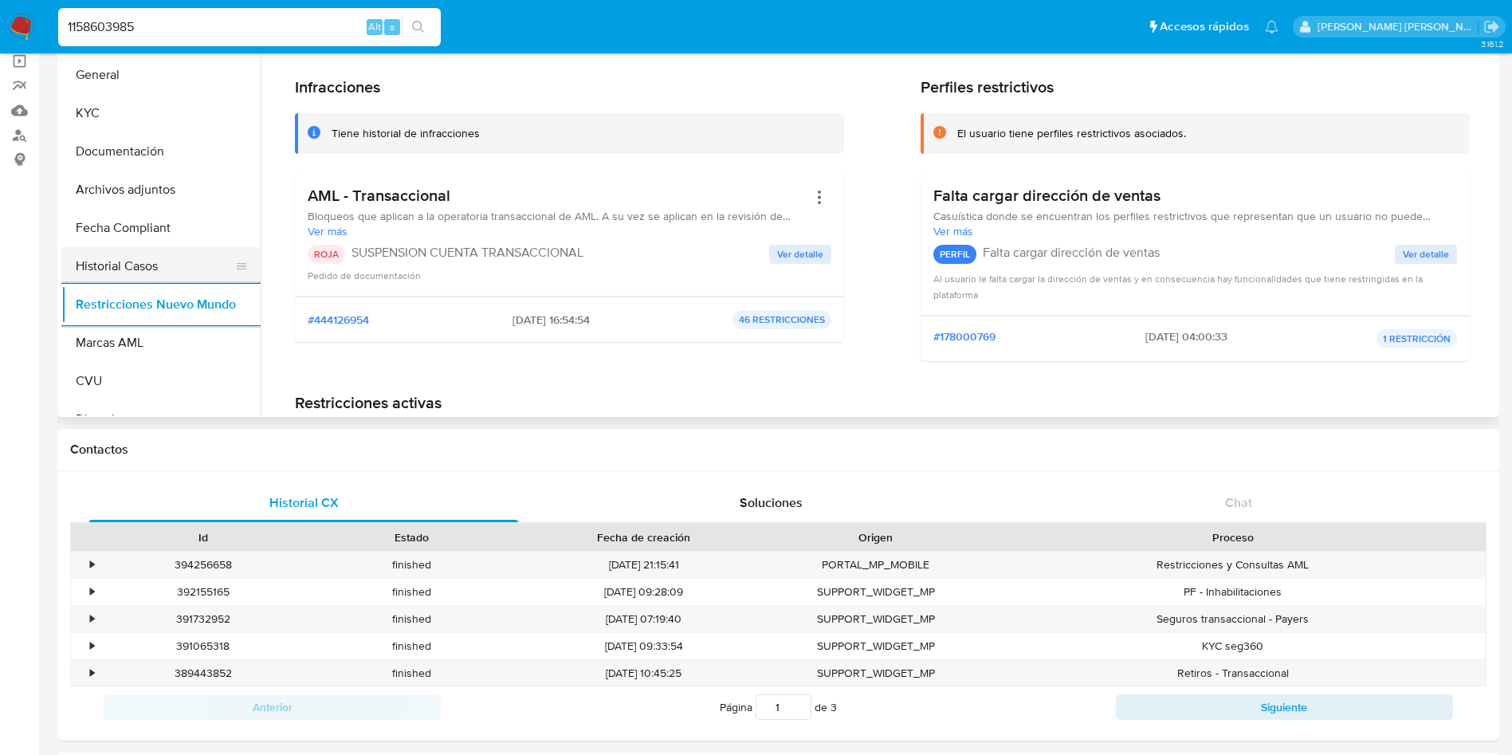
click at [125, 261] on button "Historial Casos" at bounding box center [154, 266] width 186 height 38
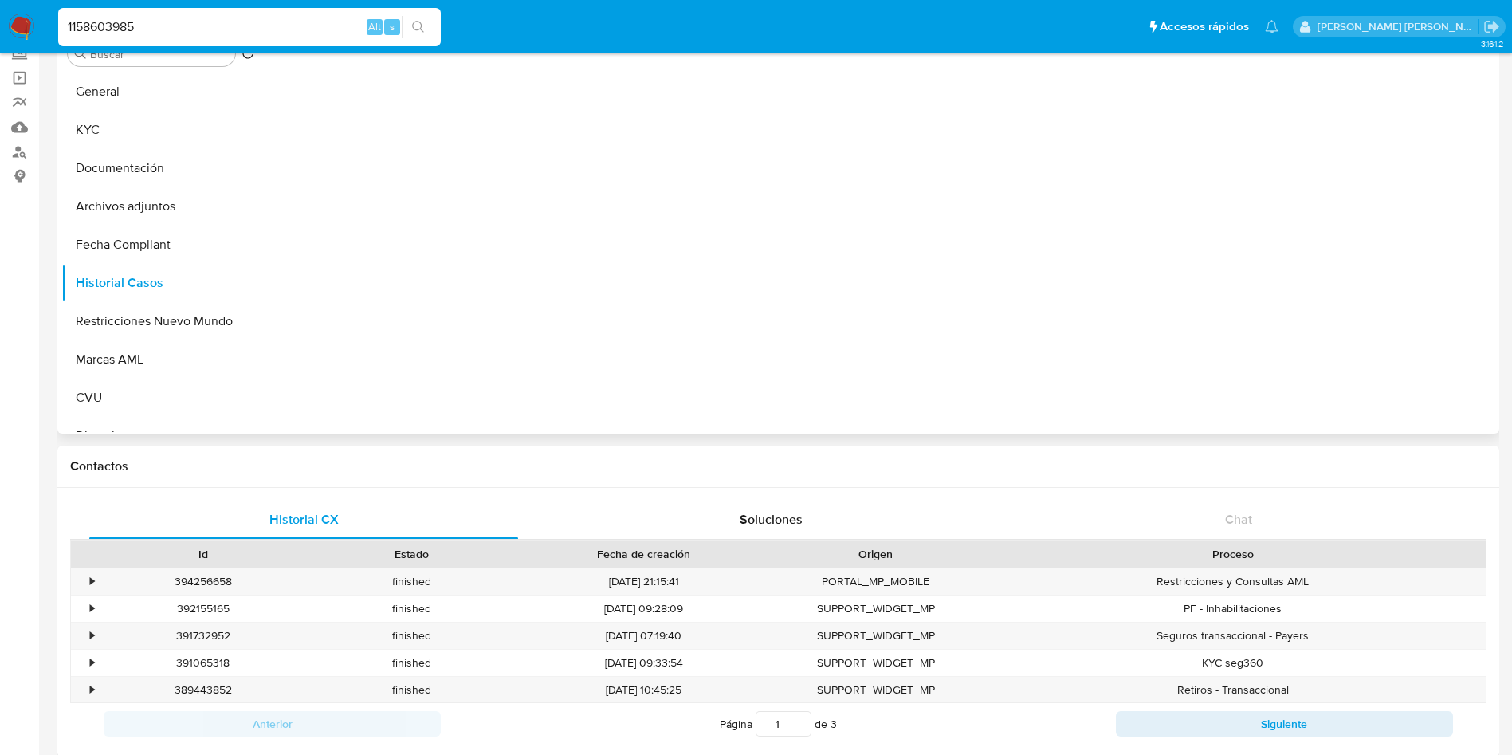
scroll to position [0, 0]
